Goal: Task Accomplishment & Management: Complete application form

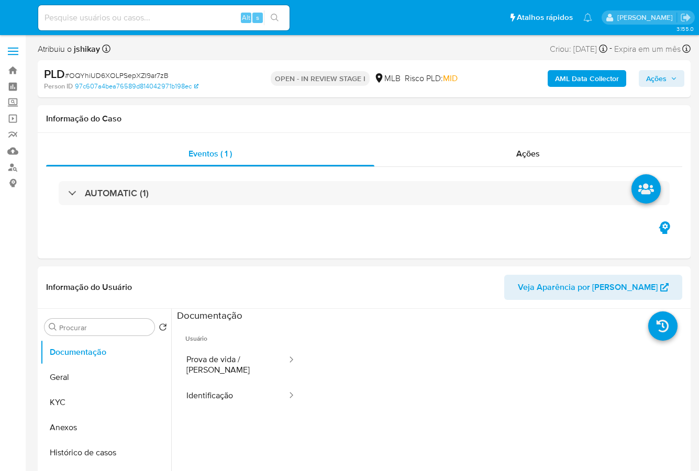
select select "10"
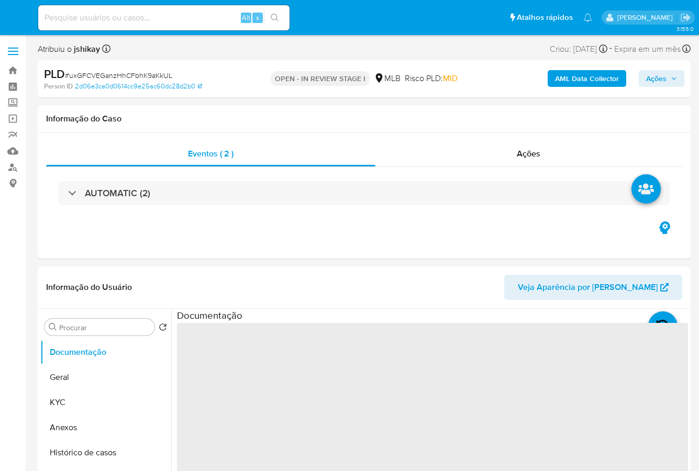
select select "10"
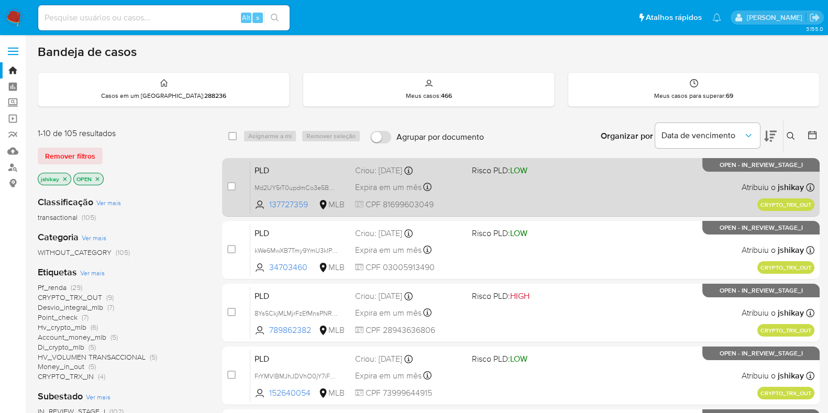
drag, startPoint x: 476, startPoint y: 200, endPoint x: 481, endPoint y: 184, distance: 16.4
click at [479, 188] on div "PLD Md2UY5rT0updmCo3e5B09uco 137727359 MLB Risco PLD: LOW Criou: 19/08/2025 Cri…" at bounding box center [532, 187] width 564 height 53
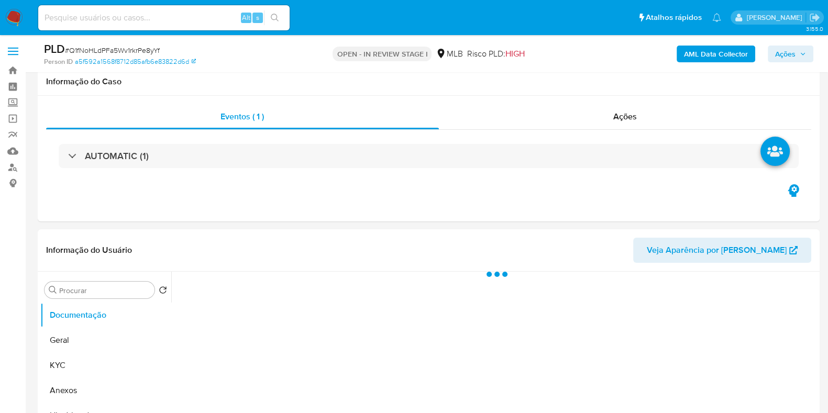
scroll to position [130, 0]
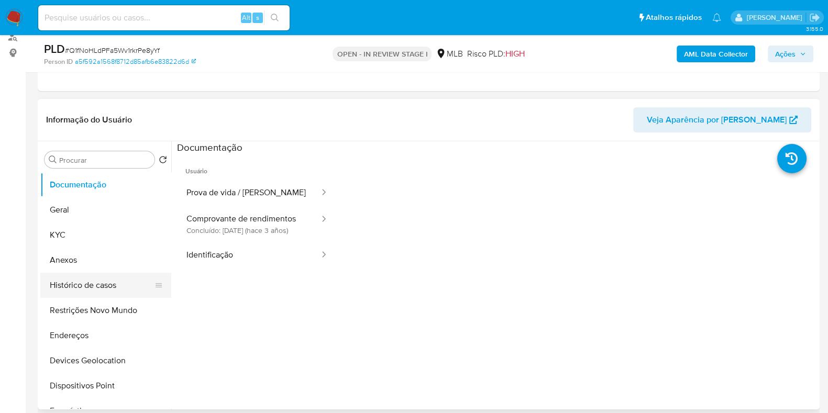
click at [102, 279] on button "Histórico de casos" at bounding box center [101, 285] width 123 height 25
select select "10"
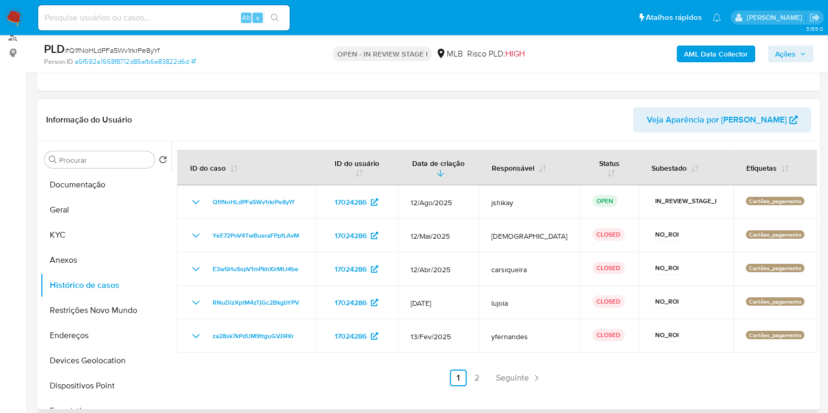
scroll to position [196, 0]
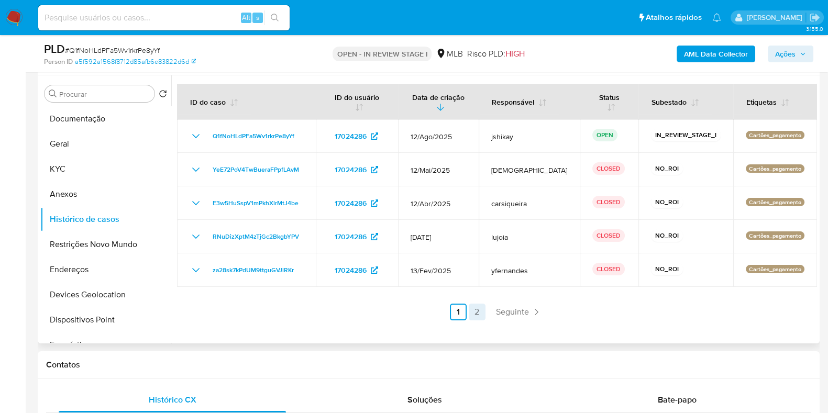
click at [471, 304] on link "2" at bounding box center [477, 312] width 17 height 17
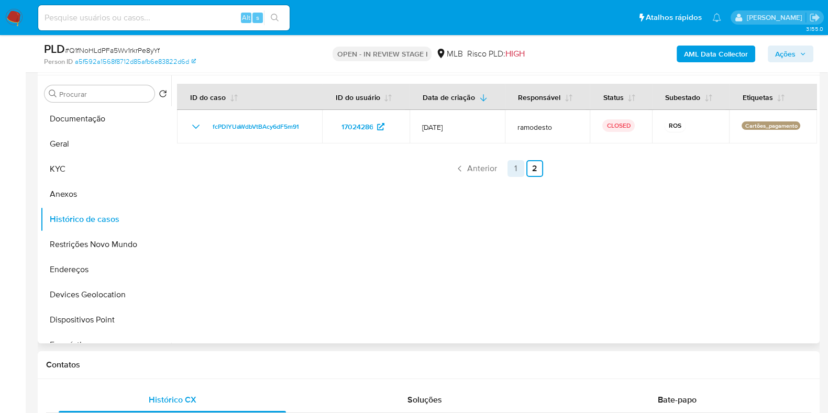
click at [512, 167] on link "1" at bounding box center [516, 168] width 17 height 17
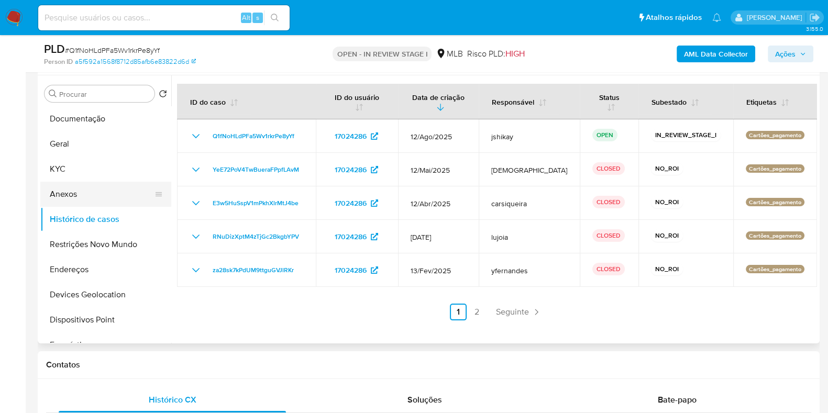
click at [97, 191] on button "Anexos" at bounding box center [101, 194] width 123 height 25
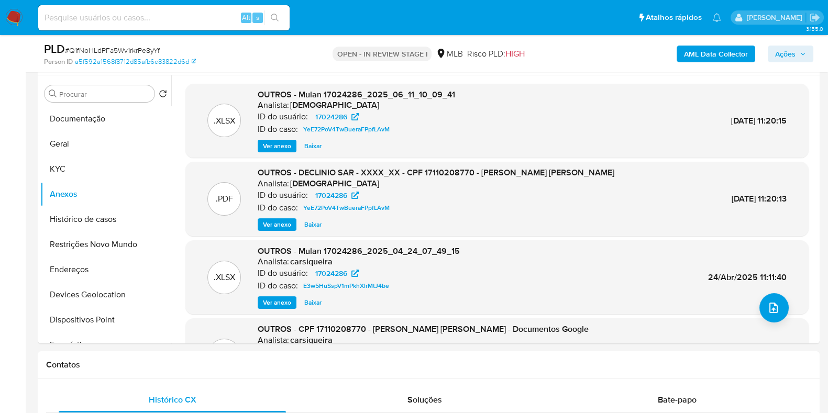
click at [286, 223] on span "Ver anexo" at bounding box center [277, 224] width 28 height 10
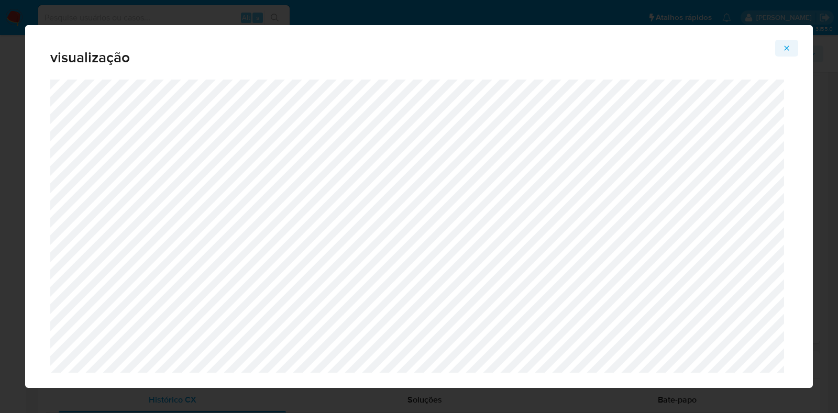
click at [788, 43] on span "Attachment preview" at bounding box center [787, 48] width 8 height 15
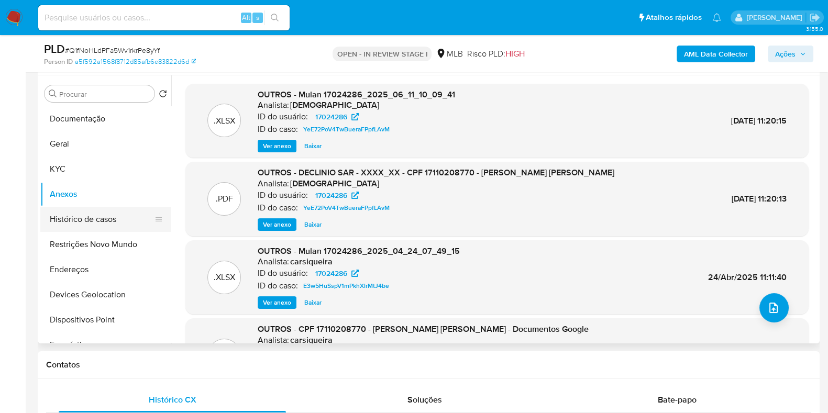
click at [96, 224] on button "Histórico de casos" at bounding box center [101, 219] width 123 height 25
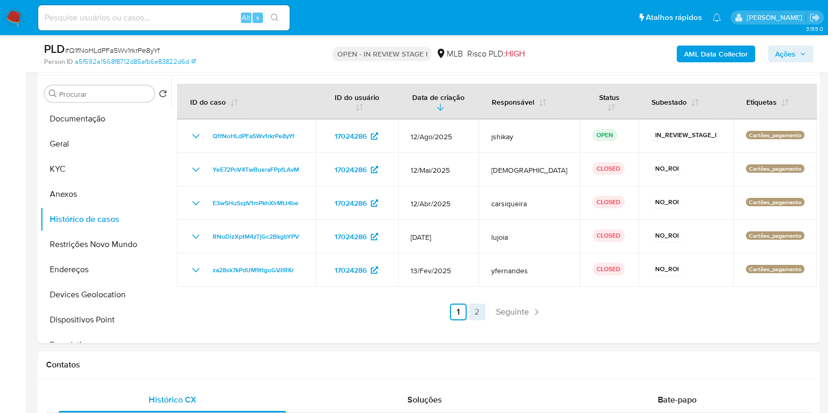
click at [479, 308] on link "2" at bounding box center [477, 312] width 17 height 17
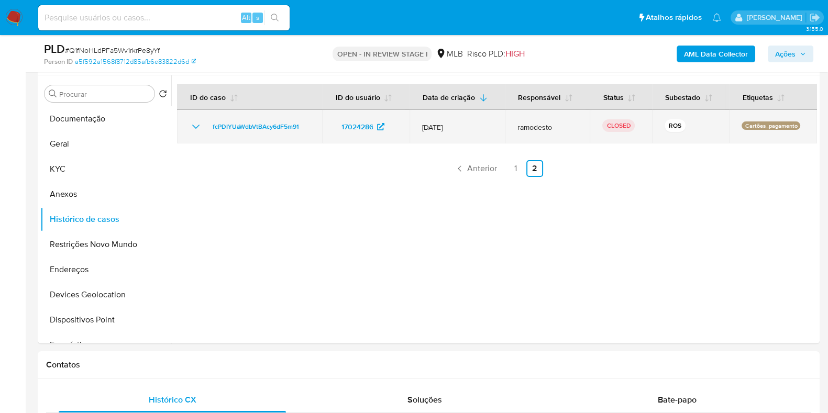
click at [186, 128] on td "fcPDIYUaWdbVtBAcy6dF5m91" at bounding box center [249, 127] width 145 height 34
click at [194, 127] on icon "Mostrar/Ocultar" at bounding box center [196, 126] width 13 height 13
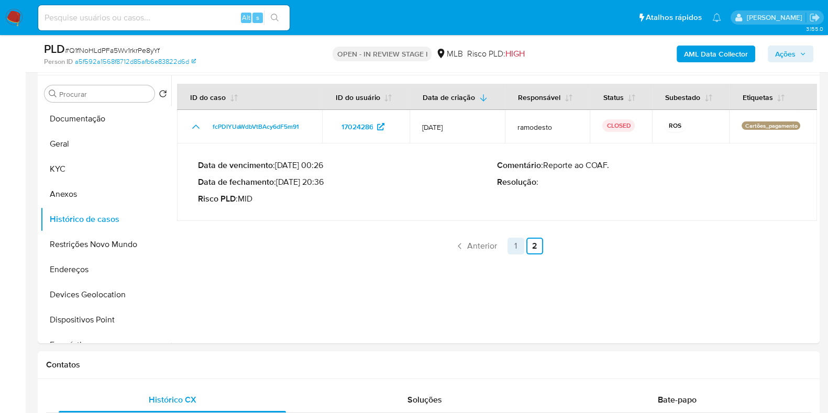
click at [511, 240] on link "1" at bounding box center [516, 246] width 17 height 17
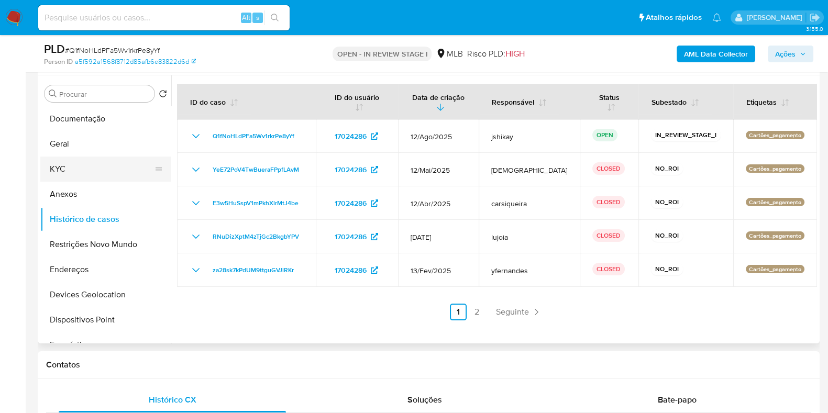
click at [74, 167] on button "KYC" at bounding box center [101, 169] width 123 height 25
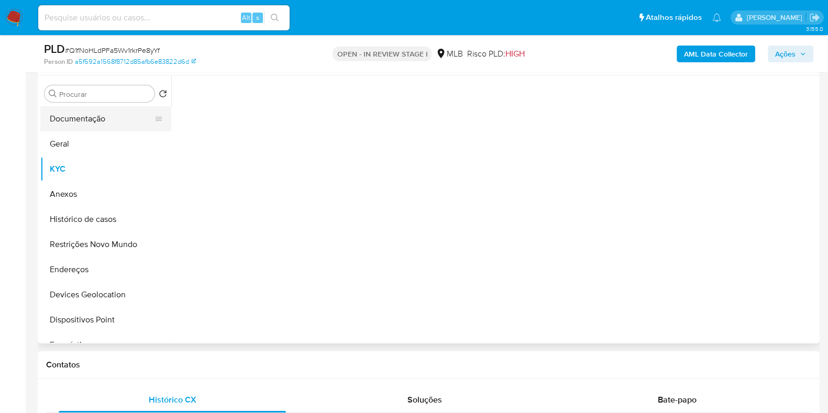
click at [101, 114] on button "Documentação" at bounding box center [101, 118] width 123 height 25
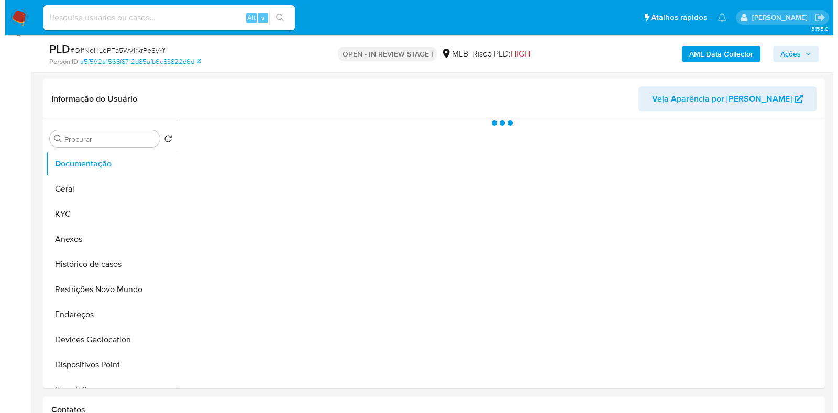
scroll to position [130, 0]
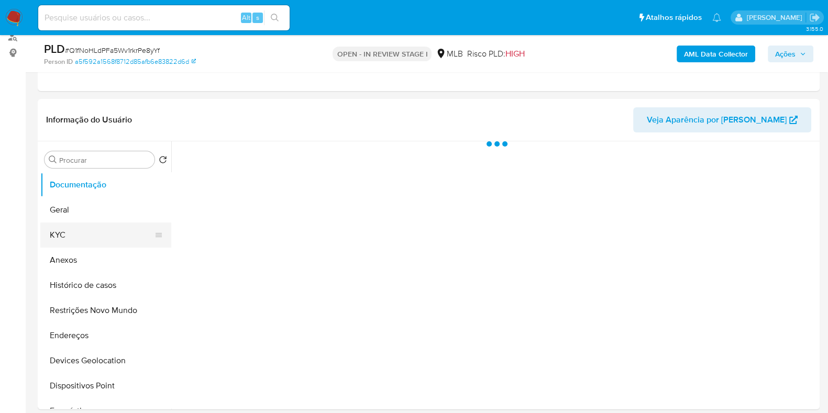
click at [72, 243] on button "KYC" at bounding box center [101, 235] width 123 height 25
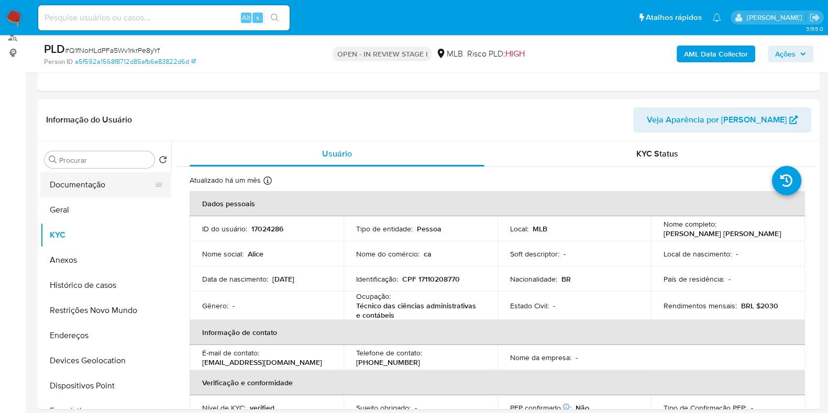
click at [70, 195] on button "Documentação" at bounding box center [101, 184] width 123 height 25
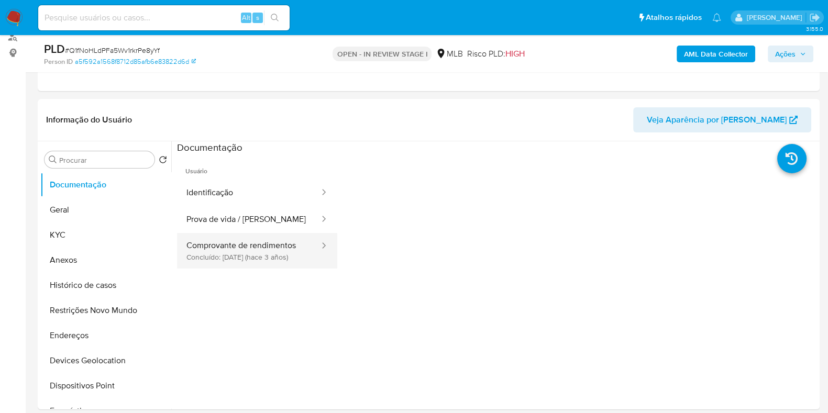
click at [249, 250] on button "Comprovante de rendimentos Concluído: 23/06/2022 (hace 3 años)" at bounding box center [249, 251] width 144 height 36
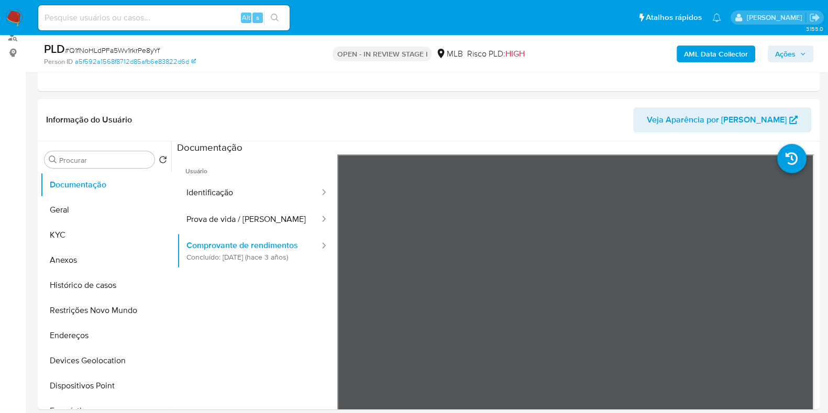
click at [699, 57] on b "AML Data Collector" at bounding box center [716, 54] width 64 height 17
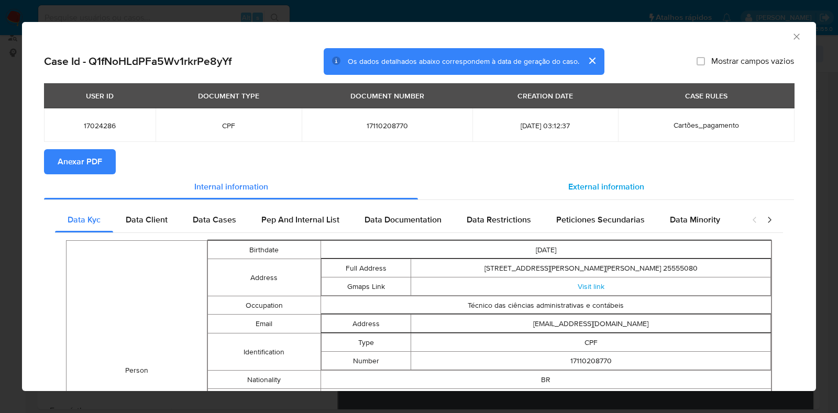
click at [577, 189] on span "External information" at bounding box center [606, 187] width 76 height 12
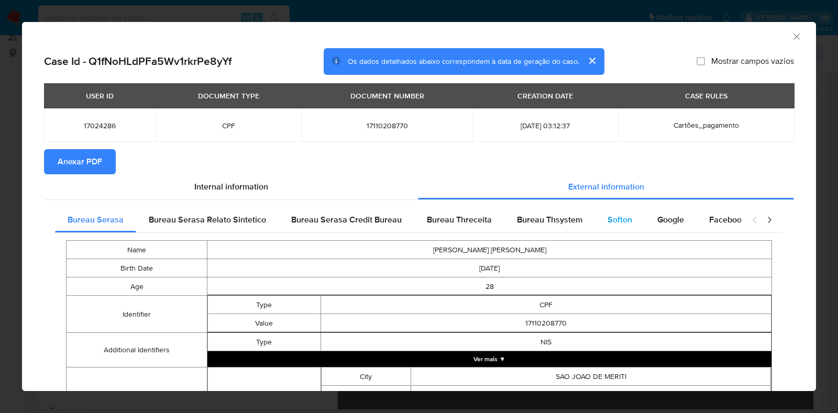
click at [618, 224] on span "Softon" at bounding box center [620, 220] width 25 height 12
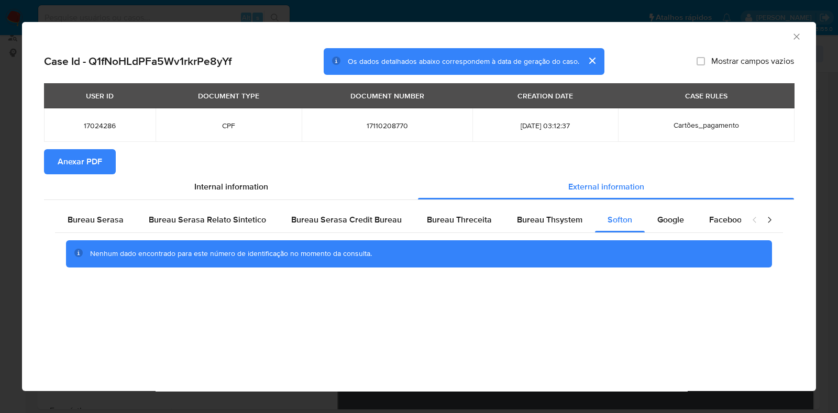
click at [75, 164] on span "Anexar PDF" at bounding box center [80, 161] width 45 height 23
click at [588, 59] on button "cerrar" at bounding box center [591, 60] width 25 height 25
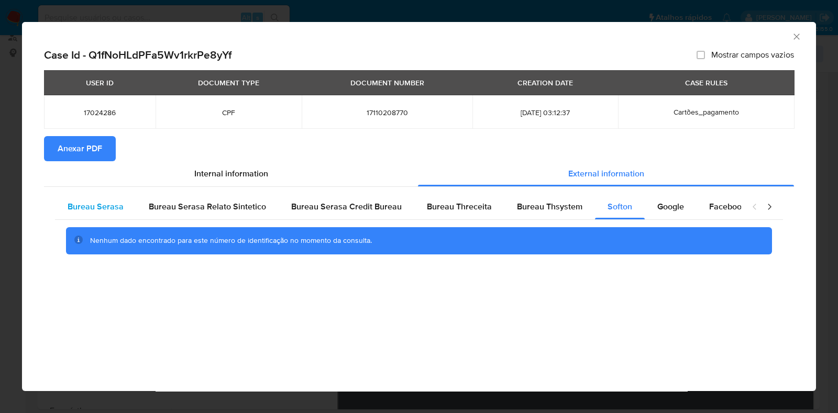
click at [123, 209] on div "Bureau Serasa" at bounding box center [95, 206] width 81 height 25
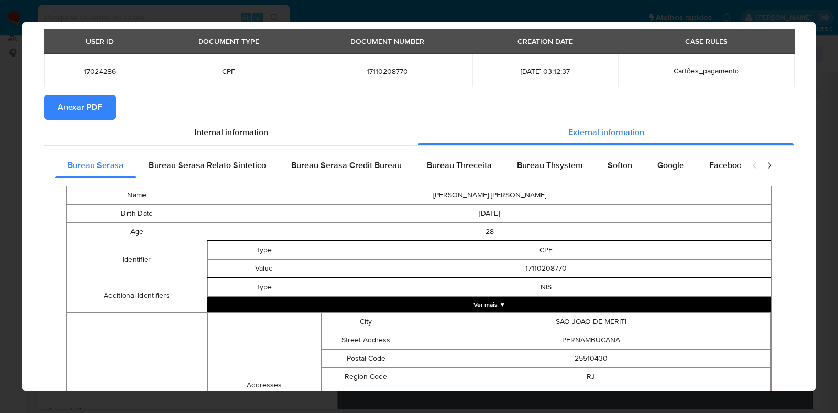
scroll to position [0, 0]
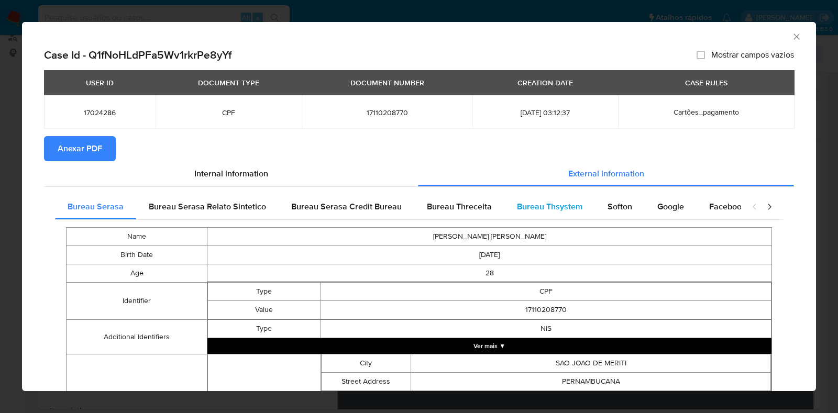
click at [550, 212] on span "Bureau Thsystem" at bounding box center [549, 207] width 65 height 12
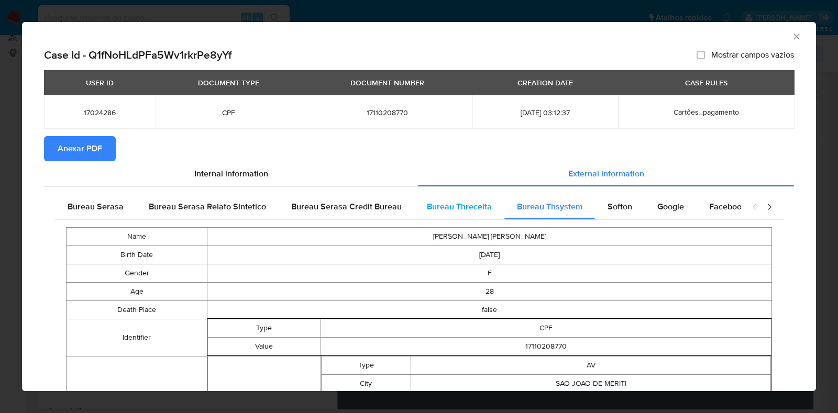
click at [462, 210] on span "Bureau Threceita" at bounding box center [459, 207] width 65 height 12
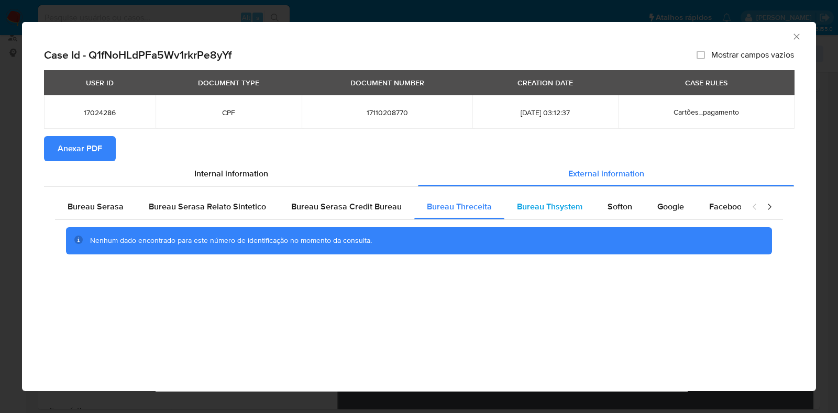
click at [518, 201] on span "Bureau Thsystem" at bounding box center [549, 207] width 65 height 12
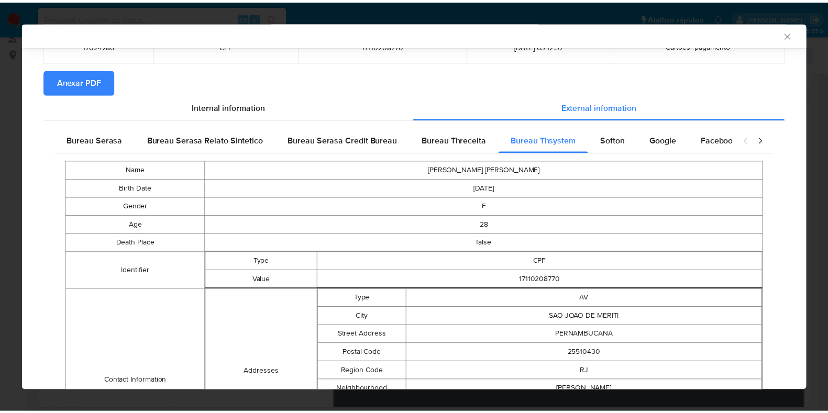
scroll to position [239, 0]
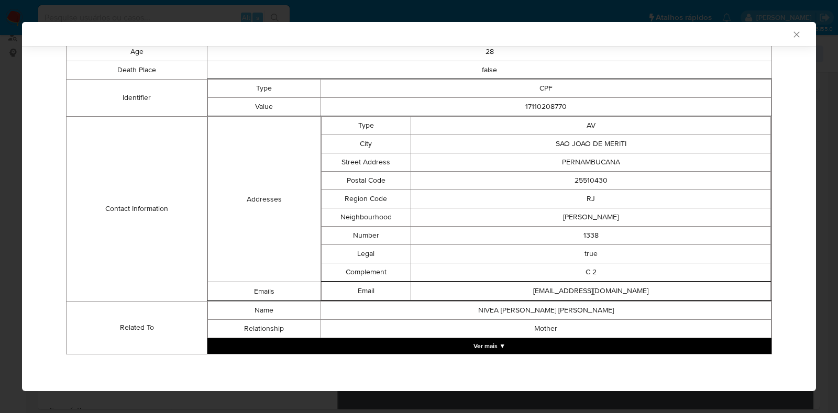
click at [792, 35] on icon "Fechar a janela" at bounding box center [797, 34] width 10 height 10
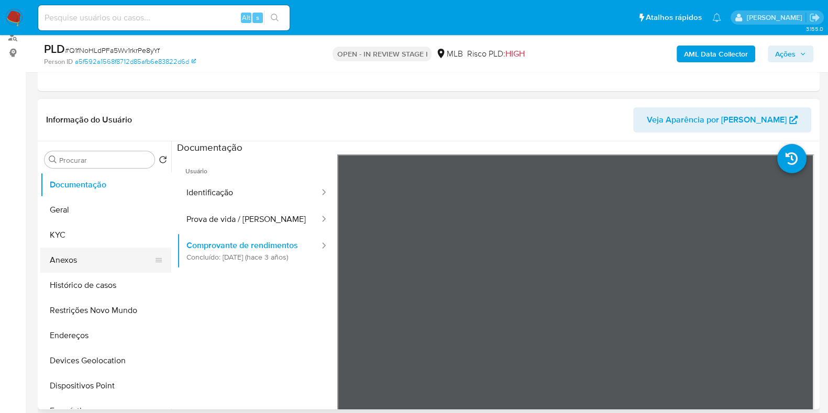
click at [77, 263] on button "Anexos" at bounding box center [101, 260] width 123 height 25
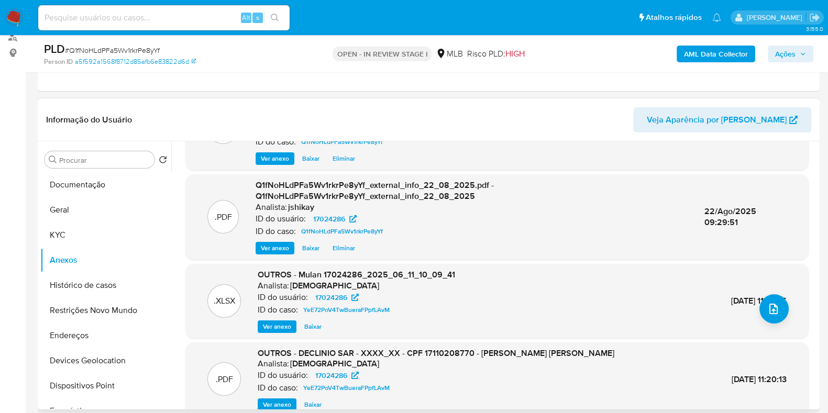
scroll to position [111, 0]
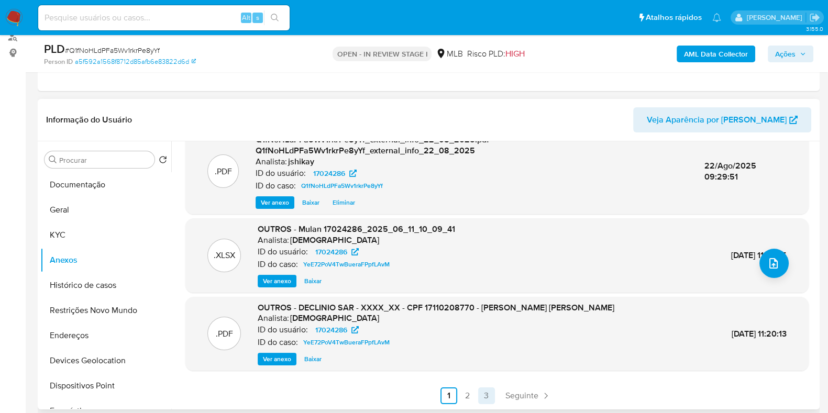
click at [486, 391] on link "3" at bounding box center [486, 396] width 17 height 17
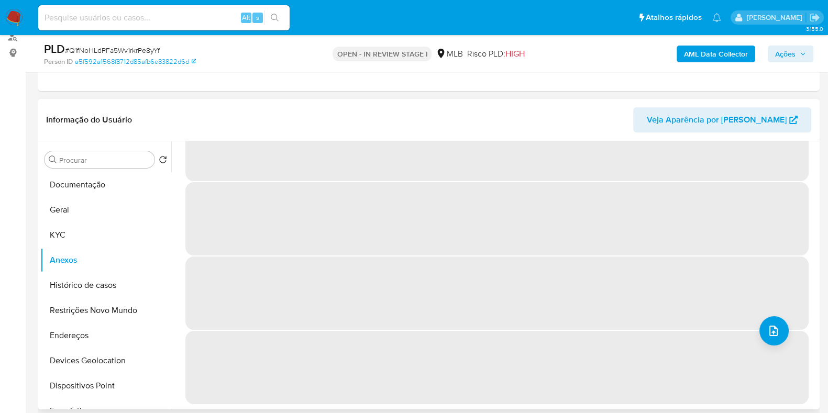
scroll to position [0, 0]
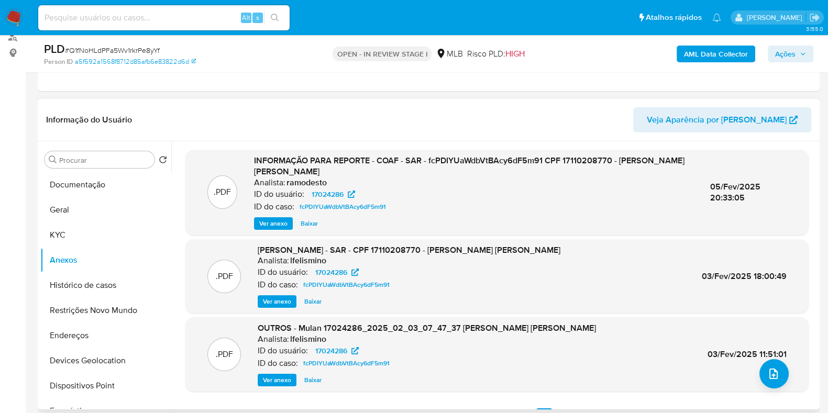
click at [273, 221] on span "Ver anexo" at bounding box center [273, 223] width 28 height 10
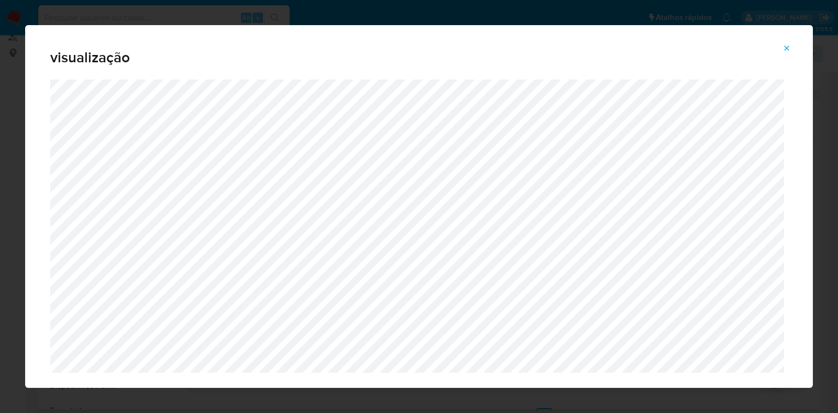
click at [789, 51] on icon "Attachment preview" at bounding box center [787, 48] width 8 height 8
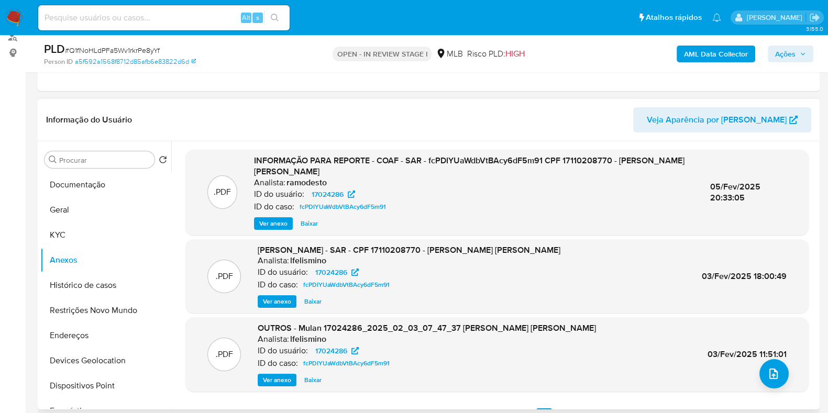
click at [266, 225] on span "Ver anexo" at bounding box center [273, 223] width 28 height 10
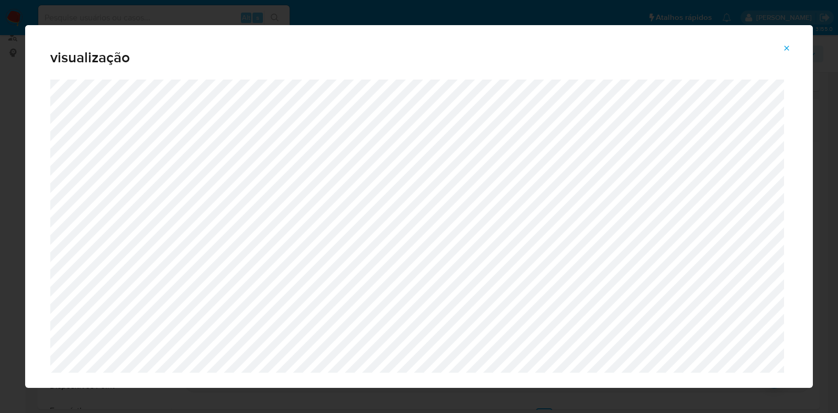
click at [790, 48] on icon "Attachment preview" at bounding box center [787, 48] width 8 height 8
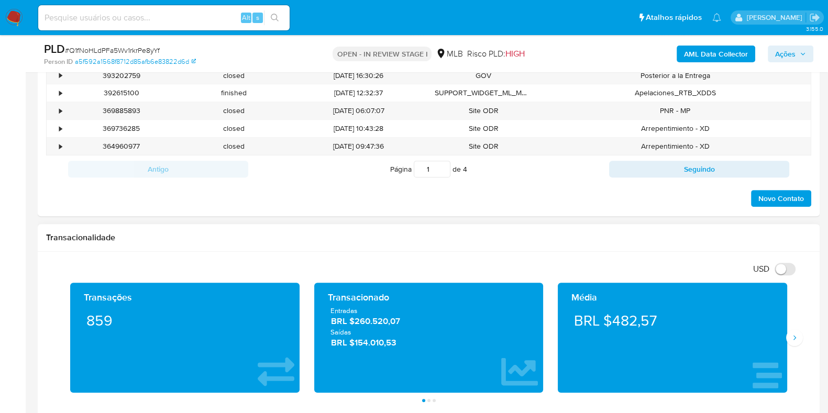
scroll to position [589, 0]
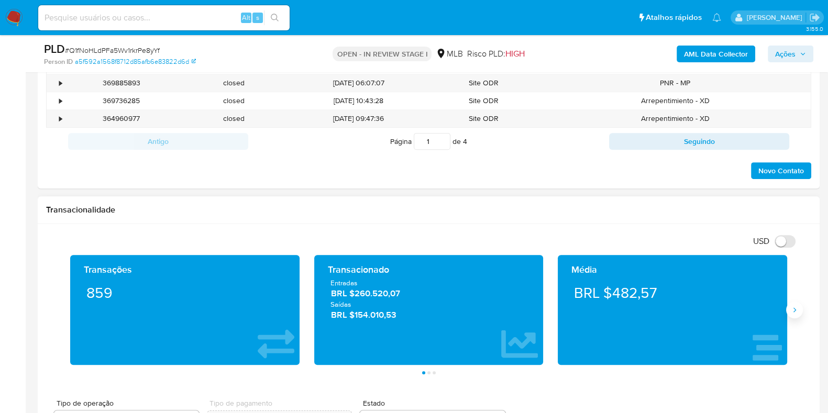
click at [792, 315] on button "Siguiente" at bounding box center [794, 310] width 17 height 17
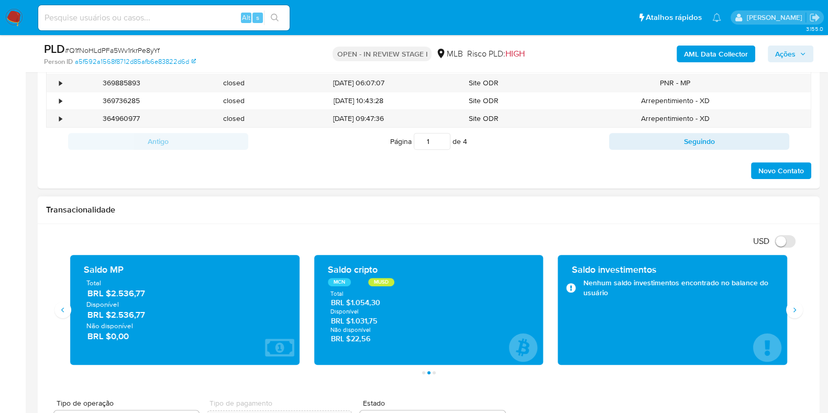
drag, startPoint x: 382, startPoint y: 322, endPoint x: 351, endPoint y: 323, distance: 31.4
click at [351, 323] on span "BRL $1.031,75" at bounding box center [429, 321] width 196 height 10
click at [794, 310] on icon "Siguiente" at bounding box center [795, 310] width 8 height 8
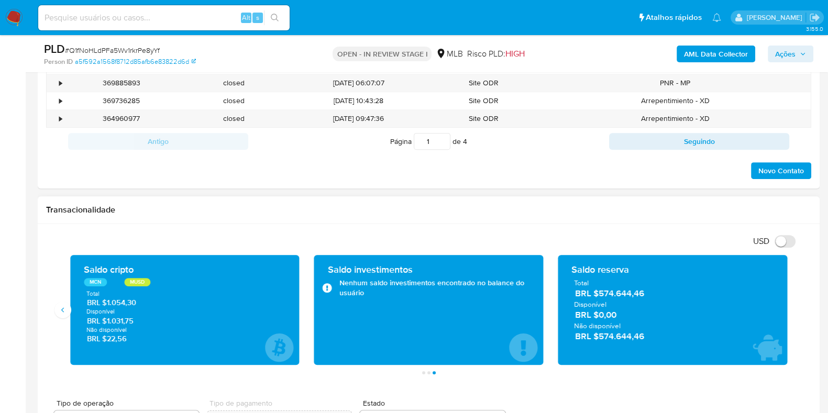
drag, startPoint x: 650, startPoint y: 297, endPoint x: 598, endPoint y: 297, distance: 51.9
click at [598, 297] on span "BRL $574.644,46" at bounding box center [673, 294] width 196 height 12
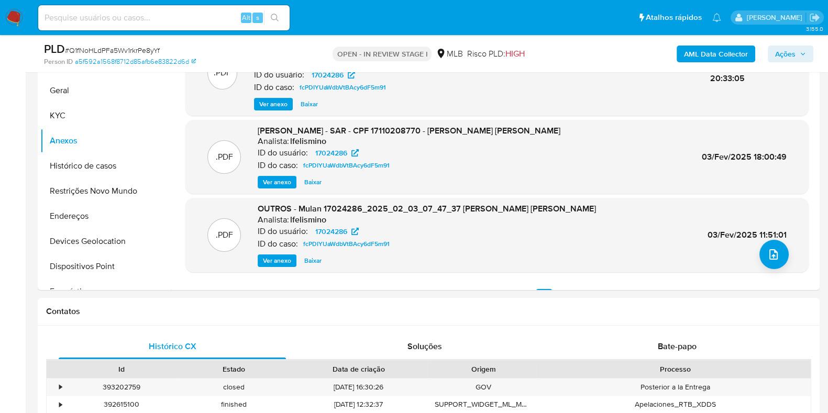
scroll to position [196, 0]
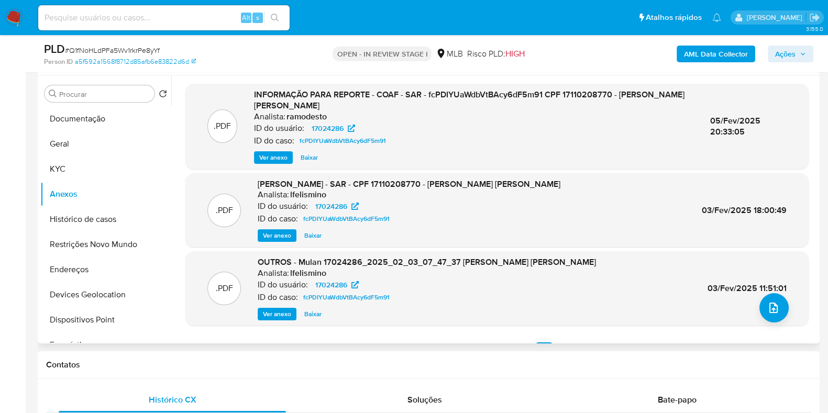
click at [279, 159] on span "Ver anexo" at bounding box center [273, 157] width 28 height 10
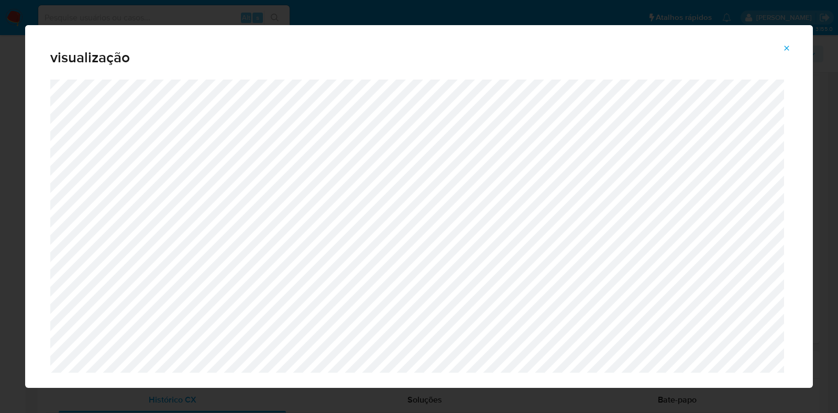
click at [786, 49] on icon "Attachment preview" at bounding box center [787, 48] width 5 height 5
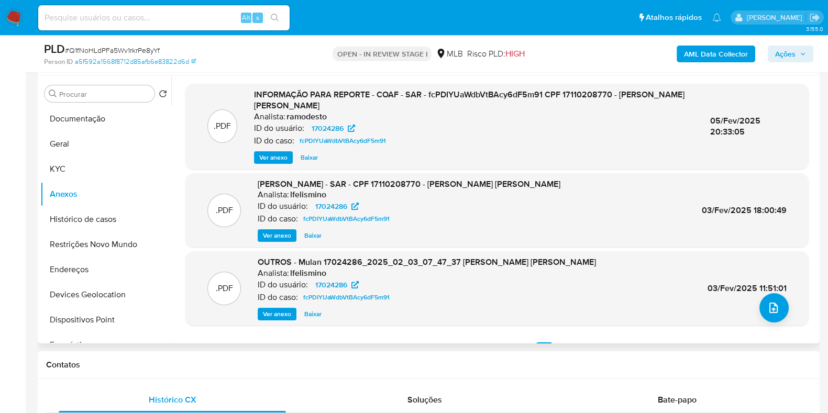
click at [274, 153] on span "Ver anexo" at bounding box center [273, 157] width 28 height 10
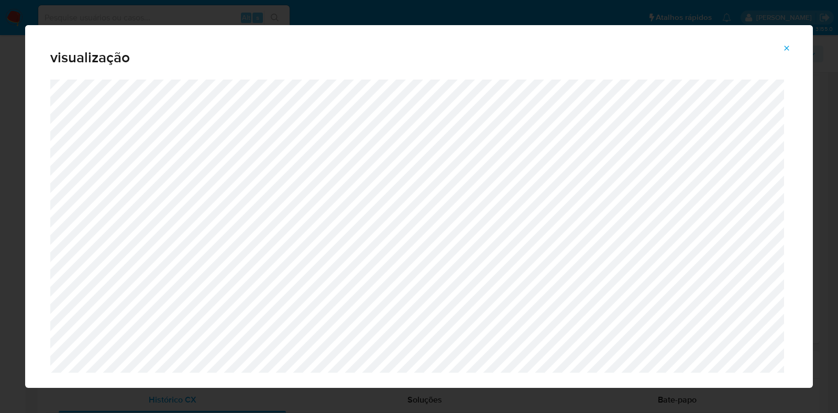
click at [785, 50] on icon "Attachment preview" at bounding box center [787, 48] width 5 height 5
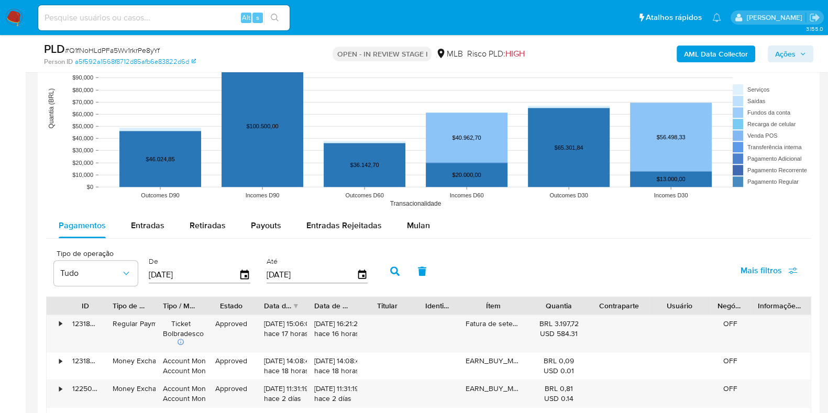
scroll to position [1244, 0]
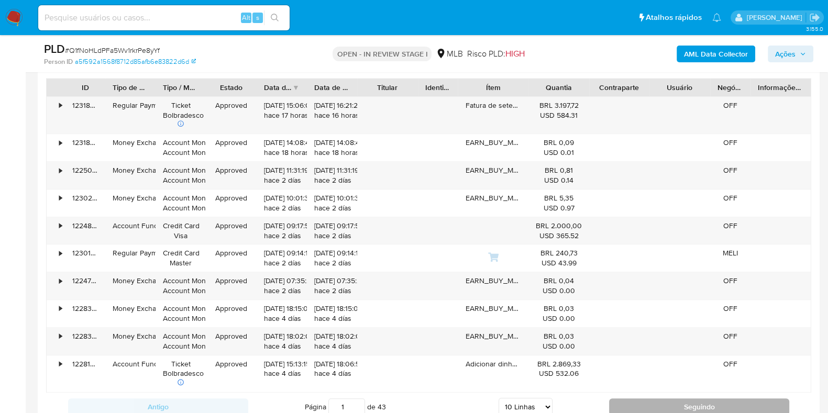
click at [639, 411] on button "Seguindo" at bounding box center [699, 407] width 180 height 17
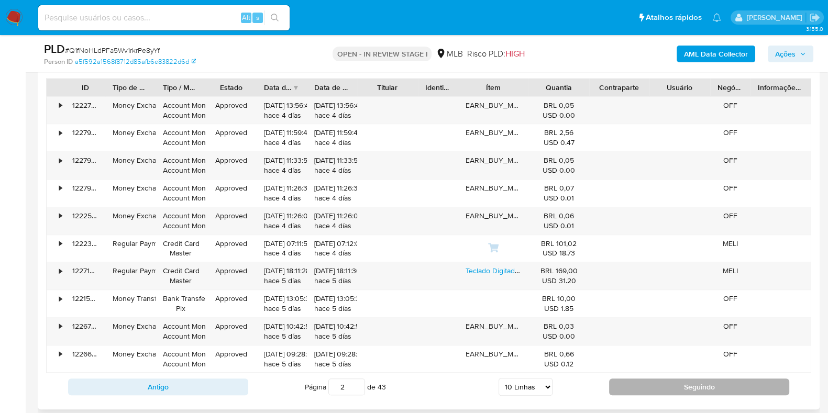
click at [658, 388] on button "Seguindo" at bounding box center [699, 387] width 180 height 17
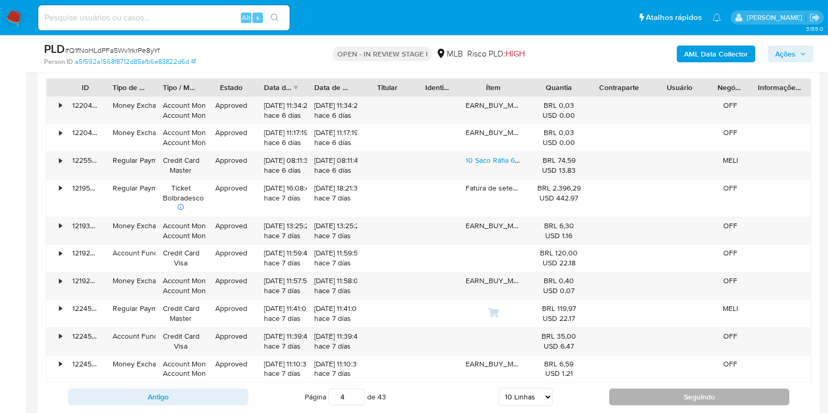
click at [658, 389] on button "Seguindo" at bounding box center [699, 397] width 180 height 17
type input "5"
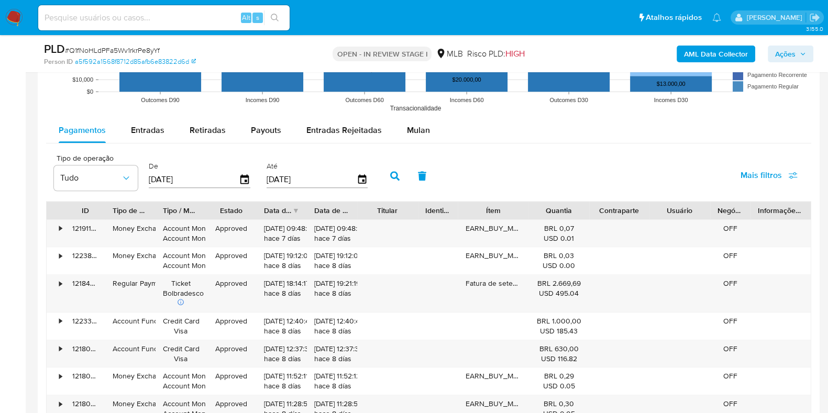
scroll to position [1113, 0]
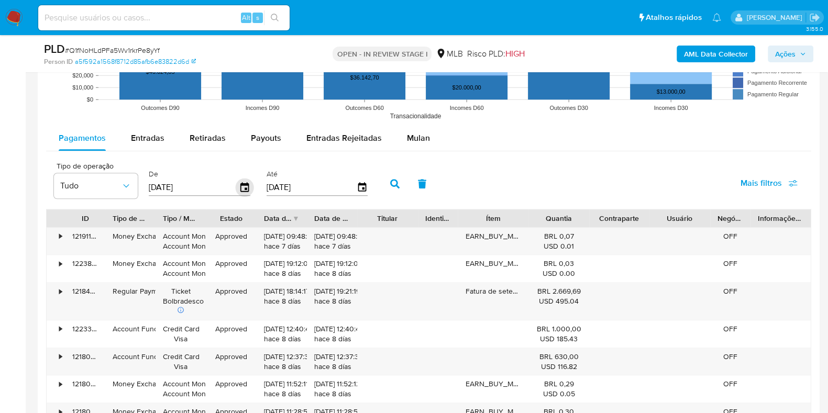
click at [236, 185] on div "[DATE]" at bounding box center [200, 187] width 102 height 17
click at [240, 185] on icon "button" at bounding box center [245, 188] width 18 height 18
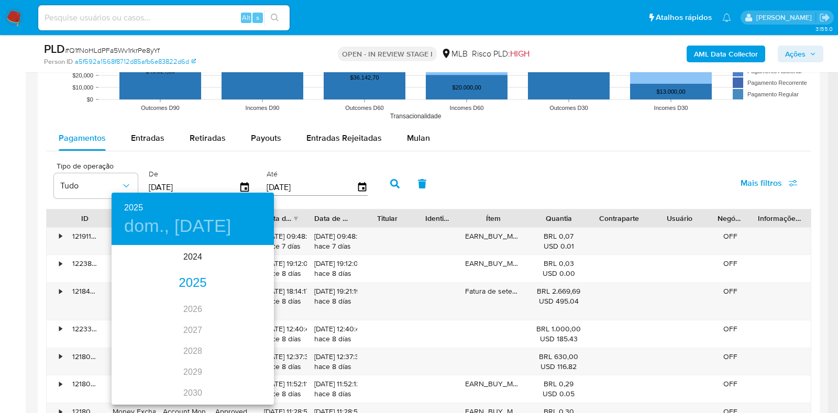
click at [183, 286] on div "2025" at bounding box center [193, 283] width 162 height 21
click at [136, 342] on div "jul." at bounding box center [139, 344] width 54 height 39
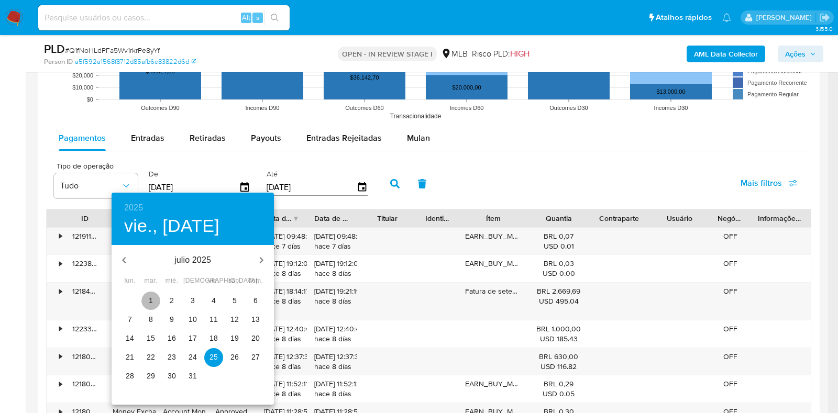
click at [152, 303] on p "1" at bounding box center [151, 300] width 4 height 10
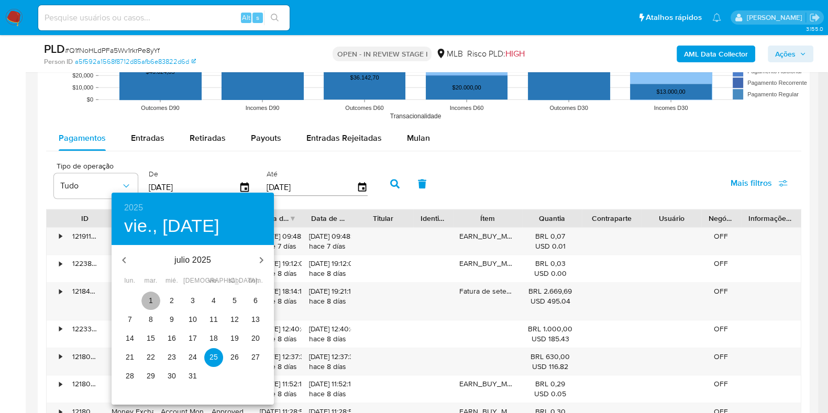
type input "01/07/2025"
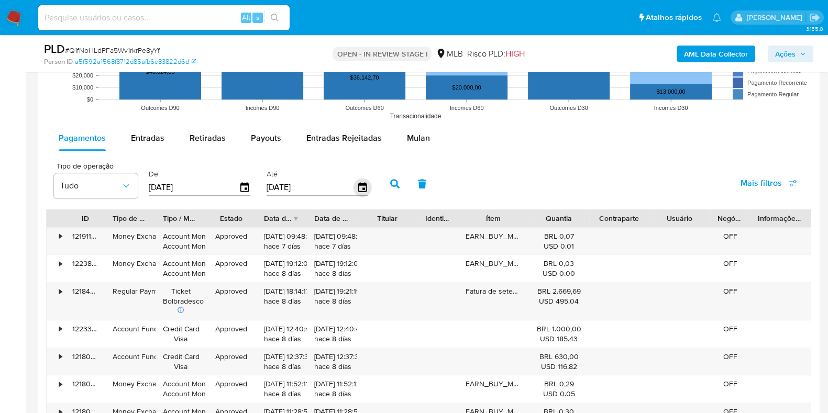
click at [354, 188] on icon "button" at bounding box center [362, 188] width 18 height 18
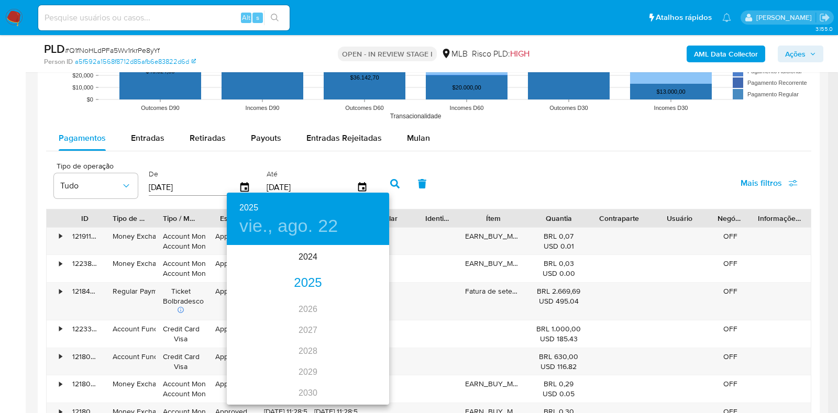
click at [305, 286] on div "2025" at bounding box center [308, 283] width 162 height 21
click at [306, 333] on div "ago." at bounding box center [308, 344] width 54 height 39
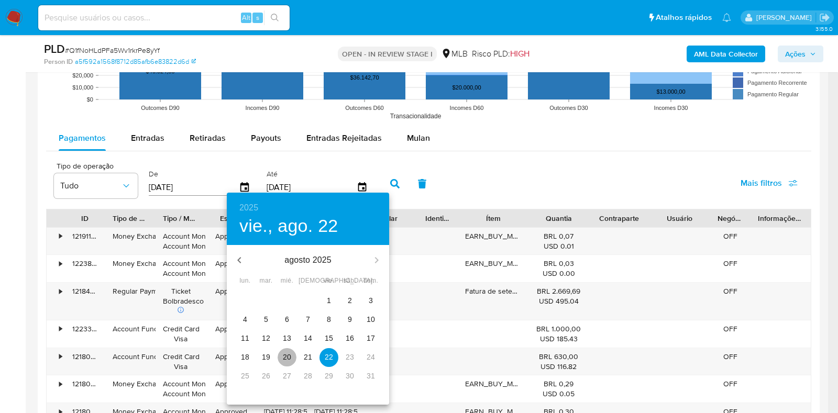
click at [286, 357] on p "20" at bounding box center [287, 357] width 8 height 10
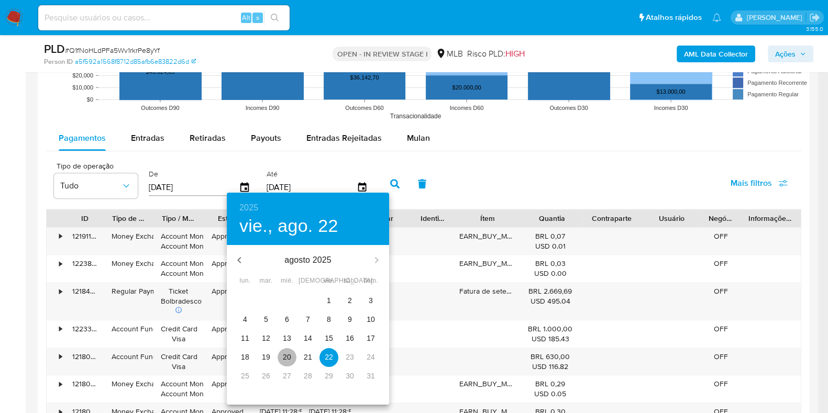
type input "20/08/2025"
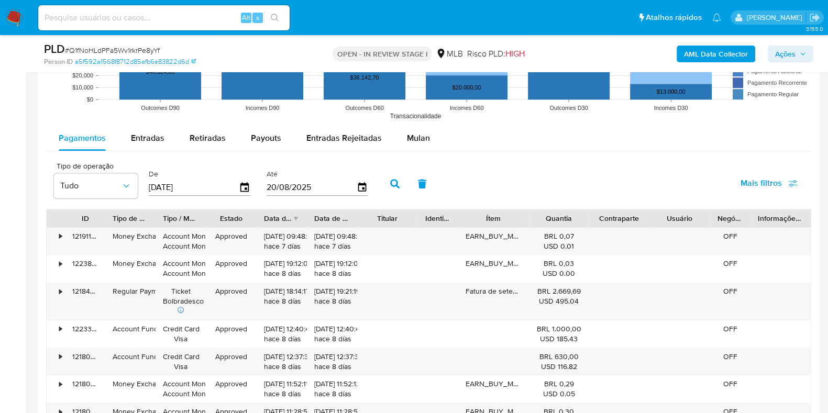
click at [391, 184] on icon "button" at bounding box center [394, 183] width 9 height 9
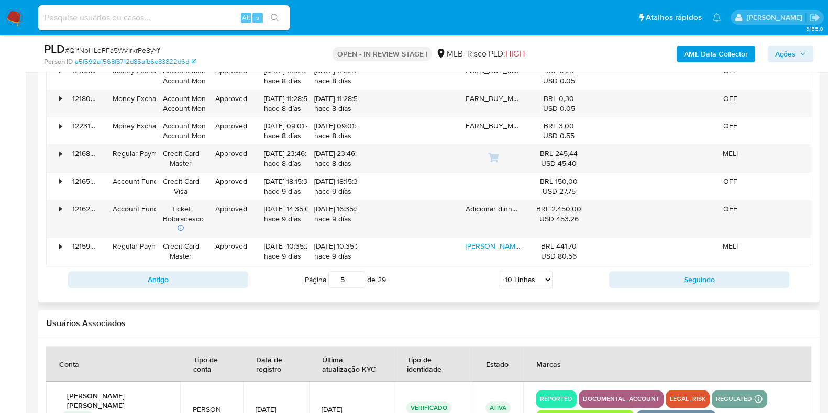
scroll to position [1375, 0]
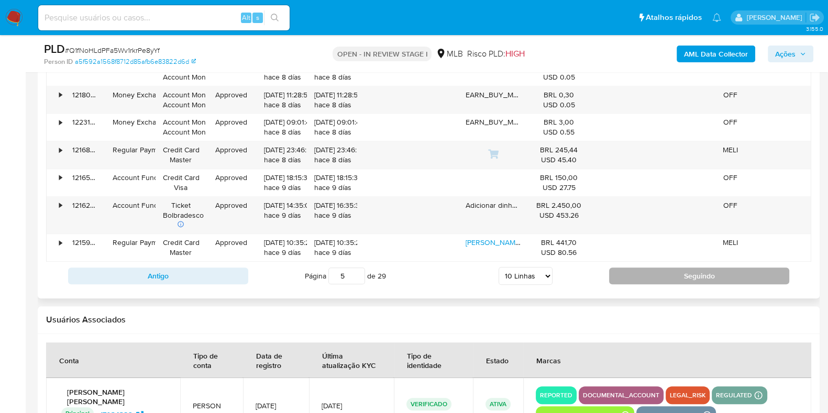
click at [638, 274] on button "Seguindo" at bounding box center [699, 276] width 180 height 17
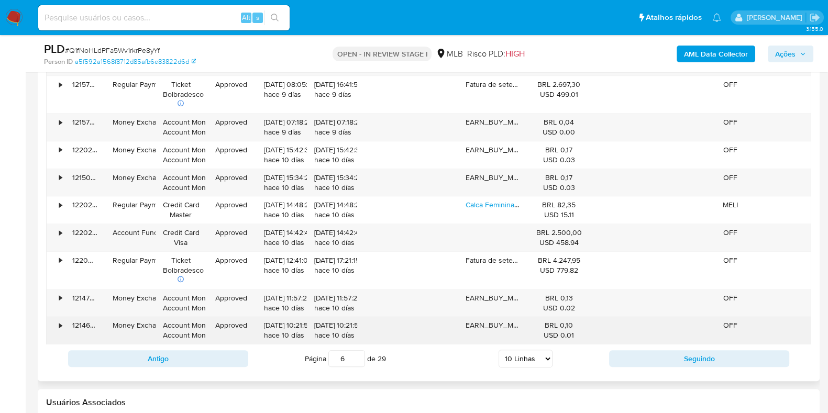
scroll to position [1310, 0]
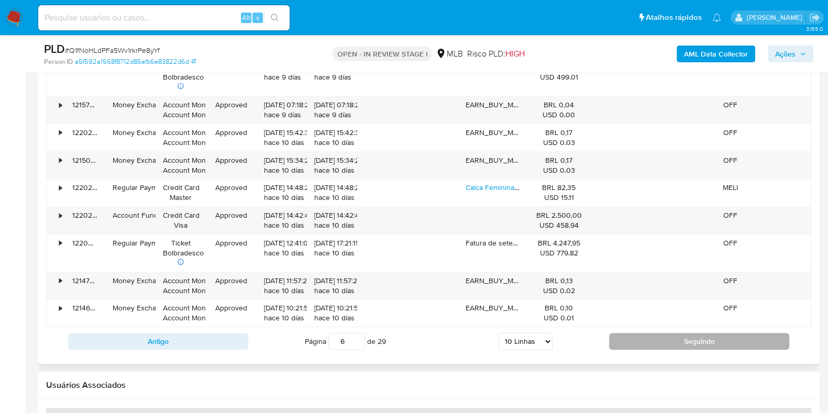
click at [623, 337] on button "Seguindo" at bounding box center [699, 341] width 180 height 17
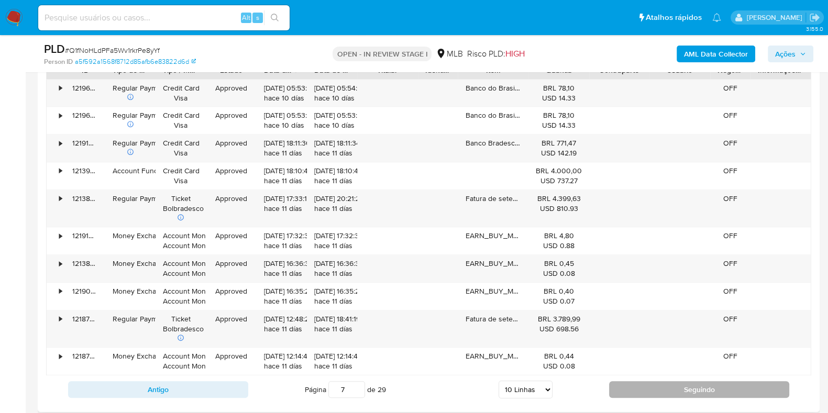
scroll to position [1244, 0]
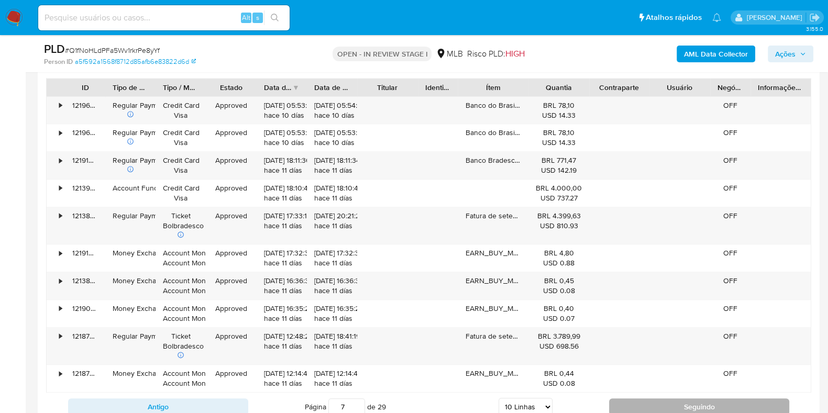
click at [631, 402] on button "Seguindo" at bounding box center [699, 407] width 180 height 17
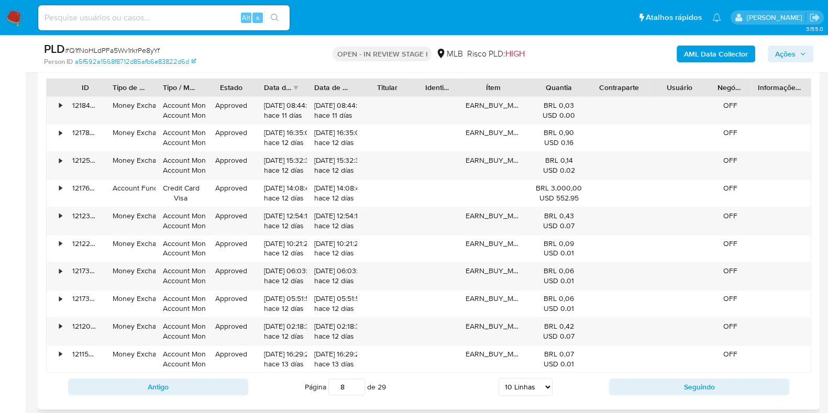
click at [634, 399] on div "Antigo Página 8 de 29 5 Linhas 10 Linhas 20 Linhas 25 Linhas 50 Linhas 100 Linh…" at bounding box center [428, 387] width 765 height 28
click at [633, 391] on button "Seguindo" at bounding box center [699, 387] width 180 height 17
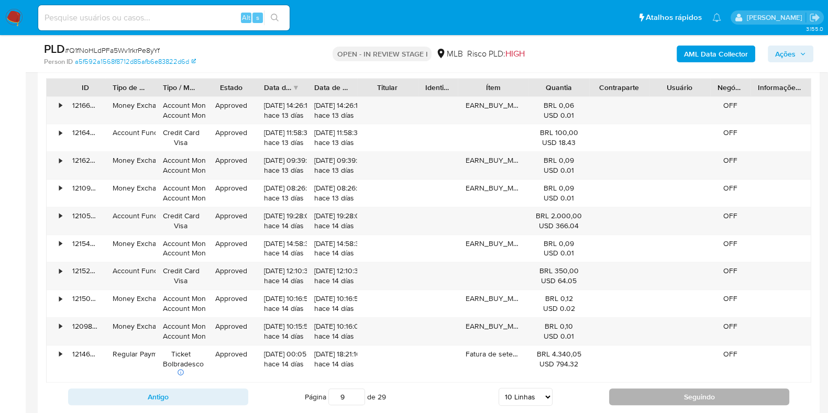
click at [633, 391] on button "Seguindo" at bounding box center [699, 397] width 180 height 17
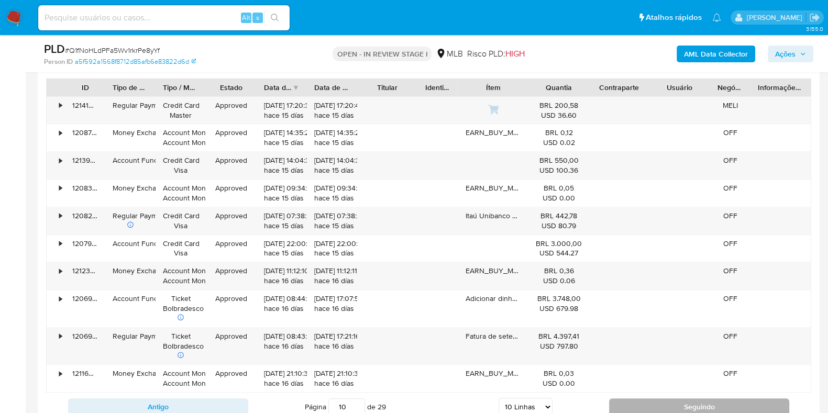
scroll to position [1310, 0]
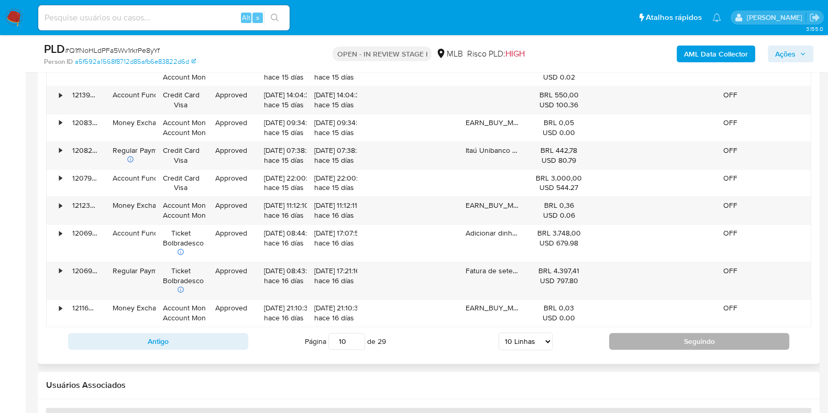
click at [629, 334] on button "Seguindo" at bounding box center [699, 341] width 180 height 17
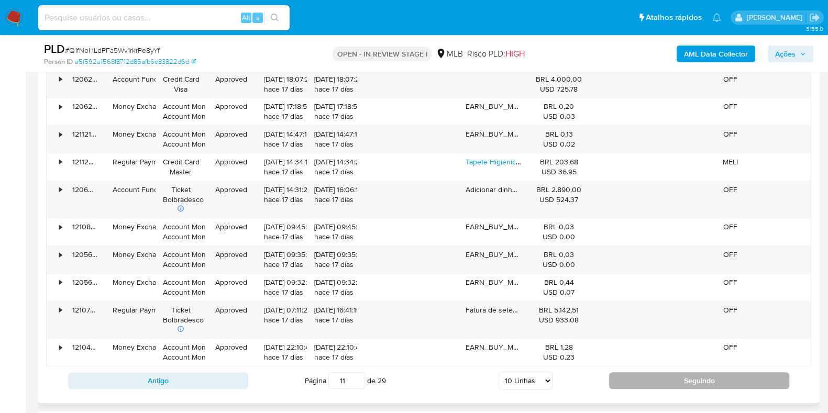
scroll to position [1244, 0]
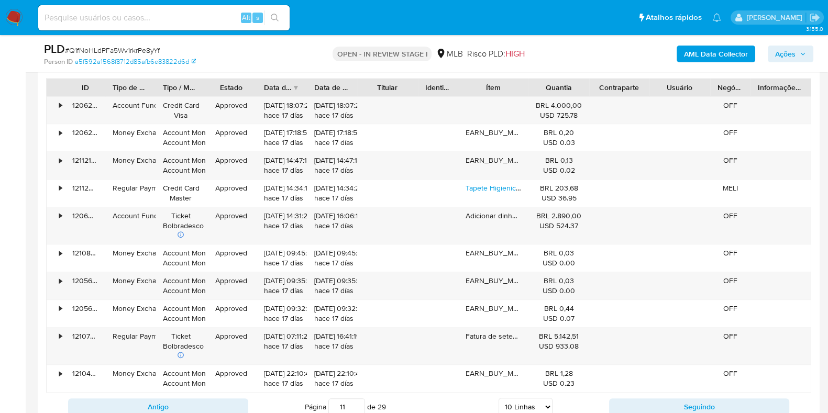
click at [638, 393] on div "Antigo Página 11 de 29 5 Linhas 10 Linhas 20 Linhas 25 Linhas 50 Linhas 100 Lin…" at bounding box center [428, 407] width 765 height 28
click at [639, 399] on button "Seguindo" at bounding box center [699, 407] width 180 height 17
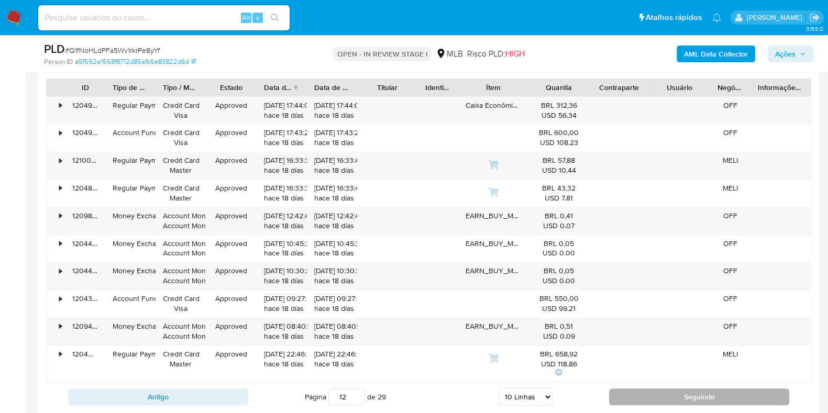
click at [639, 400] on button "Seguindo" at bounding box center [699, 397] width 180 height 17
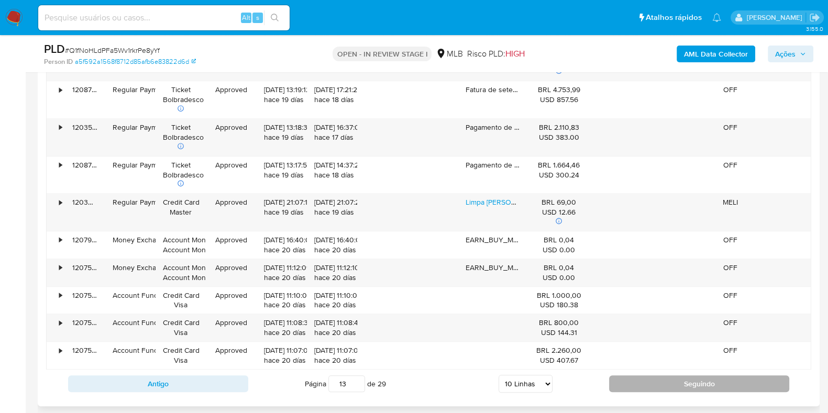
scroll to position [1310, 0]
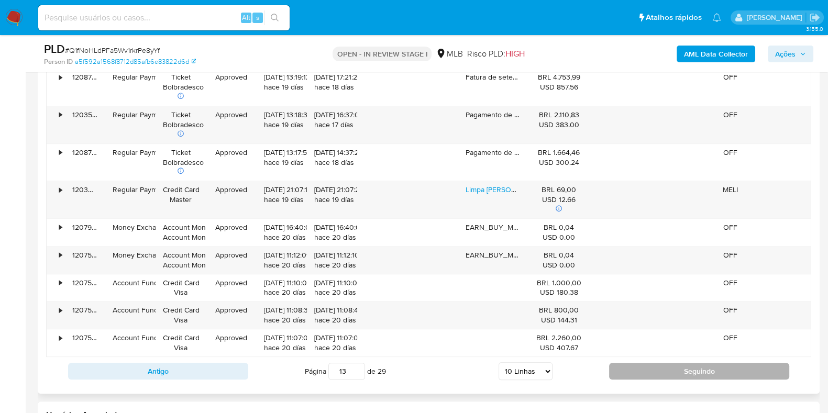
click at [628, 366] on button "Seguindo" at bounding box center [699, 371] width 180 height 17
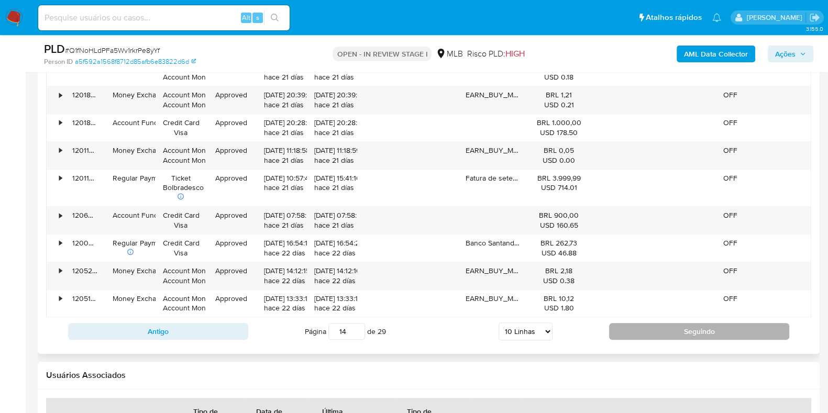
click at [612, 331] on button "Seguindo" at bounding box center [699, 331] width 180 height 17
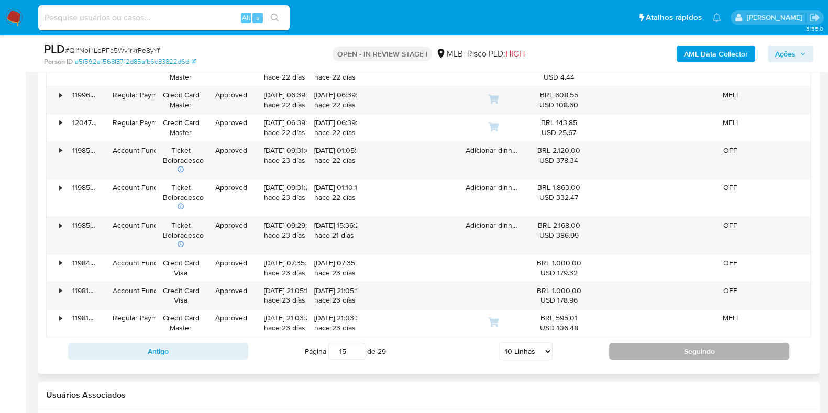
click at [652, 343] on button "Seguindo" at bounding box center [699, 351] width 180 height 17
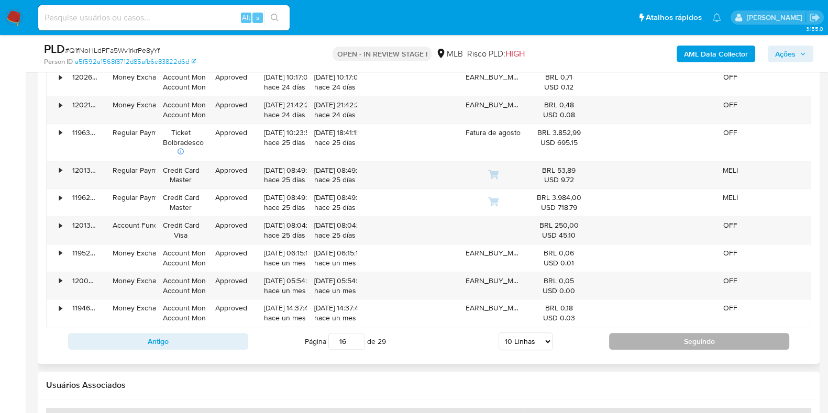
click at [652, 342] on button "Seguindo" at bounding box center [699, 341] width 180 height 17
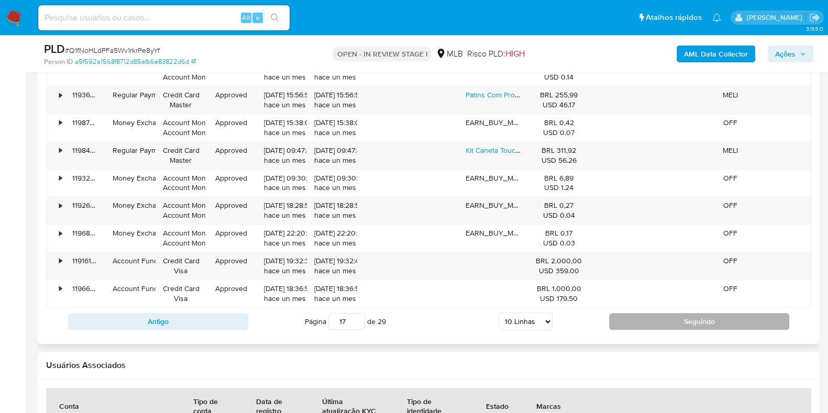
click at [654, 317] on button "Seguindo" at bounding box center [699, 321] width 180 height 17
click at [636, 318] on button "Seguindo" at bounding box center [699, 321] width 180 height 17
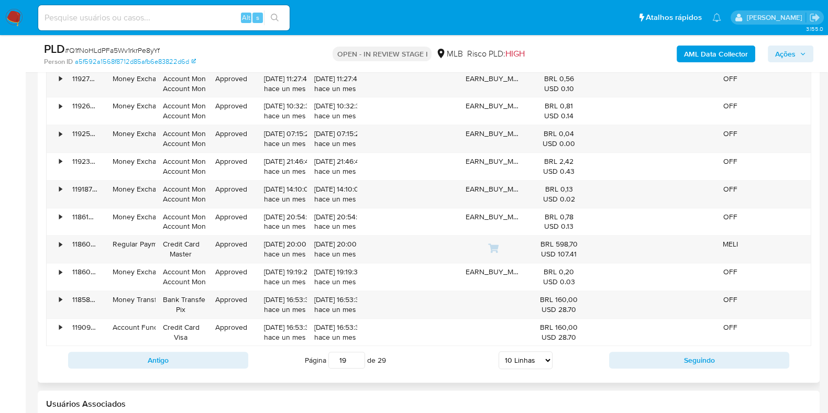
scroll to position [1244, 0]
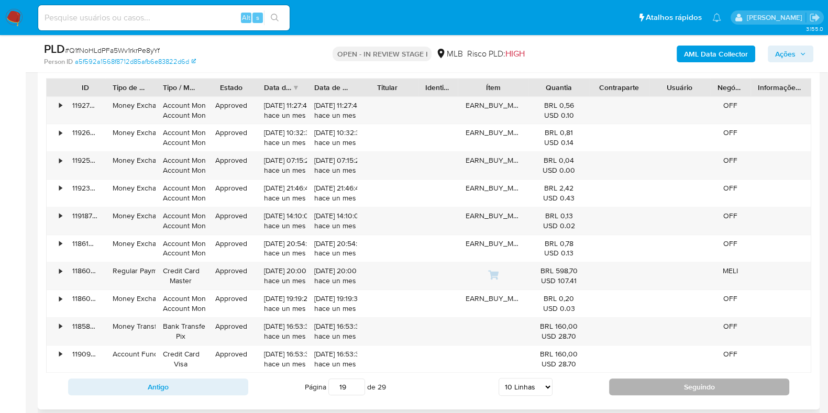
click at [623, 392] on button "Seguindo" at bounding box center [699, 387] width 180 height 17
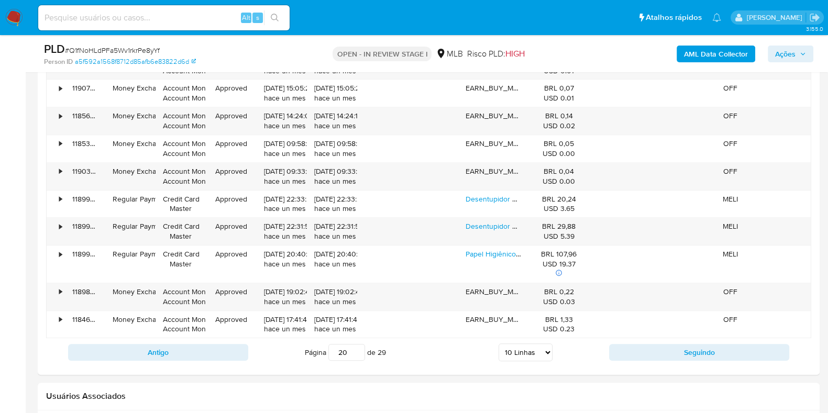
scroll to position [1310, 0]
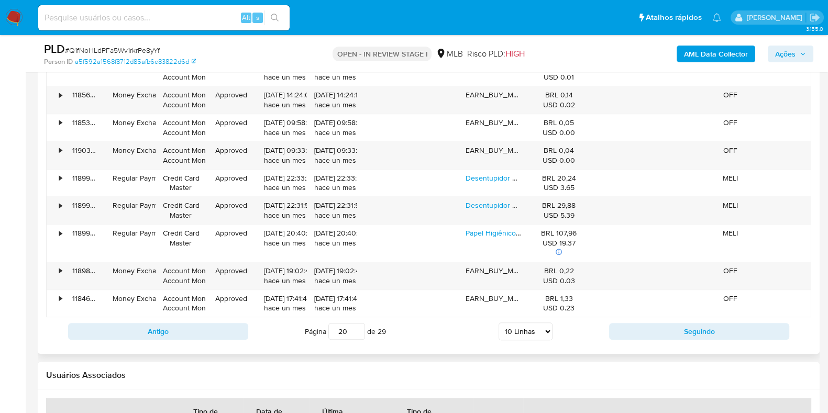
click at [602, 326] on div "Página 20 de 29 5 Linhas 10 Linhas 20 Linhas 25 Linhas 50 Linhas 100 Linhas" at bounding box center [428, 331] width 361 height 21
click at [623, 326] on button "Seguindo" at bounding box center [699, 331] width 180 height 17
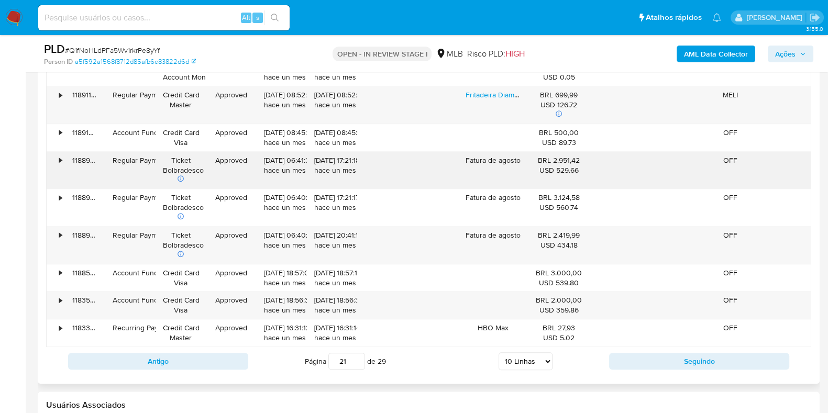
scroll to position [1375, 0]
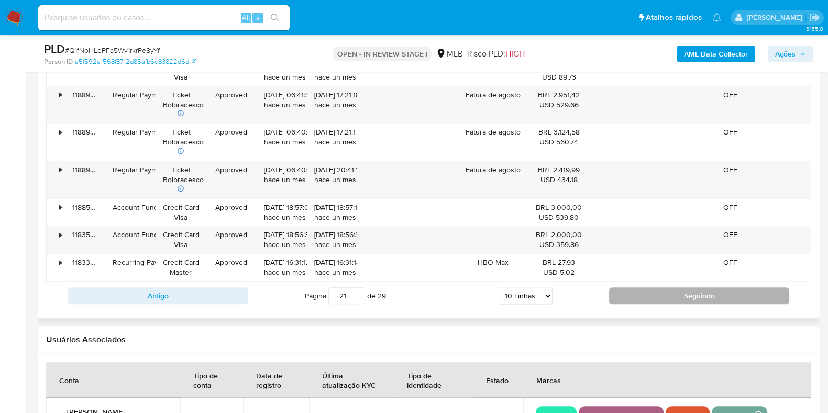
click at [635, 297] on button "Seguindo" at bounding box center [699, 296] width 180 height 17
type input "22"
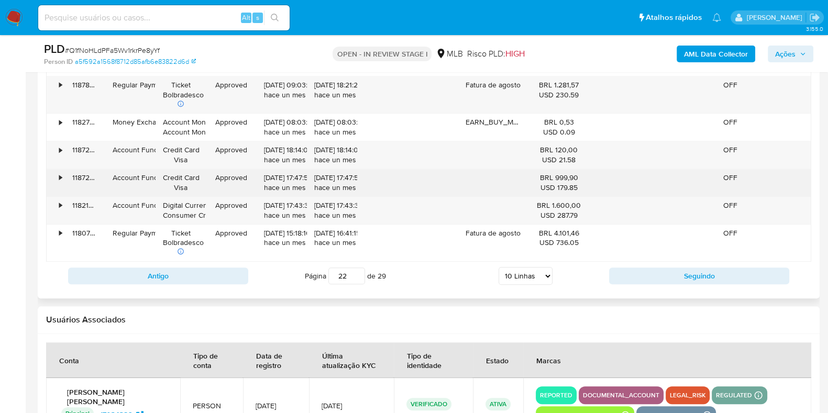
drag, startPoint x: 635, startPoint y: 297, endPoint x: 89, endPoint y: 179, distance: 558.8
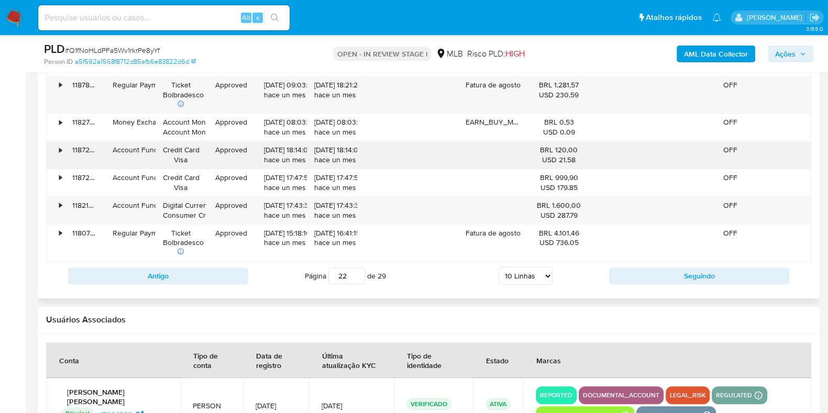
click at [57, 145] on div "•" at bounding box center [56, 154] width 18 height 27
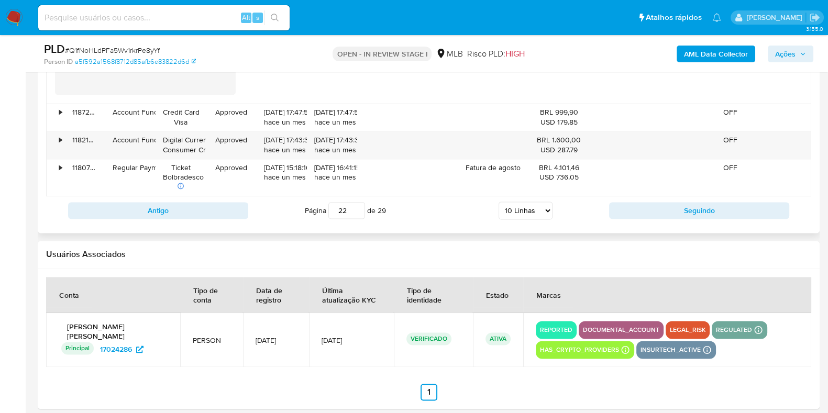
scroll to position [1833, 0]
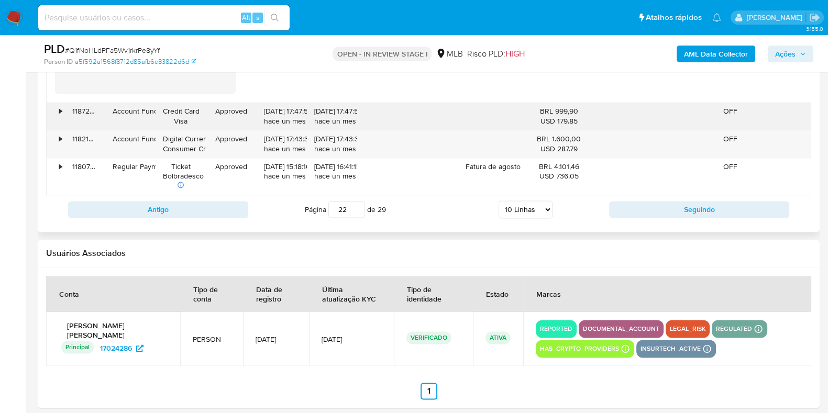
click at [54, 111] on div "•" at bounding box center [56, 116] width 18 height 27
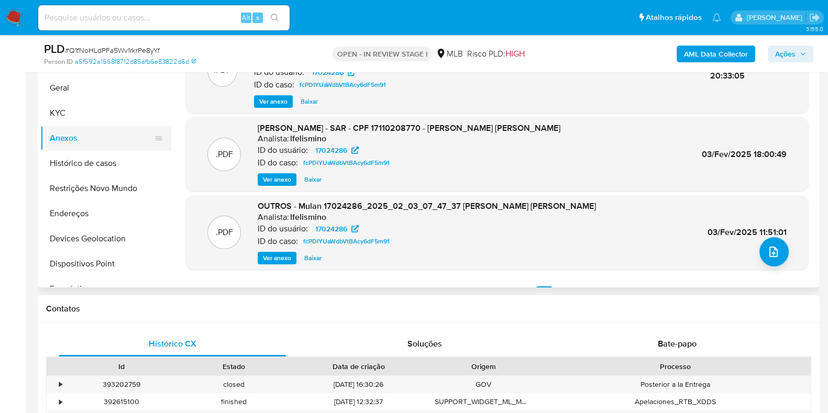
scroll to position [196, 0]
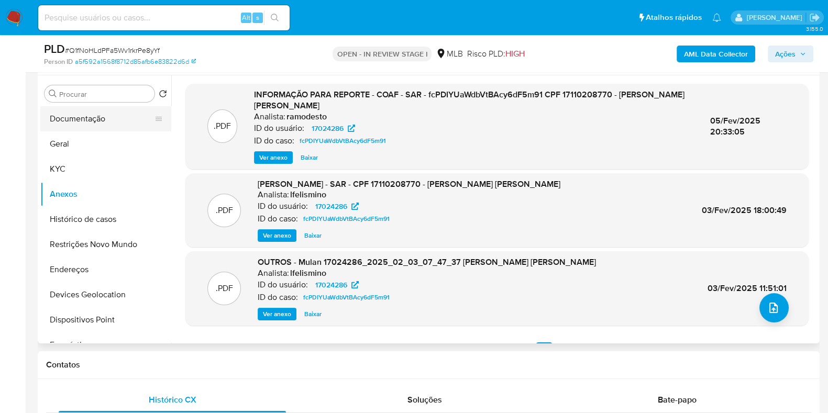
click at [91, 121] on button "Documentação" at bounding box center [101, 118] width 123 height 25
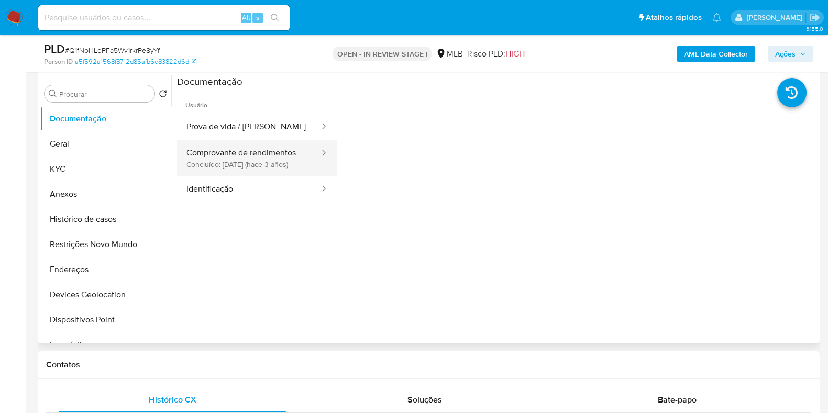
click at [277, 148] on button "Comprovante de rendimentos Concluído: 23/06/2022 (hace 3 años)" at bounding box center [249, 158] width 144 height 36
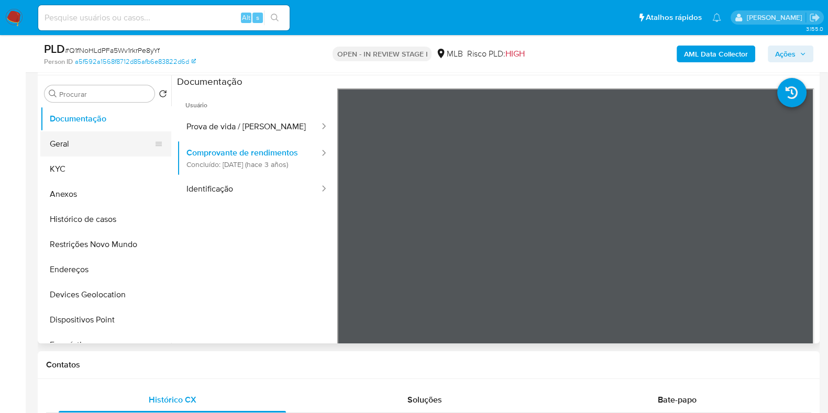
click at [102, 147] on button "Geral" at bounding box center [101, 143] width 123 height 25
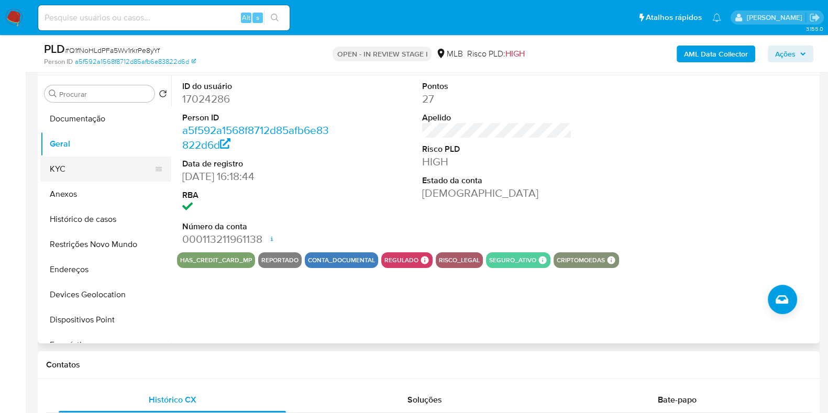
click at [97, 168] on button "KYC" at bounding box center [101, 169] width 123 height 25
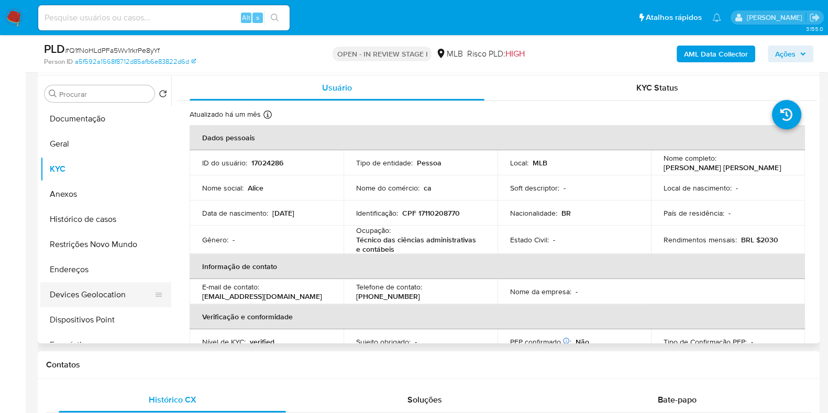
click at [80, 290] on button "Devices Geolocation" at bounding box center [101, 294] width 123 height 25
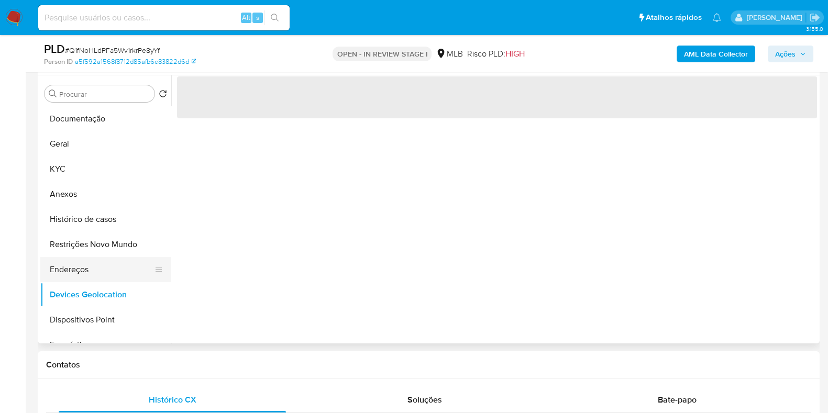
click at [81, 266] on button "Endereços" at bounding box center [101, 269] width 123 height 25
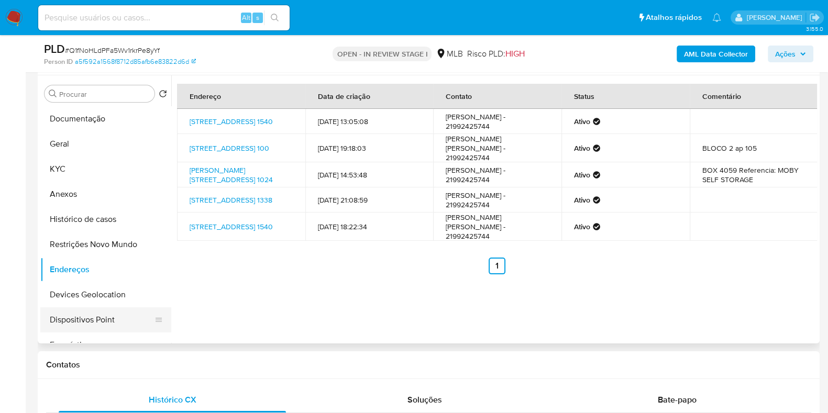
click at [108, 311] on button "Dispositivos Point" at bounding box center [101, 320] width 123 height 25
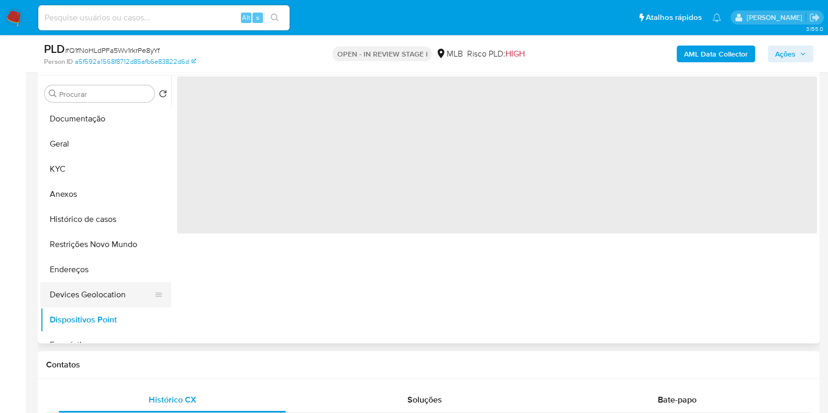
click at [107, 291] on button "Devices Geolocation" at bounding box center [101, 294] width 123 height 25
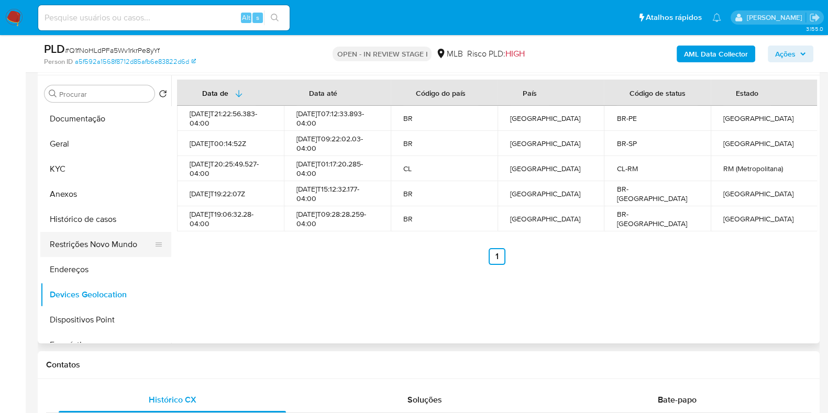
click at [85, 244] on button "Restrições Novo Mundo" at bounding box center [101, 244] width 123 height 25
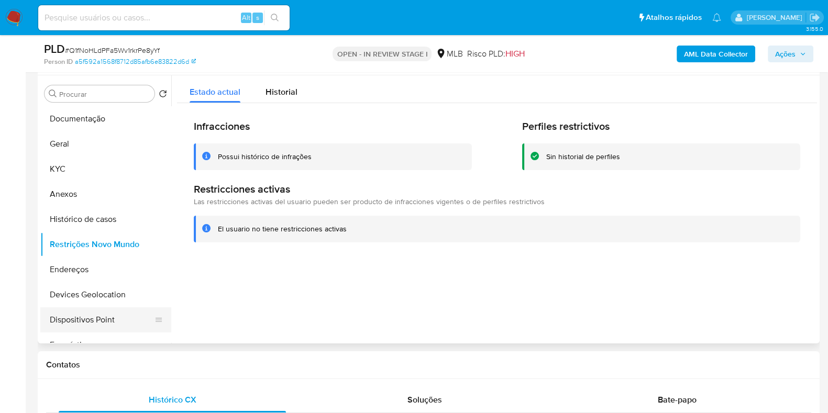
click at [116, 326] on button "Dispositivos Point" at bounding box center [101, 320] width 123 height 25
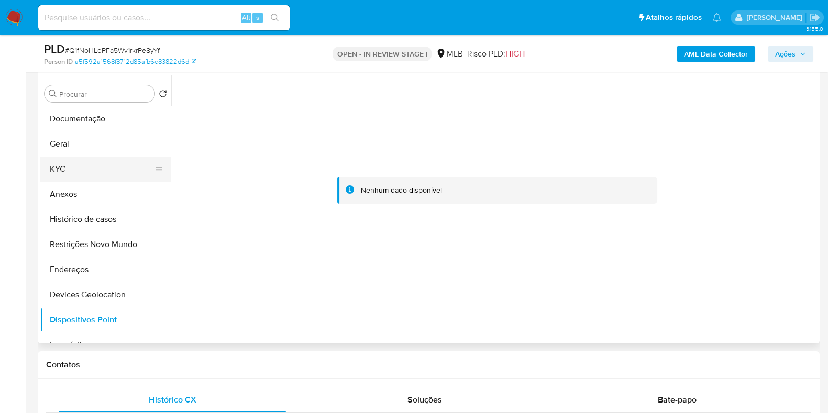
click at [92, 168] on button "KYC" at bounding box center [101, 169] width 123 height 25
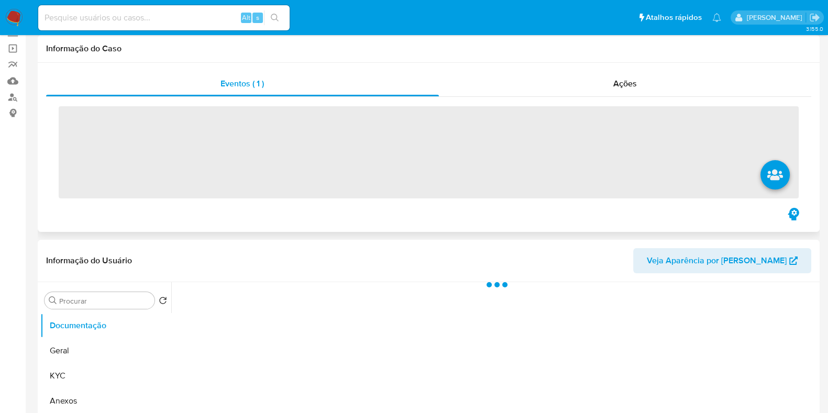
scroll to position [130, 0]
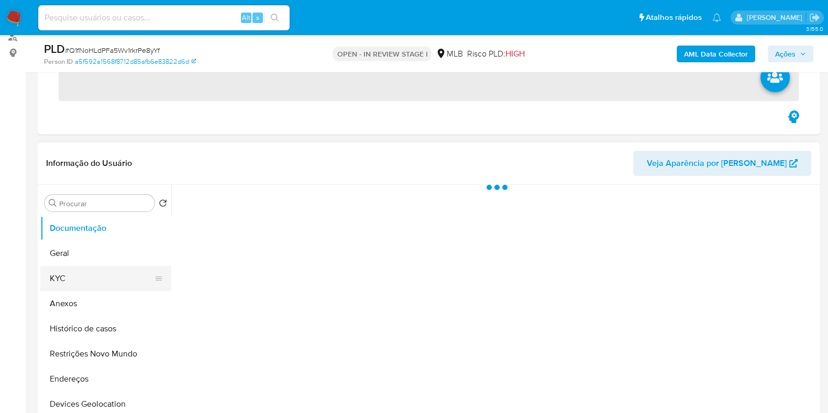
click at [96, 277] on button "KYC" at bounding box center [101, 278] width 123 height 25
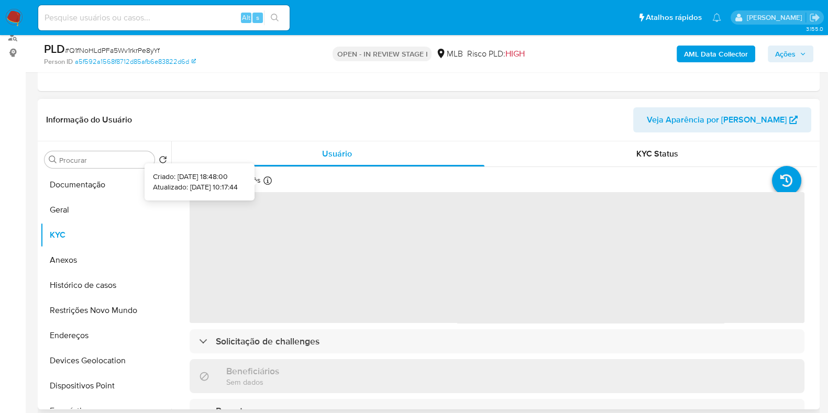
select select "10"
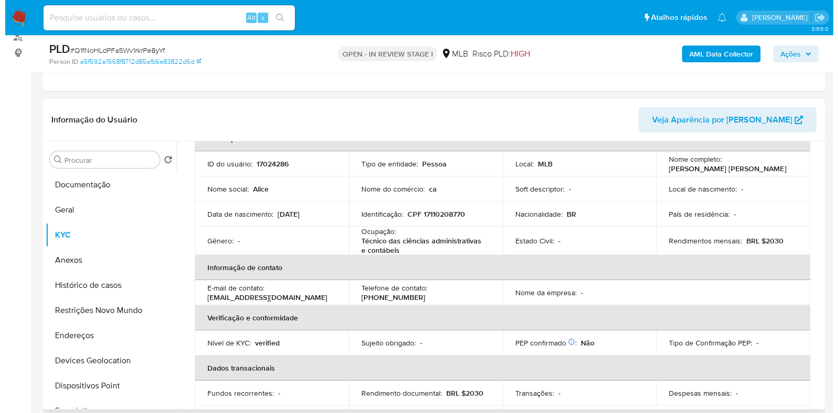
scroll to position [0, 0]
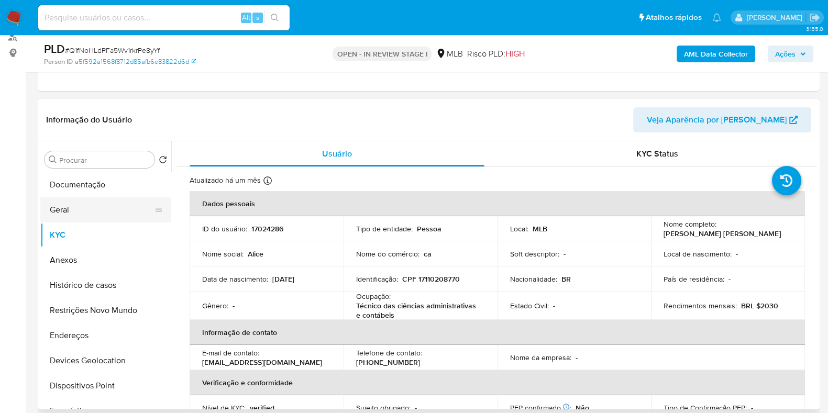
click at [76, 205] on button "Geral" at bounding box center [101, 209] width 123 height 25
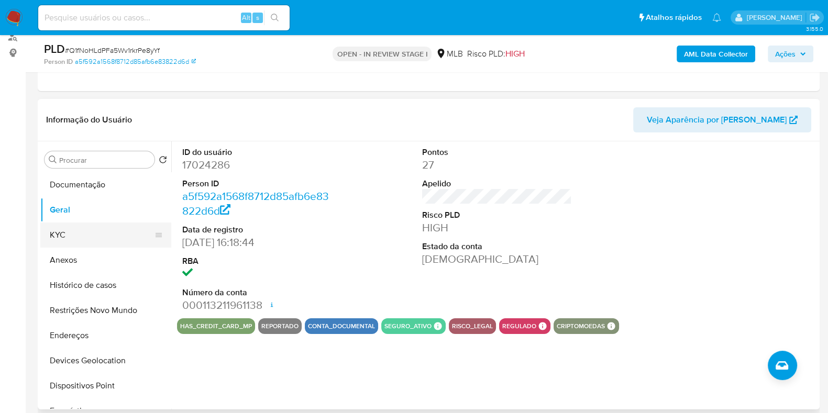
click at [84, 234] on button "KYC" at bounding box center [101, 235] width 123 height 25
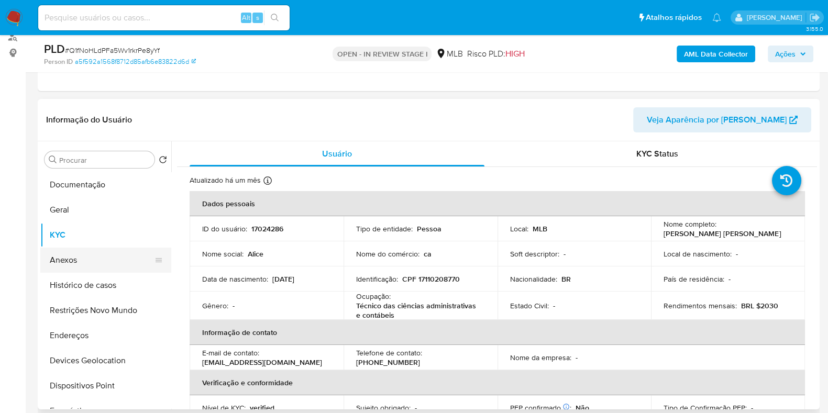
click at [83, 259] on button "Anexos" at bounding box center [101, 260] width 123 height 25
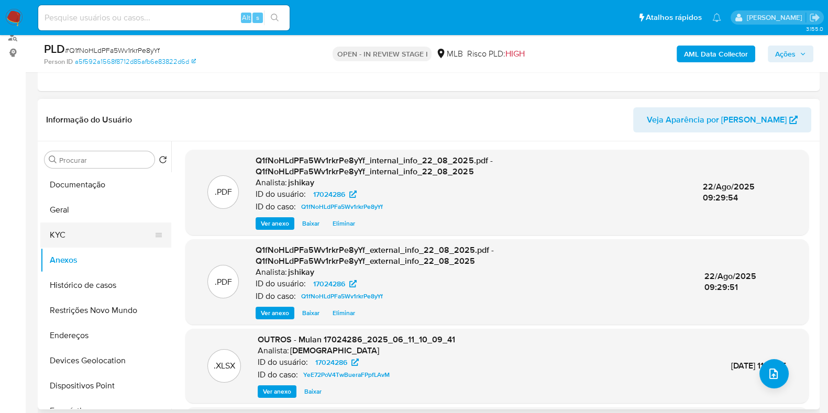
click at [86, 234] on button "KYC" at bounding box center [101, 235] width 123 height 25
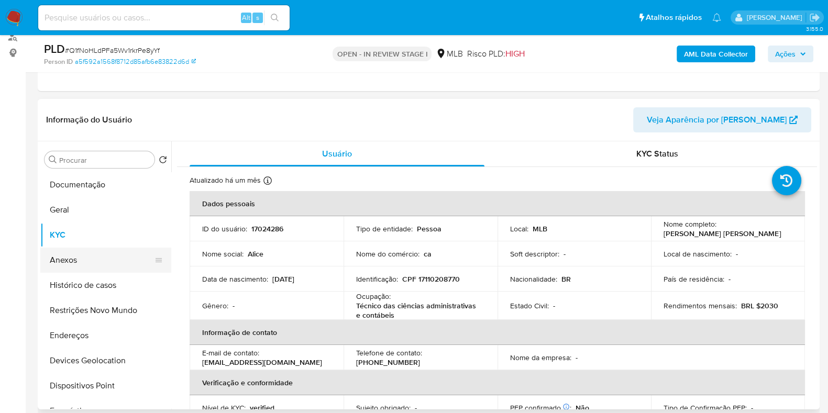
click at [48, 259] on button "Anexos" at bounding box center [101, 260] width 123 height 25
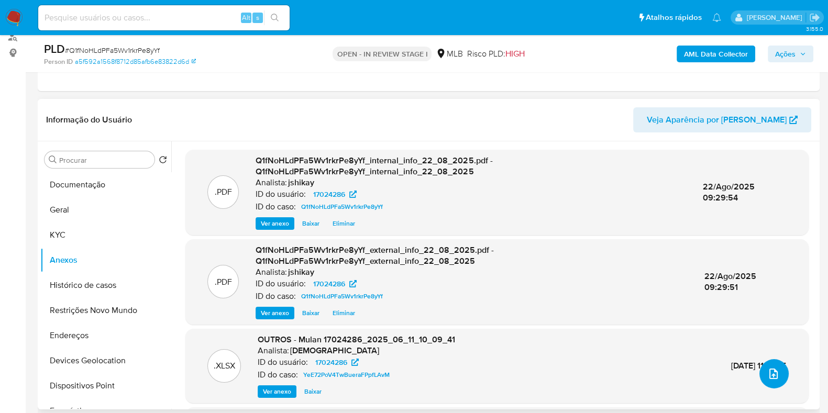
click at [761, 379] on button "upload-file" at bounding box center [774, 373] width 29 height 29
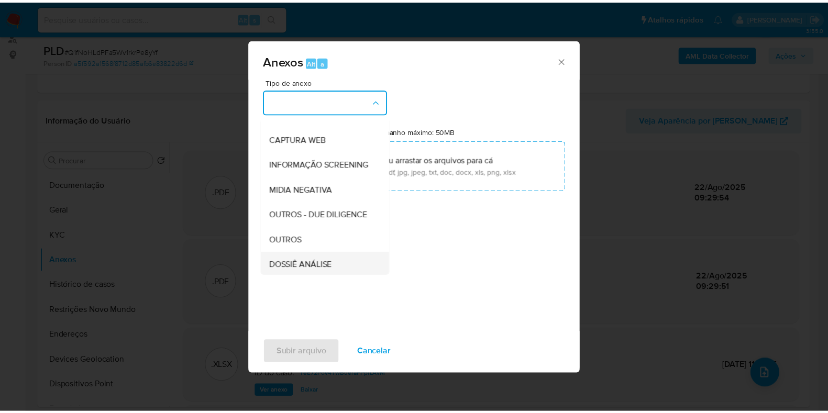
scroll to position [130, 0]
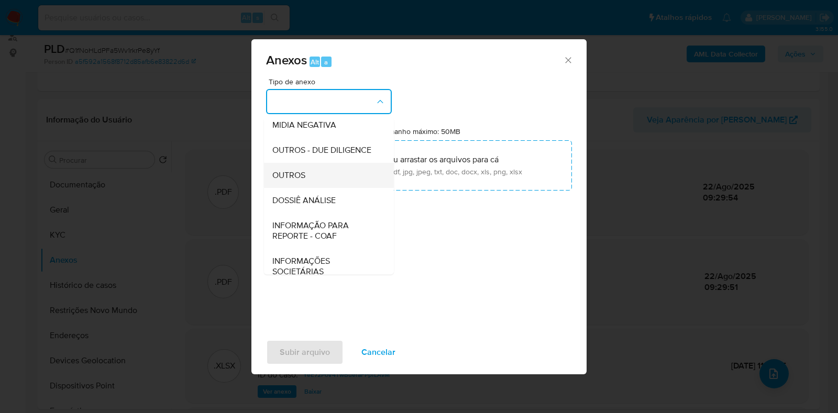
click at [294, 181] on span "OUTROS" at bounding box center [288, 175] width 33 height 10
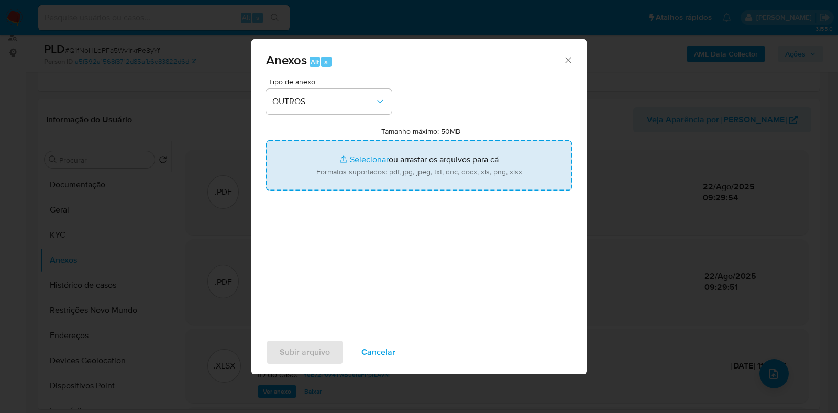
click at [368, 152] on input "Tamanho máximo: 50MB Selecionar arquivos" at bounding box center [419, 165] width 306 height 50
type input "C:\fakepath\Mulan 17024286_2025_08_21_15_15_19 - Resumen TX.pdf"
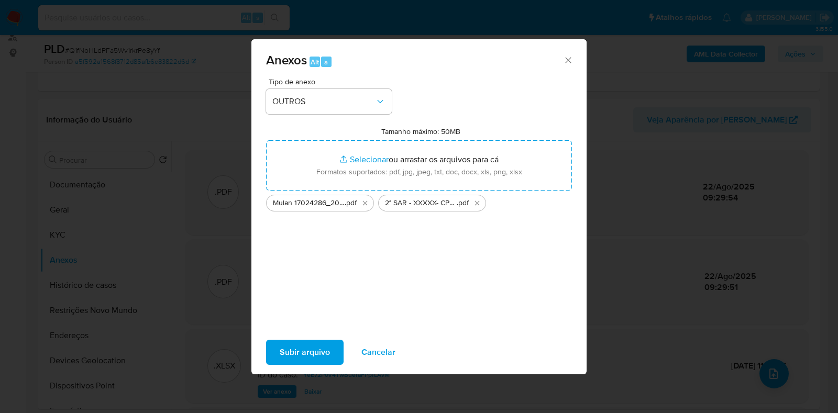
click at [317, 346] on span "Subir arquivo" at bounding box center [305, 352] width 50 height 23
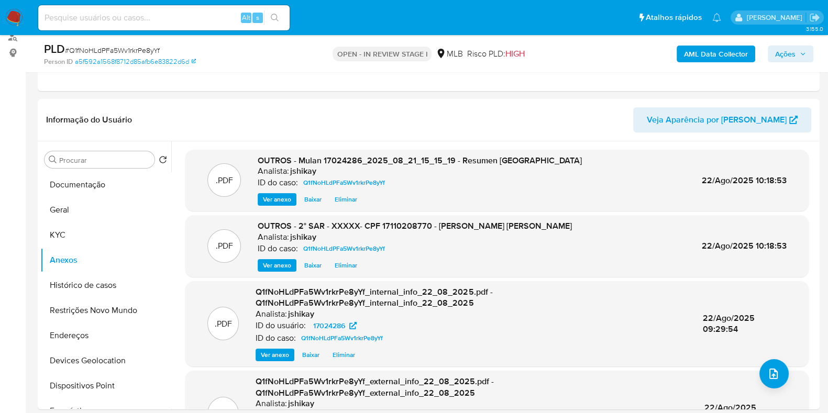
click at [805, 52] on icon "button" at bounding box center [803, 54] width 6 height 6
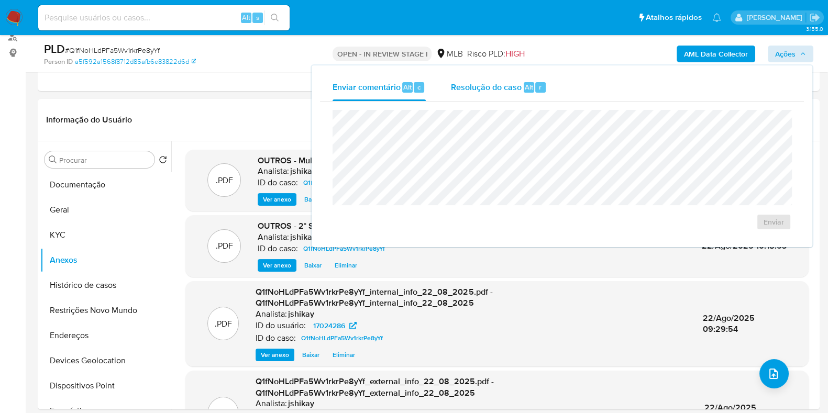
click at [513, 90] on span "Resolução do caso" at bounding box center [486, 87] width 71 height 12
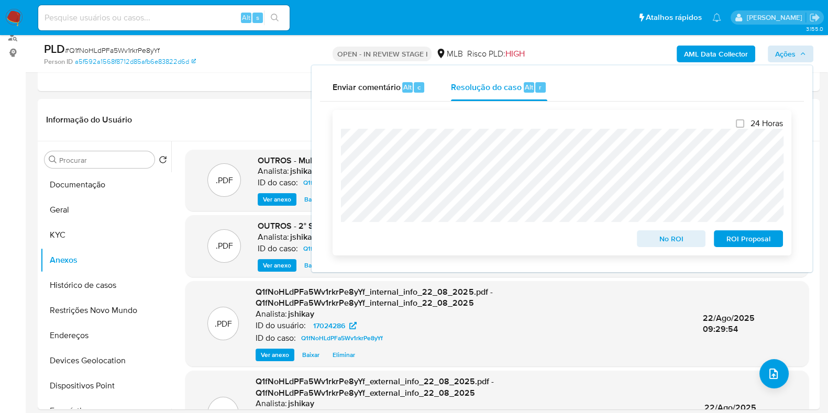
click at [760, 237] on span "ROI Proposal" at bounding box center [748, 239] width 54 height 15
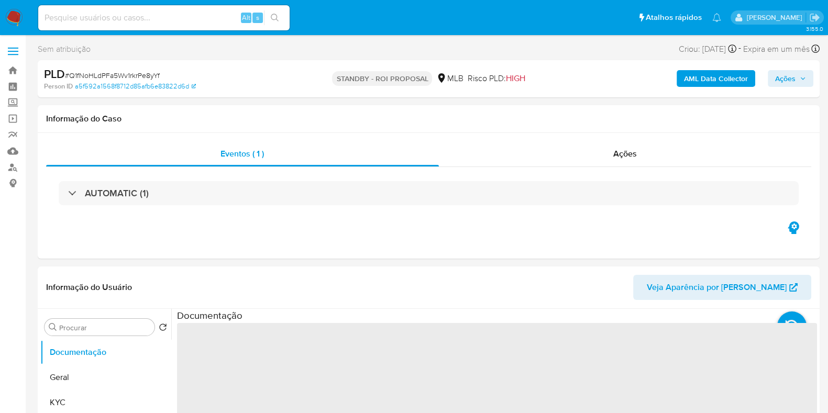
select select "10"
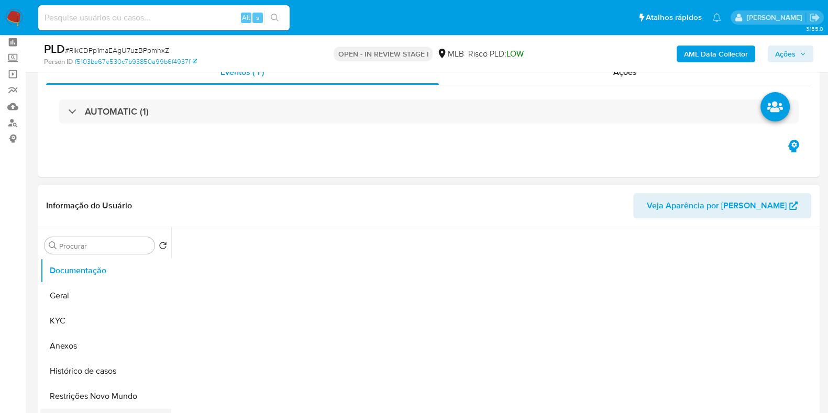
scroll to position [196, 0]
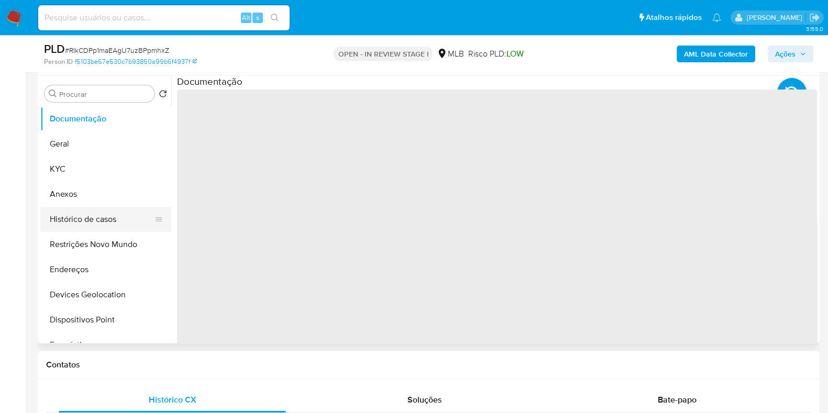
click at [95, 221] on button "Histórico de casos" at bounding box center [101, 219] width 123 height 25
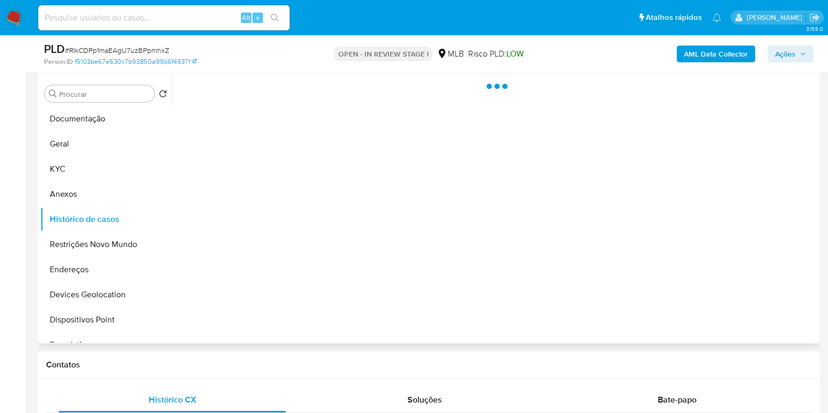
select select "10"
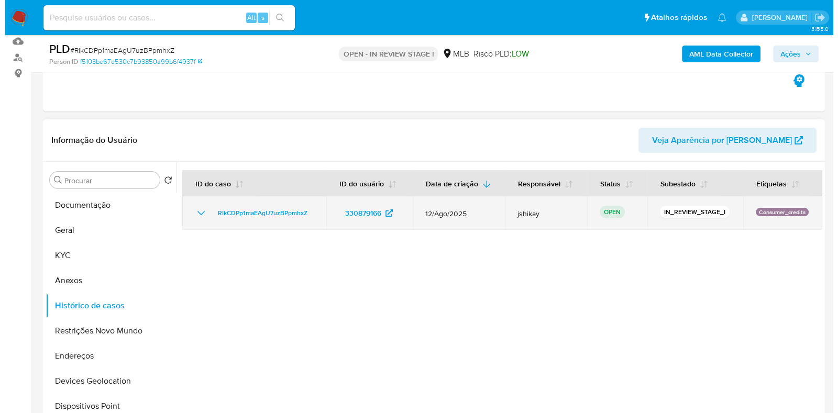
scroll to position [130, 0]
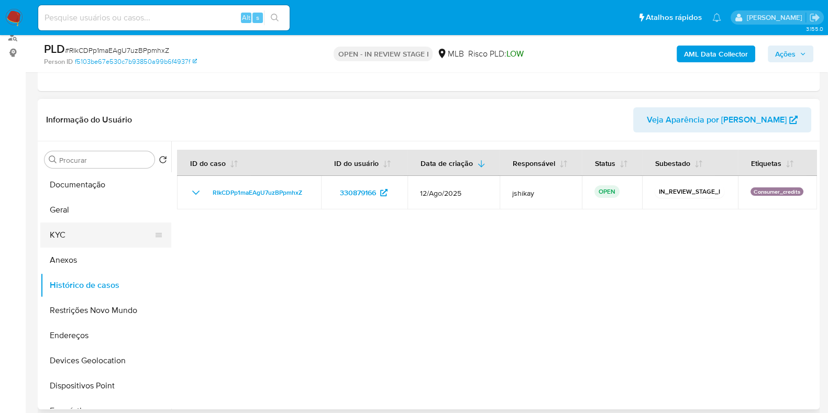
click at [115, 235] on button "KYC" at bounding box center [101, 235] width 123 height 25
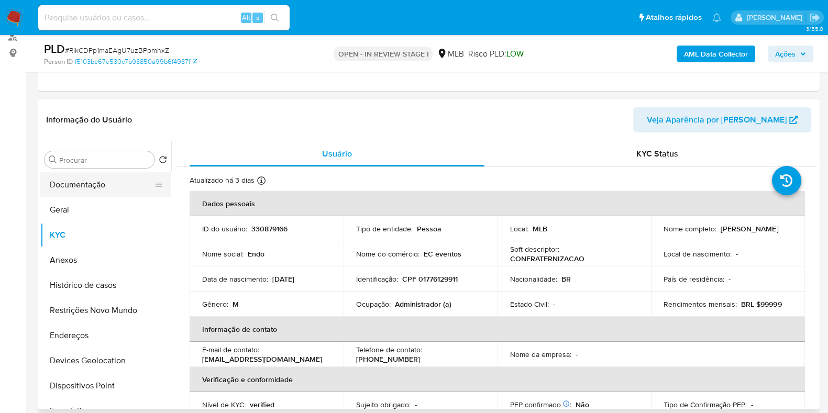
click at [78, 184] on button "Documentação" at bounding box center [101, 184] width 123 height 25
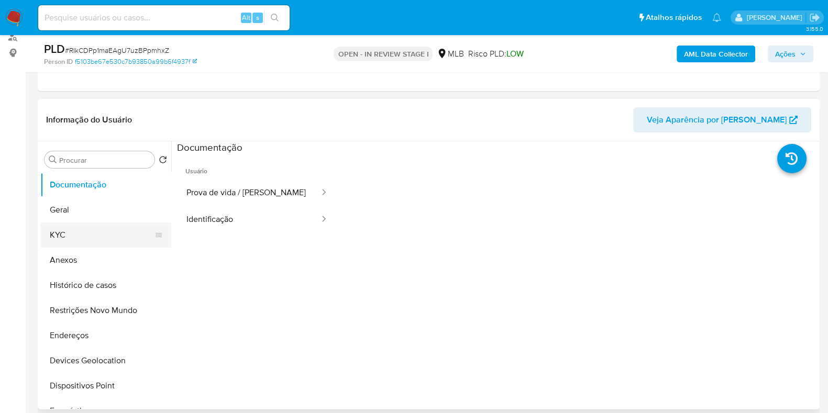
click at [88, 230] on button "KYC" at bounding box center [101, 235] width 123 height 25
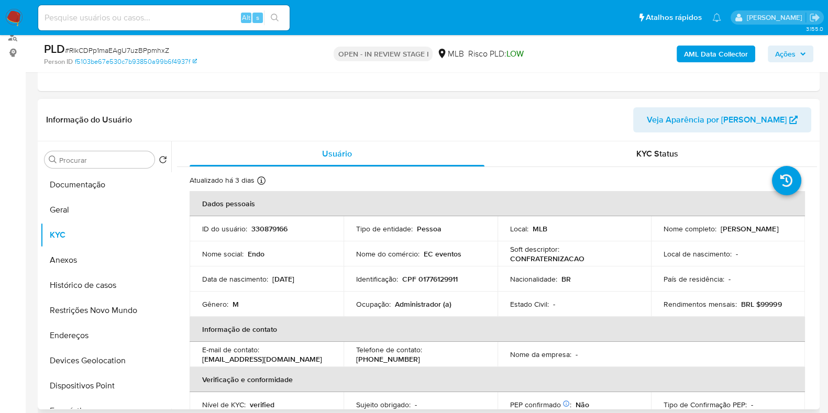
click at [427, 301] on p "Administrador (a)" at bounding box center [423, 304] width 57 height 9
copy p "Administrador"
click at [700, 59] on b "AML Data Collector" at bounding box center [716, 54] width 64 height 17
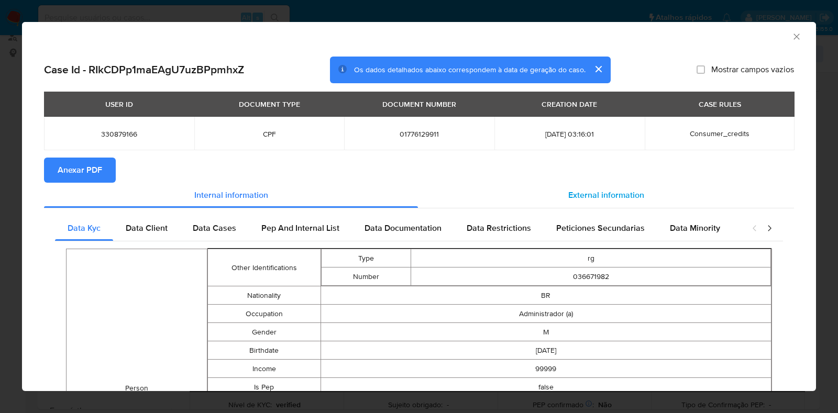
click at [586, 197] on span "External information" at bounding box center [606, 195] width 76 height 12
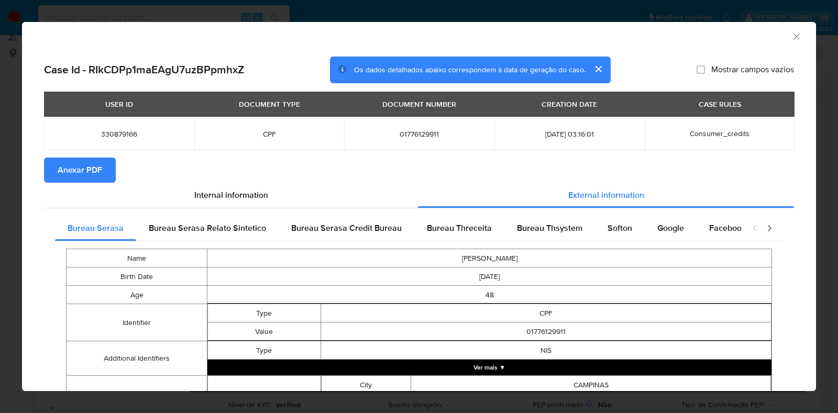
click at [96, 169] on span "Anexar PDF" at bounding box center [80, 170] width 45 height 23
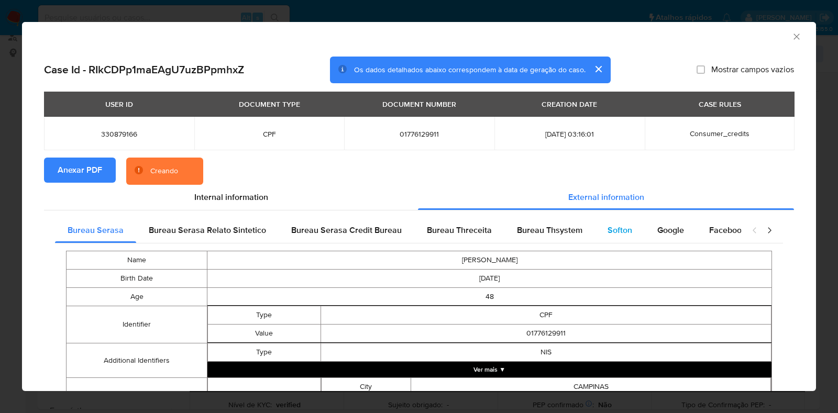
click at [606, 236] on div "Softon" at bounding box center [620, 230] width 50 height 25
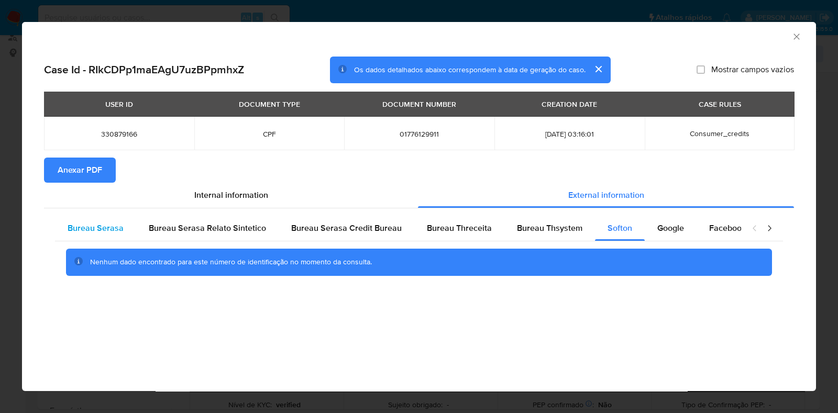
click at [97, 228] on span "Bureau Serasa" at bounding box center [96, 228] width 56 height 12
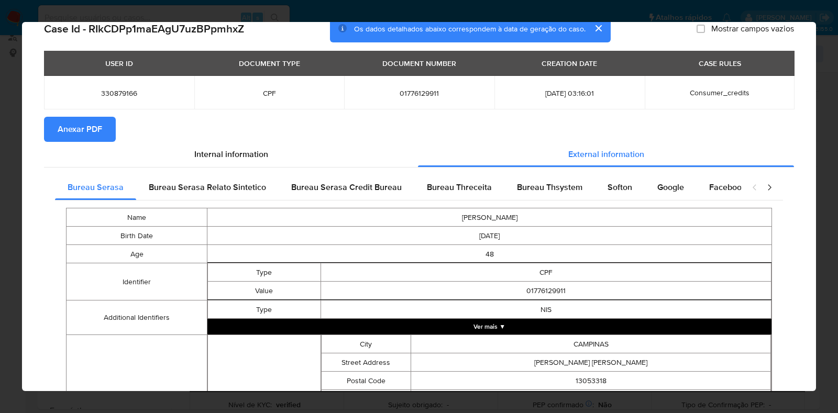
scroll to position [0, 0]
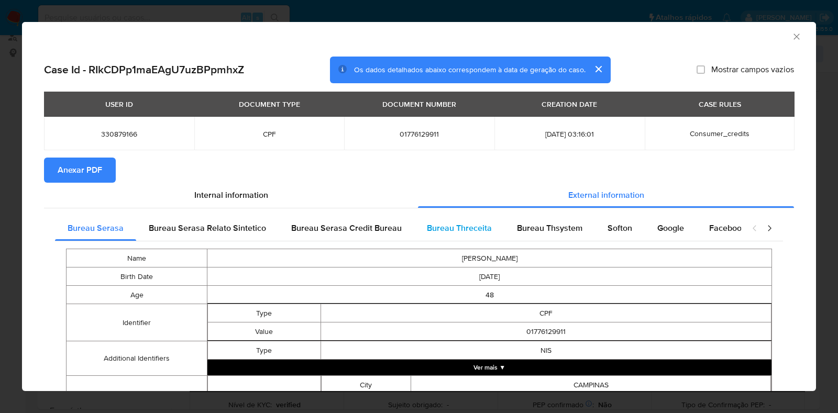
click at [452, 228] on span "Bureau Threceita" at bounding box center [459, 228] width 65 height 12
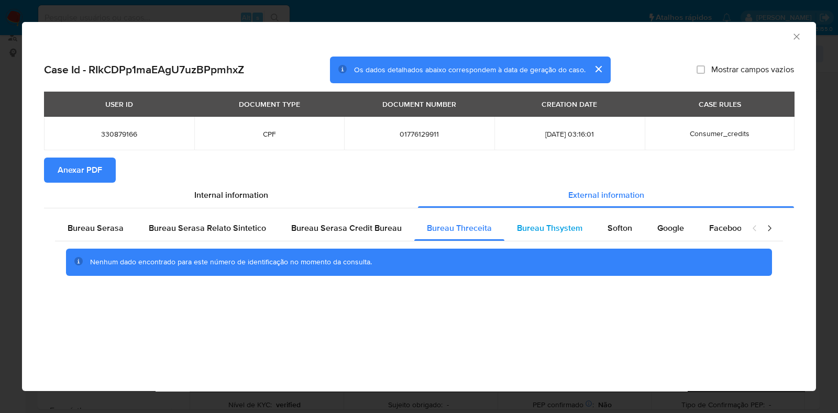
click at [530, 234] on span "Bureau Thsystem" at bounding box center [549, 228] width 65 height 12
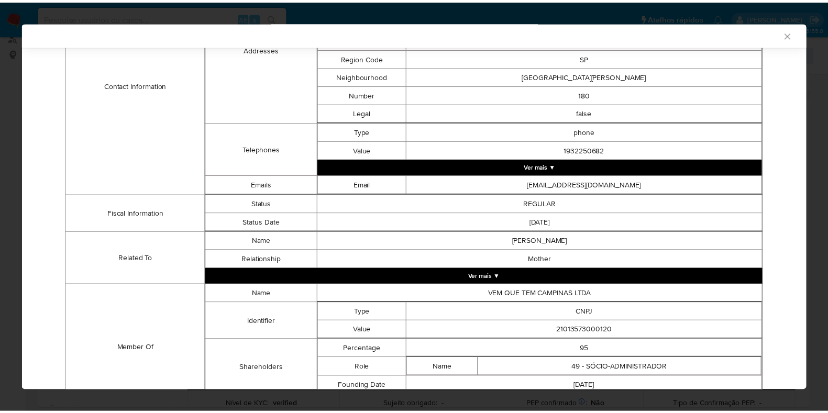
scroll to position [501, 0]
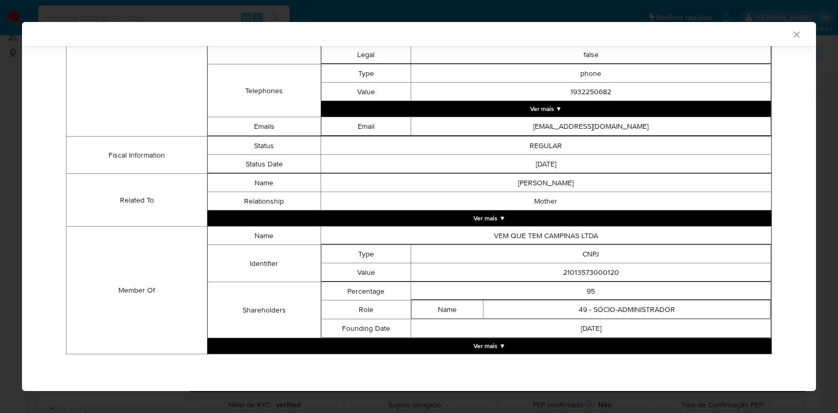
click at [788, 28] on div "AML Data Collector" at bounding box center [419, 34] width 794 height 24
click at [792, 35] on icon "Fechar a janela" at bounding box center [797, 34] width 10 height 10
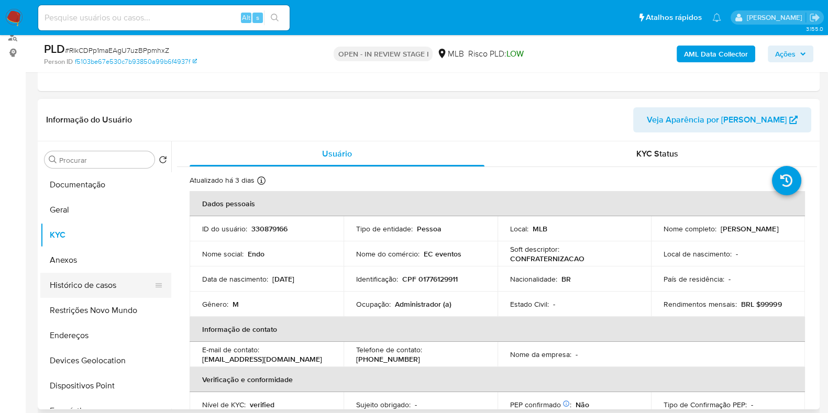
click at [110, 284] on button "Histórico de casos" at bounding box center [101, 285] width 123 height 25
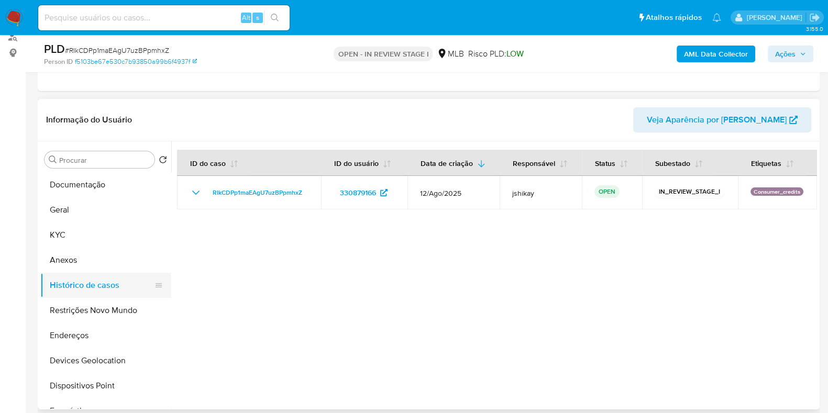
scroll to position [65, 0]
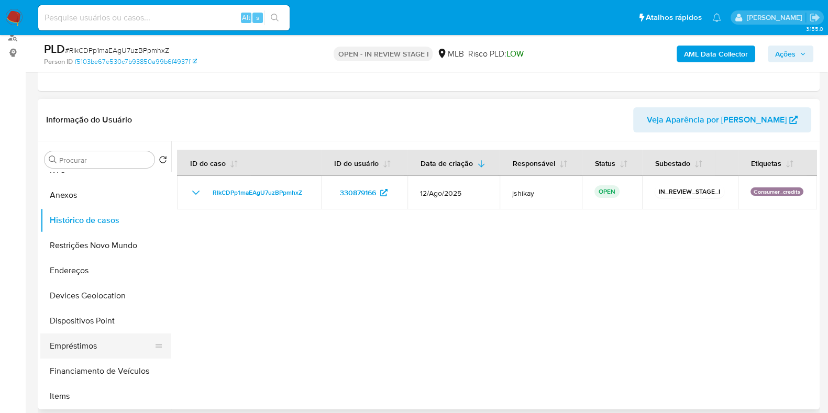
click at [74, 344] on button "Empréstimos" at bounding box center [101, 346] width 123 height 25
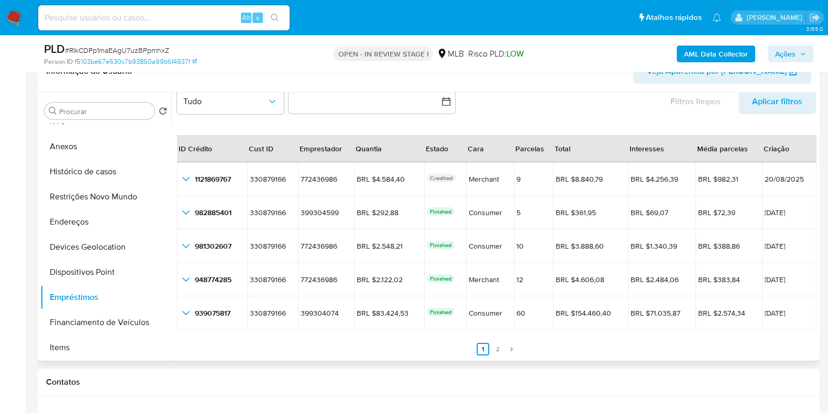
scroll to position [196, 0]
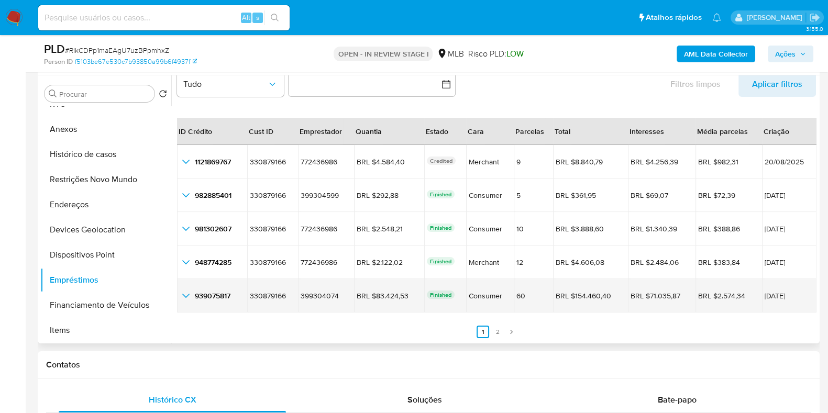
click at [190, 294] on icon "button_show_hidden_detail_by_id_4" at bounding box center [186, 296] width 13 height 13
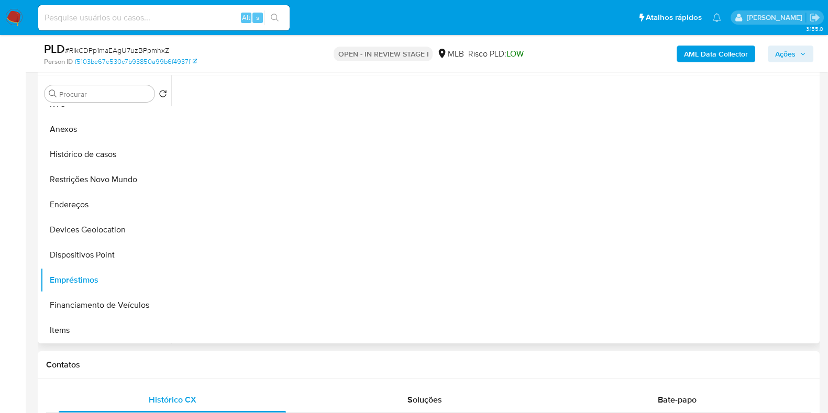
scroll to position [0, 0]
click at [111, 295] on button "Financiamento de Veículos" at bounding box center [101, 305] width 123 height 25
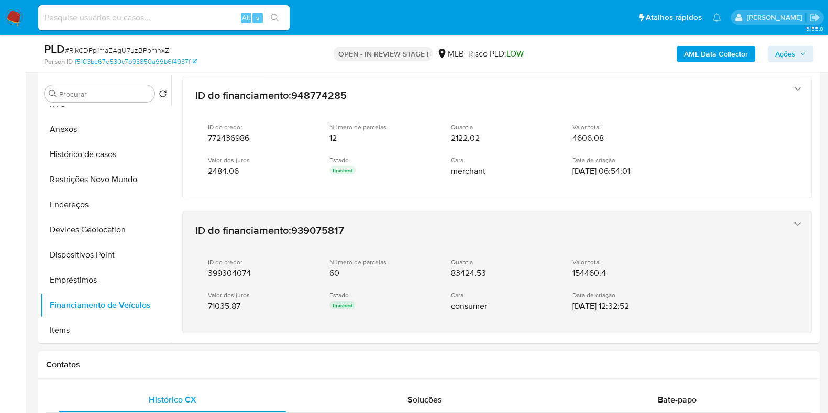
scroll to position [501, 0]
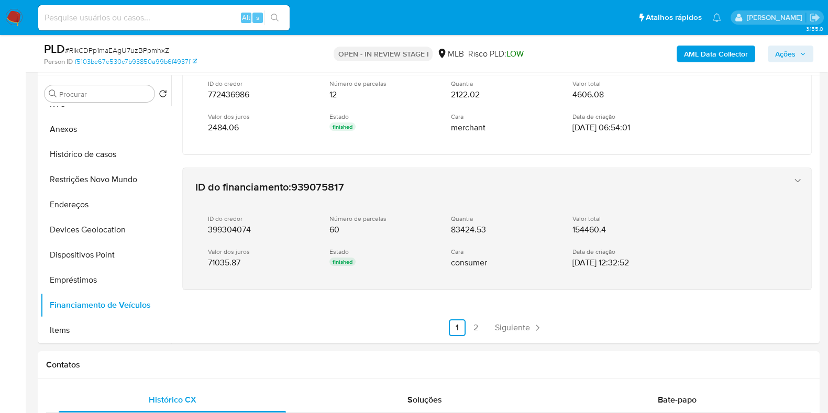
click at [503, 234] on div "ID do credor 399304074 Número de parcelas 60 Quantia 83424.53 Valor total 15446…" at bounding box center [486, 241] width 583 height 71
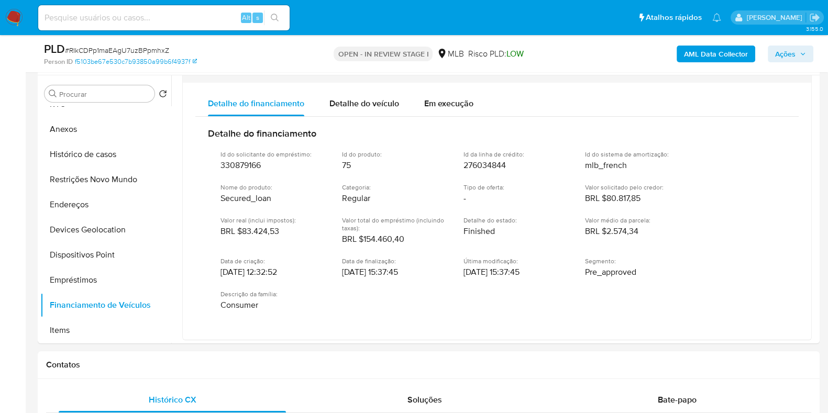
scroll to position [693, 0]
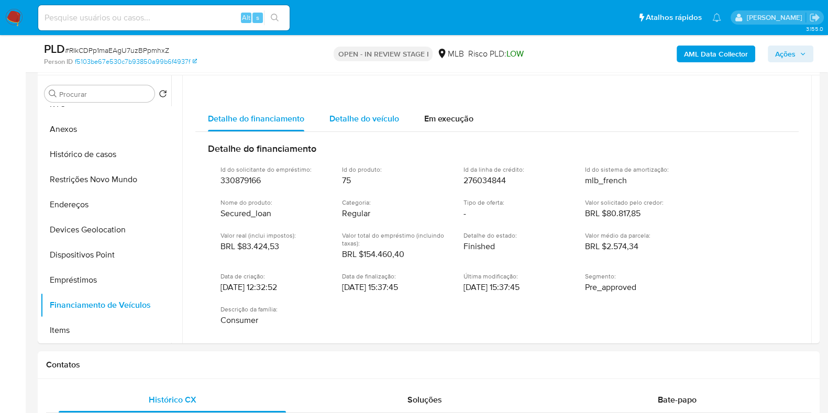
click at [365, 122] on div "Detalhe do veículo" at bounding box center [365, 118] width 70 height 25
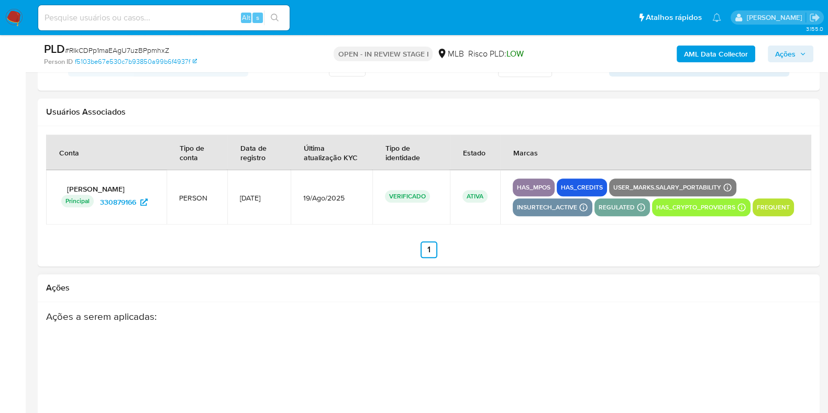
scroll to position [1637, 0]
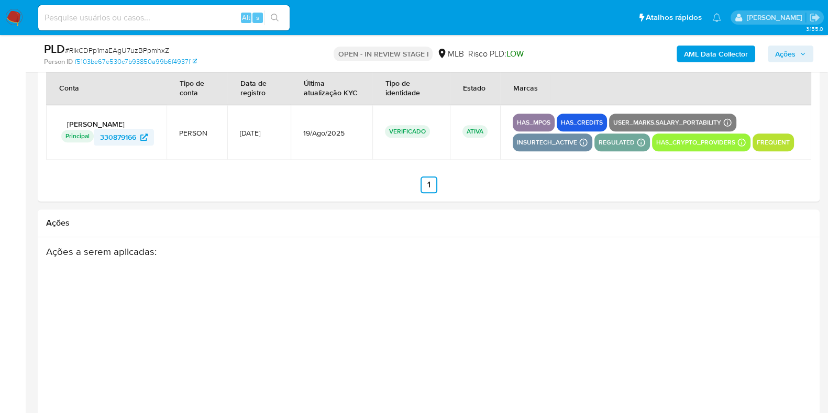
click at [105, 135] on span "330879166" at bounding box center [118, 137] width 36 height 17
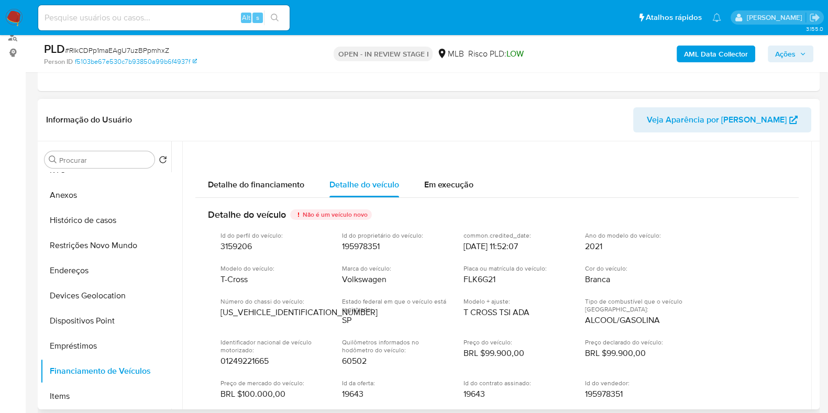
scroll to position [196, 0]
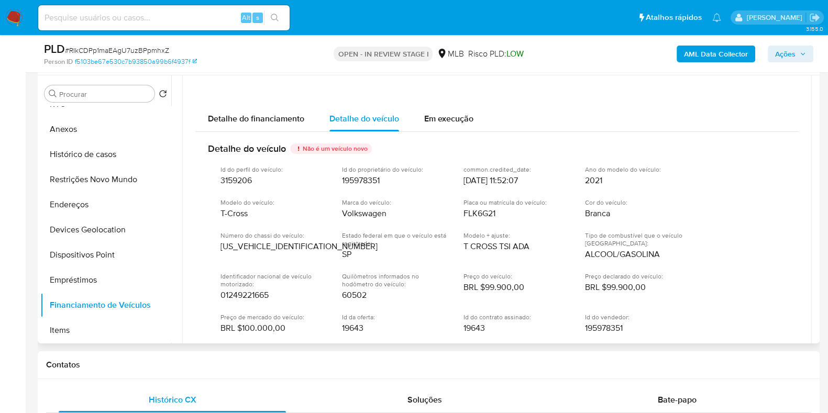
click at [357, 212] on span "Volkswagen" at bounding box center [364, 213] width 45 height 10
click at [232, 211] on span "T-Cross" at bounding box center [234, 213] width 27 height 10
drag, startPoint x: 222, startPoint y: 210, endPoint x: 246, endPoint y: 213, distance: 24.8
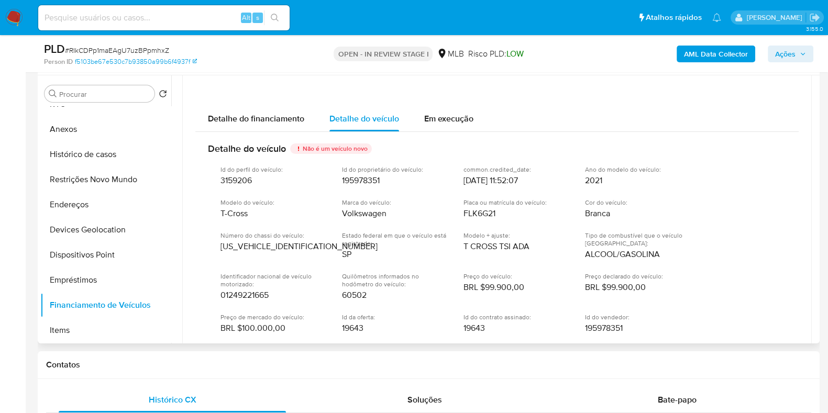
click at [246, 213] on span "T-Cross" at bounding box center [234, 213] width 27 height 10
click at [470, 208] on span "FLK6G21" at bounding box center [480, 213] width 32 height 10
click at [547, 146] on div "Detalhe do veículo Não é um veículo novo" at bounding box center [497, 148] width 578 height 17
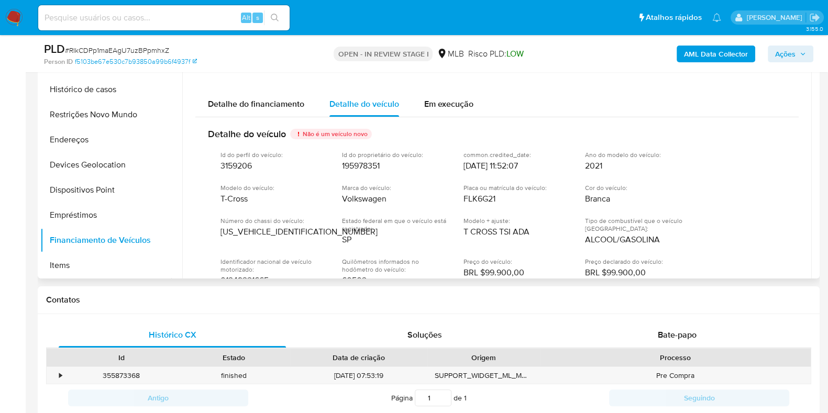
scroll to position [624, 0]
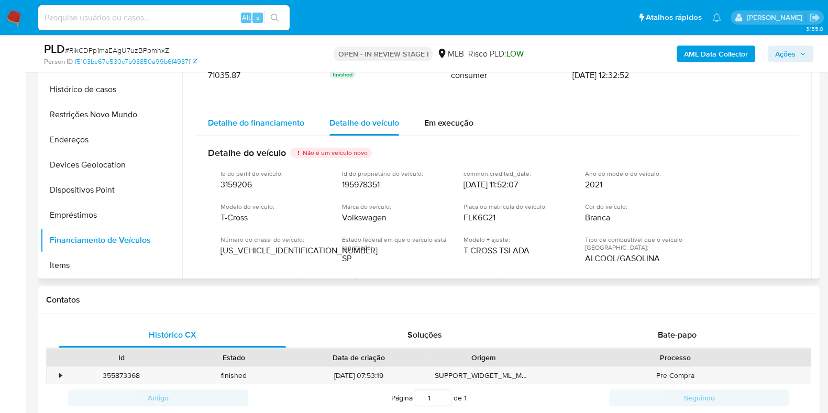
click at [275, 123] on span "Detalhe do financiamento" at bounding box center [256, 123] width 96 height 12
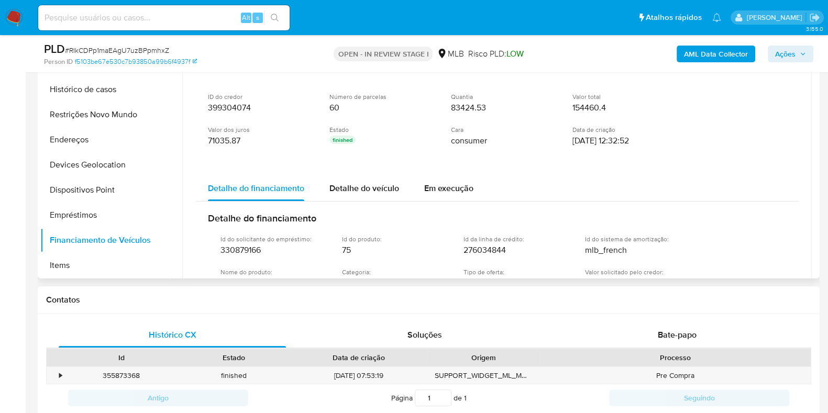
scroll to position [689, 0]
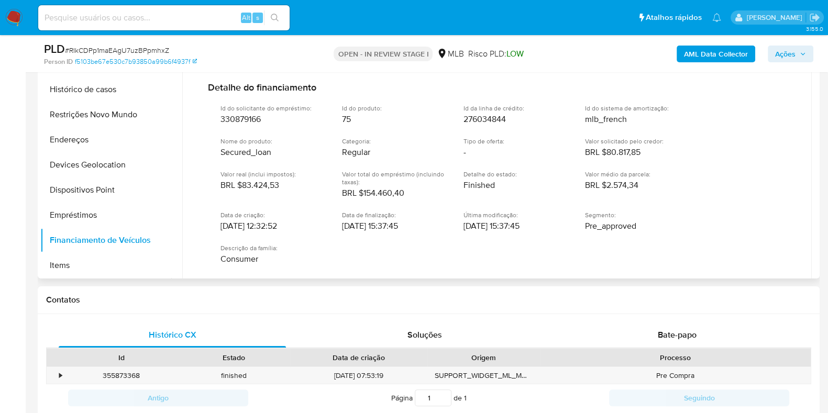
drag, startPoint x: 243, startPoint y: 182, endPoint x: 276, endPoint y: 182, distance: 33.0
click at [276, 182] on span "BRL $83.424,53" at bounding box center [250, 185] width 59 height 10
click at [344, 188] on span "BRL $154.460,40" at bounding box center [373, 193] width 62 height 10
drag, startPoint x: 608, startPoint y: 184, endPoint x: 639, endPoint y: 184, distance: 30.9
click at [639, 184] on span "BRL $2.574,34" at bounding box center [611, 185] width 53 height 10
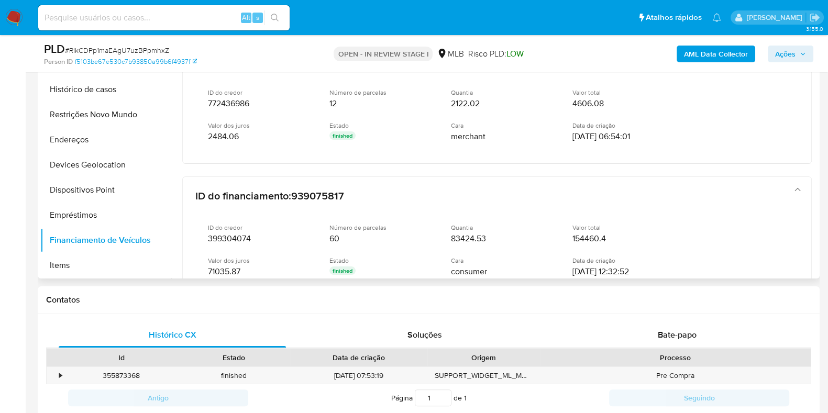
scroll to position [493, 0]
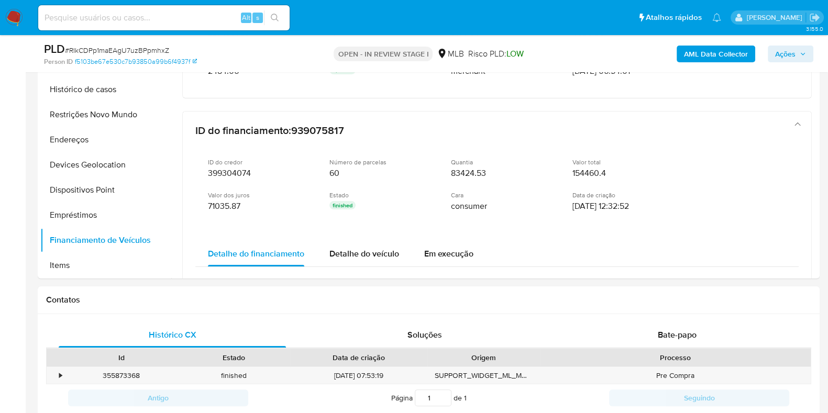
drag, startPoint x: 570, startPoint y: 203, endPoint x: 888, endPoint y: 242, distance: 319.8
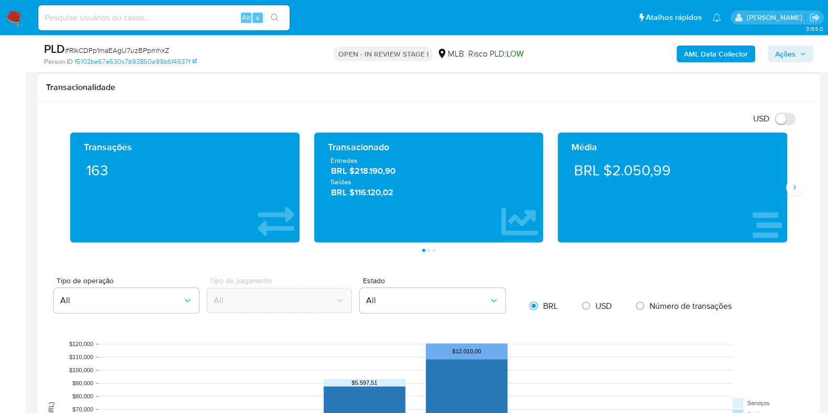
scroll to position [589, 0]
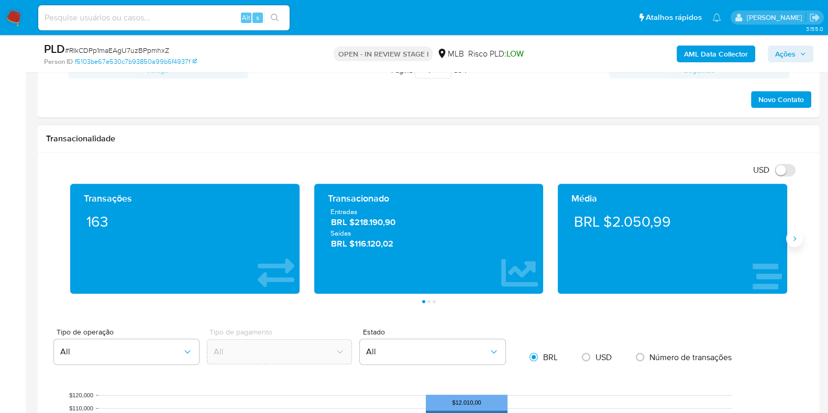
click at [799, 237] on button "Siguiente" at bounding box center [794, 238] width 17 height 17
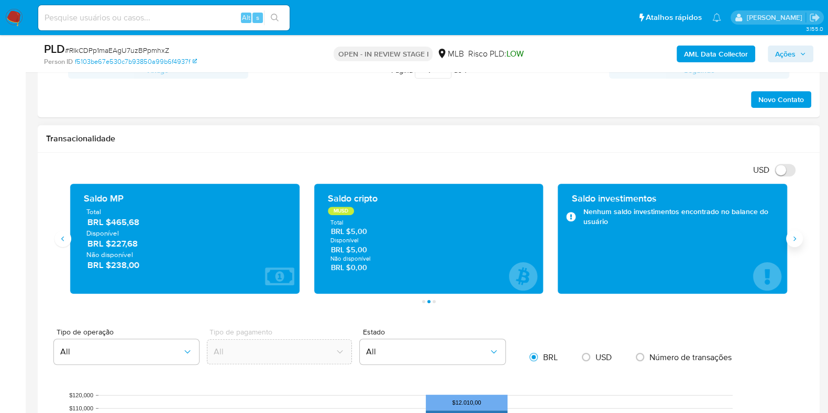
click at [799, 237] on button "Siguiente" at bounding box center [794, 238] width 17 height 17
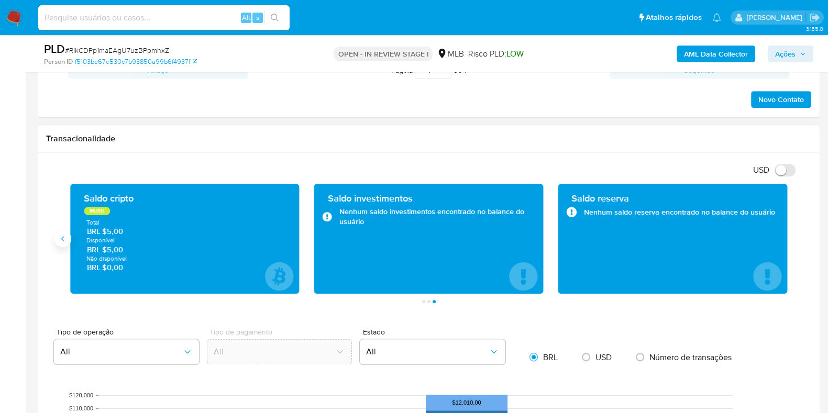
click at [69, 237] on button "Anterior" at bounding box center [62, 238] width 17 height 17
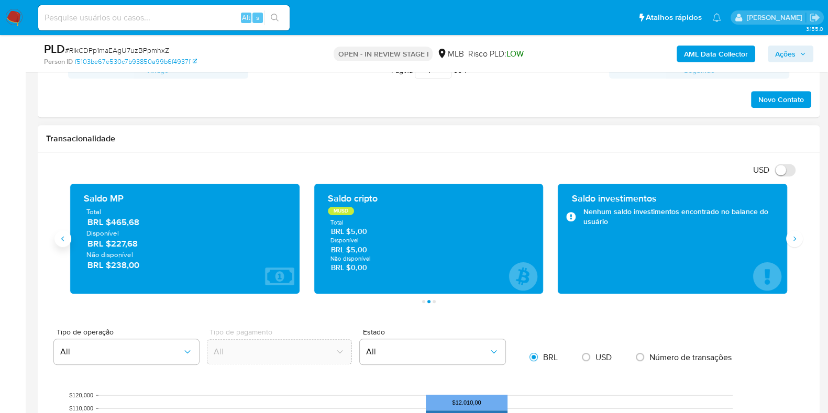
click at [69, 237] on button "Anterior" at bounding box center [62, 238] width 17 height 17
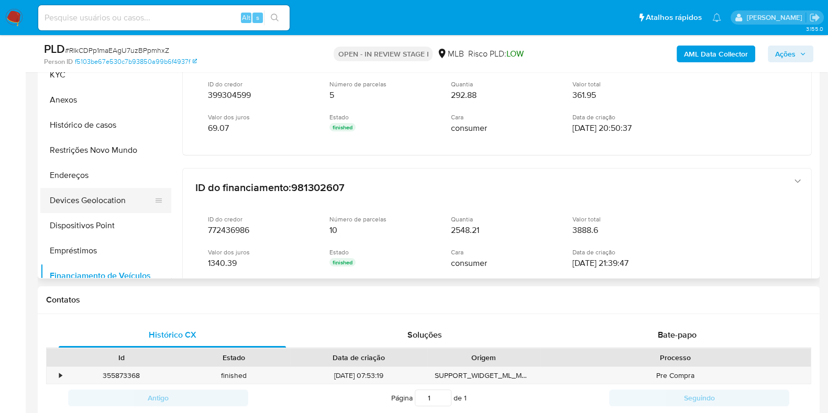
scroll to position [0, 0]
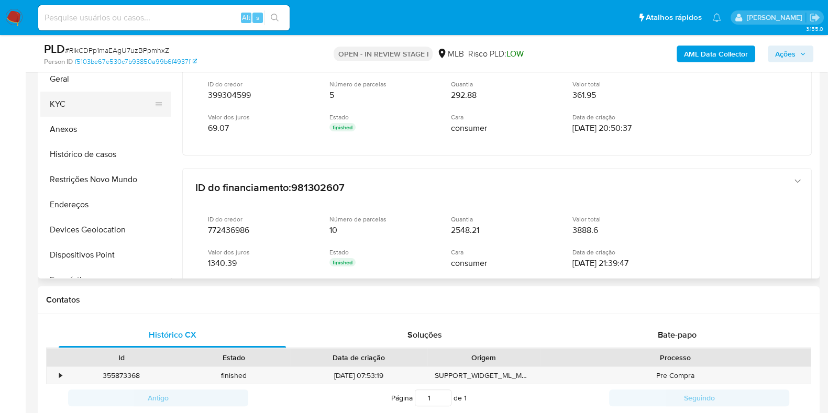
click at [81, 101] on button "KYC" at bounding box center [101, 104] width 123 height 25
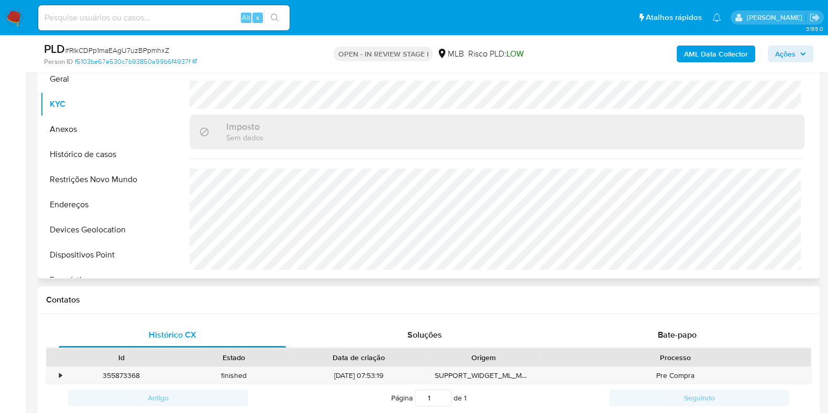
scroll to position [455, 0]
click at [80, 82] on button "Geral" at bounding box center [101, 79] width 123 height 25
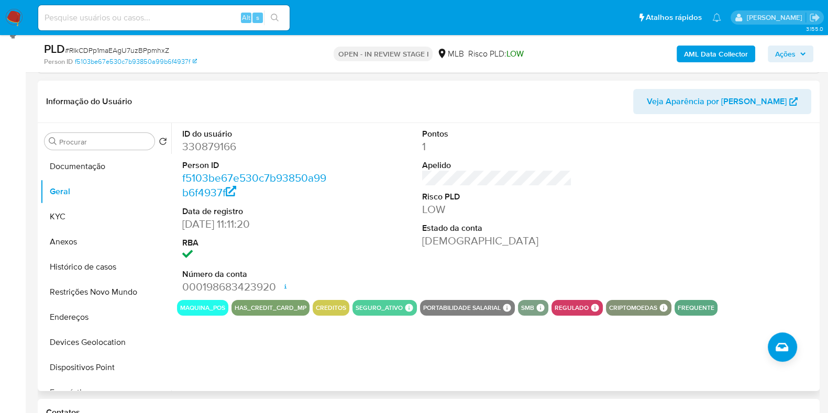
scroll to position [130, 0]
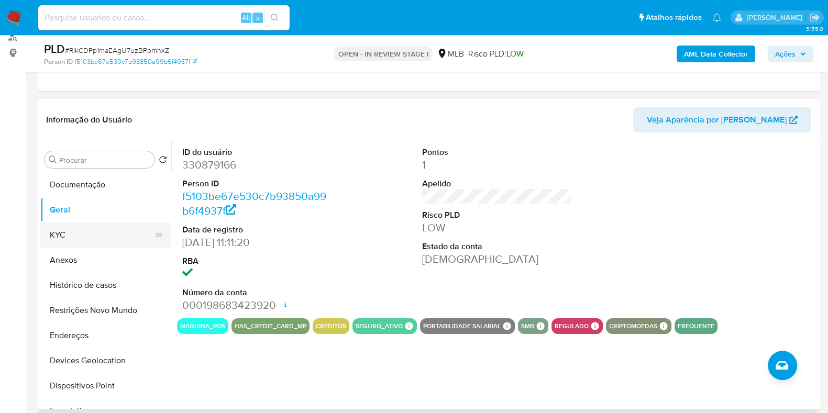
click at [87, 239] on button "KYC" at bounding box center [101, 235] width 123 height 25
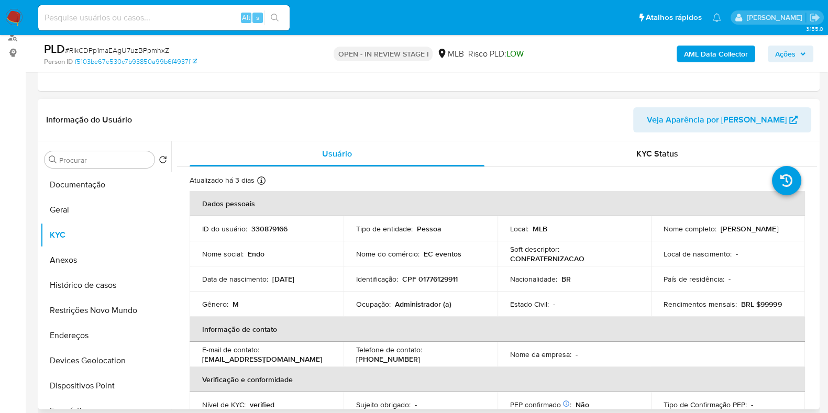
scroll to position [196, 0]
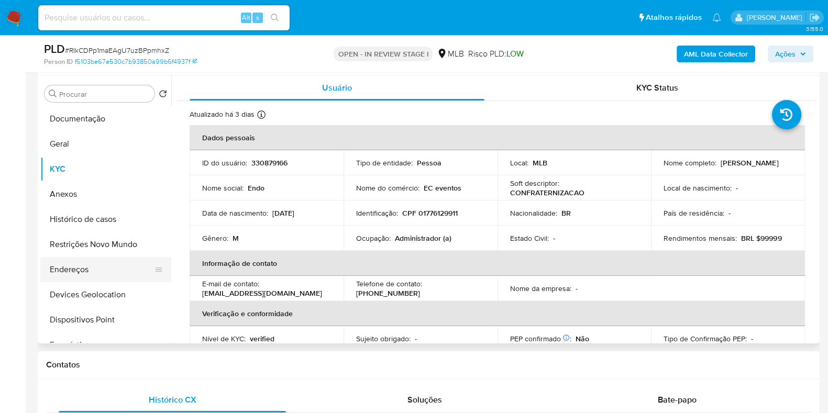
click at [100, 271] on button "Endereços" at bounding box center [101, 269] width 123 height 25
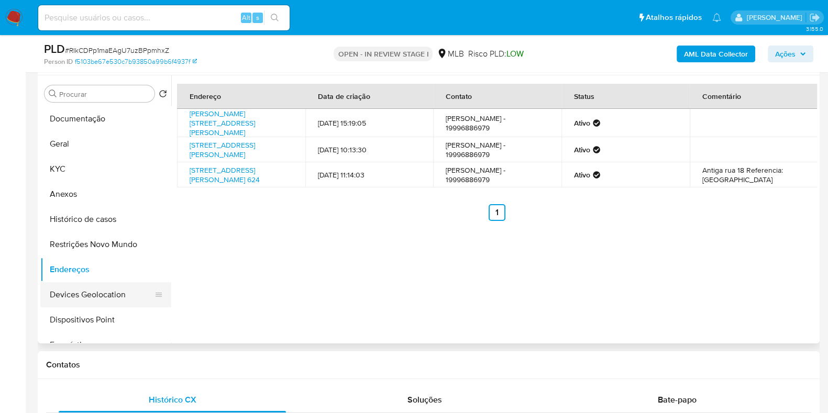
click at [104, 293] on button "Devices Geolocation" at bounding box center [101, 294] width 123 height 25
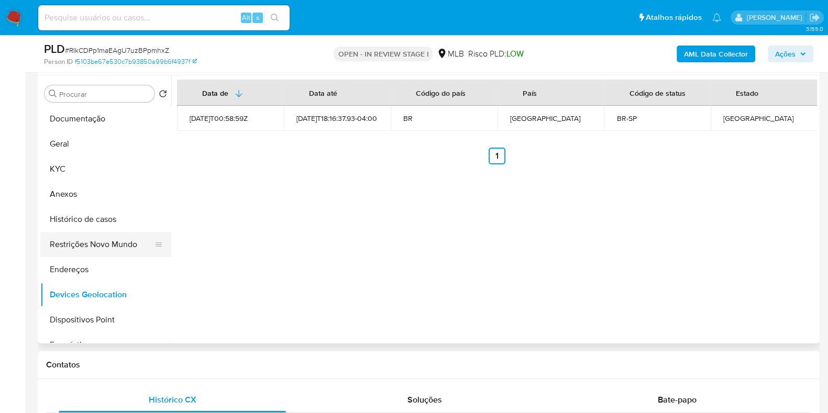
click at [101, 245] on button "Restrições Novo Mundo" at bounding box center [101, 244] width 123 height 25
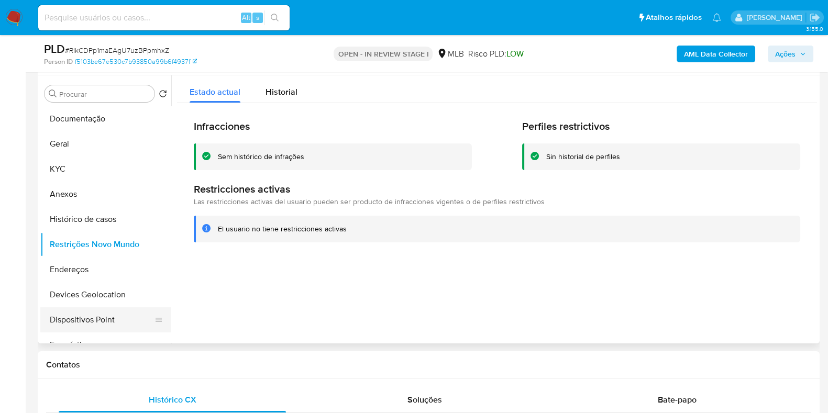
click at [104, 322] on button "Dispositivos Point" at bounding box center [101, 320] width 123 height 25
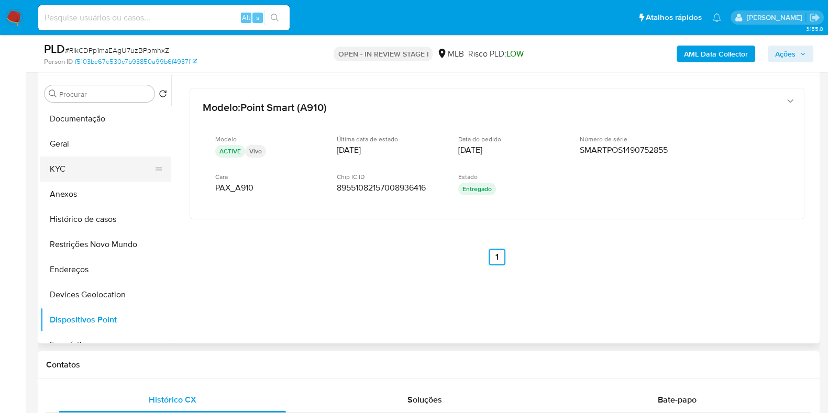
click at [63, 169] on button "KYC" at bounding box center [101, 169] width 123 height 25
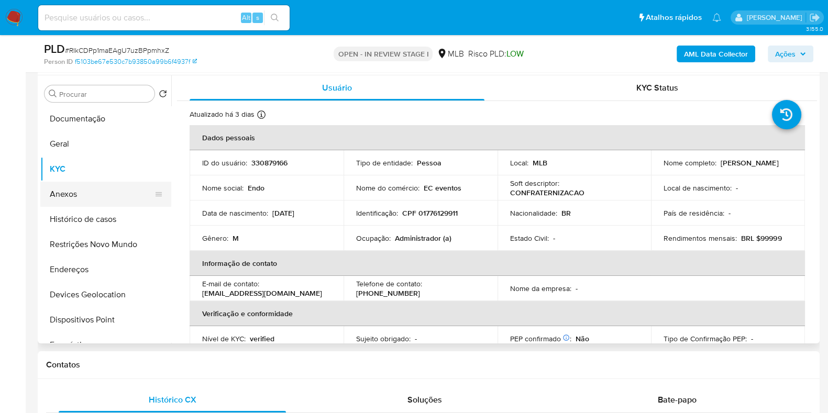
click at [100, 190] on button "Anexos" at bounding box center [101, 194] width 123 height 25
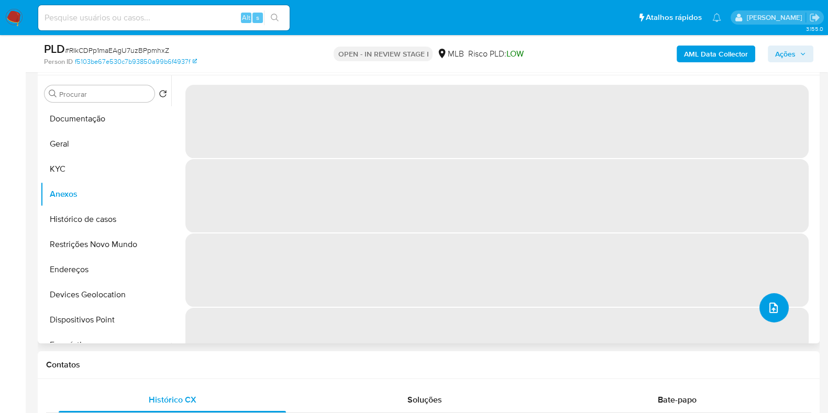
click at [783, 308] on button "upload-file" at bounding box center [774, 307] width 29 height 29
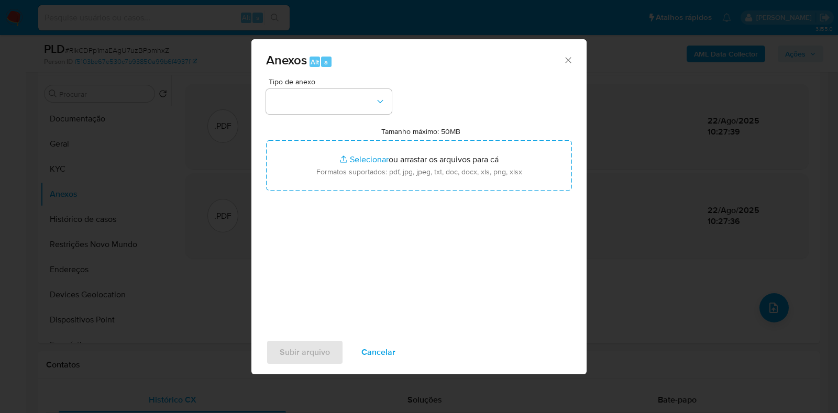
drag, startPoint x: 288, startPoint y: 83, endPoint x: 307, endPoint y: 114, distance: 35.8
click at [324, 93] on button "button" at bounding box center [329, 101] width 126 height 25
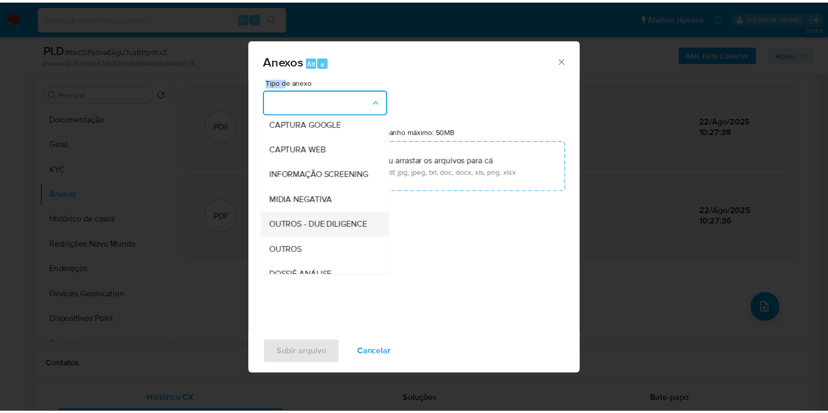
scroll to position [130, 0]
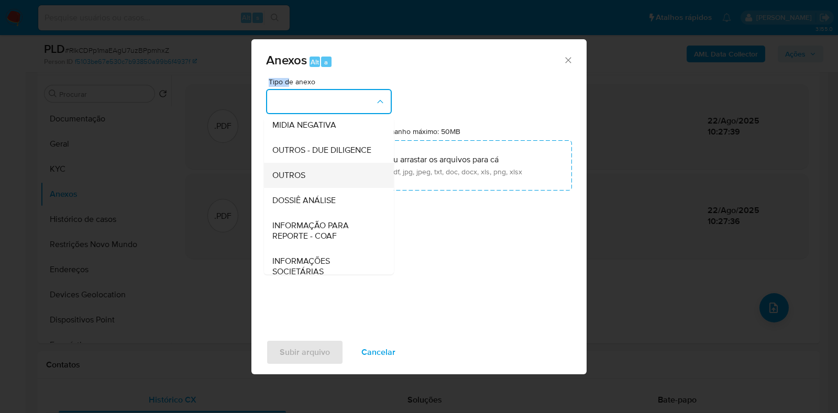
click at [307, 188] on div "OUTROS" at bounding box center [325, 175] width 107 height 25
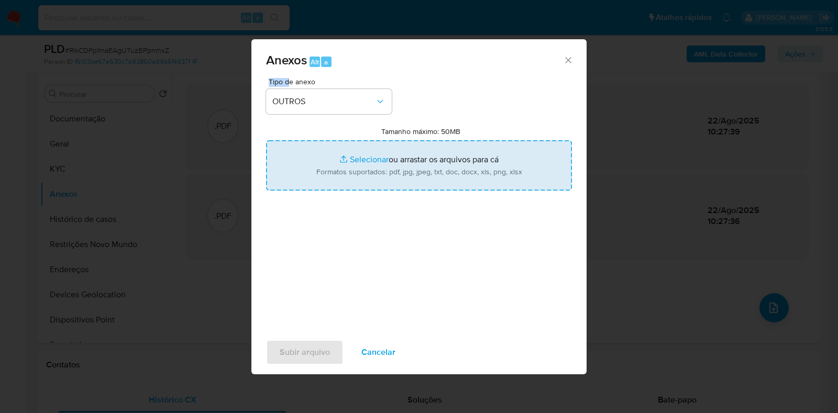
click at [361, 167] on input "Tamanho máximo: 50MB Selecionar arquivos" at bounding box center [419, 165] width 306 height 50
type input "C:\fakepath\Mulan 330879166_2025_08_21_15_16_27 - Resumen TX.pdf"
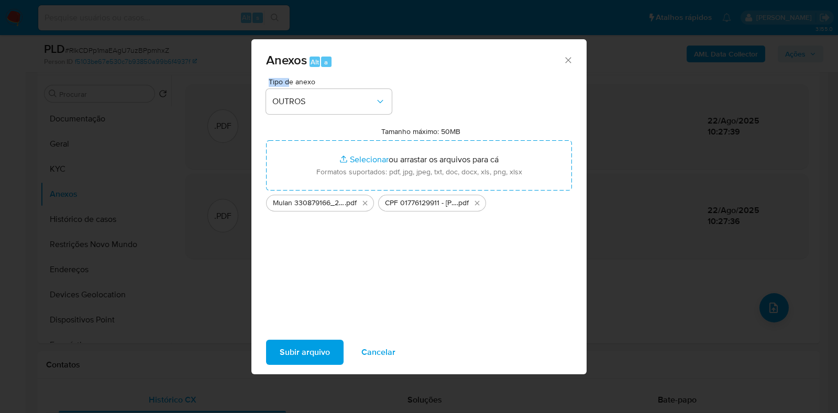
click at [299, 352] on span "Subir arquivo" at bounding box center [305, 352] width 50 height 23
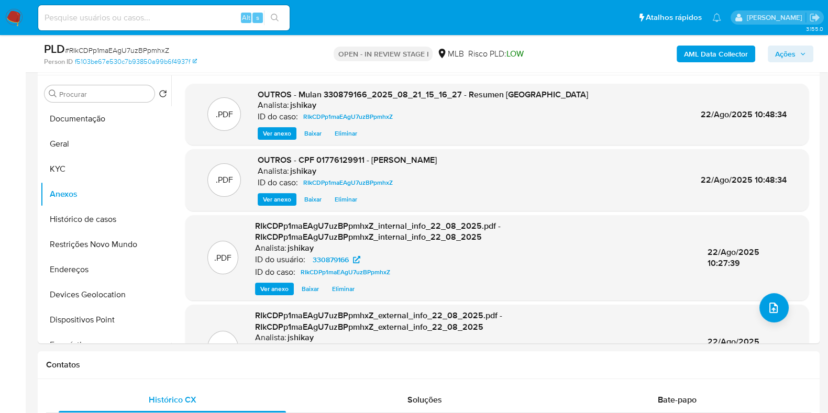
click at [785, 51] on span "Ações" at bounding box center [785, 54] width 20 height 17
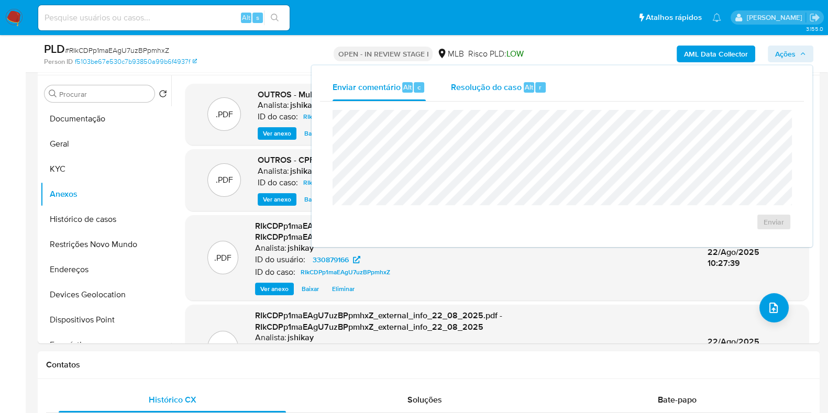
click at [503, 85] on span "Resolução do caso" at bounding box center [486, 87] width 71 height 12
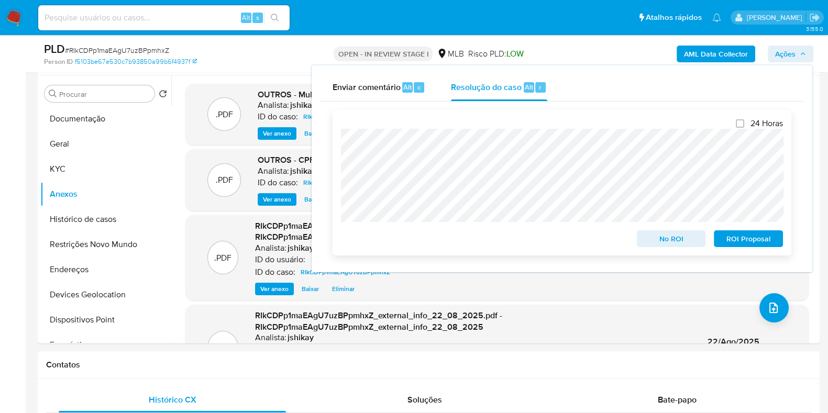
click at [652, 237] on span "No ROI" at bounding box center [671, 239] width 54 height 15
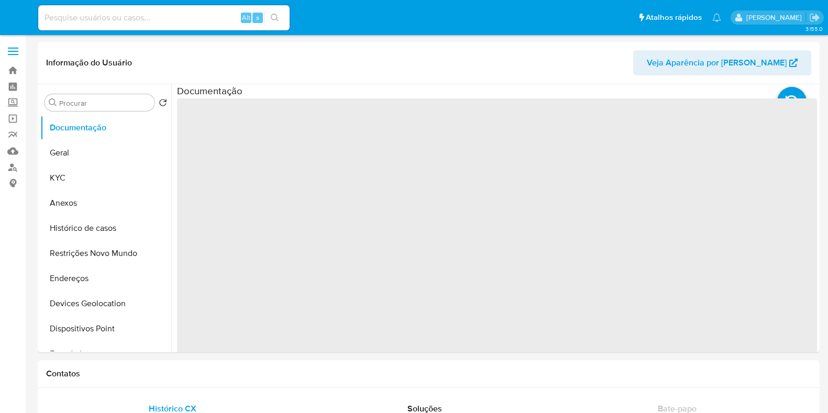
select select "10"
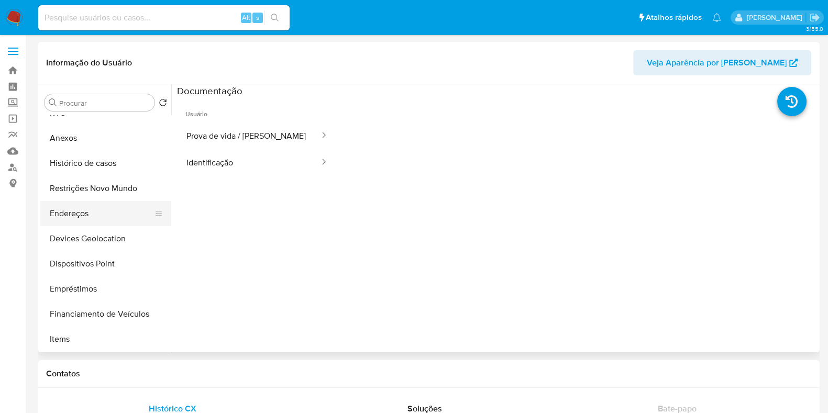
scroll to position [130, 0]
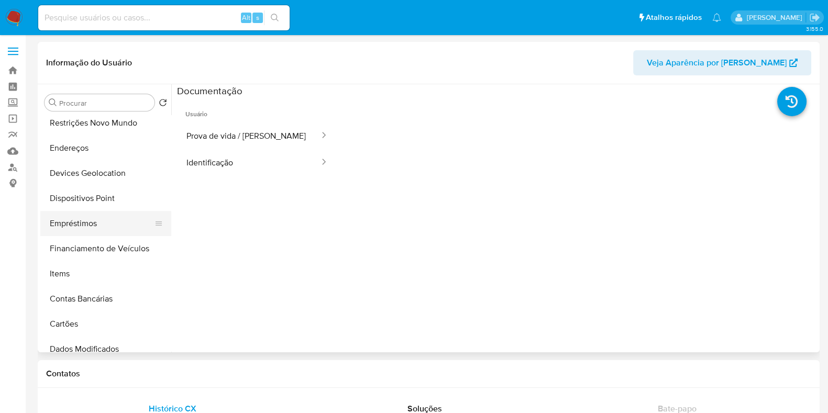
click at [87, 232] on button "Empréstimos" at bounding box center [101, 223] width 123 height 25
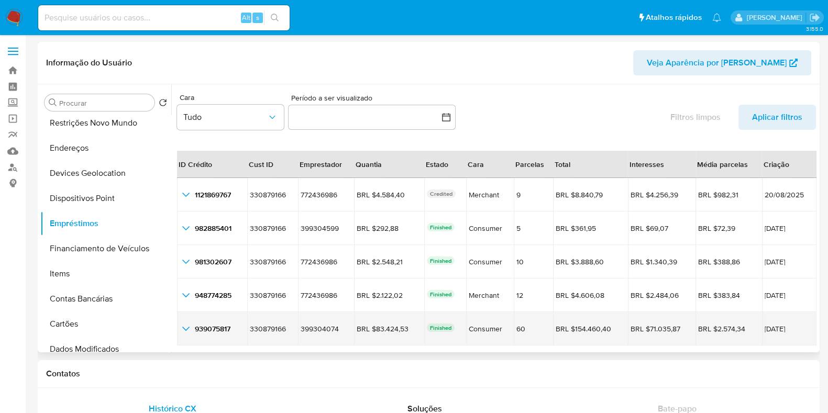
click at [181, 331] on icon "button_show_hidden_detail_by_id_4" at bounding box center [186, 329] width 13 height 13
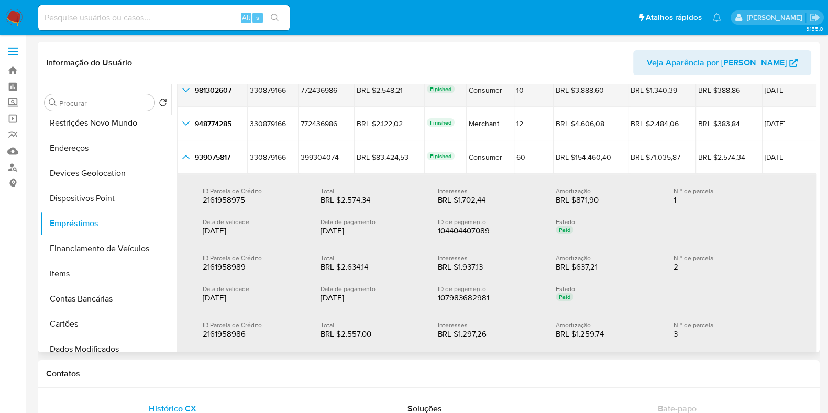
scroll to position [196, 0]
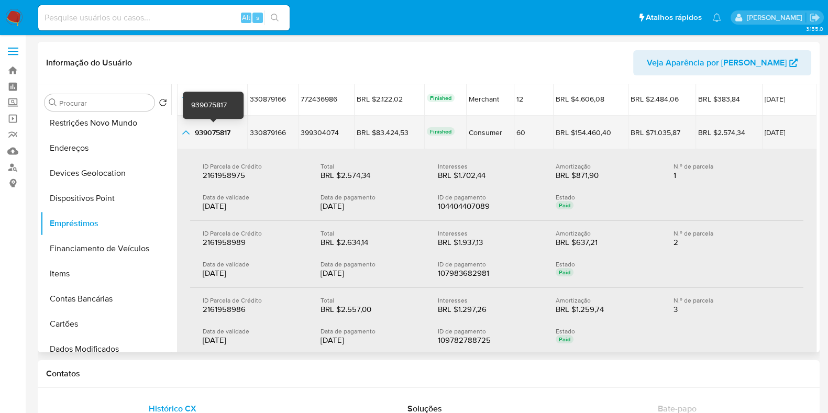
click at [211, 131] on span "939075817" at bounding box center [213, 132] width 36 height 10
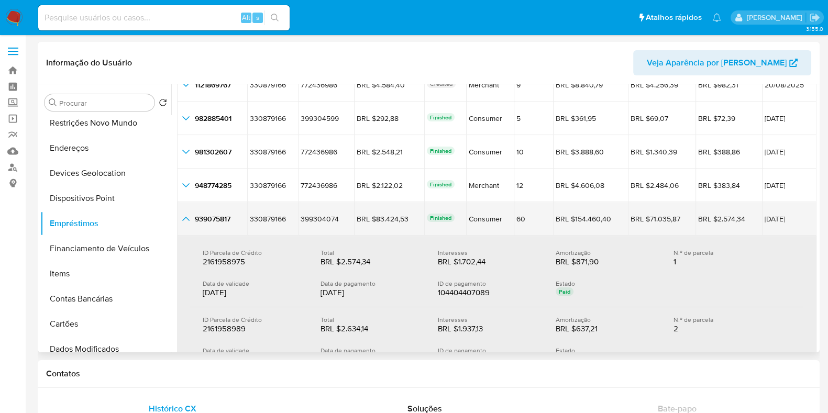
scroll to position [130, 0]
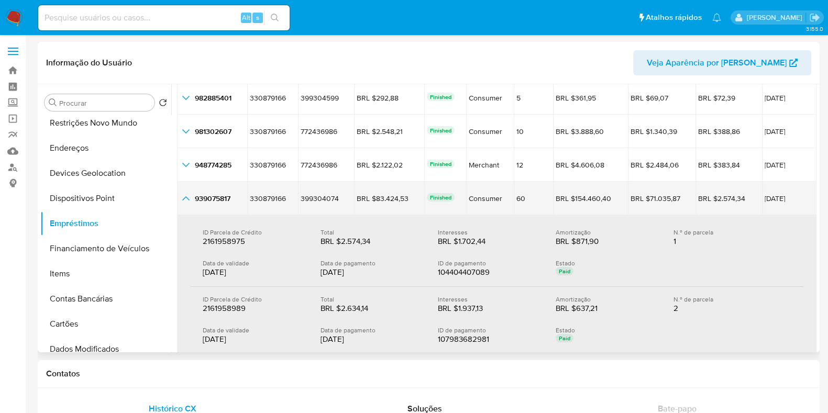
drag, startPoint x: 377, startPoint y: 199, endPoint x: 411, endPoint y: 204, distance: 33.9
click at [411, 204] on td "BRL $83.424,53 BRL $83.424,53" at bounding box center [389, 199] width 70 height 34
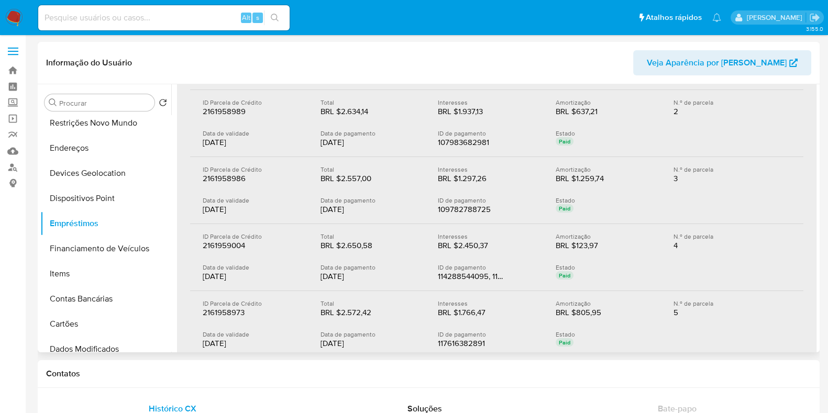
scroll to position [393, 0]
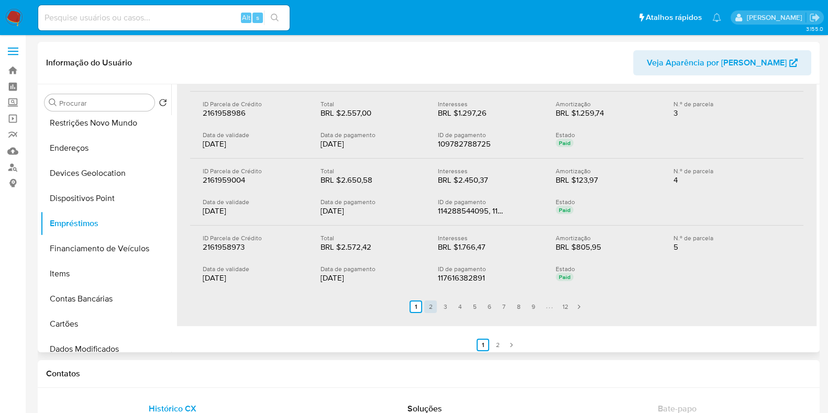
click at [430, 307] on link "2" at bounding box center [430, 307] width 13 height 13
click at [445, 305] on link "3" at bounding box center [451, 307] width 13 height 13
click at [461, 305] on link "4" at bounding box center [466, 307] width 13 height 13
click at [489, 306] on link "6" at bounding box center [495, 307] width 13 height 13
drag, startPoint x: 506, startPoint y: 305, endPoint x: 513, endPoint y: 305, distance: 7.9
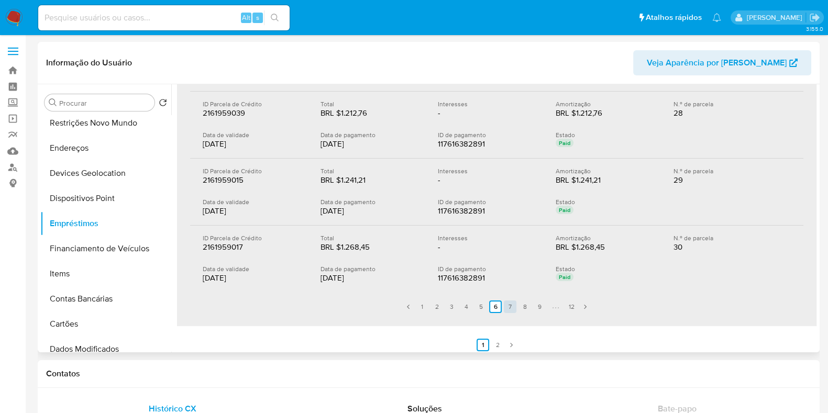
click at [506, 305] on link "7" at bounding box center [510, 307] width 13 height 13
click at [522, 305] on link "8" at bounding box center [525, 307] width 13 height 13
click at [535, 308] on link "9" at bounding box center [539, 307] width 13 height 13
click at [550, 308] on link "11" at bounding box center [549, 307] width 13 height 13
click at [459, 303] on link "5" at bounding box center [461, 307] width 13 height 13
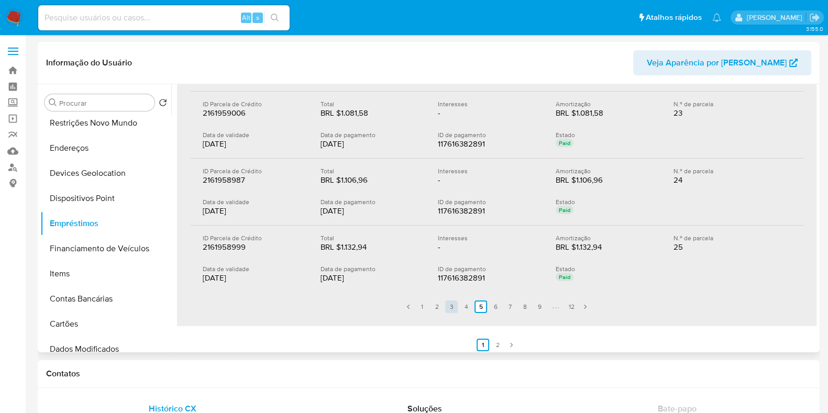
click at [454, 305] on link "3" at bounding box center [451, 307] width 13 height 13
click at [445, 308] on link "3" at bounding box center [451, 307] width 13 height 13
click at [438, 306] on link "2" at bounding box center [437, 307] width 13 height 13
click at [426, 303] on link "1" at bounding box center [422, 307] width 13 height 13
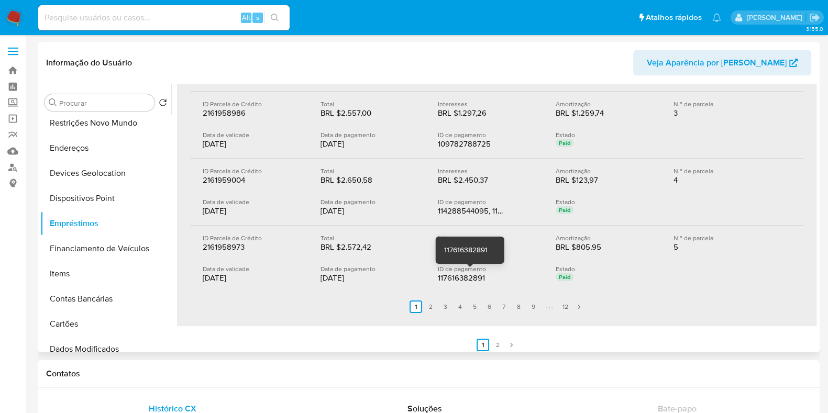
click at [464, 278] on div "117616382891" at bounding box center [471, 278] width 67 height 10
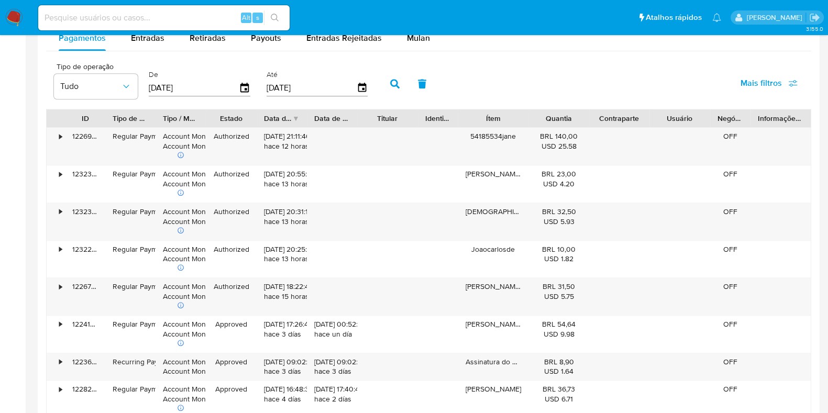
scroll to position [924, 0]
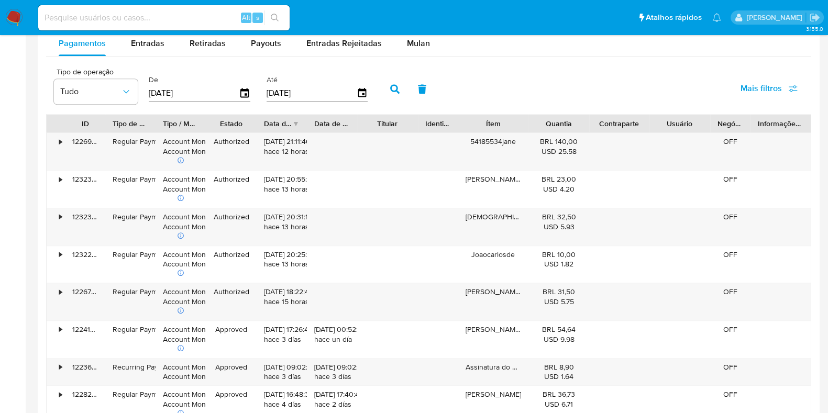
click at [786, 94] on span "Mais filtros" at bounding box center [769, 88] width 57 height 23
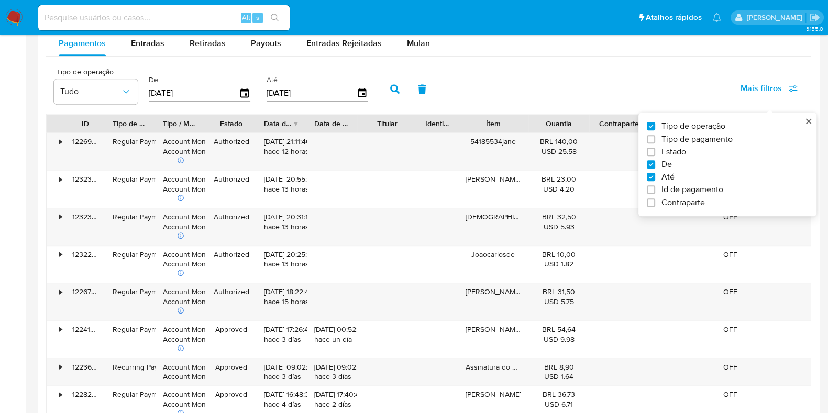
click at [692, 186] on span "Id de pagamento" at bounding box center [693, 189] width 62 height 10
click at [655, 186] on input "Id de pagamento" at bounding box center [651, 189] width 8 height 8
checkbox input "true"
click at [451, 86] on input "number" at bounding box center [432, 92] width 103 height 14
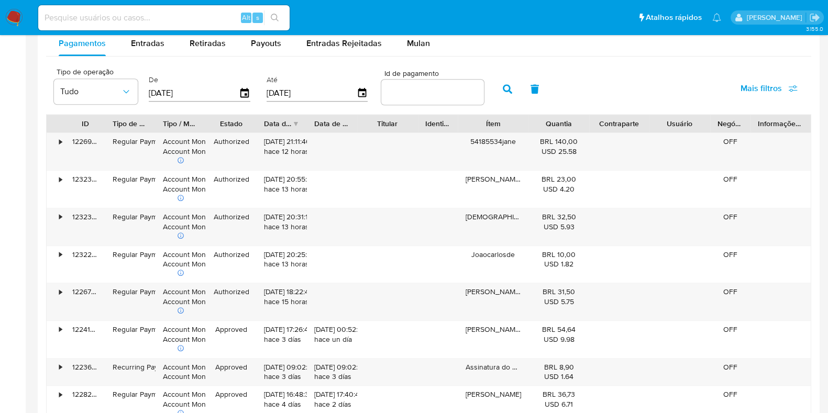
click at [431, 91] on input "number" at bounding box center [432, 92] width 103 height 14
paste input "117616382891"
type input "117616382891"
click at [503, 93] on icon "button" at bounding box center [507, 88] width 9 height 9
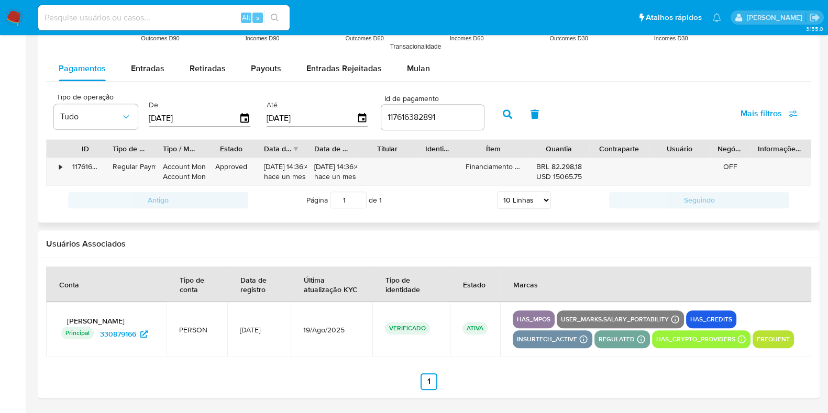
scroll to position [898, 0]
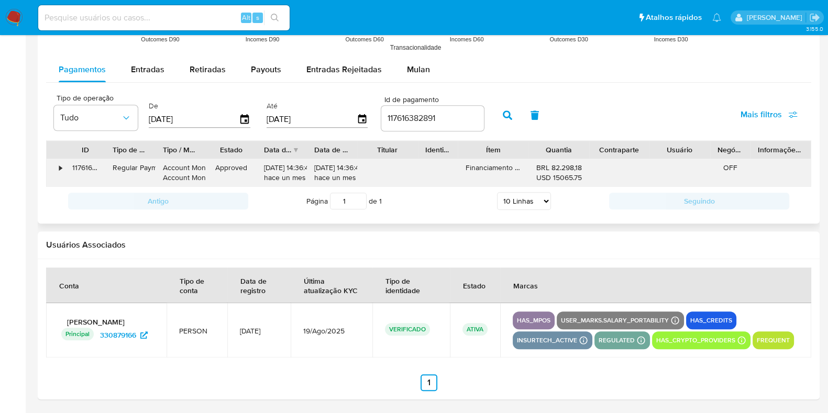
click at [57, 167] on div "•" at bounding box center [56, 172] width 18 height 27
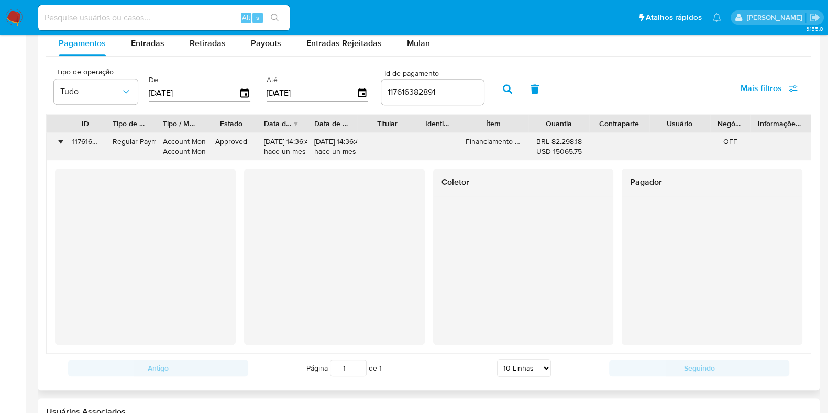
drag, startPoint x: 550, startPoint y: 141, endPoint x: 580, endPoint y: 142, distance: 30.4
click at [580, 142] on div "BRL 82.298,18 USD 15065.75" at bounding box center [559, 147] width 46 height 20
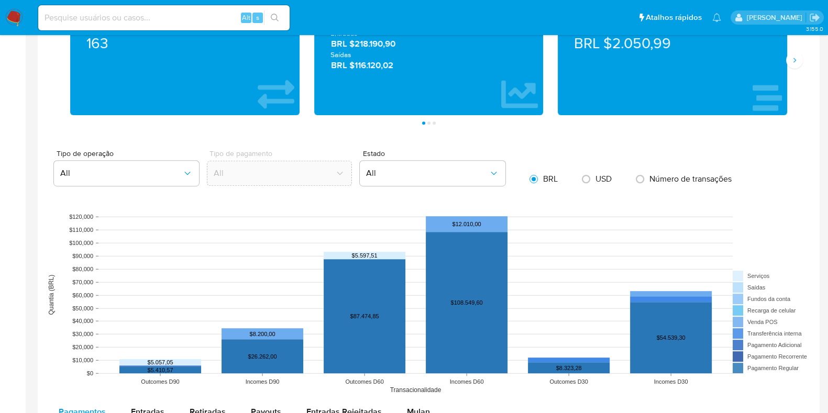
scroll to position [436, 0]
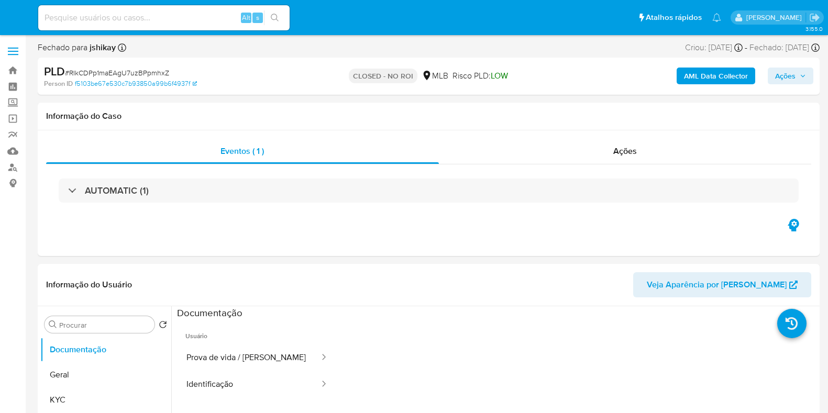
select select "10"
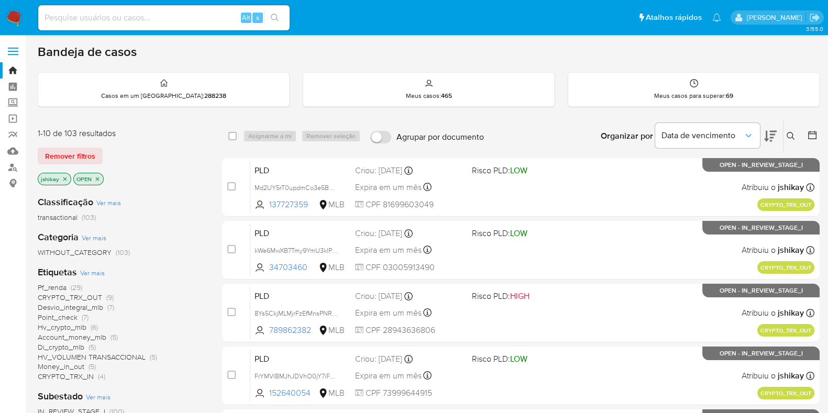
click at [179, 18] on input at bounding box center [163, 18] width 251 height 14
paste input "1483136404"
type input "1483136404"
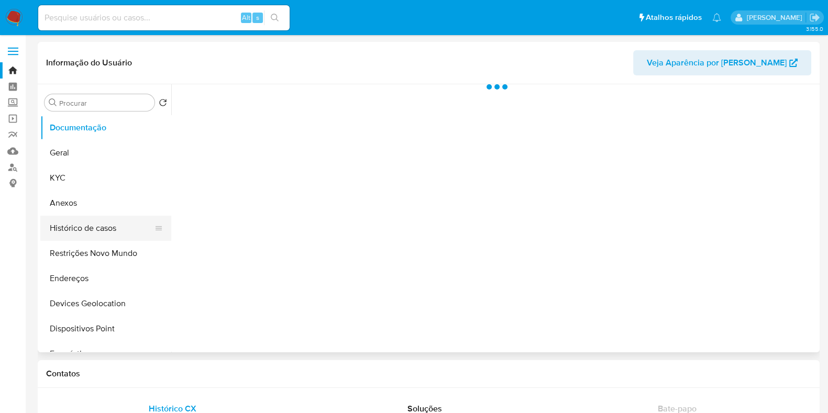
click at [117, 223] on button "Histórico de casos" at bounding box center [101, 228] width 123 height 25
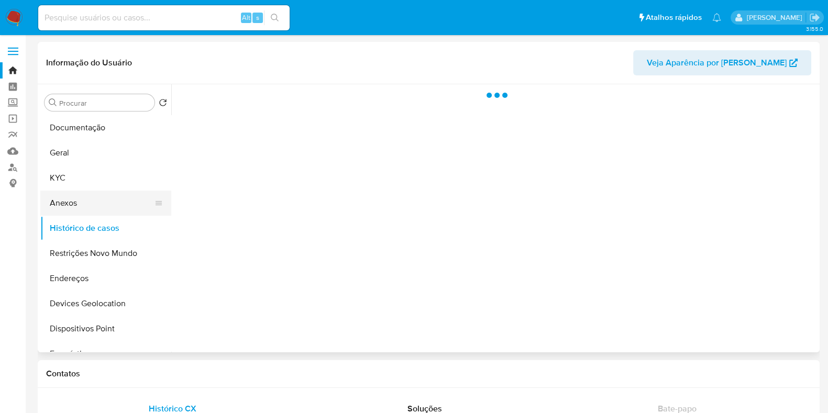
select select "10"
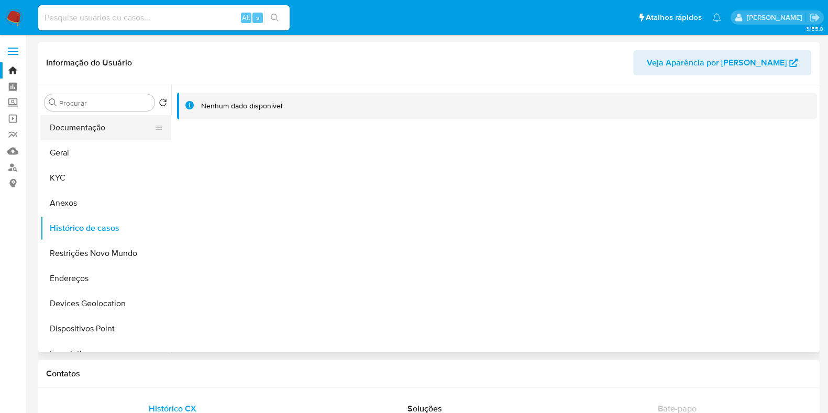
click at [65, 122] on button "Documentação" at bounding box center [101, 127] width 123 height 25
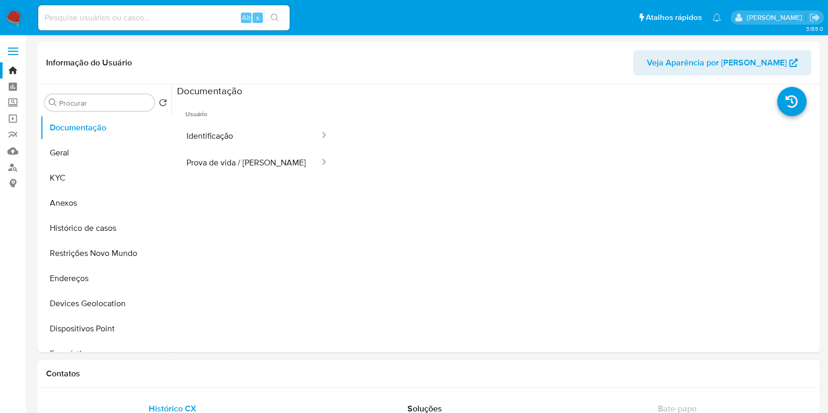
click at [258, 136] on button "Identificação" at bounding box center [249, 136] width 144 height 27
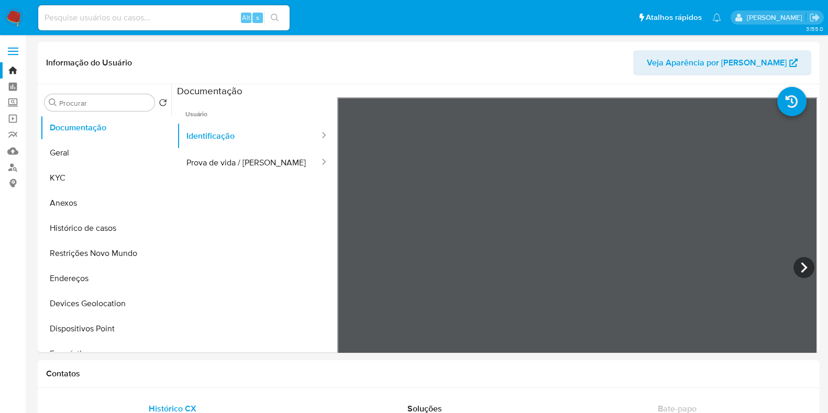
click at [19, 14] on img at bounding box center [14, 18] width 18 height 18
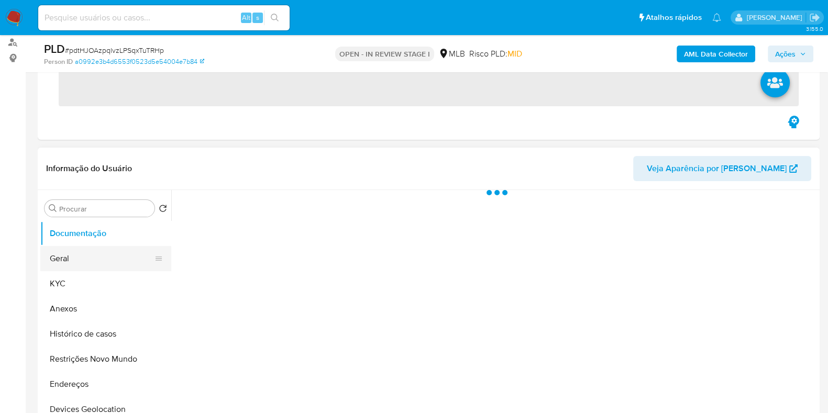
scroll to position [130, 0]
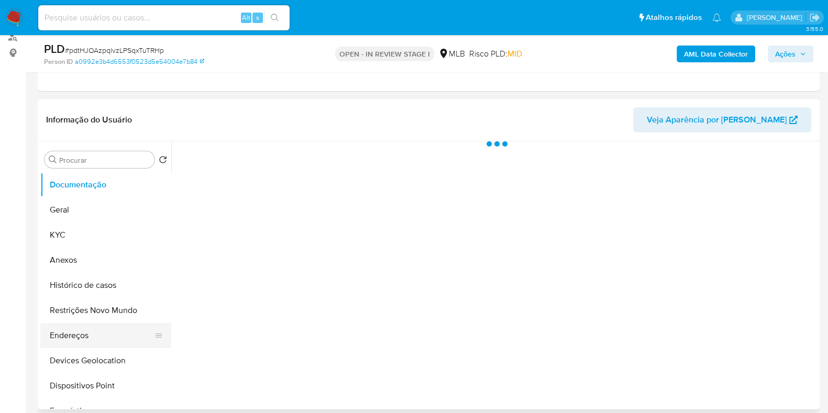
click at [91, 323] on button "Endereços" at bounding box center [101, 335] width 123 height 25
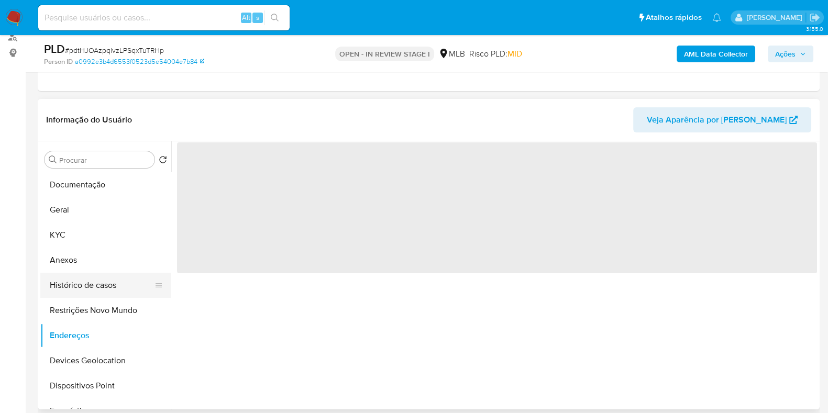
click at [98, 289] on button "Histórico de casos" at bounding box center [101, 285] width 123 height 25
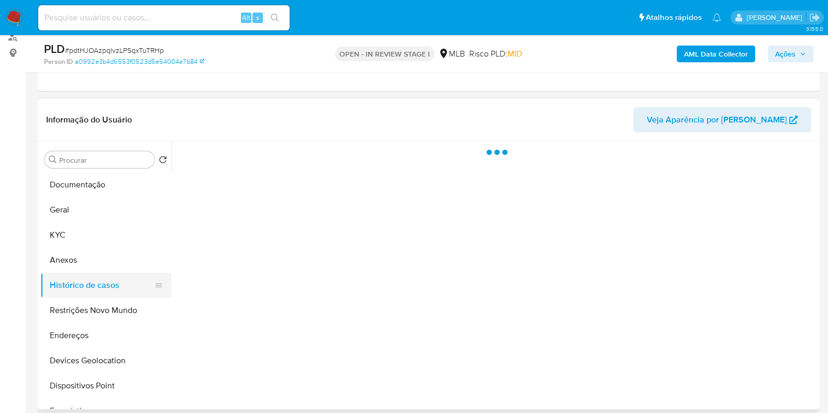
select select "10"
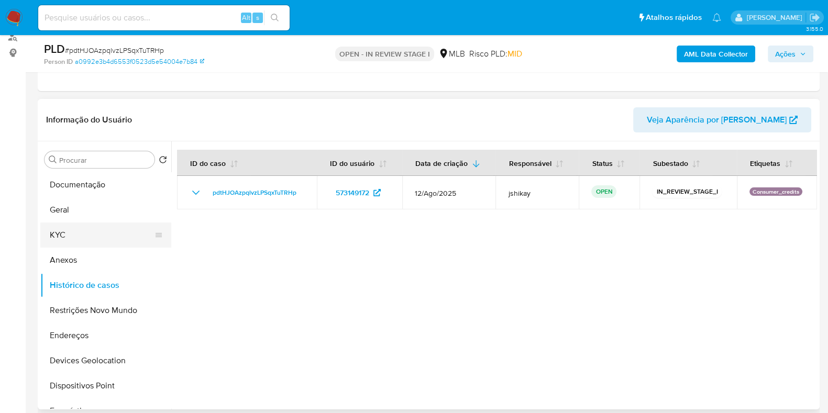
click at [86, 234] on button "KYC" at bounding box center [101, 235] width 123 height 25
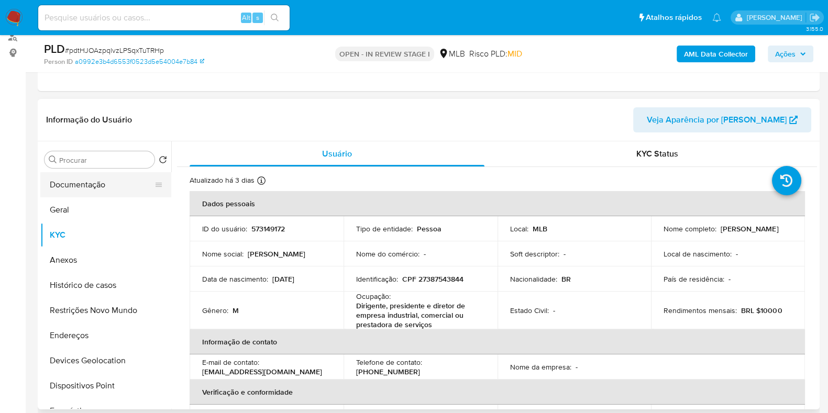
click at [83, 182] on button "Documentação" at bounding box center [101, 184] width 123 height 25
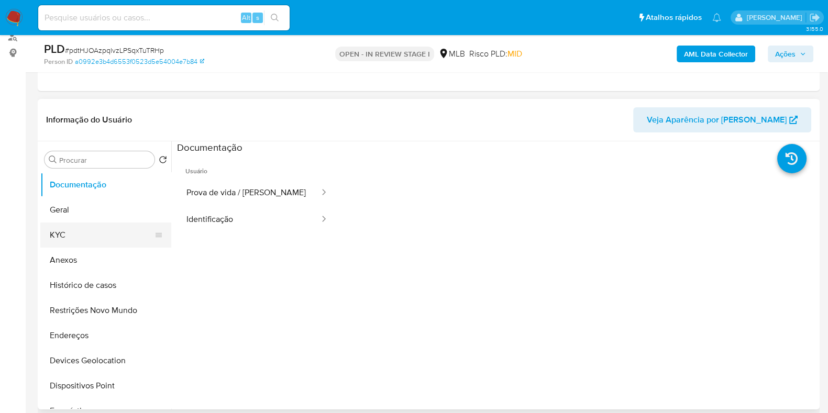
click at [81, 231] on button "KYC" at bounding box center [101, 235] width 123 height 25
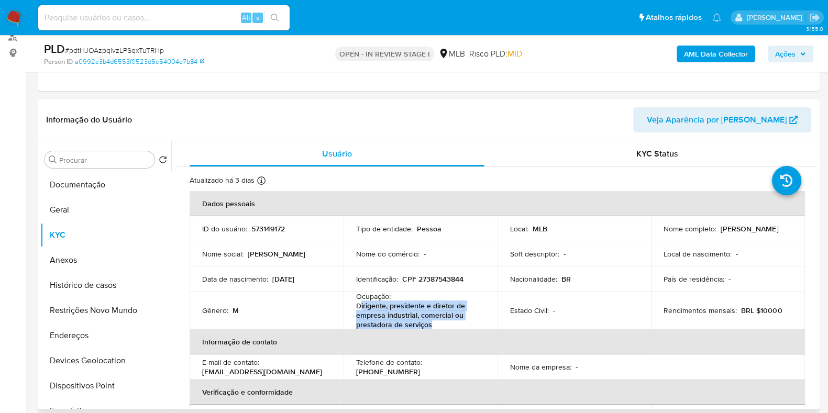
drag, startPoint x: 430, startPoint y: 323, endPoint x: 359, endPoint y: 304, distance: 73.2
click at [359, 304] on p "Dirigente, presidente e diretor de empresa industrial, comercial ou prestadora …" at bounding box center [418, 315] width 125 height 28
drag, startPoint x: 354, startPoint y: 305, endPoint x: 435, endPoint y: 325, distance: 83.6
click at [435, 325] on td "Ocupação : Dirigente, presidente e diretor de empresa industrial, comercial ou …" at bounding box center [421, 311] width 154 height 38
copy p "Dirigente, presidente e diretor de empresa industrial, comercial ou prestadora …"
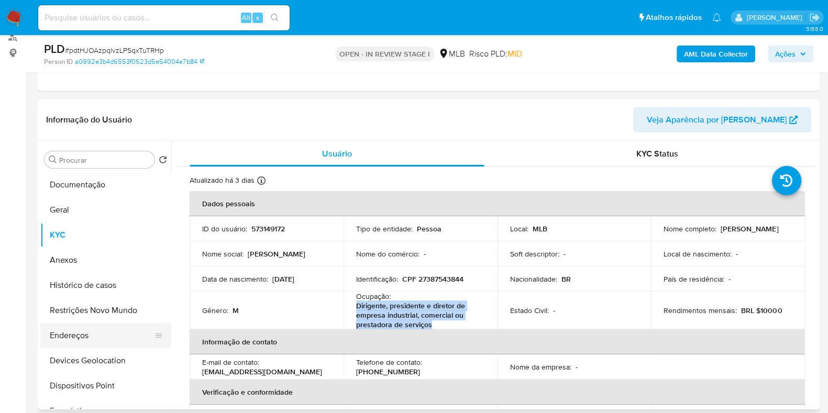
click at [97, 343] on button "Endereços" at bounding box center [101, 335] width 123 height 25
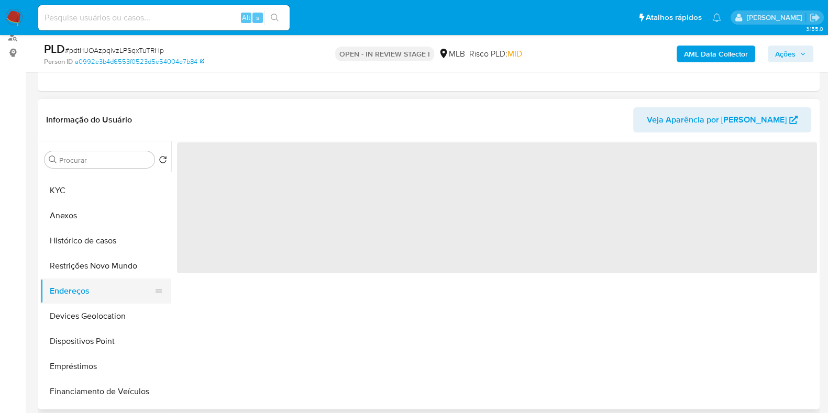
scroll to position [65, 0]
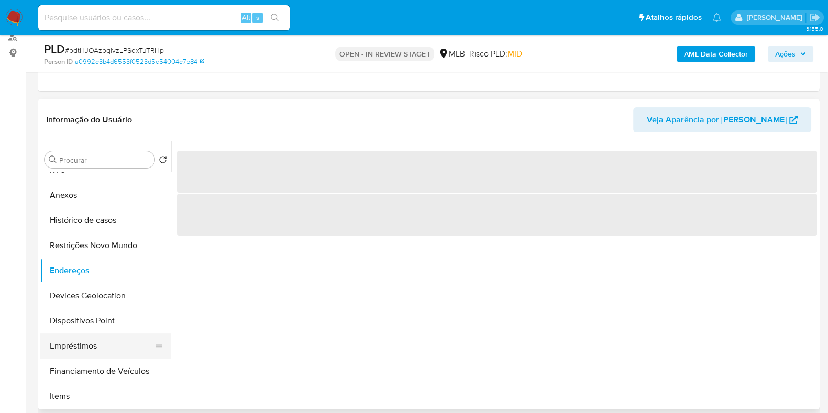
click at [92, 347] on button "Empréstimos" at bounding box center [101, 346] width 123 height 25
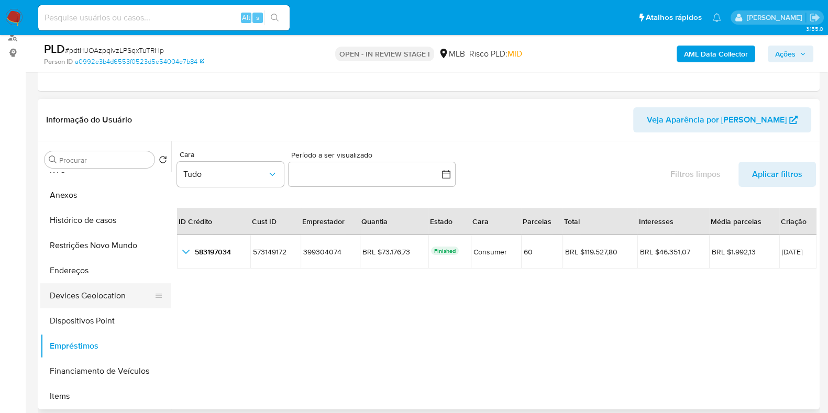
scroll to position [130, 0]
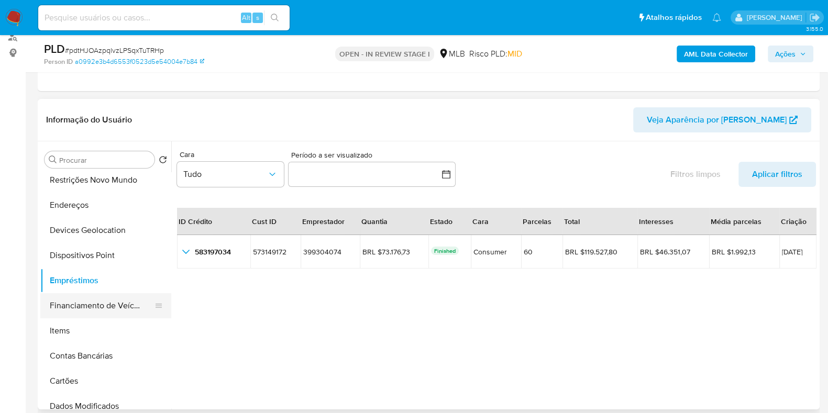
click at [108, 300] on button "Financiamento de Veículos" at bounding box center [101, 305] width 123 height 25
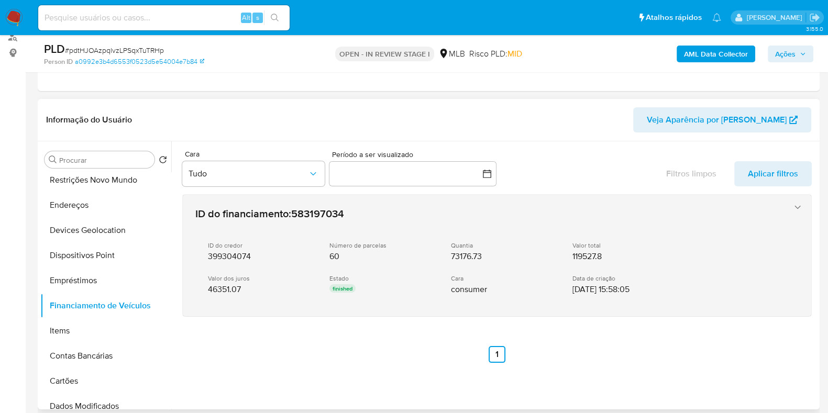
click at [294, 246] on div "ID do credor 399304074" at bounding box center [260, 252] width 105 height 20
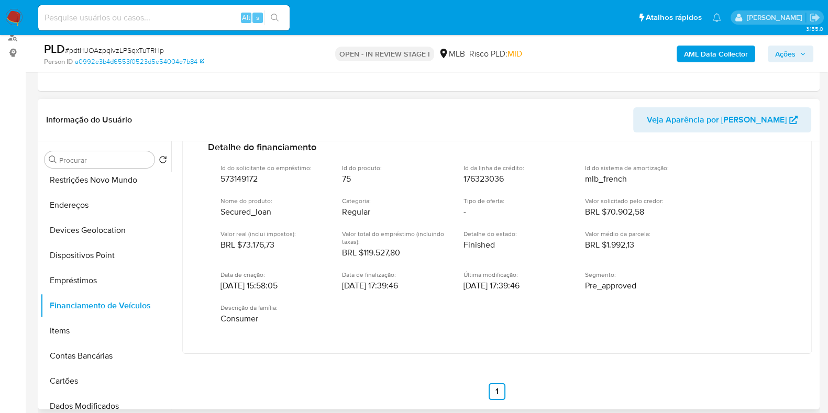
scroll to position [155, 0]
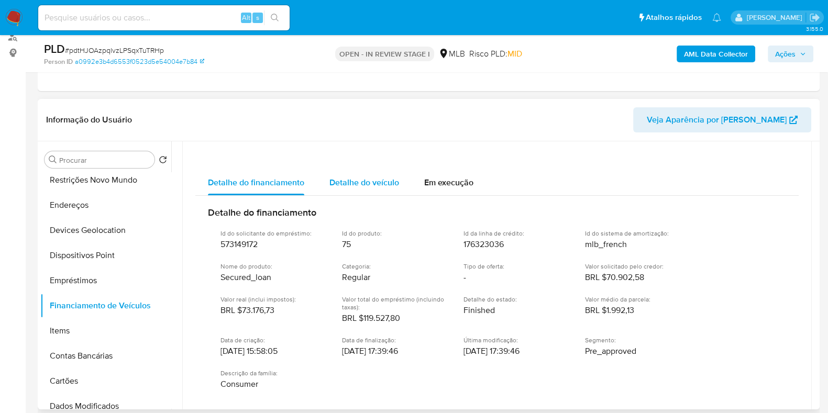
click at [363, 182] on span "Detalhe do veículo" at bounding box center [365, 183] width 70 height 12
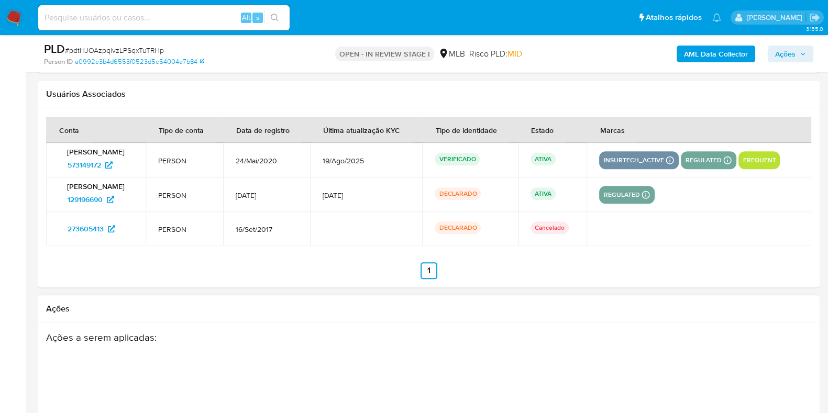
scroll to position [1441, 0]
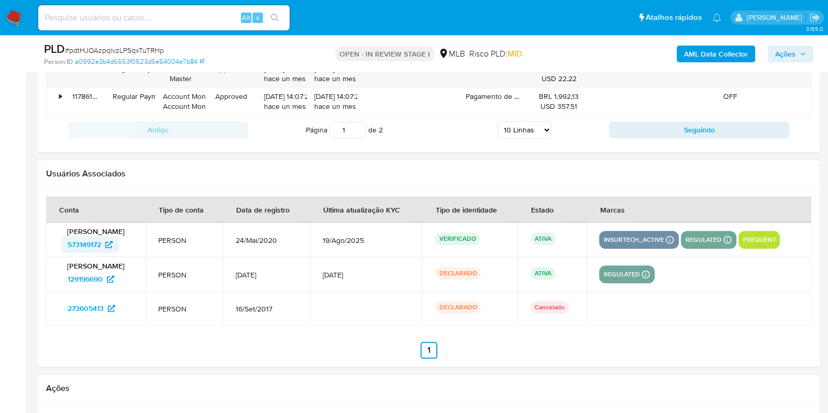
click at [91, 244] on span "573149172" at bounding box center [85, 244] width 34 height 17
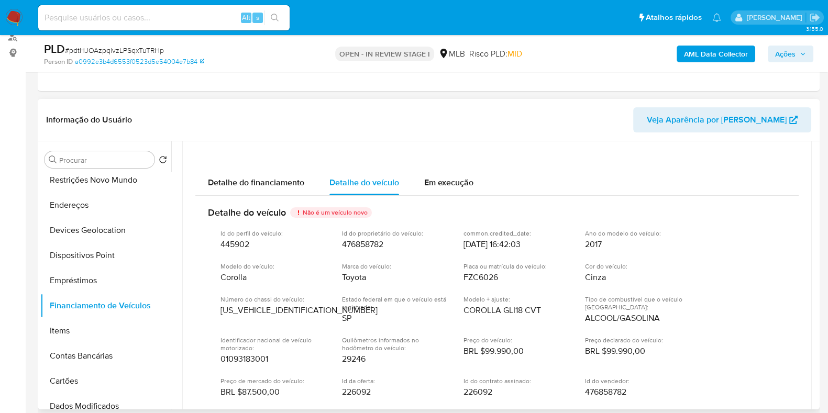
scroll to position [220, 0]
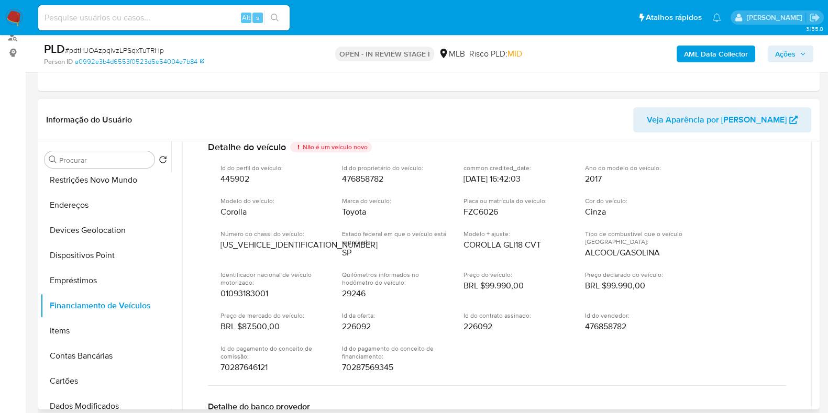
click at [354, 208] on span "Toyota" at bounding box center [354, 212] width 24 height 10
click at [234, 211] on span "Corolla" at bounding box center [234, 212] width 26 height 10
click at [486, 213] on span "FZC6026" at bounding box center [481, 212] width 35 height 10
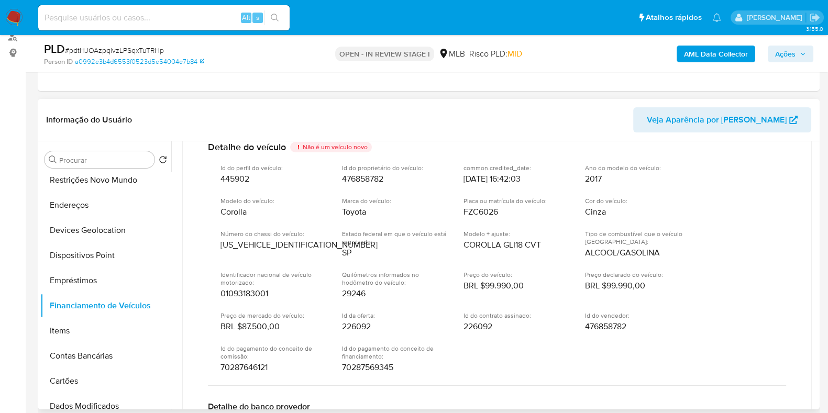
click at [486, 213] on span "FZC6026" at bounding box center [481, 212] width 35 height 10
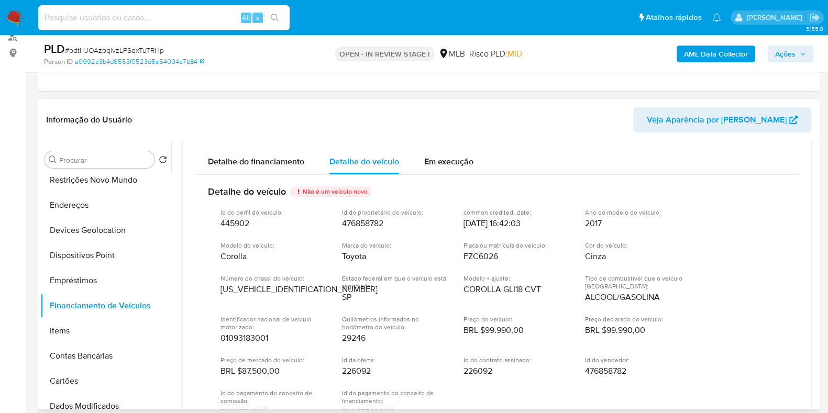
scroll to position [155, 0]
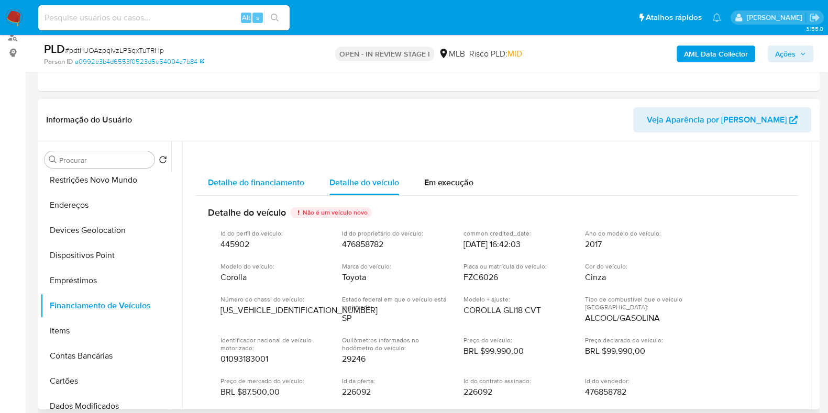
click at [273, 177] on span "Detalhe do financiamento" at bounding box center [256, 183] width 96 height 12
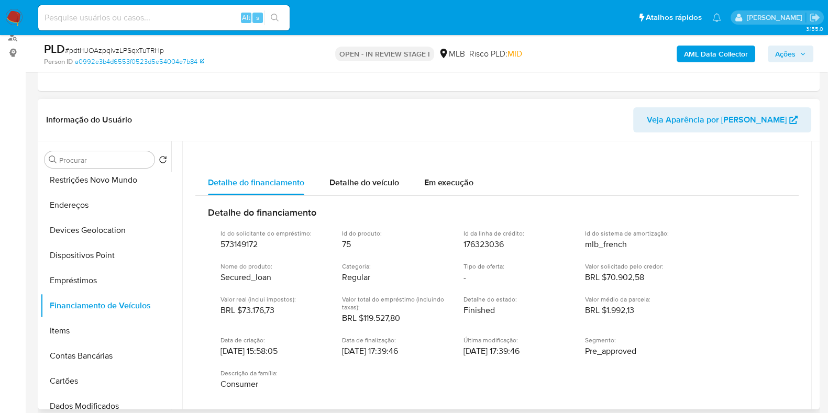
drag, startPoint x: 280, startPoint y: 310, endPoint x: 243, endPoint y: 309, distance: 37.7
click at [243, 309] on div "Valor real (inclui impostos) : BRL $73.176,73" at bounding box center [273, 305] width 105 height 20
drag, startPoint x: 606, startPoint y: 308, endPoint x: 634, endPoint y: 310, distance: 27.9
click at [634, 310] on span "BRL $1.992,13" at bounding box center [609, 310] width 49 height 10
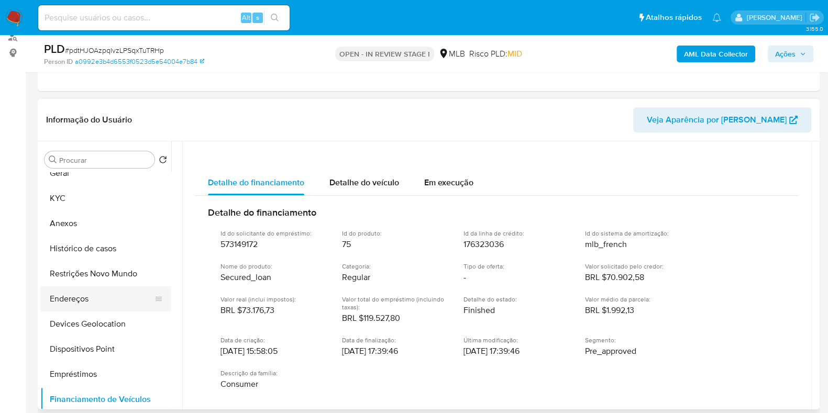
scroll to position [0, 0]
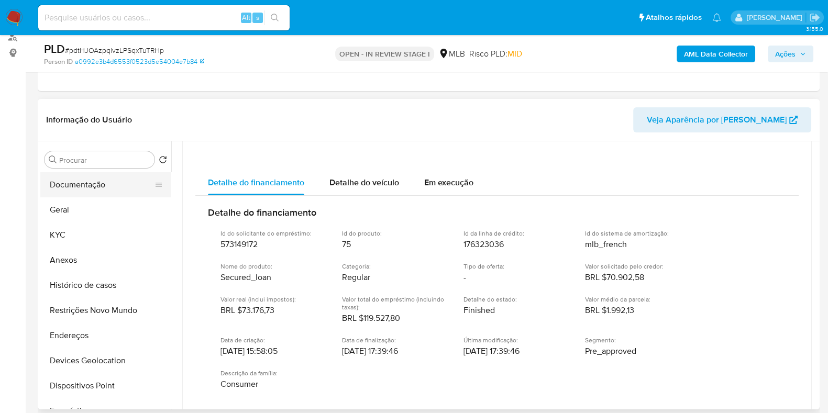
click at [81, 185] on button "Documentação" at bounding box center [101, 184] width 123 height 25
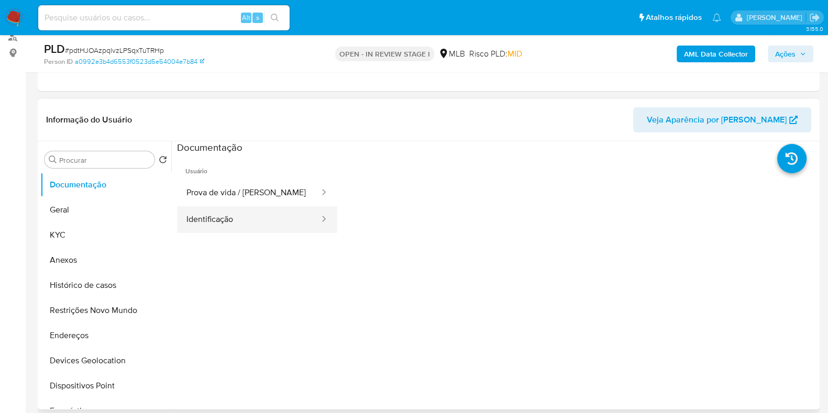
click at [254, 213] on button "Identificação" at bounding box center [249, 219] width 144 height 27
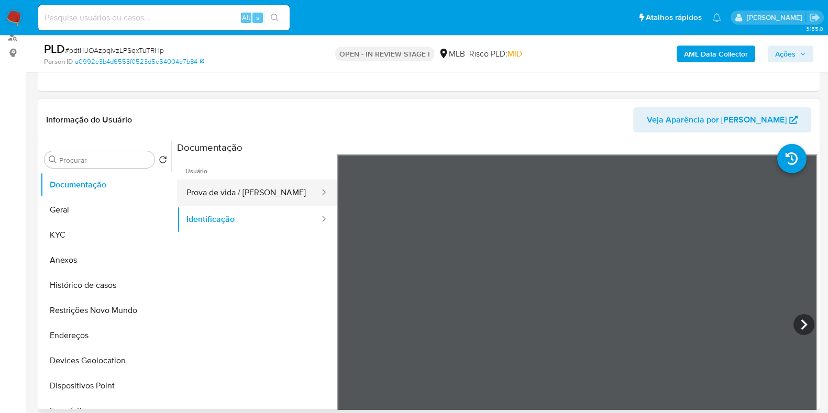
click at [271, 195] on button "Prova de vida / [PERSON_NAME]" at bounding box center [249, 193] width 144 height 27
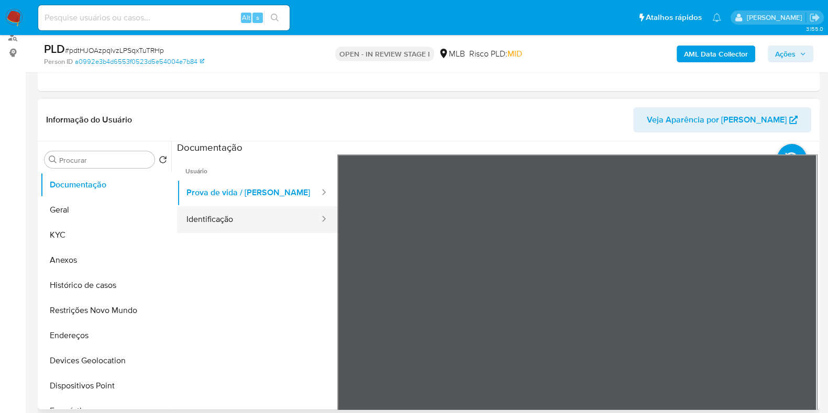
click at [285, 224] on button "Identificação" at bounding box center [249, 219] width 144 height 27
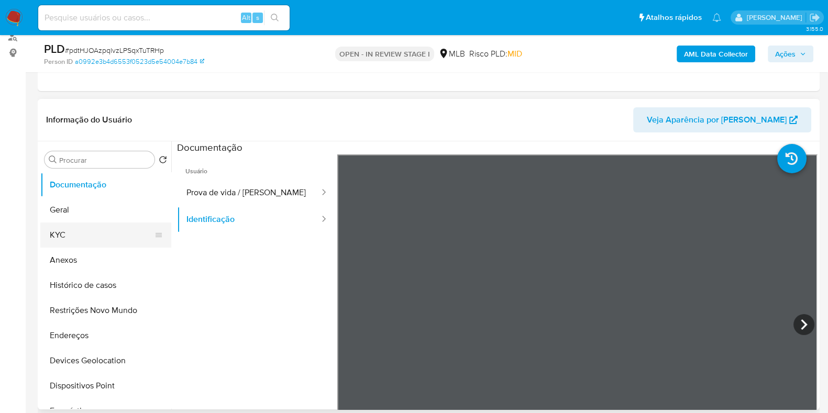
click at [84, 231] on button "KYC" at bounding box center [101, 235] width 123 height 25
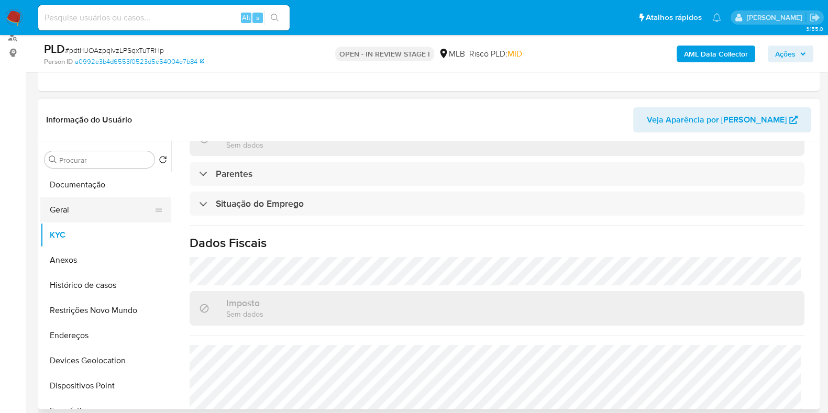
scroll to position [402, 0]
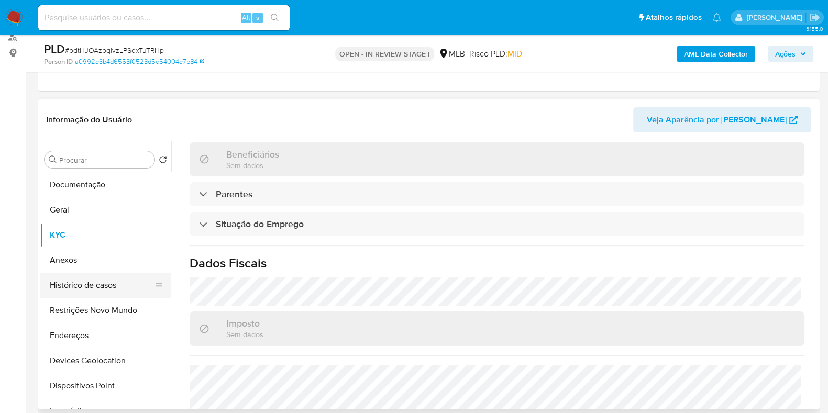
click at [90, 287] on button "Histórico de casos" at bounding box center [101, 285] width 123 height 25
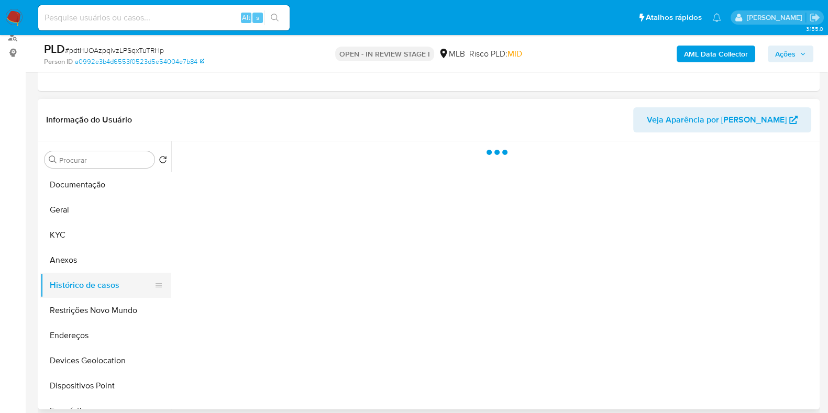
scroll to position [0, 0]
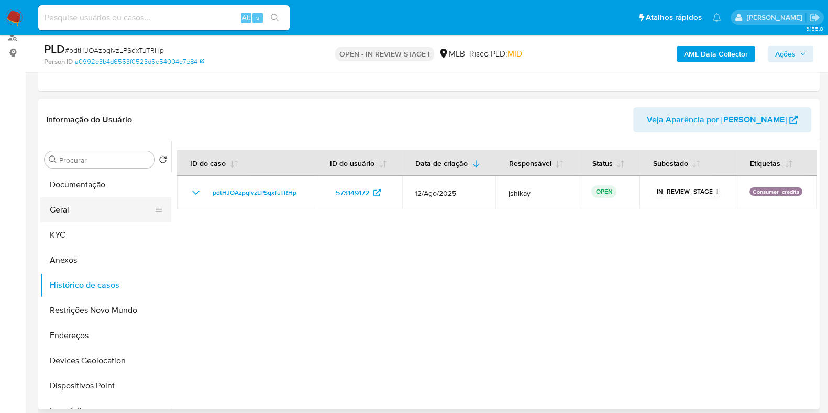
click at [71, 217] on button "Geral" at bounding box center [101, 209] width 123 height 25
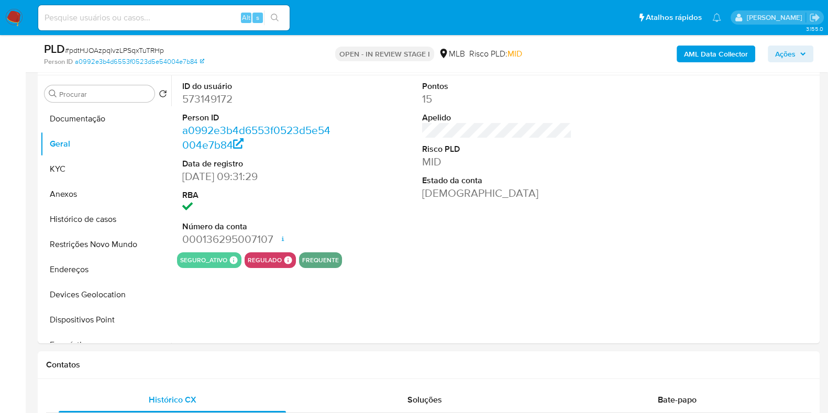
scroll to position [130, 0]
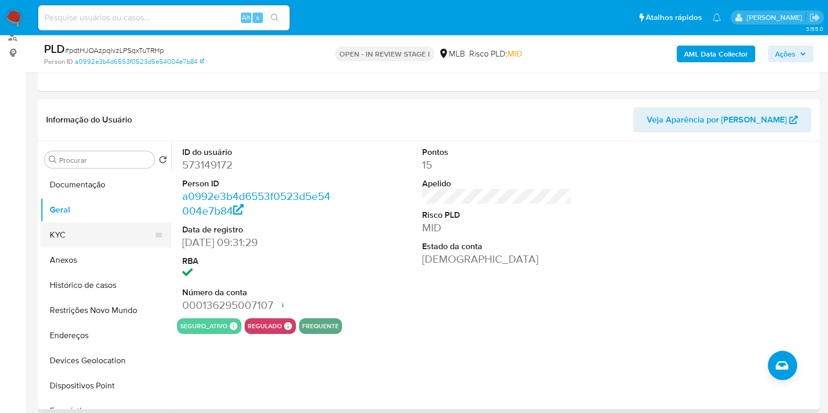
click at [78, 246] on button "KYC" at bounding box center [101, 235] width 123 height 25
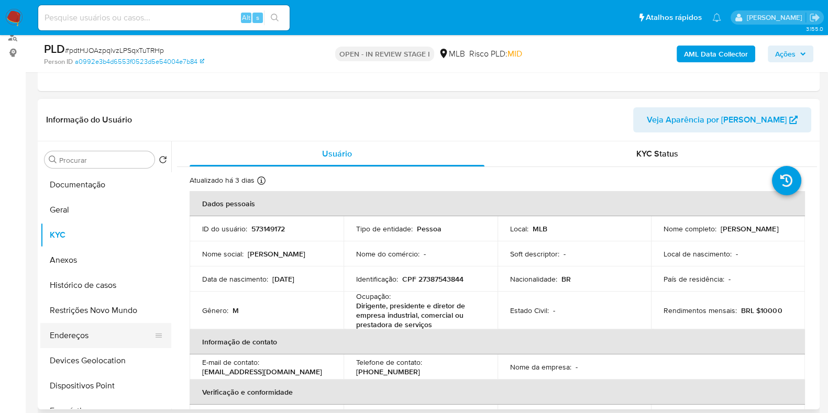
click at [84, 339] on button "Endereços" at bounding box center [101, 335] width 123 height 25
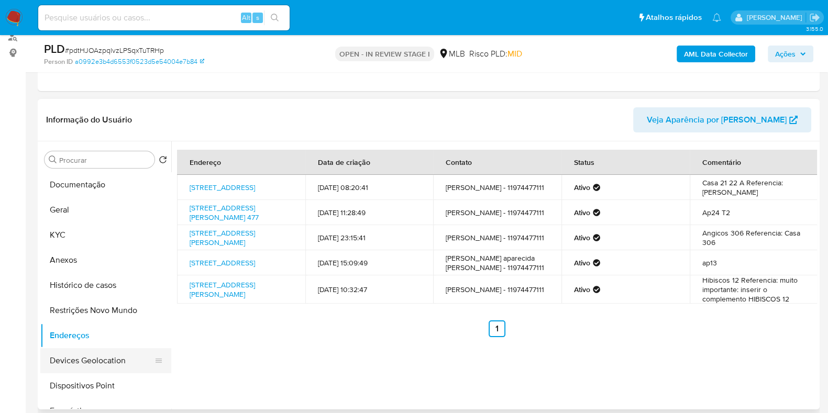
click at [118, 367] on button "Devices Geolocation" at bounding box center [101, 360] width 123 height 25
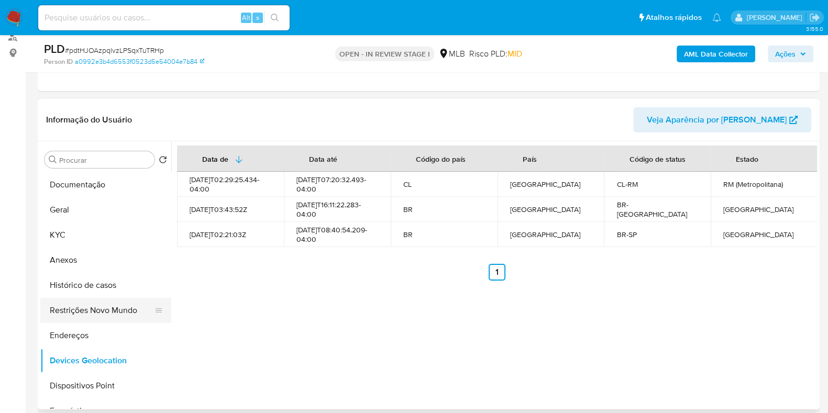
click at [85, 308] on button "Restrições Novo Mundo" at bounding box center [101, 310] width 123 height 25
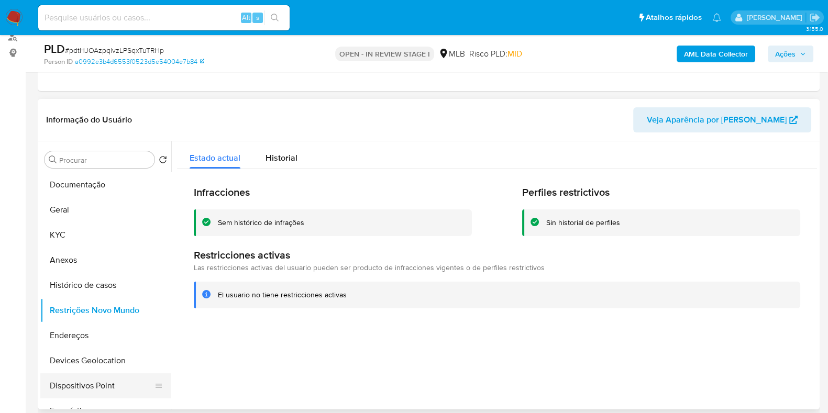
click at [93, 383] on button "Dispositivos Point" at bounding box center [101, 386] width 123 height 25
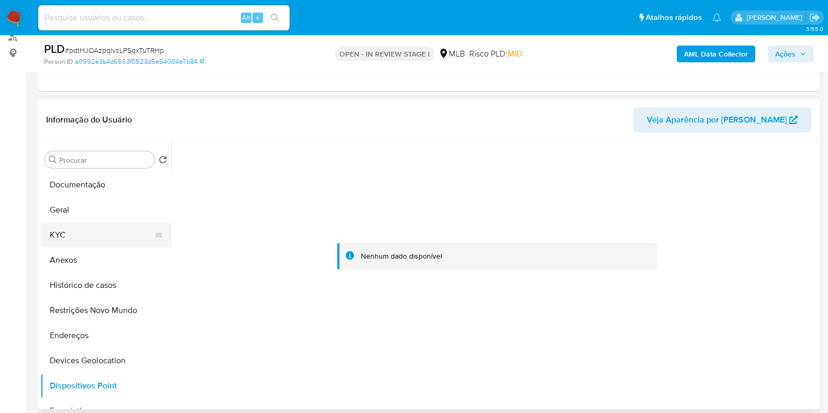
click at [77, 226] on button "KYC" at bounding box center [101, 235] width 123 height 25
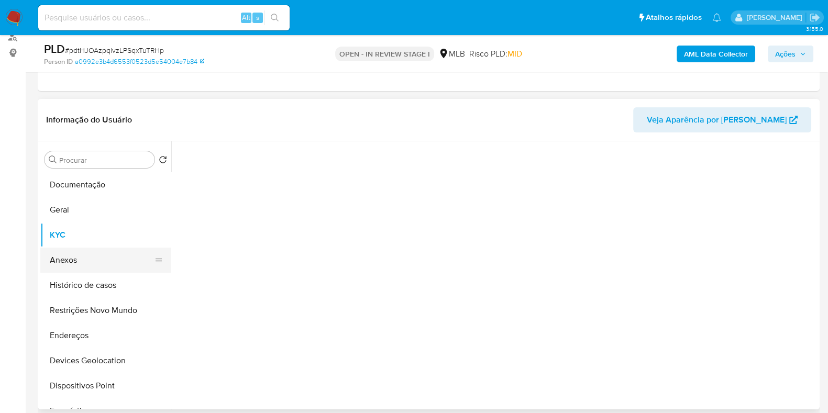
click at [92, 253] on button "Anexos" at bounding box center [101, 260] width 123 height 25
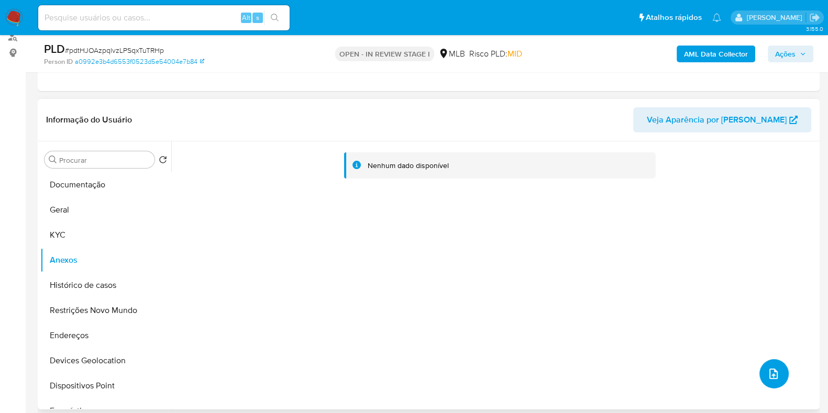
click at [779, 371] on button "upload-file" at bounding box center [774, 373] width 29 height 29
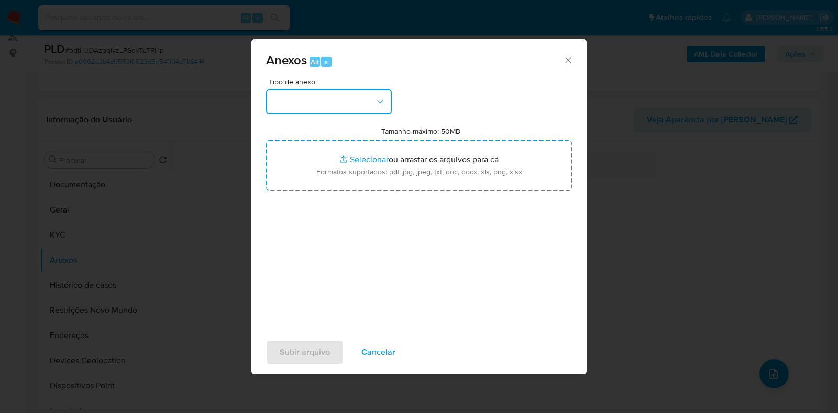
click at [356, 98] on button "button" at bounding box center [329, 101] width 126 height 25
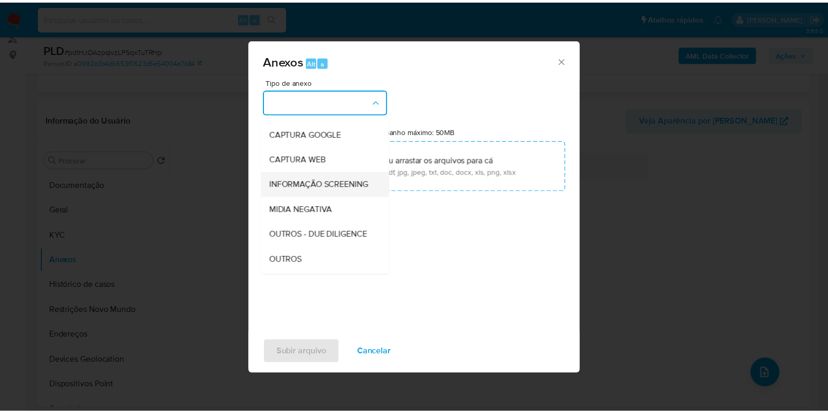
scroll to position [65, 0]
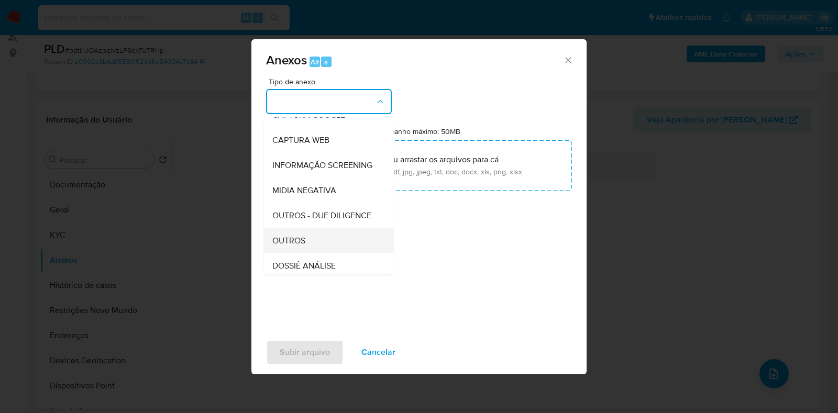
click at [312, 254] on div "OUTROS" at bounding box center [325, 240] width 107 height 25
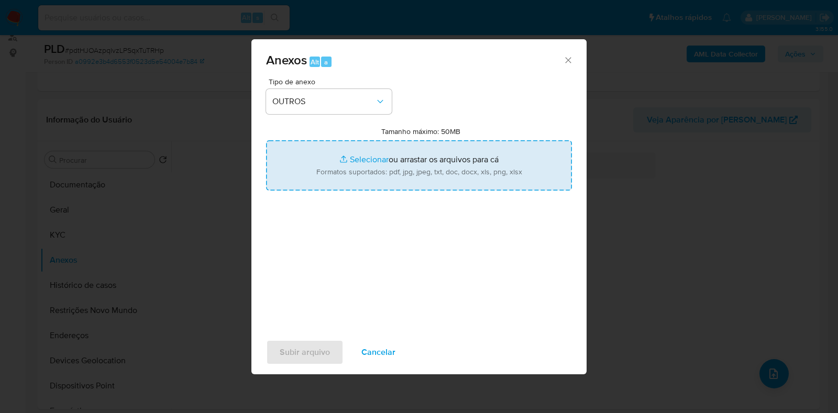
click at [350, 173] on input "Tamanho máximo: 50MB Selecionar arquivos" at bounding box center [419, 165] width 306 height 50
type input "C:\fakepath\CPF 27387543844 - JOAO BOSCO CORREA JUNIOR.pdf"
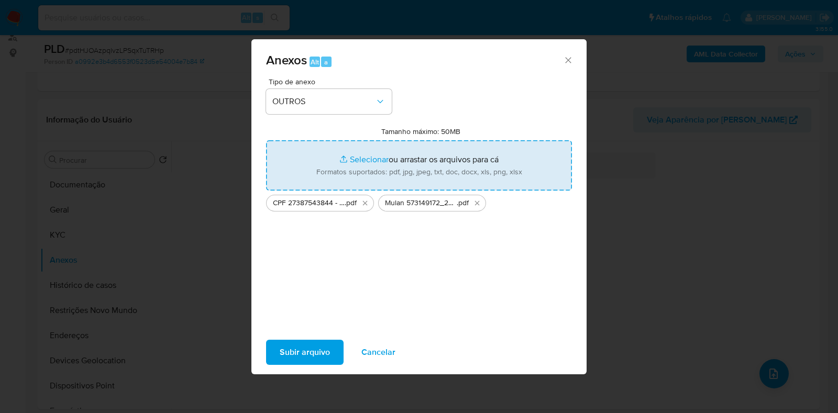
click at [327, 352] on span "Subir arquivo" at bounding box center [305, 352] width 50 height 23
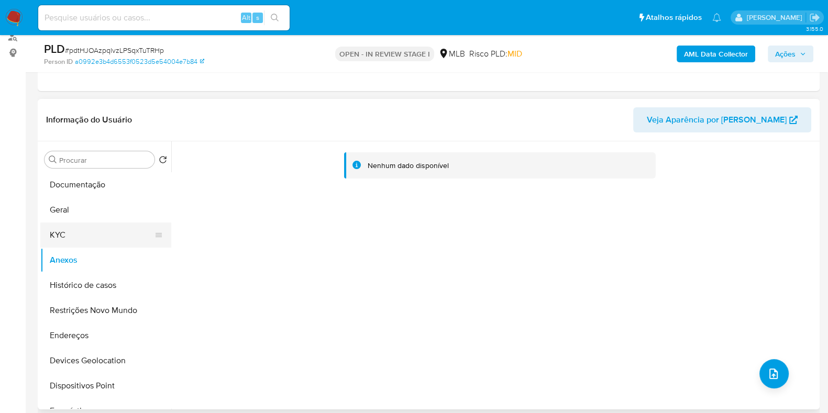
click at [89, 233] on button "KYC" at bounding box center [101, 235] width 123 height 25
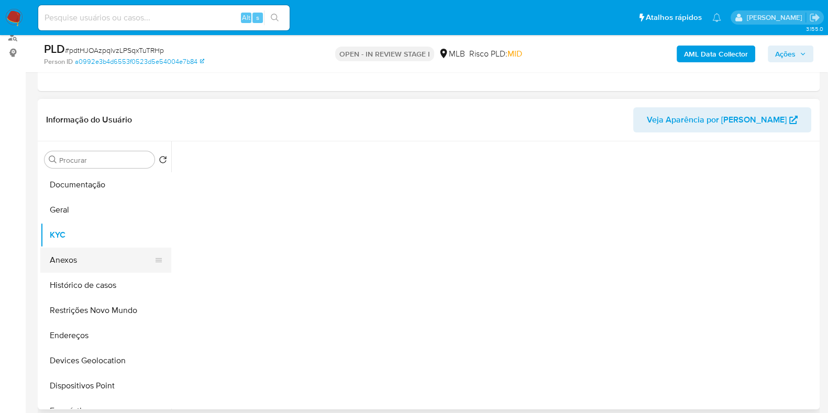
click at [86, 255] on button "Anexos" at bounding box center [101, 260] width 123 height 25
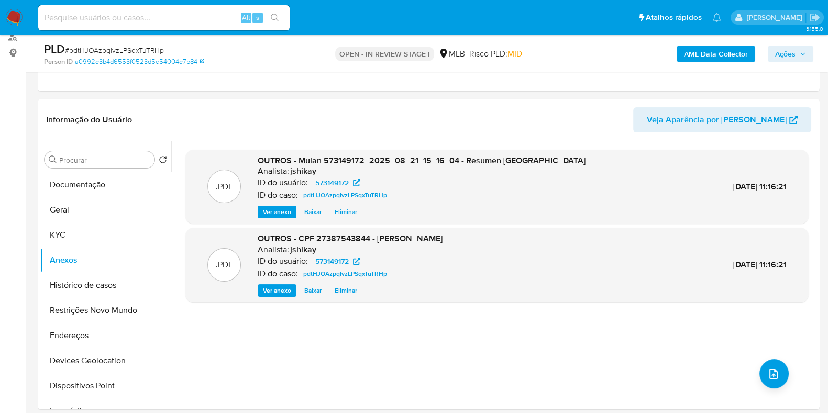
click at [776, 58] on span "Ações" at bounding box center [785, 54] width 20 height 17
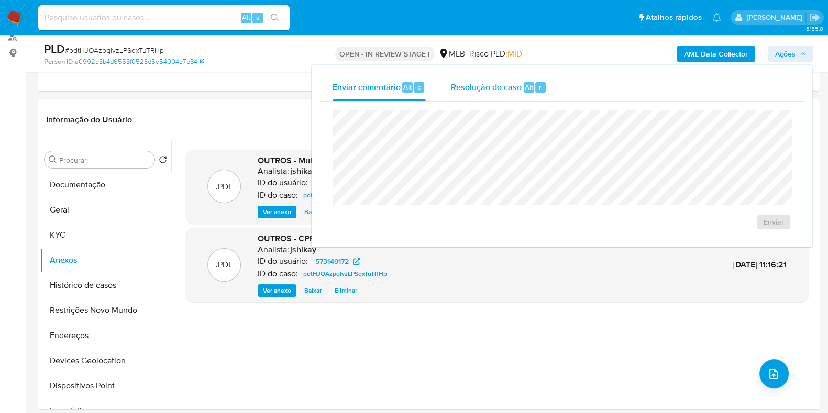
click at [467, 89] on span "Resolução do caso" at bounding box center [486, 87] width 71 height 12
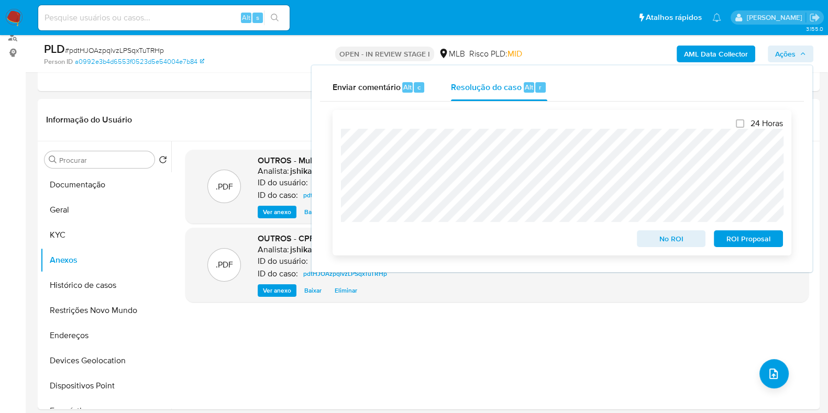
click at [666, 245] on span "No ROI" at bounding box center [671, 239] width 54 height 15
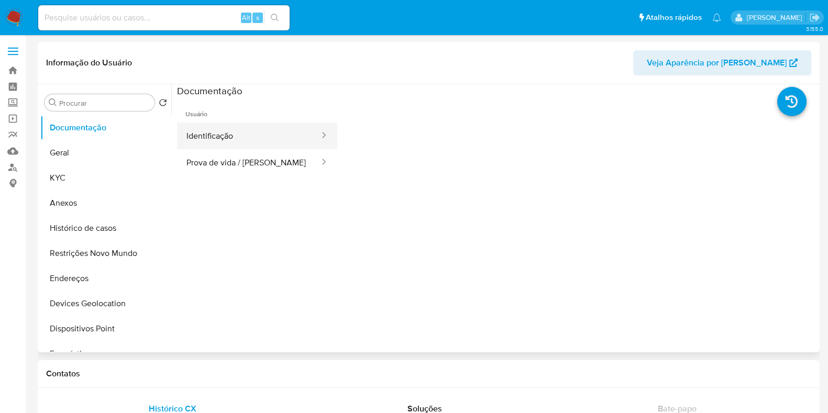
select select "10"
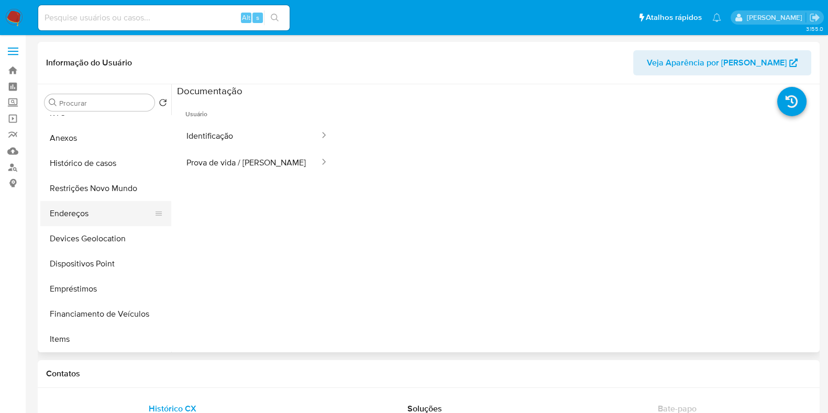
click at [104, 287] on button "Empréstimos" at bounding box center [105, 289] width 131 height 25
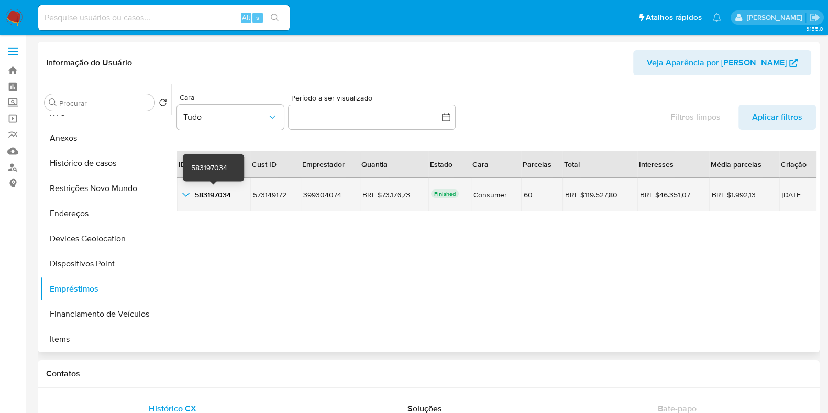
click at [224, 195] on span "583197034" at bounding box center [213, 195] width 36 height 10
drag, startPoint x: 765, startPoint y: 193, endPoint x: 799, endPoint y: 199, distance: 34.5
click at [799, 199] on td "[DATE]" at bounding box center [798, 195] width 37 height 34
click at [206, 193] on span "583197034" at bounding box center [213, 195] width 36 height 10
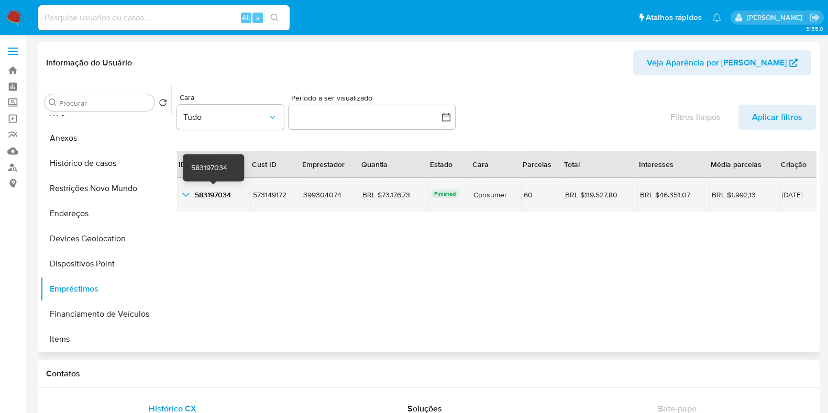
click at [190, 192] on icon "button_show_hidden_detail_by_id_0" at bounding box center [186, 195] width 13 height 13
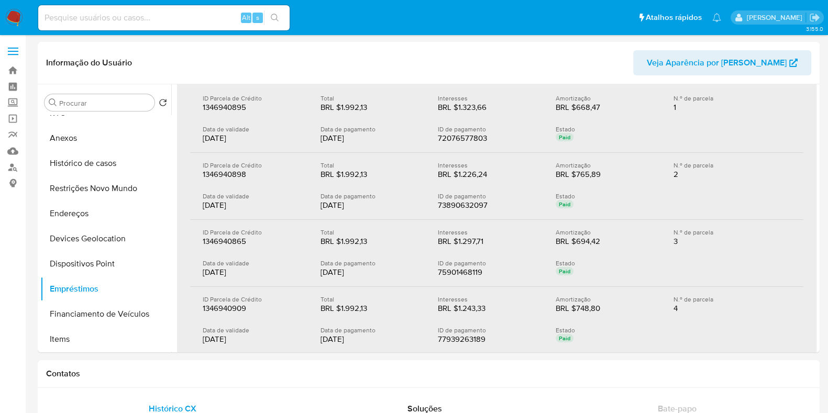
scroll to position [262, 0]
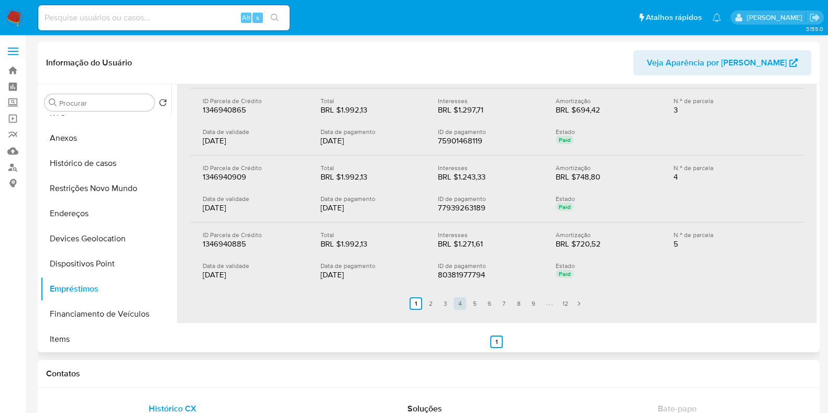
click at [454, 304] on link "4" at bounding box center [460, 304] width 13 height 13
click at [477, 303] on link "5" at bounding box center [481, 304] width 13 height 13
click at [466, 302] on link "4" at bounding box center [466, 304] width 13 height 13
click at [478, 303] on link "5" at bounding box center [481, 304] width 13 height 13
click at [469, 304] on link "4" at bounding box center [466, 304] width 13 height 13
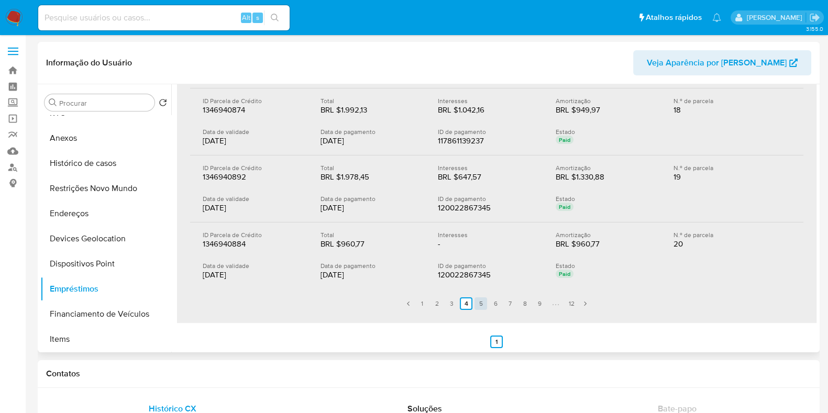
click at [478, 305] on link "5" at bounding box center [481, 304] width 13 height 13
click at [467, 306] on link "4" at bounding box center [466, 304] width 13 height 13
click at [478, 306] on link "5" at bounding box center [481, 304] width 13 height 13
click at [493, 306] on link "6" at bounding box center [495, 304] width 13 height 13
click at [506, 305] on link "7" at bounding box center [510, 304] width 13 height 13
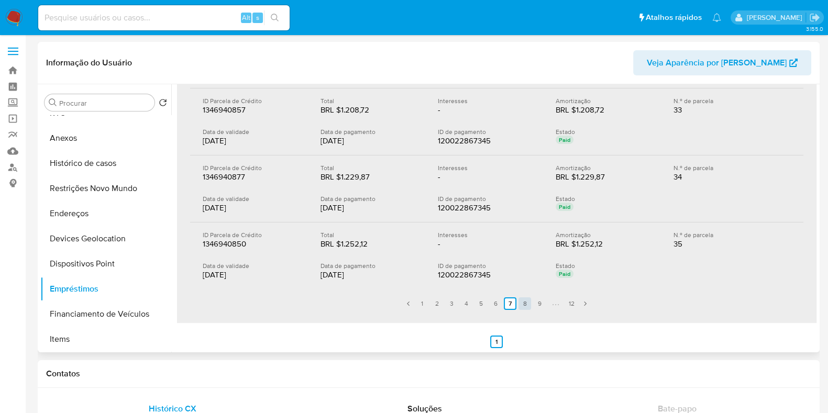
click at [527, 302] on link "8" at bounding box center [525, 304] width 13 height 13
click at [567, 304] on link "12" at bounding box center [571, 304] width 13 height 13
click at [471, 301] on link "5" at bounding box center [466, 304] width 13 height 13
click at [465, 302] on link "4" at bounding box center [466, 304] width 13 height 13
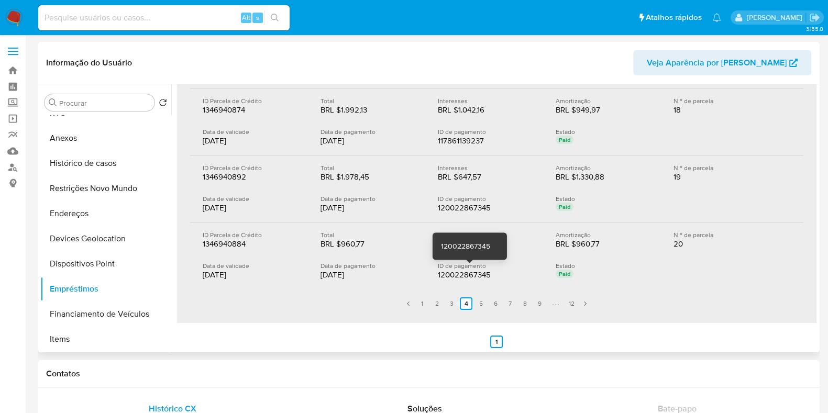
click at [455, 275] on div "120022867345" at bounding box center [471, 275] width 67 height 10
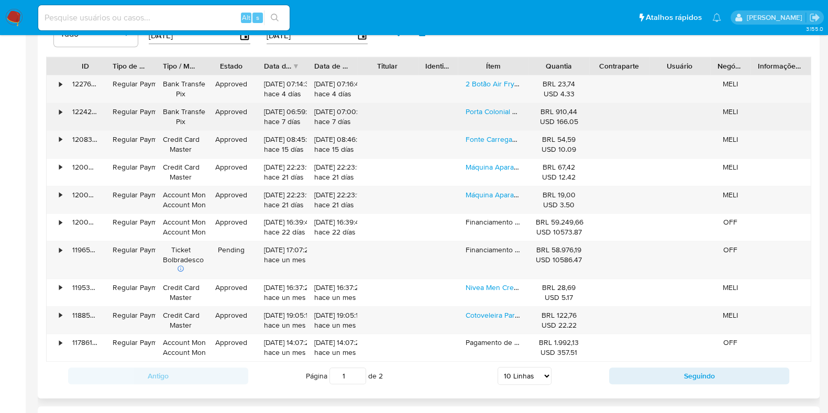
scroll to position [851, 0]
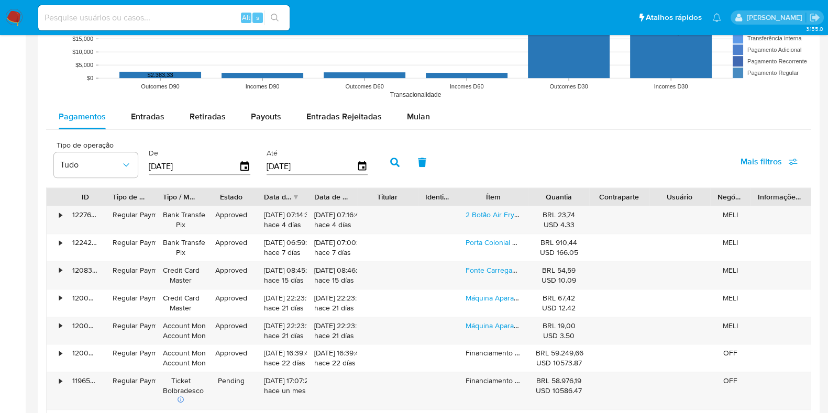
click at [761, 162] on span "Mais filtros" at bounding box center [761, 161] width 41 height 25
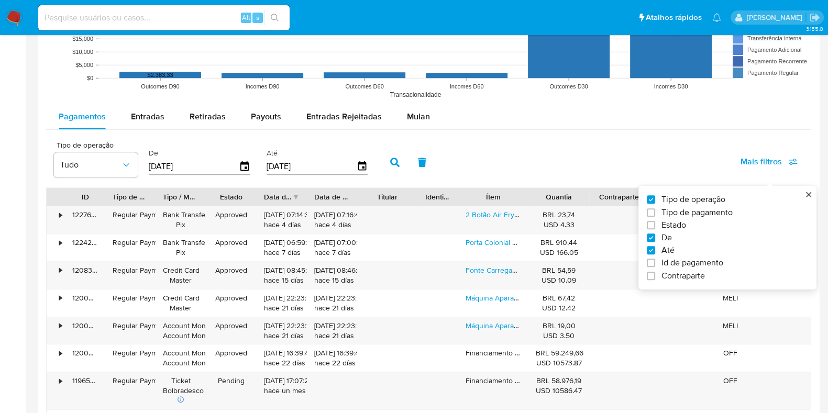
click at [688, 264] on span "Id de pagamento" at bounding box center [693, 263] width 62 height 10
click at [655, 264] on input "Id de pagamento" at bounding box center [651, 263] width 8 height 8
checkbox input "true"
click at [428, 161] on input "number" at bounding box center [432, 166] width 103 height 14
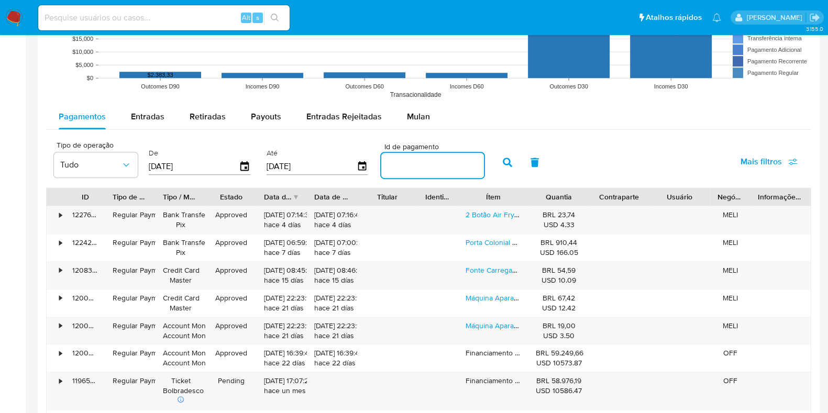
click at [396, 170] on input "number" at bounding box center [432, 166] width 103 height 14
paste input "120022867345"
type input "120022867345"
click at [503, 164] on icon "button" at bounding box center [507, 162] width 9 height 9
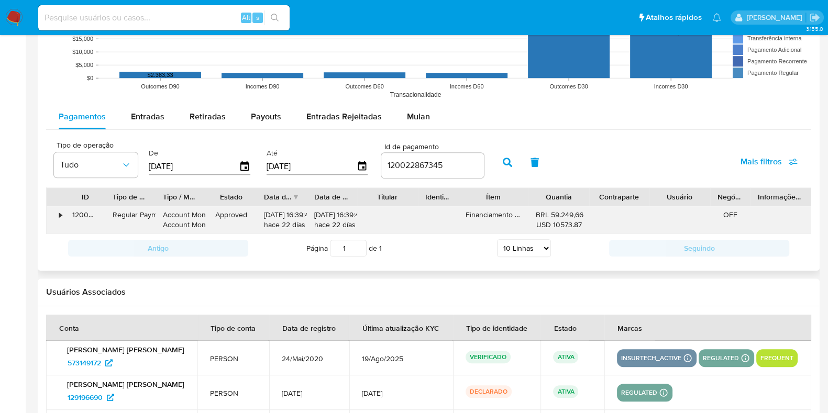
drag, startPoint x: 314, startPoint y: 213, endPoint x: 349, endPoint y: 215, distance: 35.2
click at [349, 215] on div "[DATE] 16:39:44 hace 22 [PERSON_NAME]" at bounding box center [332, 220] width 36 height 20
drag, startPoint x: 550, startPoint y: 215, endPoint x: 583, endPoint y: 216, distance: 32.5
click at [581, 216] on div "BRL 59.249,66 USD 10573.87" at bounding box center [559, 220] width 46 height 20
click at [78, 213] on div "120022867345" at bounding box center [85, 219] width 40 height 27
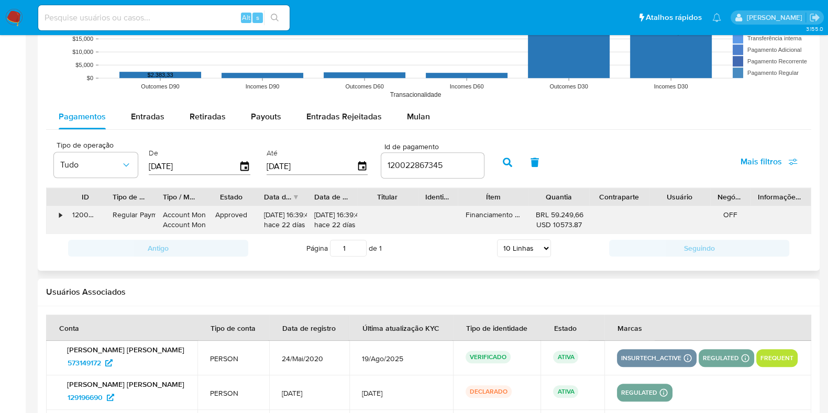
click at [78, 213] on div "120022867345" at bounding box center [85, 219] width 40 height 27
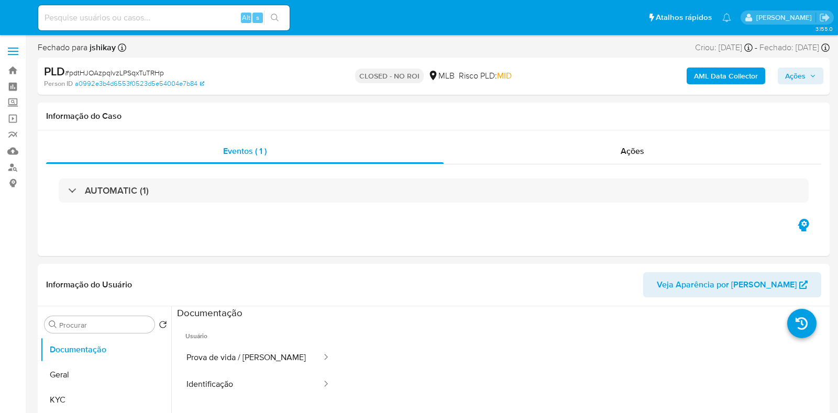
select select "10"
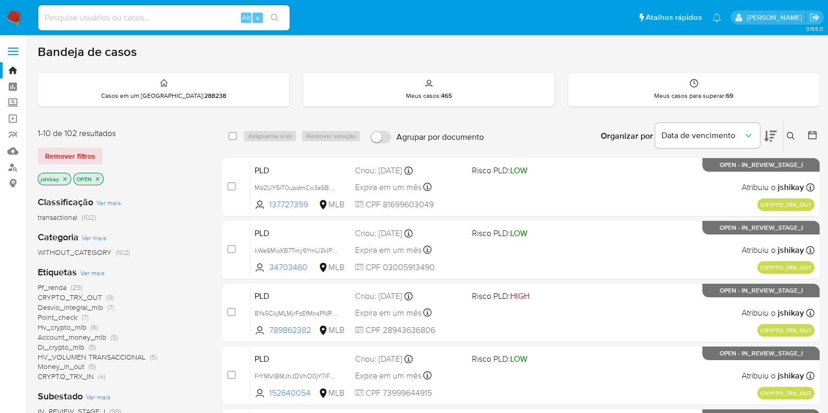
click at [8, 12] on img at bounding box center [14, 18] width 18 height 18
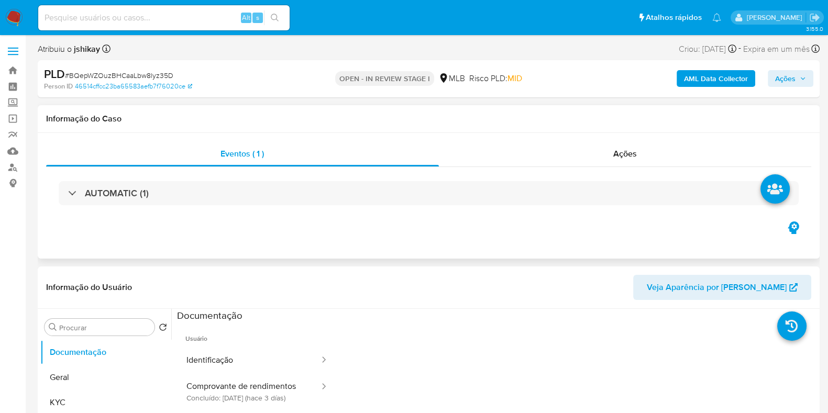
select select "10"
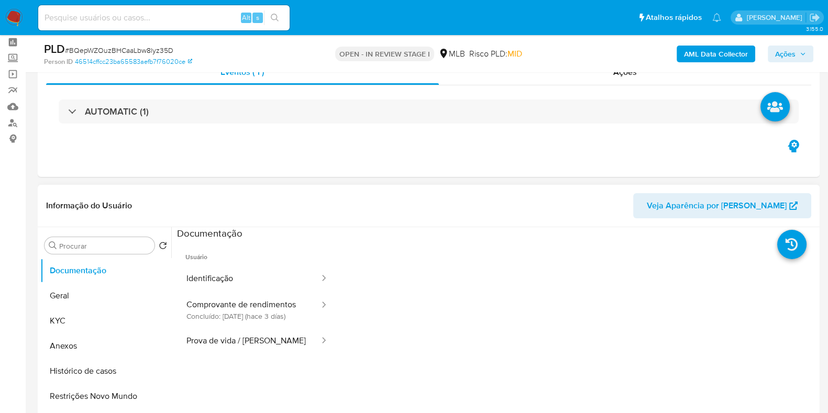
scroll to position [65, 0]
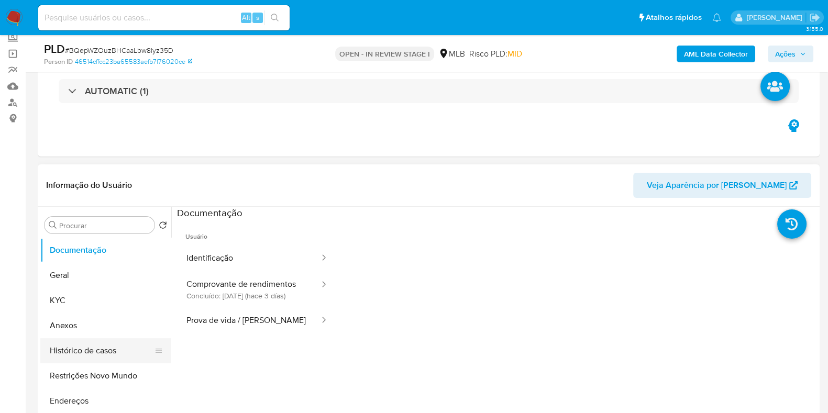
click at [87, 352] on button "Histórico de casos" at bounding box center [101, 350] width 123 height 25
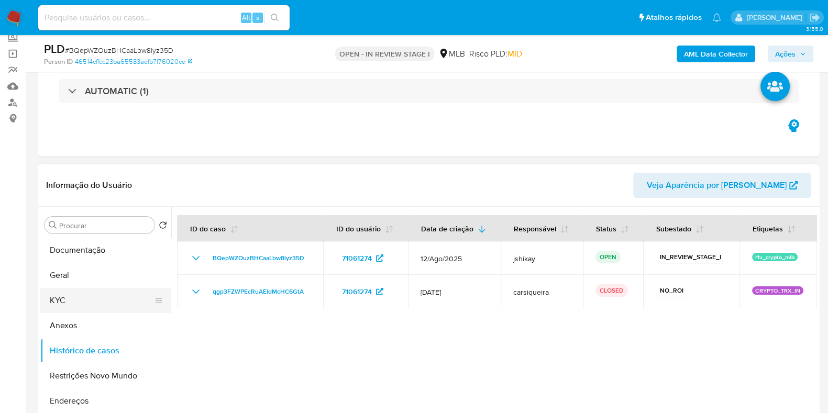
click at [42, 302] on button "KYC" at bounding box center [101, 300] width 123 height 25
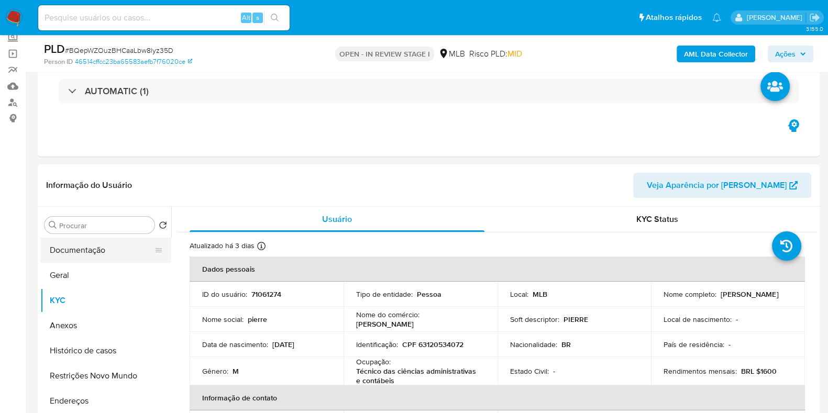
click at [98, 254] on button "Documentação" at bounding box center [101, 250] width 123 height 25
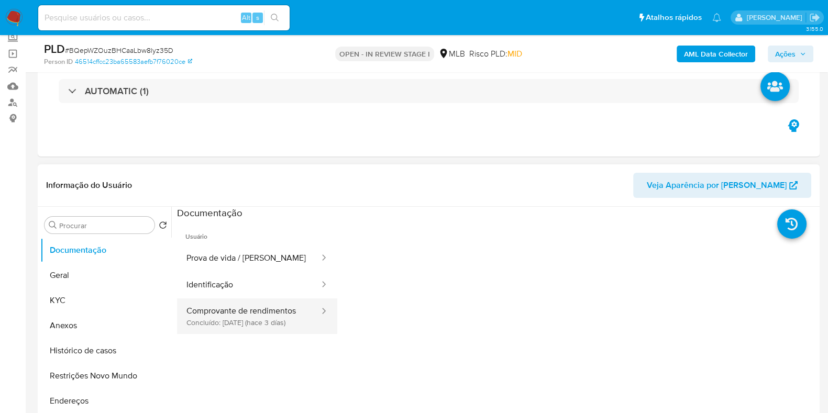
click at [267, 315] on button "Comprovante de rendimentos Concluído: 19/08/2025 (hace 3 días)" at bounding box center [249, 317] width 144 height 36
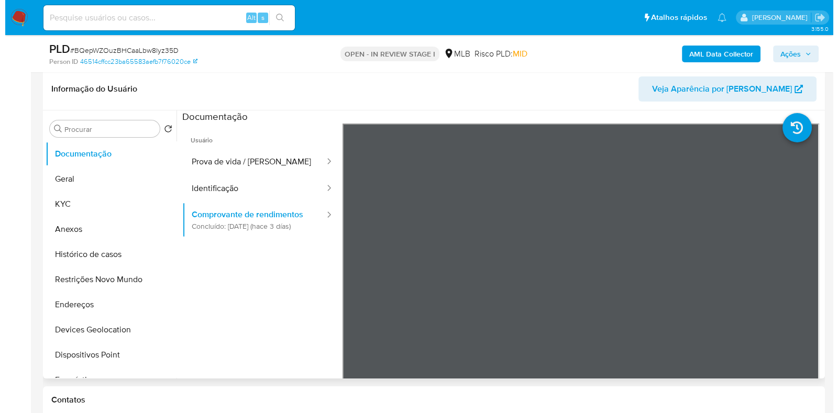
scroll to position [196, 0]
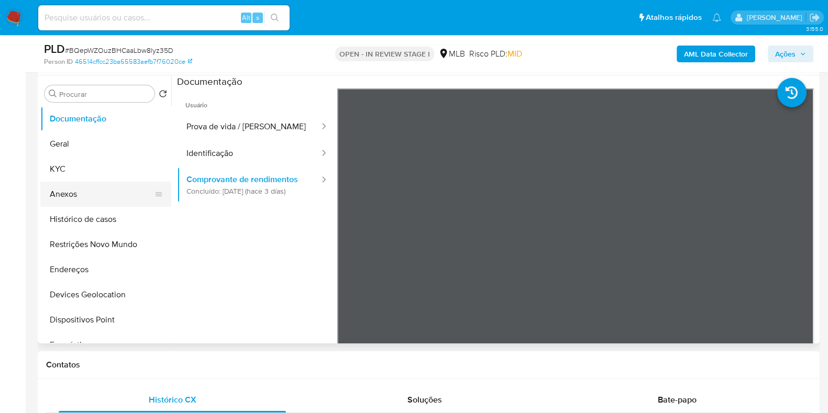
click at [89, 191] on button "Anexos" at bounding box center [101, 194] width 123 height 25
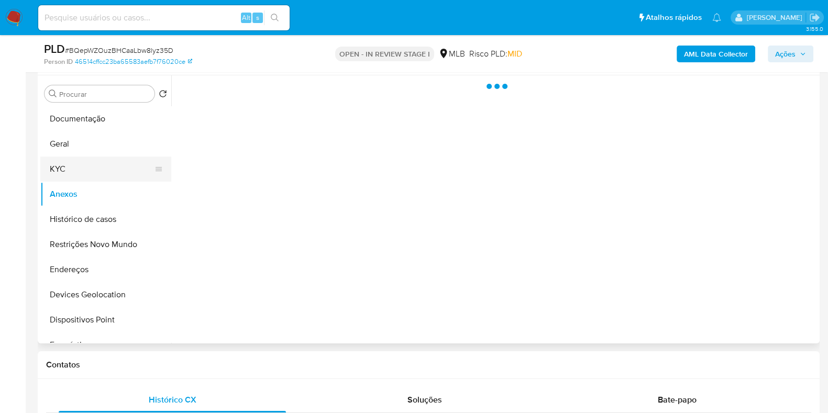
click at [82, 173] on button "KYC" at bounding box center [101, 169] width 123 height 25
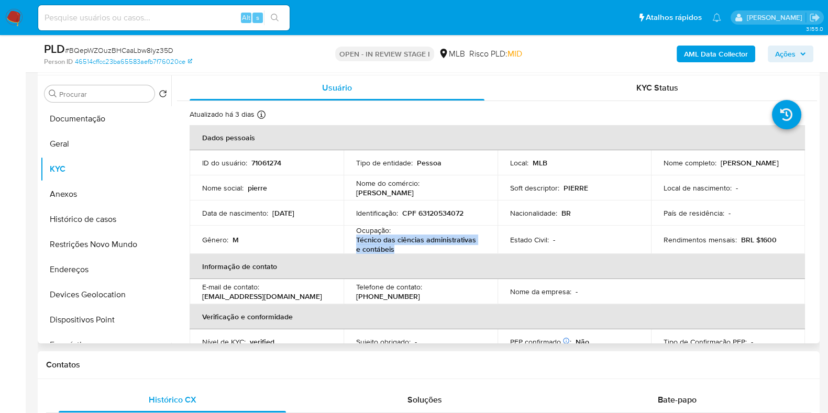
drag, startPoint x: 394, startPoint y: 248, endPoint x: 354, endPoint y: 239, distance: 41.3
click at [354, 239] on td "Ocupação : Técnico das ciências administrativas e contábeis" at bounding box center [421, 240] width 154 height 28
copy p "Técnico das ciências administrativas e contábeis"
click at [733, 53] on b "AML Data Collector" at bounding box center [716, 54] width 64 height 17
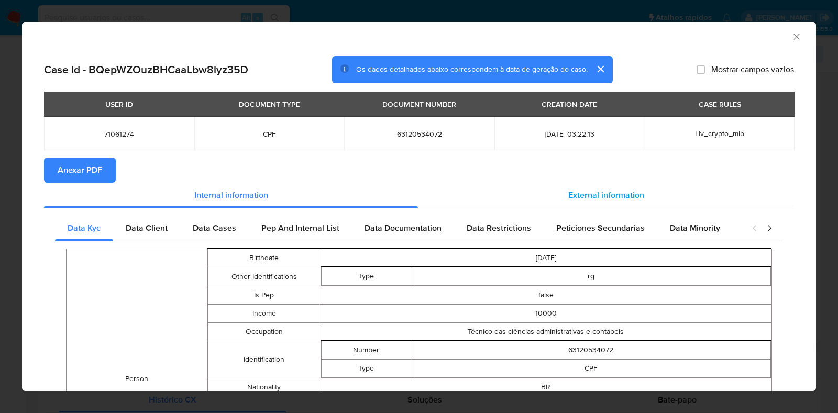
click at [554, 195] on div "External information" at bounding box center [606, 195] width 376 height 25
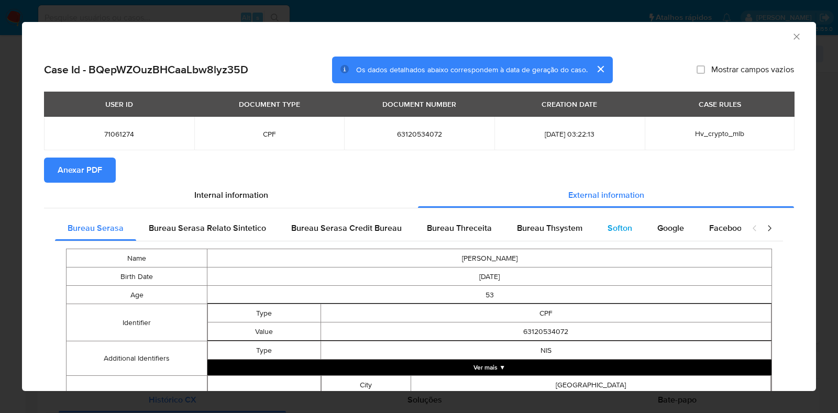
click at [617, 231] on span "Softon" at bounding box center [620, 228] width 25 height 12
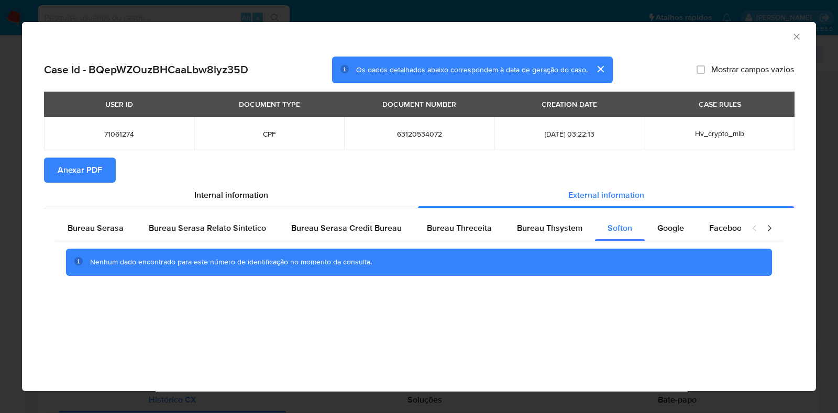
click at [97, 166] on span "Anexar PDF" at bounding box center [80, 170] width 45 height 23
click at [799, 40] on icon "Fechar a janela" at bounding box center [797, 36] width 10 height 10
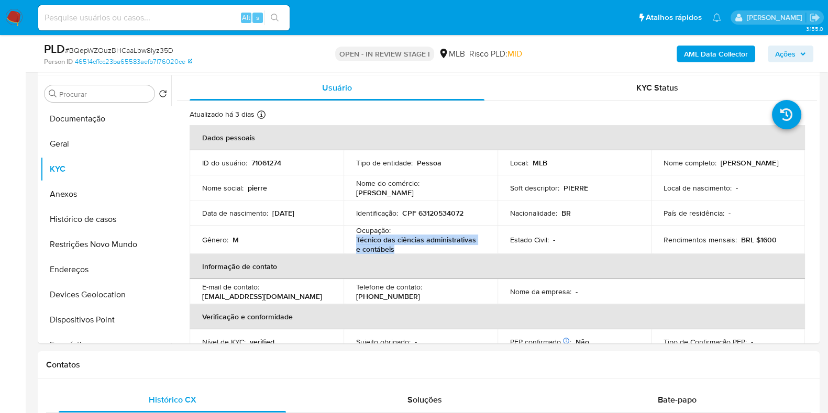
click at [706, 53] on b "AML Data Collector" at bounding box center [716, 54] width 64 height 17
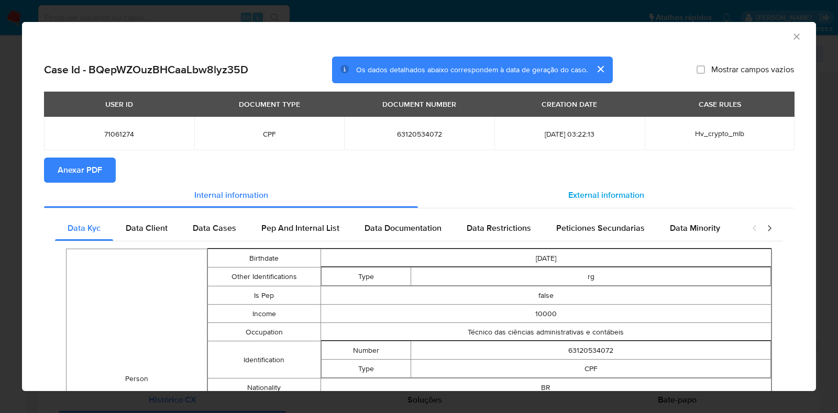
click at [612, 195] on span "External information" at bounding box center [606, 195] width 76 height 12
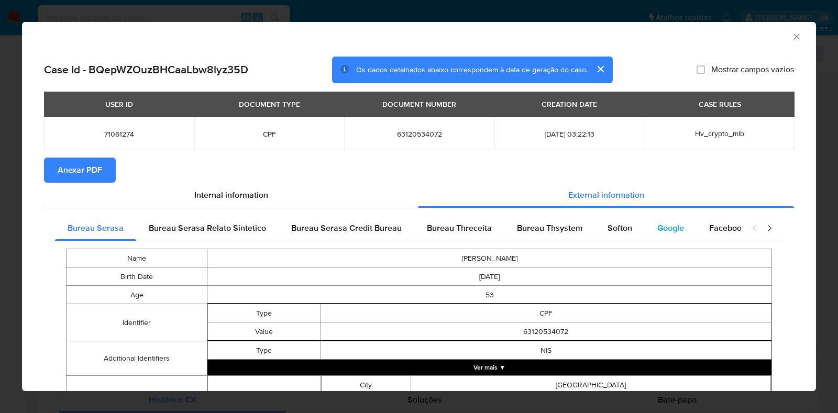
click at [680, 231] on div "Google" at bounding box center [671, 228] width 52 height 25
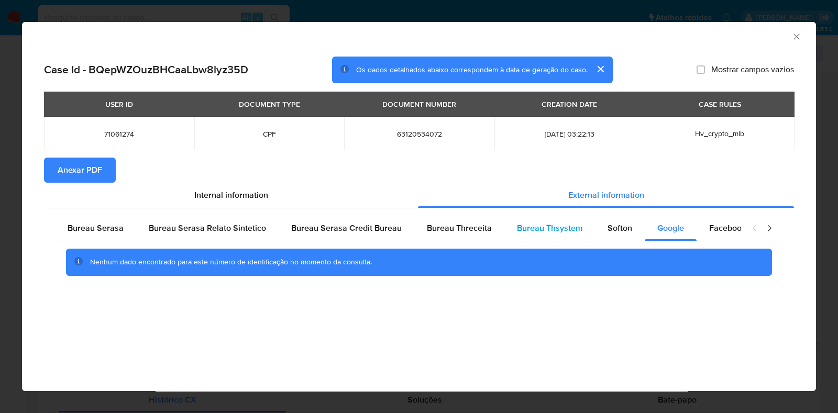
drag, startPoint x: 620, startPoint y: 233, endPoint x: 541, endPoint y: 233, distance: 79.1
click at [618, 233] on span "Softon" at bounding box center [620, 228] width 25 height 12
click at [525, 233] on span "Bureau Thsystem" at bounding box center [549, 228] width 65 height 12
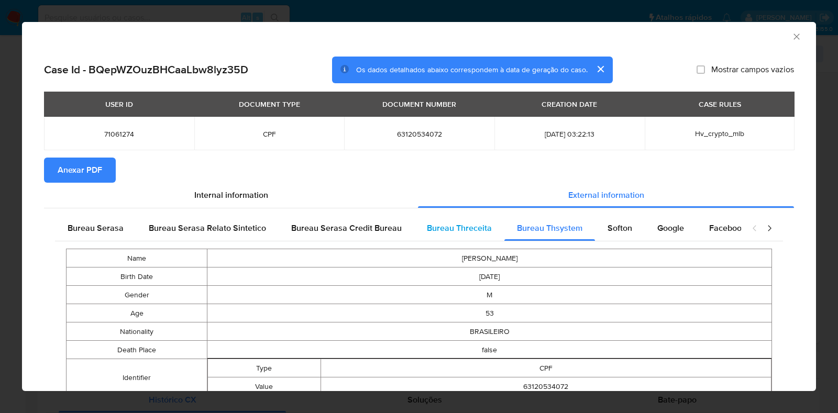
click at [452, 232] on span "Bureau Threceita" at bounding box center [459, 228] width 65 height 12
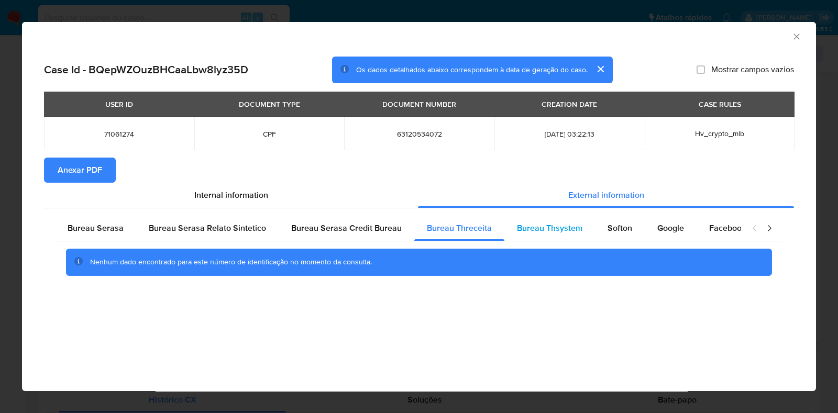
click at [546, 232] on span "Bureau Thsystem" at bounding box center [549, 228] width 65 height 12
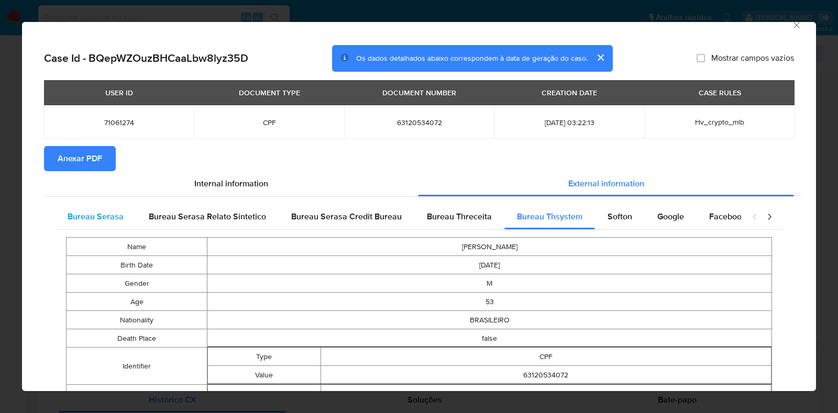
click at [105, 227] on div "Bureau Serasa" at bounding box center [95, 216] width 81 height 25
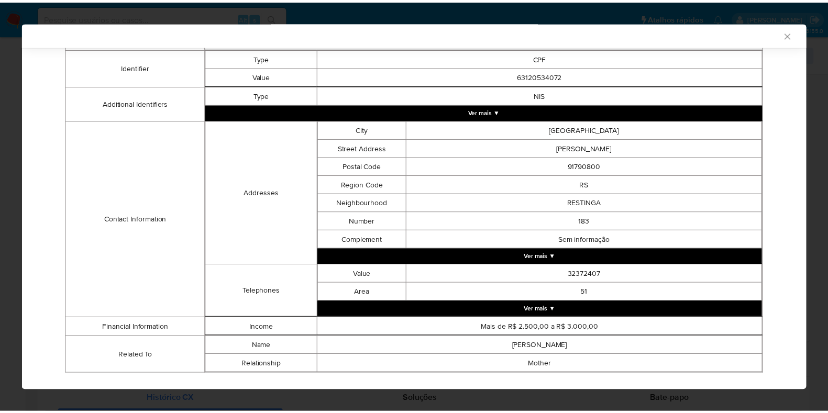
scroll to position [276, 0]
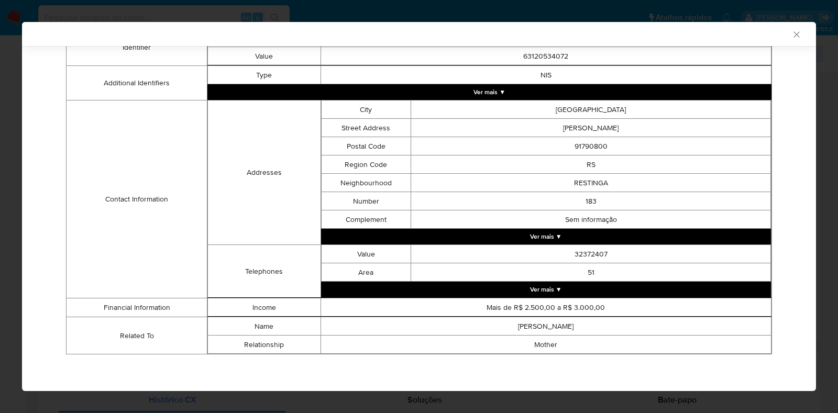
click at [792, 39] on icon "Fechar a janela" at bounding box center [797, 34] width 10 height 10
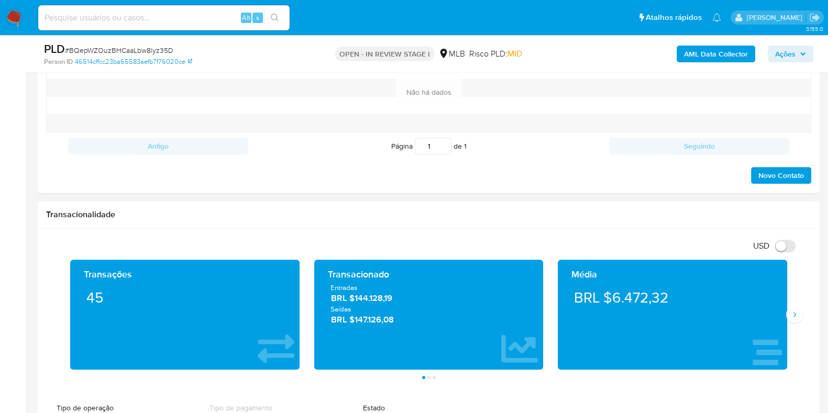
scroll to position [589, 0]
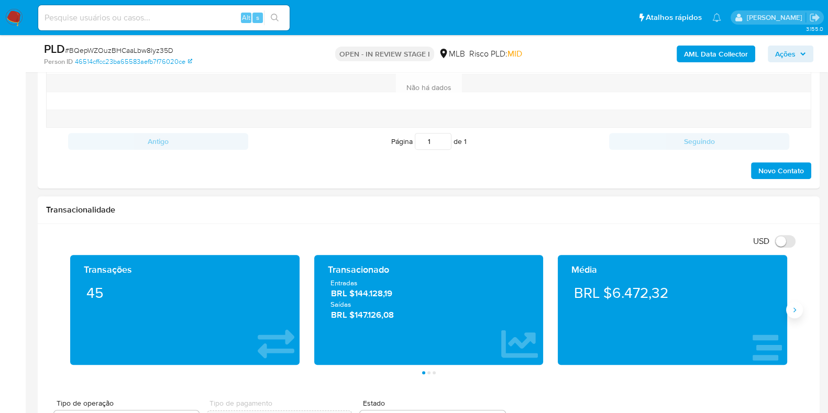
click at [793, 312] on icon "Siguiente" at bounding box center [795, 310] width 8 height 8
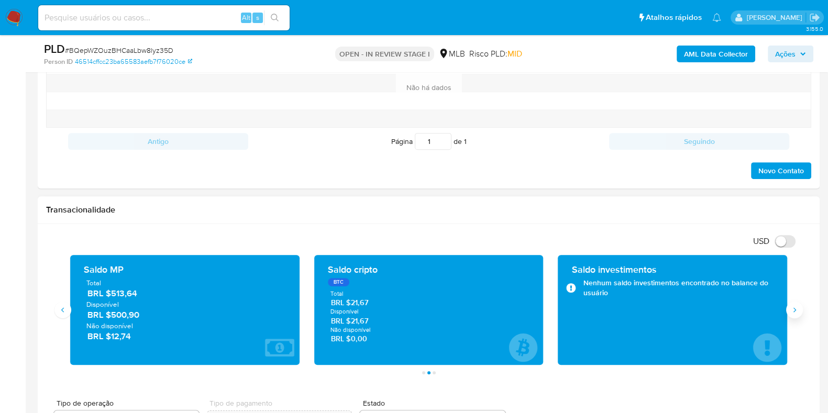
click at [789, 315] on button "Siguiente" at bounding box center [794, 310] width 17 height 17
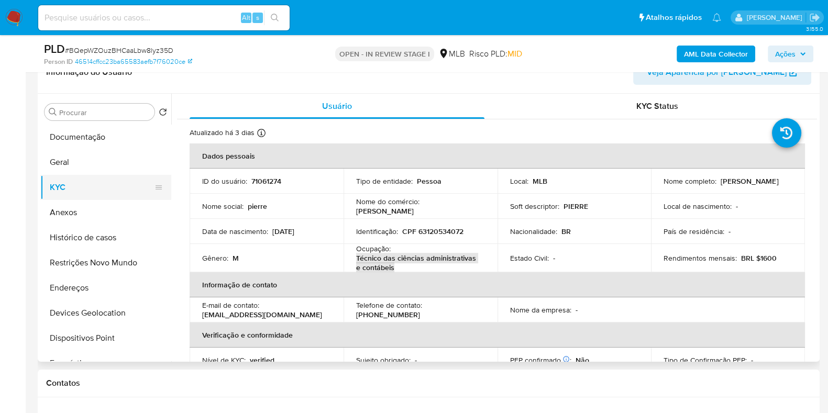
scroll to position [130, 0]
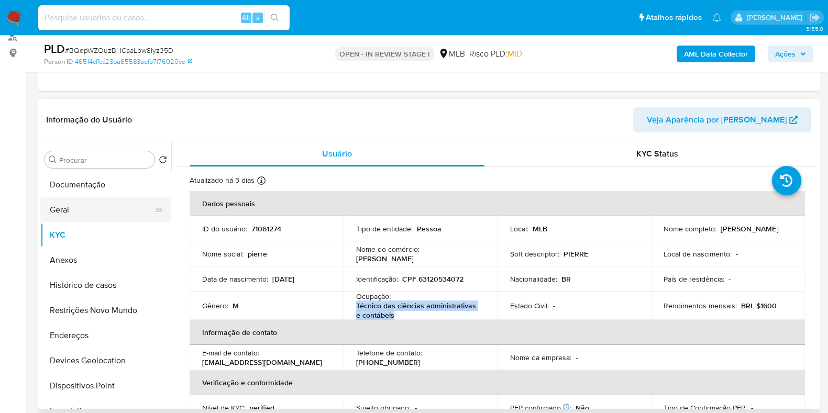
drag, startPoint x: 65, startPoint y: 208, endPoint x: 122, endPoint y: 216, distance: 56.5
click at [66, 208] on button "Geral" at bounding box center [101, 209] width 123 height 25
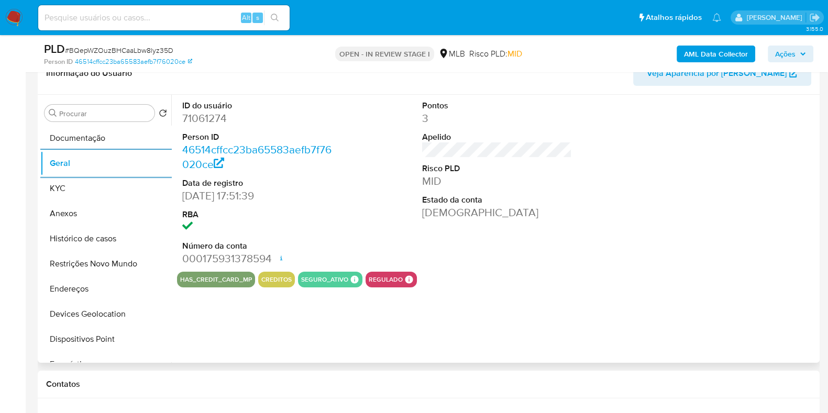
scroll to position [196, 0]
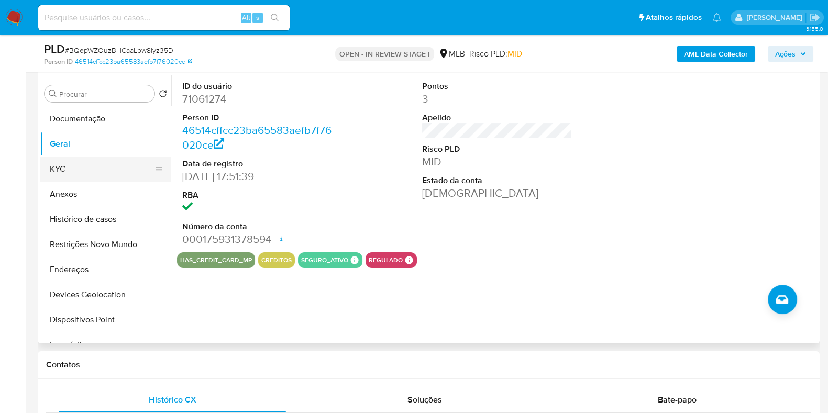
click at [76, 162] on button "KYC" at bounding box center [101, 169] width 123 height 25
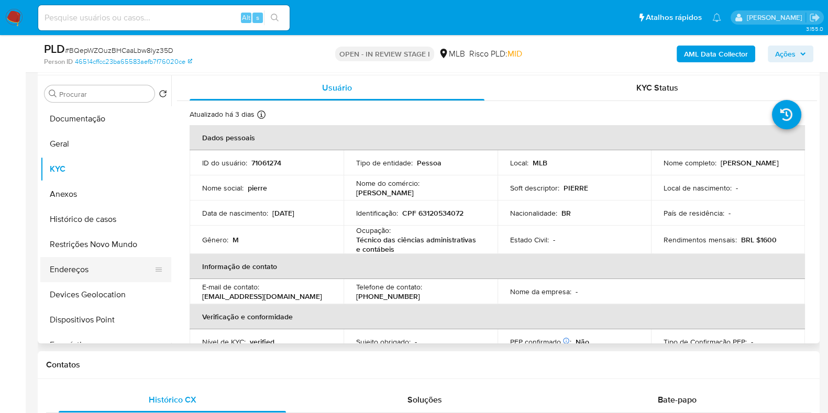
click at [83, 272] on button "Endereços" at bounding box center [101, 269] width 123 height 25
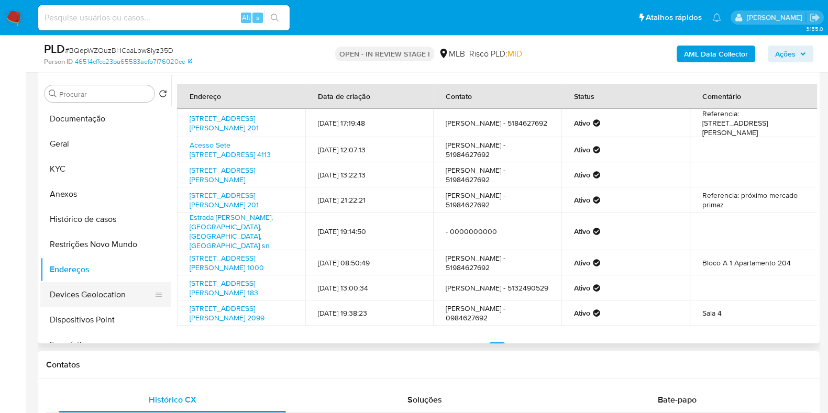
click at [105, 299] on button "Devices Geolocation" at bounding box center [101, 294] width 123 height 25
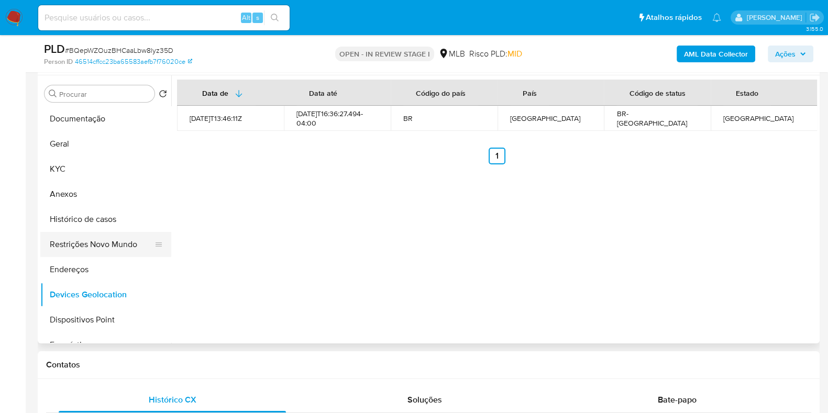
click at [83, 248] on button "Restrições Novo Mundo" at bounding box center [101, 244] width 123 height 25
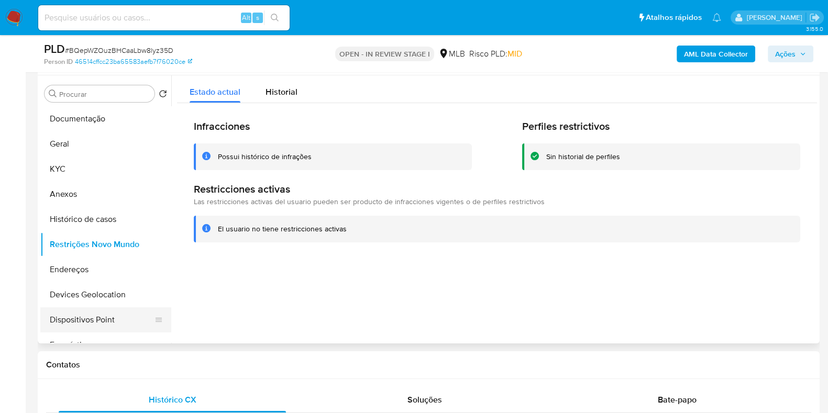
click at [94, 323] on button "Dispositivos Point" at bounding box center [101, 320] width 123 height 25
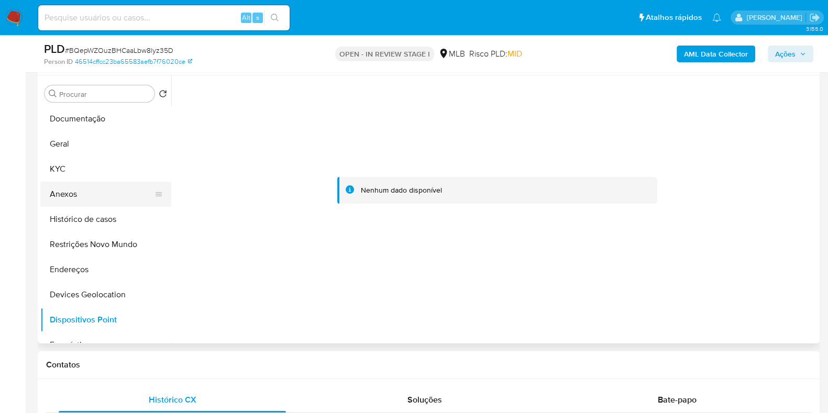
click at [91, 182] on button "Anexos" at bounding box center [101, 194] width 123 height 25
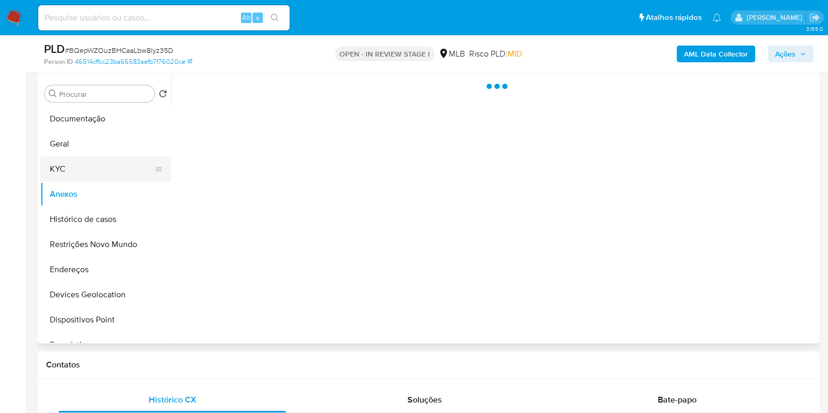
click at [93, 170] on button "KYC" at bounding box center [101, 169] width 123 height 25
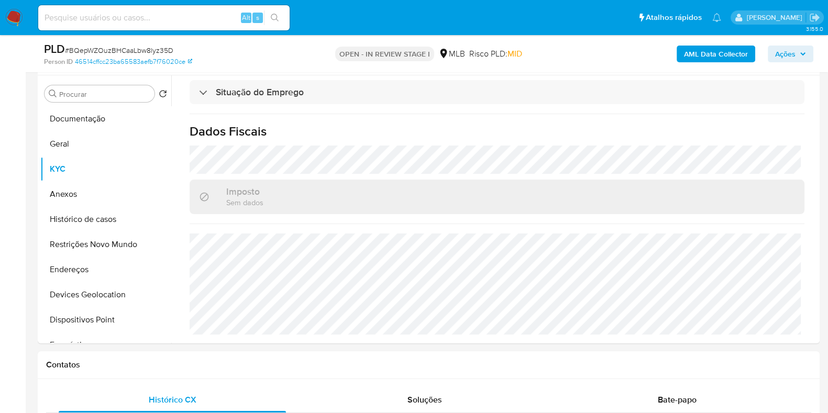
scroll to position [458, 0]
click at [90, 222] on button "Histórico de casos" at bounding box center [101, 219] width 123 height 25
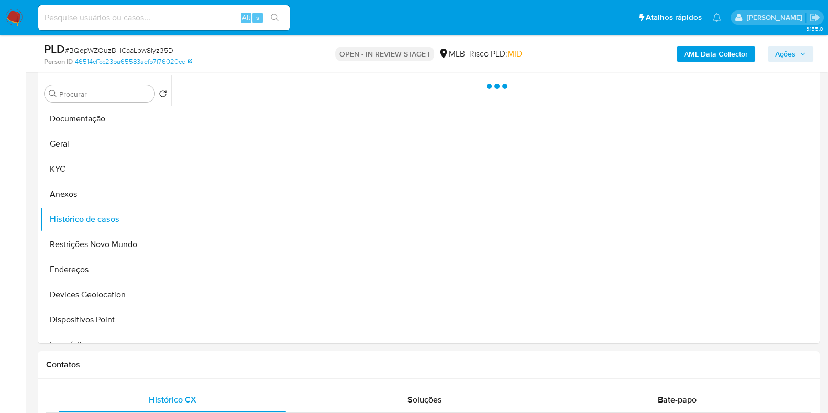
scroll to position [0, 0]
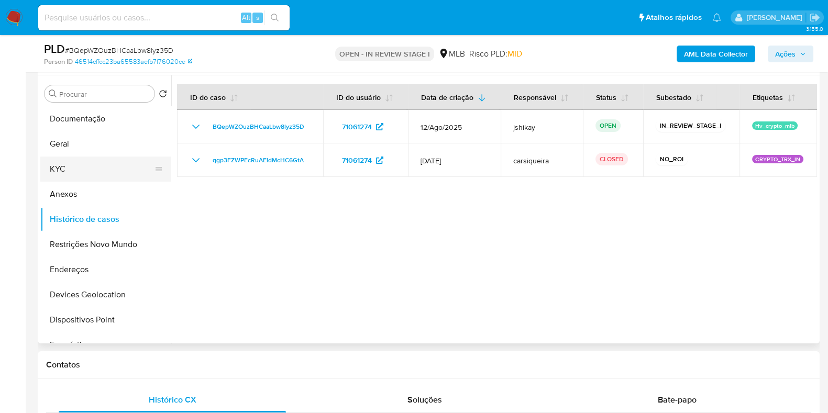
click at [97, 172] on button "KYC" at bounding box center [101, 169] width 123 height 25
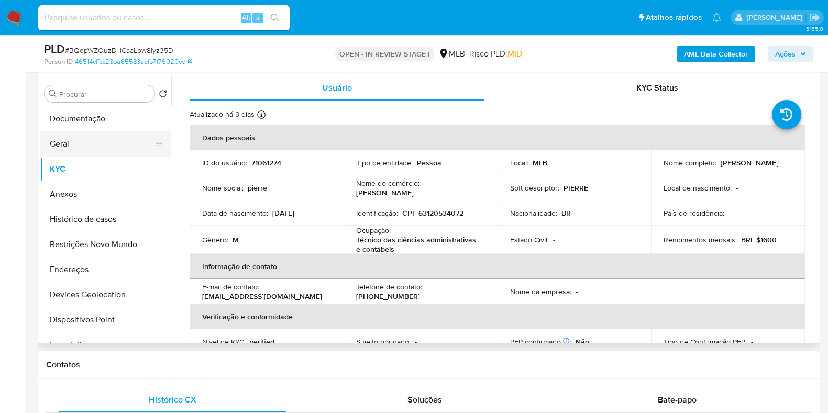
click at [88, 150] on button "Geral" at bounding box center [101, 143] width 123 height 25
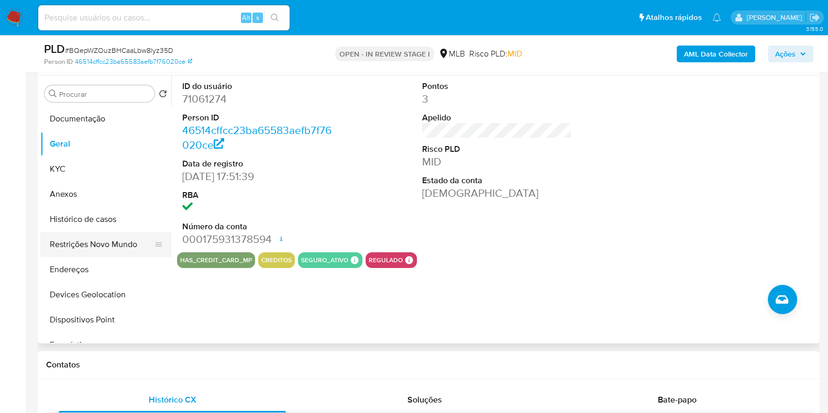
click at [95, 250] on button "Restrições Novo Mundo" at bounding box center [101, 244] width 123 height 25
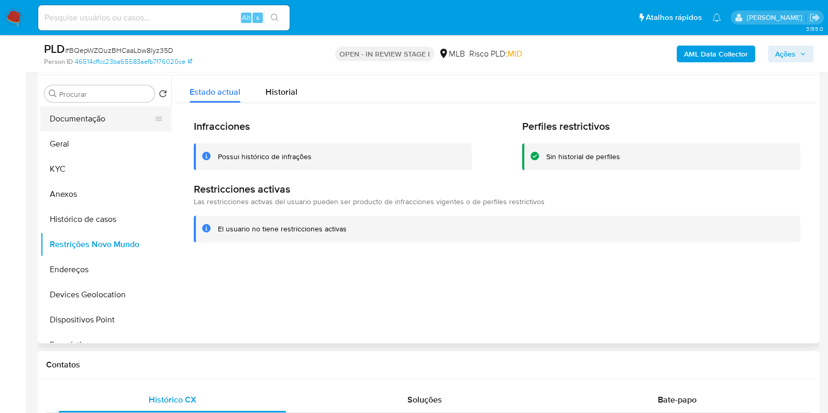
click at [84, 113] on button "Documentação" at bounding box center [101, 118] width 123 height 25
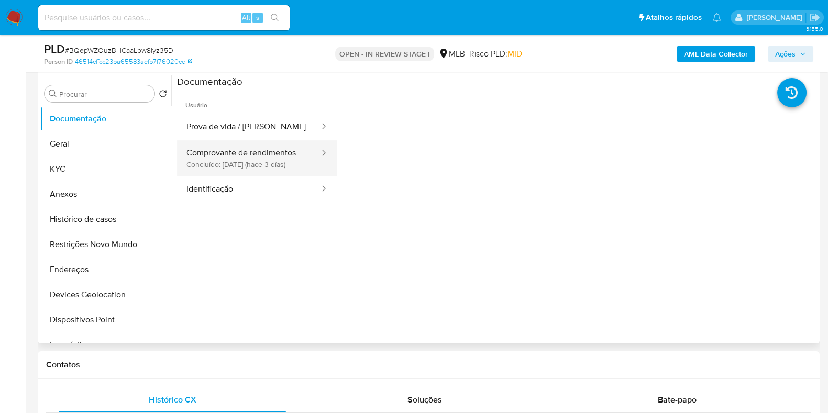
click at [264, 166] on button "Comprovante de rendimentos Concluído: 19/08/2025 (hace 3 días)" at bounding box center [249, 158] width 144 height 36
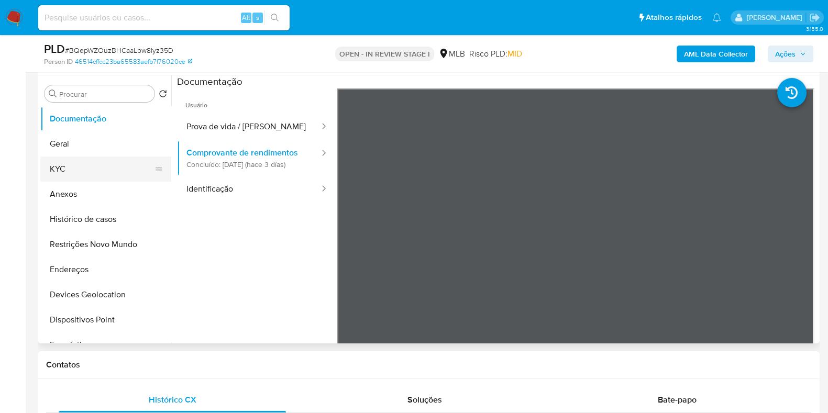
click at [60, 173] on button "KYC" at bounding box center [101, 169] width 123 height 25
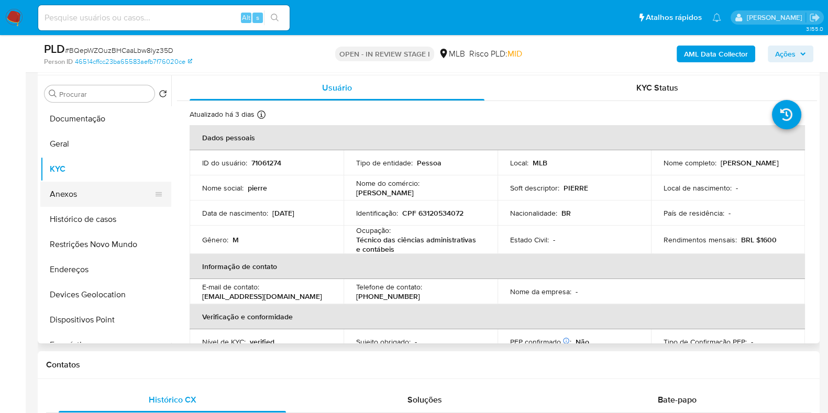
click at [60, 196] on button "Anexos" at bounding box center [101, 194] width 123 height 25
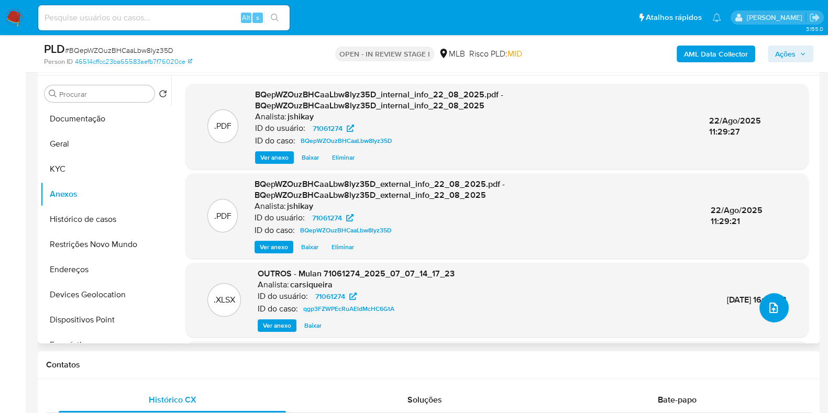
click at [769, 314] on button "upload-file" at bounding box center [774, 307] width 29 height 29
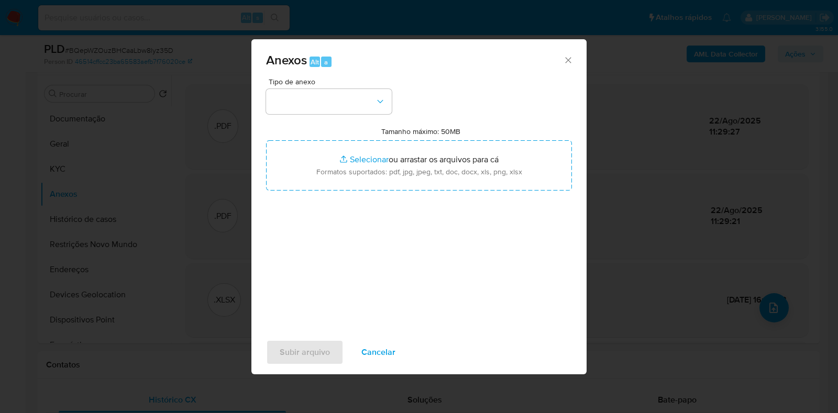
click at [289, 100] on button "button" at bounding box center [329, 101] width 126 height 25
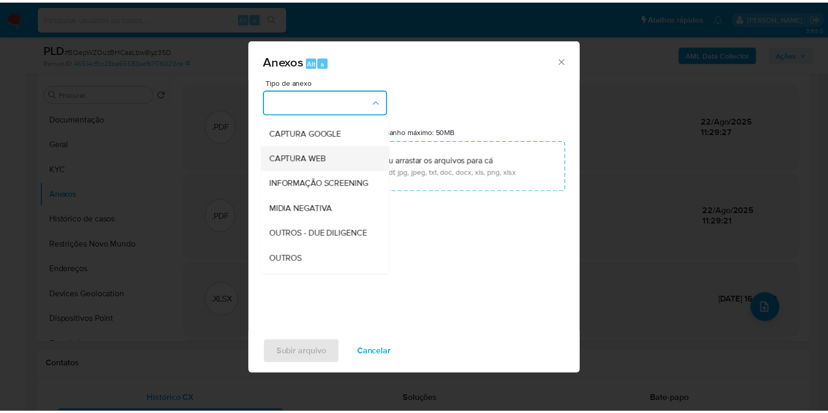
scroll to position [65, 0]
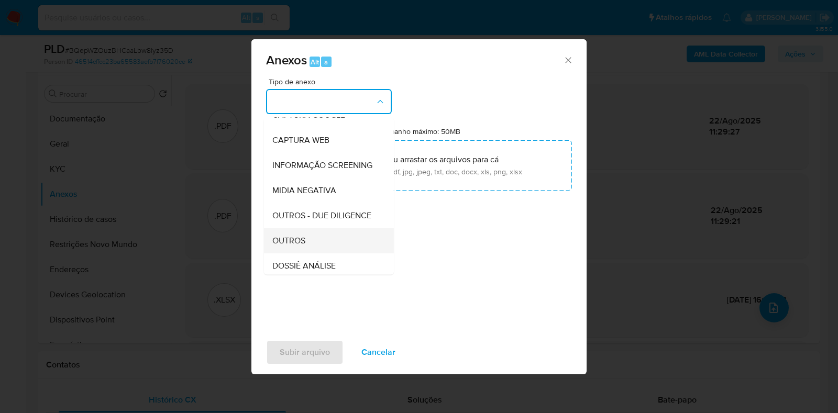
click at [296, 246] on span "OUTROS" at bounding box center [288, 241] width 33 height 10
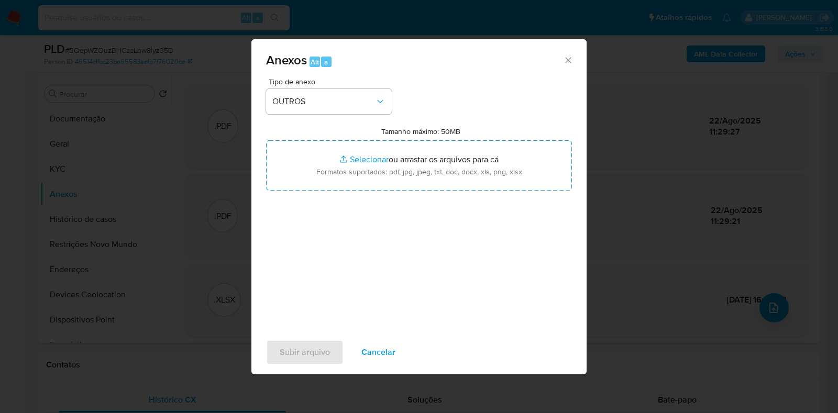
click at [352, 119] on div "Tipo de anexo OUTROS Tamanho máximo: 50MB Selecionar arquivos Selecionar ou arr…" at bounding box center [419, 201] width 306 height 247
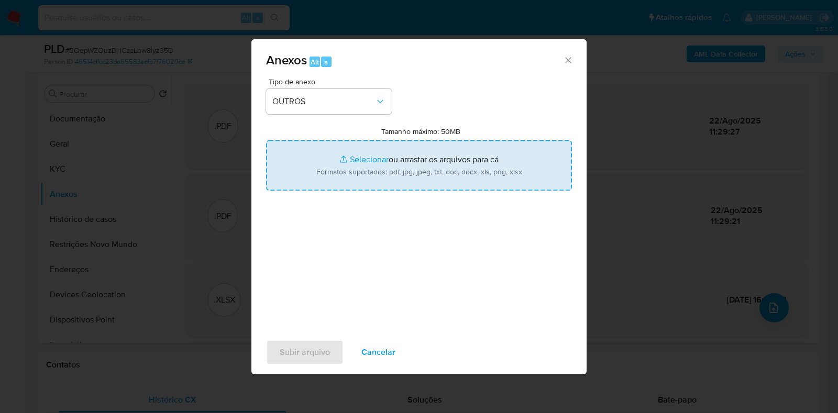
click at [351, 164] on input "Tamanho máximo: 50MB Selecionar arquivos" at bounding box center [419, 165] width 306 height 50
type input "C:\fakepath\Mulan 71061274_2025_08_21_15_15_44 - Resumen TX.pdf"
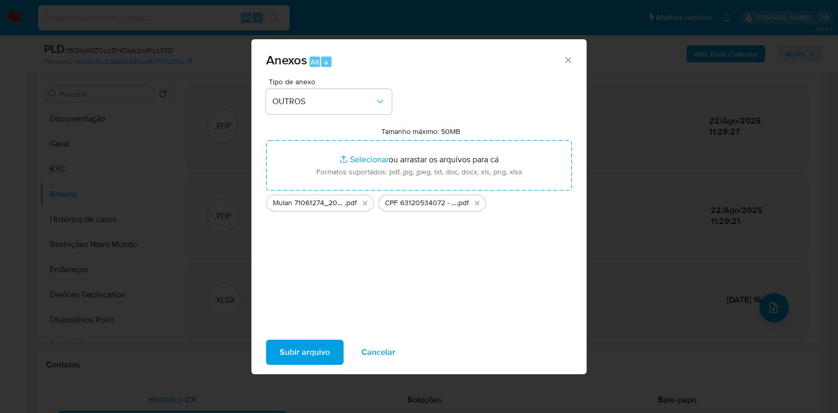
click at [291, 343] on span "Subir arquivo" at bounding box center [305, 352] width 50 height 23
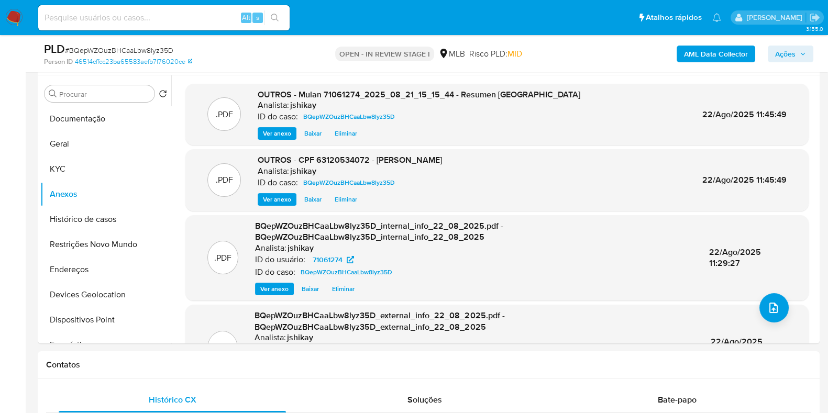
click at [784, 53] on span "Ações" at bounding box center [785, 54] width 20 height 17
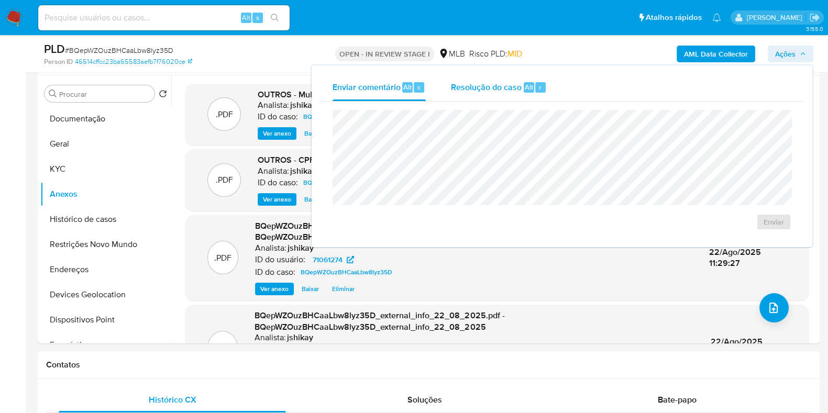
click at [474, 87] on span "Resolução do caso" at bounding box center [486, 87] width 71 height 12
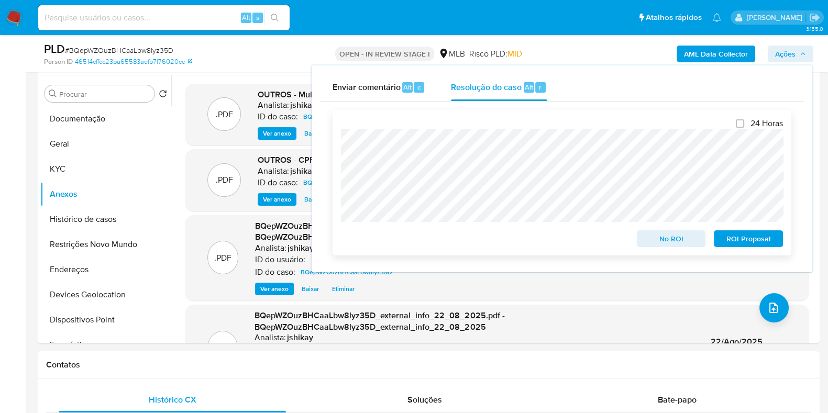
click at [676, 234] on span "No ROI" at bounding box center [671, 239] width 54 height 15
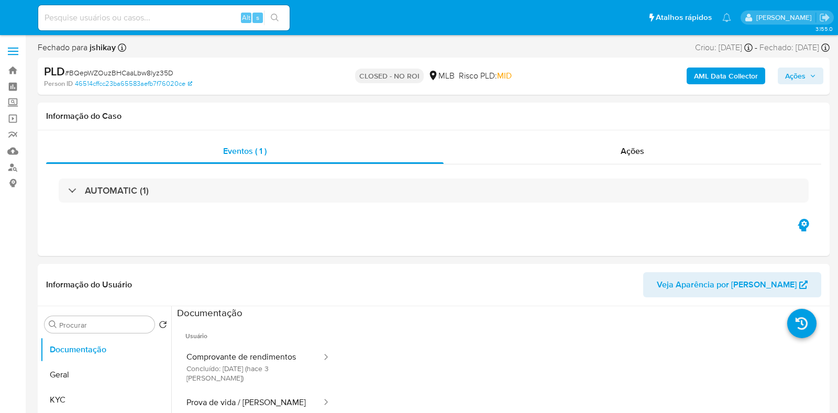
select select "10"
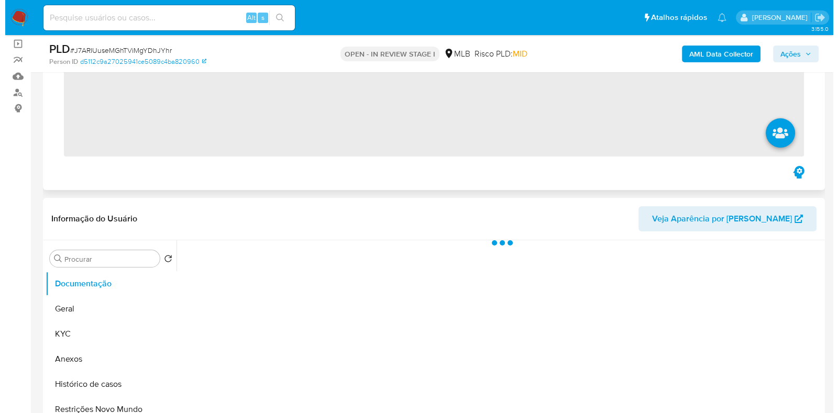
scroll to position [130, 0]
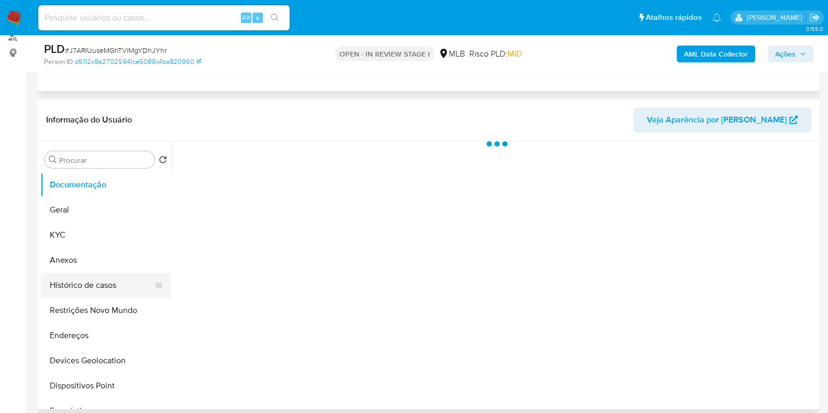
click at [96, 281] on button "Histórico de casos" at bounding box center [101, 285] width 123 height 25
select select "10"
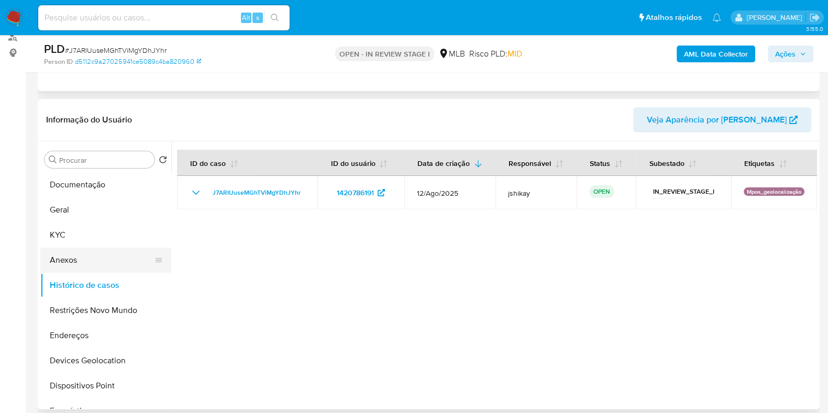
click at [73, 243] on button "KYC" at bounding box center [105, 235] width 131 height 25
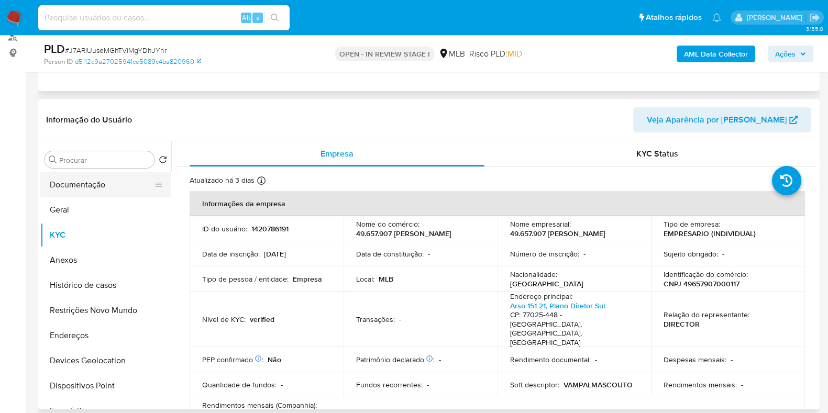
click at [83, 189] on button "Documentação" at bounding box center [101, 184] width 123 height 25
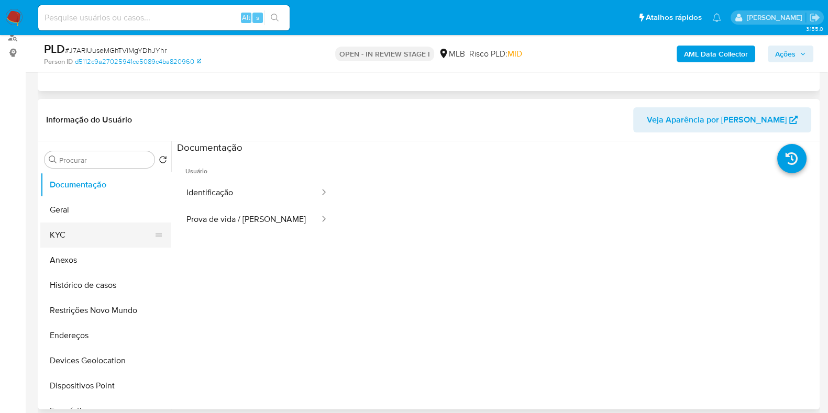
click at [95, 223] on button "KYC" at bounding box center [101, 235] width 123 height 25
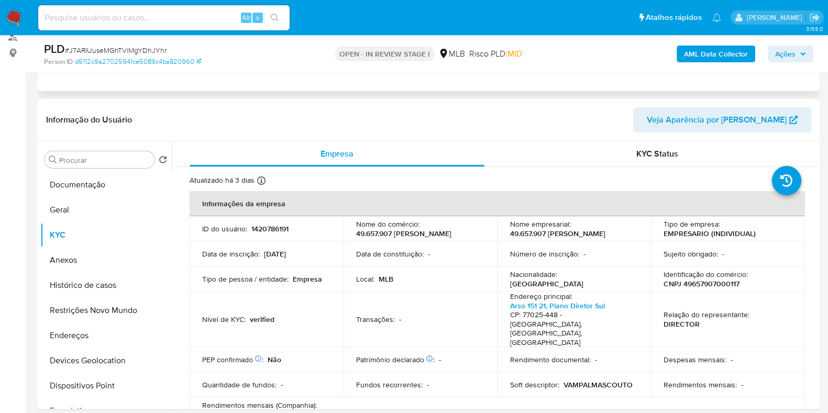
click at [723, 50] on b "AML Data Collector" at bounding box center [716, 54] width 64 height 17
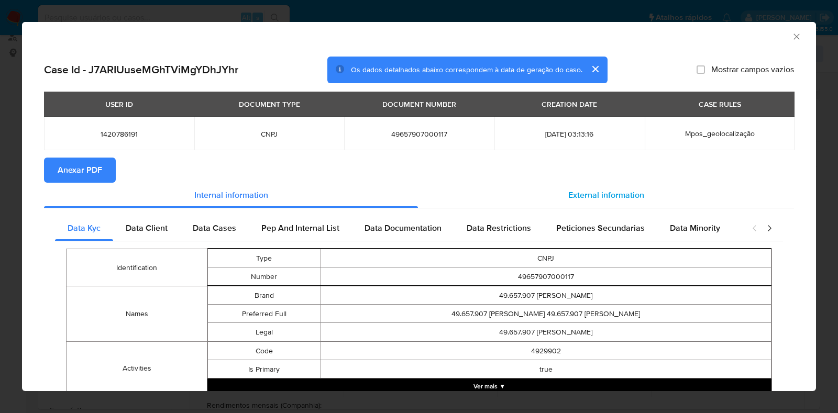
click at [608, 190] on span "External information" at bounding box center [606, 195] width 76 height 12
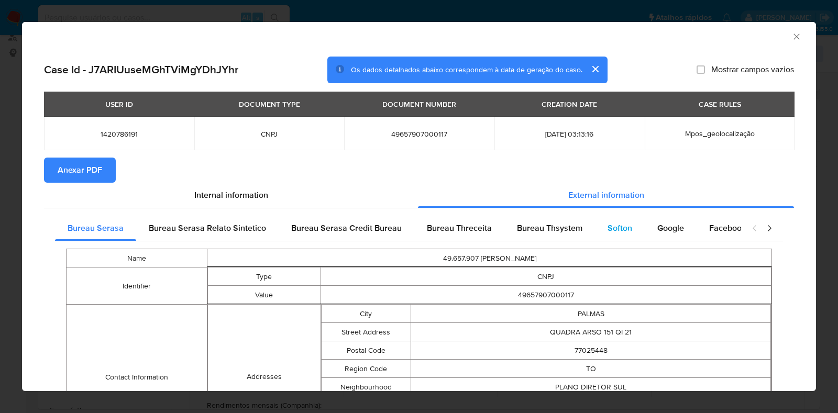
click at [608, 229] on span "Softon" at bounding box center [620, 228] width 25 height 12
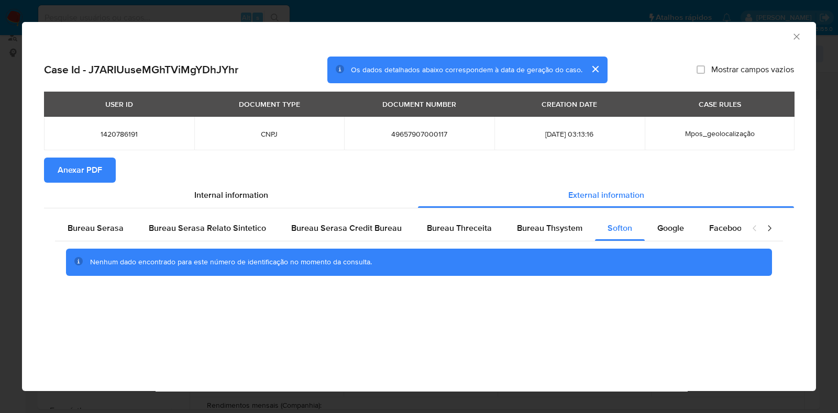
click at [86, 169] on span "Anexar PDF" at bounding box center [80, 170] width 45 height 23
click at [668, 232] on span "Google" at bounding box center [670, 228] width 27 height 12
click at [566, 235] on div "Bureau Thsystem" at bounding box center [549, 228] width 91 height 25
click at [100, 229] on span "Bureau Serasa" at bounding box center [96, 228] width 56 height 12
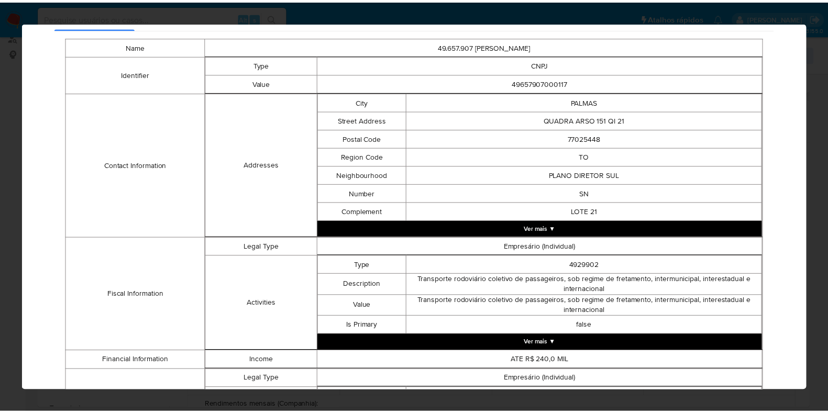
scroll to position [415, 0]
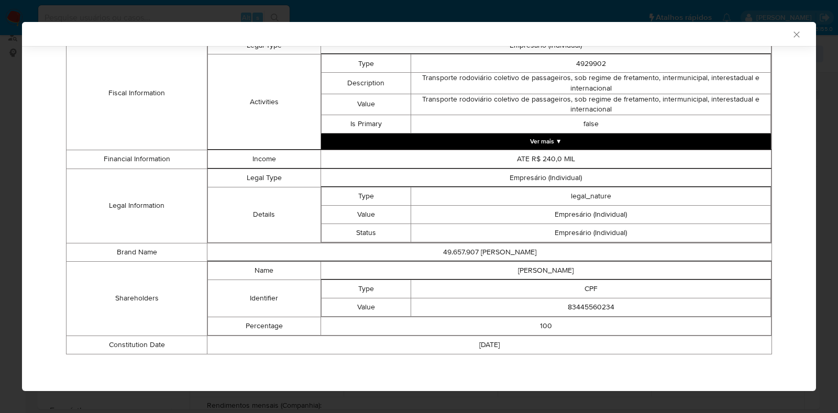
click at [792, 32] on icon "Fechar a janela" at bounding box center [797, 34] width 10 height 10
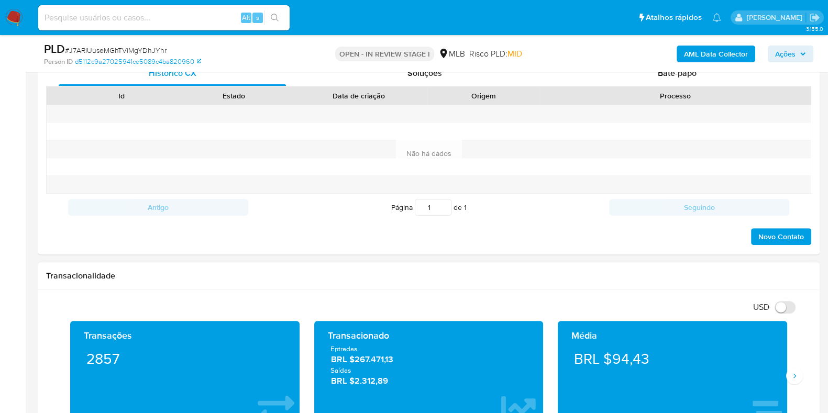
scroll to position [720, 0]
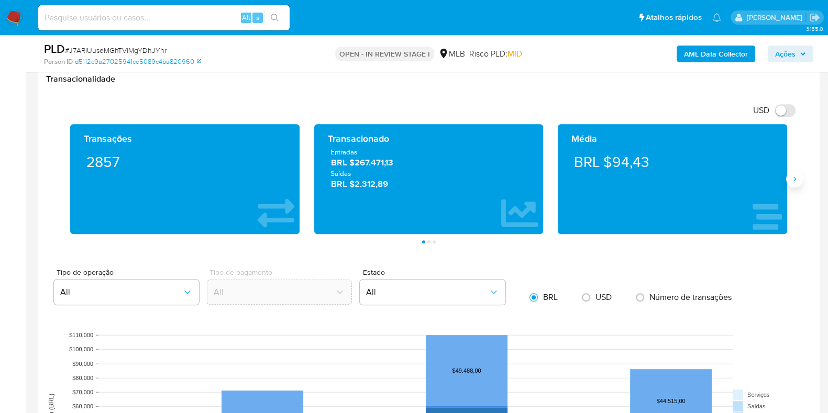
click at [793, 178] on icon "Siguiente" at bounding box center [795, 179] width 8 height 8
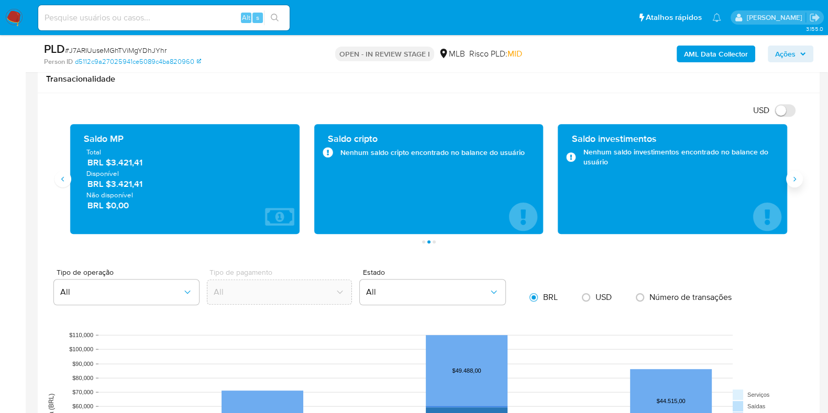
click at [793, 178] on icon "Siguiente" at bounding box center [795, 179] width 8 height 8
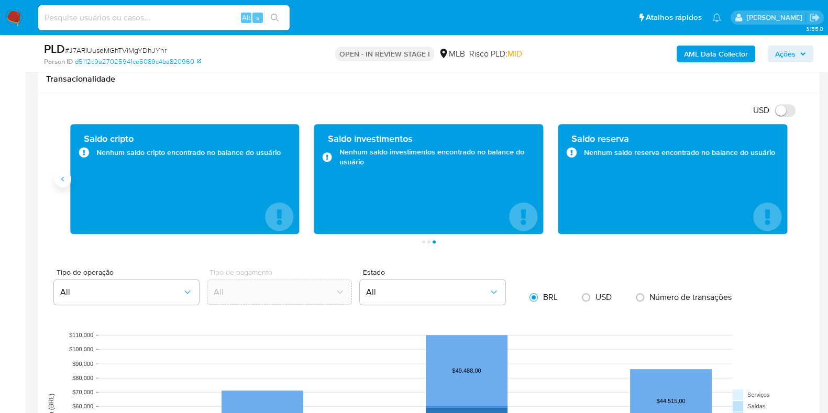
click at [60, 173] on button "Anterior" at bounding box center [62, 179] width 17 height 17
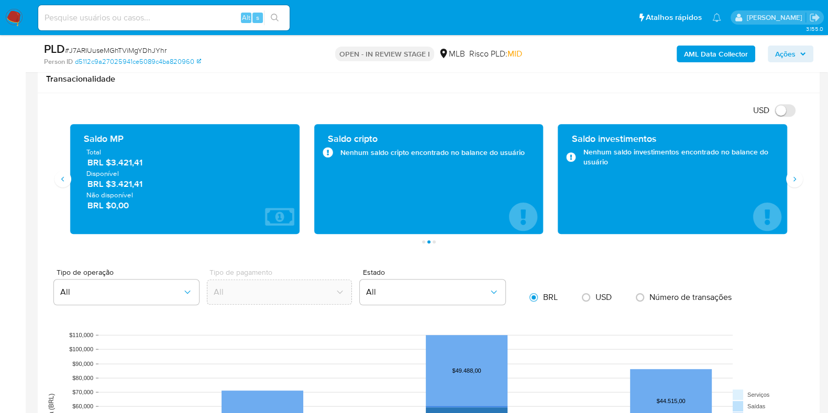
drag, startPoint x: 136, startPoint y: 183, endPoint x: 112, endPoint y: 186, distance: 24.8
click at [112, 186] on span "BRL $3.421,41" at bounding box center [185, 184] width 196 height 12
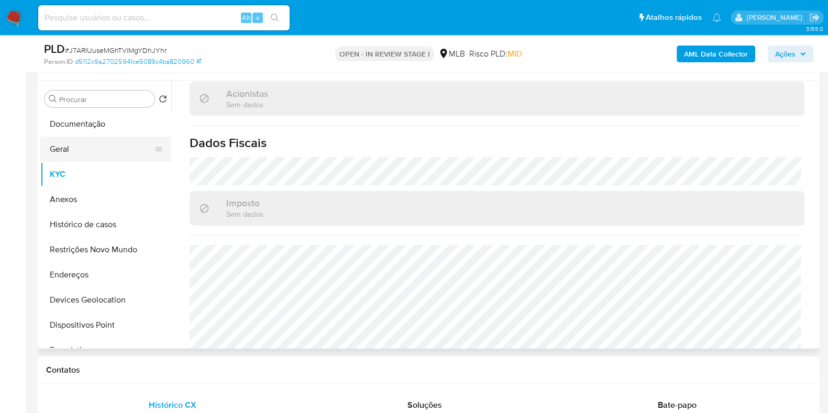
scroll to position [130, 0]
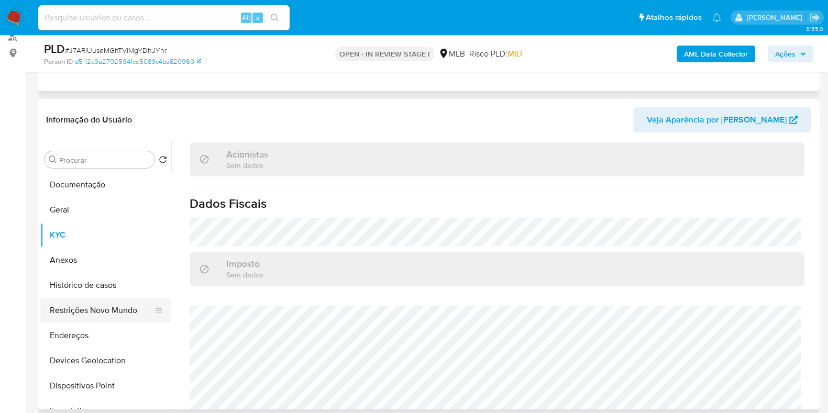
click at [87, 318] on button "Restrições Novo Mundo" at bounding box center [101, 310] width 123 height 25
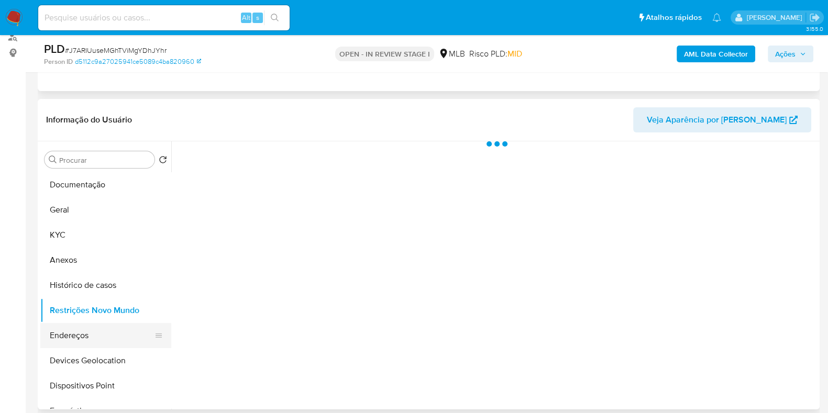
click at [83, 344] on button "Endereços" at bounding box center [101, 335] width 123 height 25
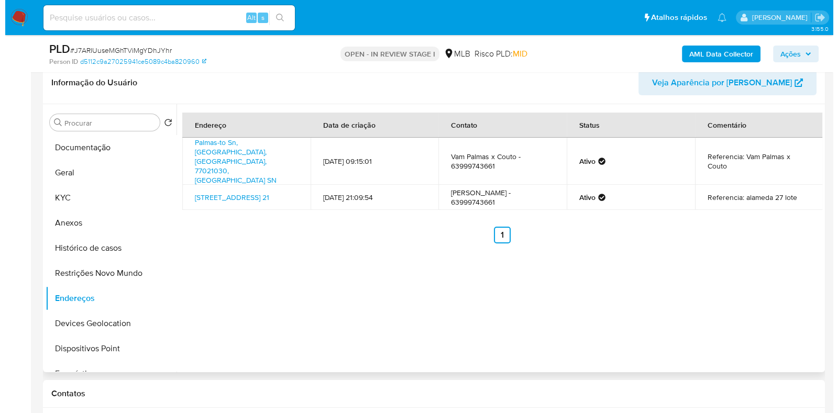
scroll to position [196, 0]
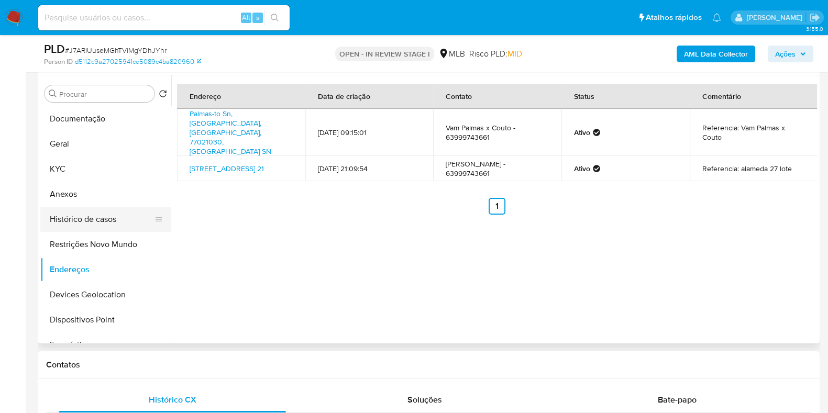
click at [79, 224] on button "Histórico de casos" at bounding box center [101, 219] width 123 height 25
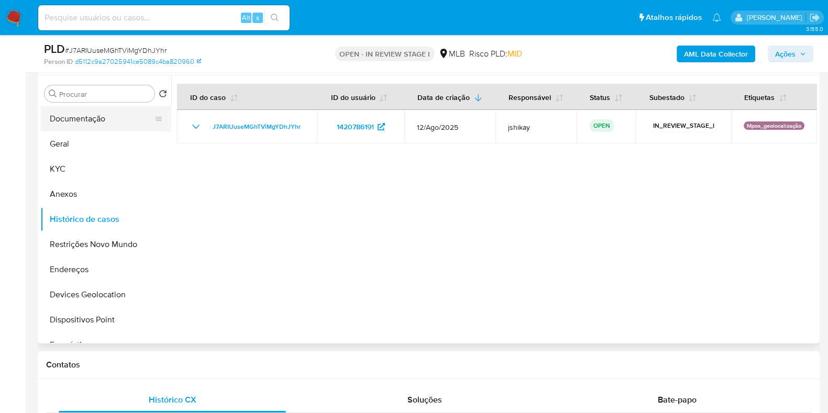
click at [74, 124] on button "Documentação" at bounding box center [101, 118] width 123 height 25
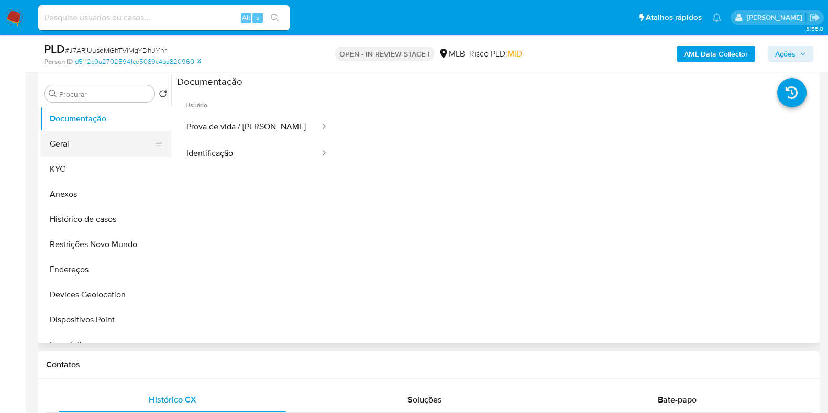
click at [54, 140] on button "Geral" at bounding box center [101, 143] width 123 height 25
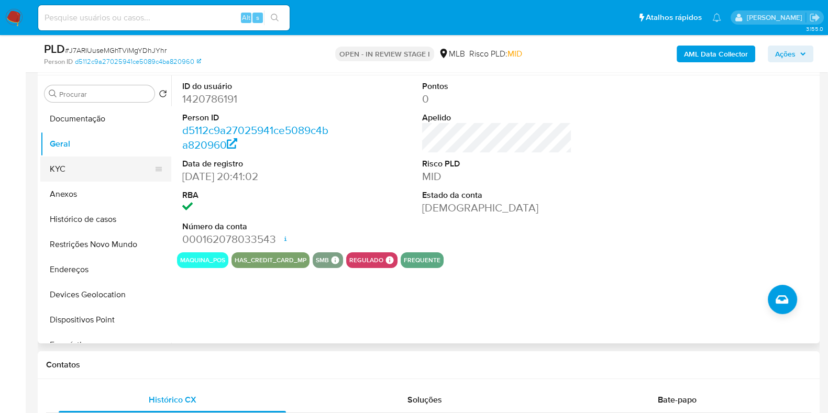
click at [107, 161] on button "KYC" at bounding box center [101, 169] width 123 height 25
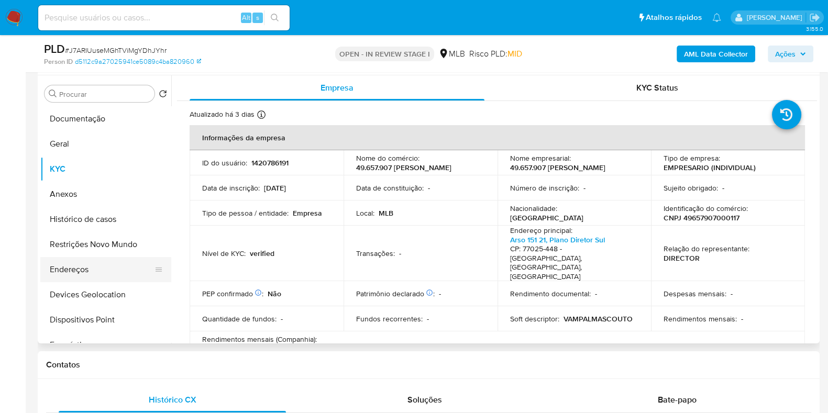
click at [95, 272] on button "Endereços" at bounding box center [101, 269] width 123 height 25
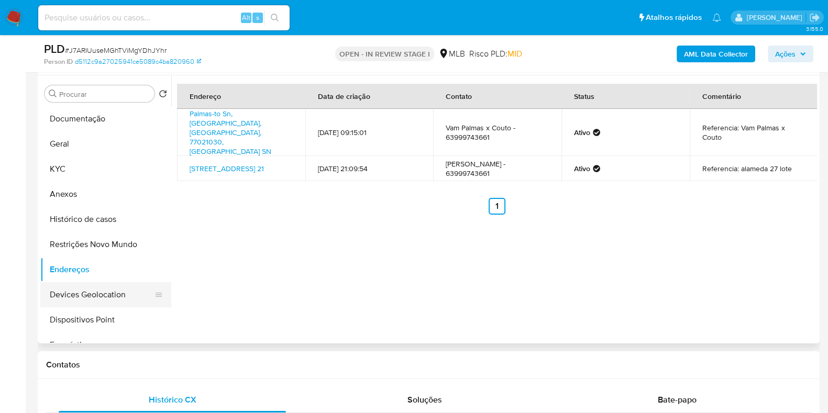
click at [65, 294] on button "Devices Geolocation" at bounding box center [101, 294] width 123 height 25
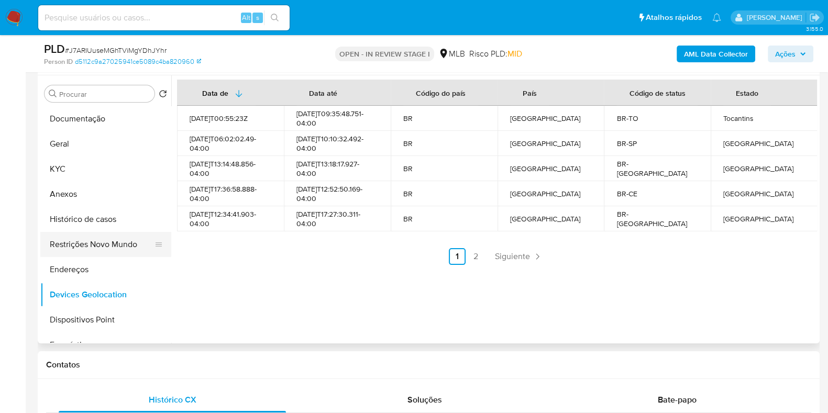
drag, startPoint x: 89, startPoint y: 245, endPoint x: 210, endPoint y: 257, distance: 121.7
click at [88, 245] on button "Restrições Novo Mundo" at bounding box center [101, 244] width 123 height 25
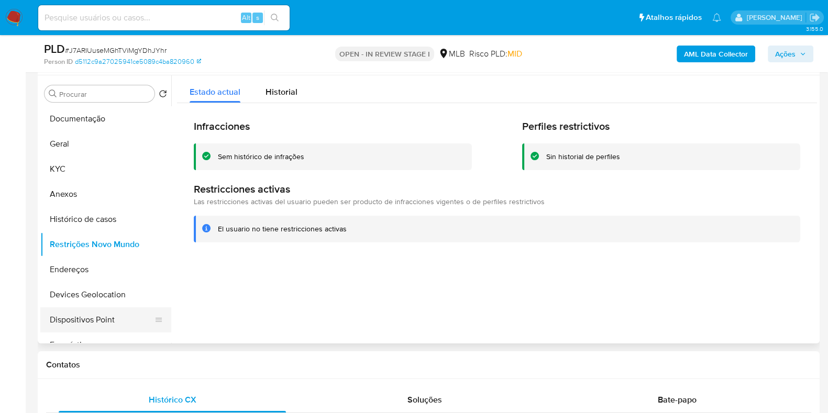
click at [99, 319] on button "Dispositivos Point" at bounding box center [101, 320] width 123 height 25
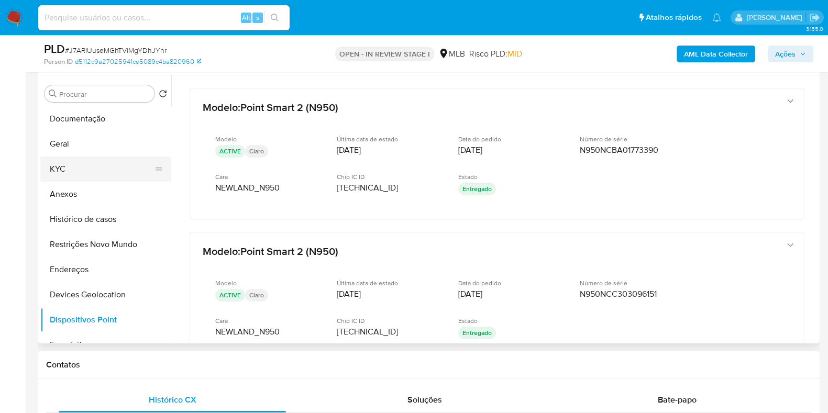
click at [99, 172] on button "KYC" at bounding box center [101, 169] width 123 height 25
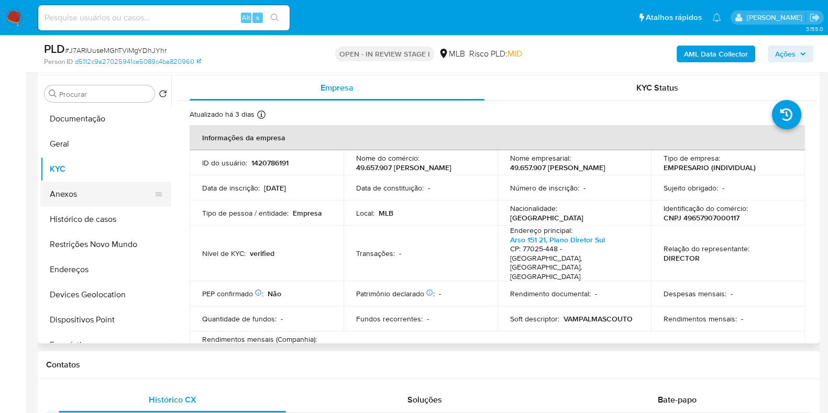
click at [86, 190] on button "Anexos" at bounding box center [101, 194] width 123 height 25
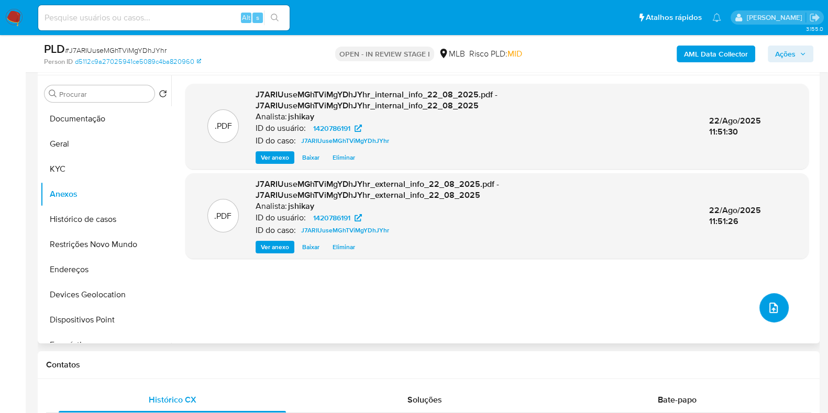
click at [767, 313] on span "upload-file" at bounding box center [773, 308] width 13 height 13
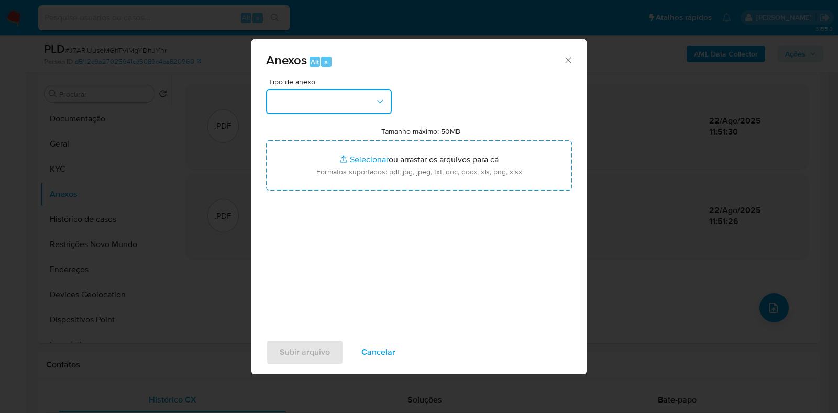
click at [304, 89] on button "button" at bounding box center [329, 101] width 126 height 25
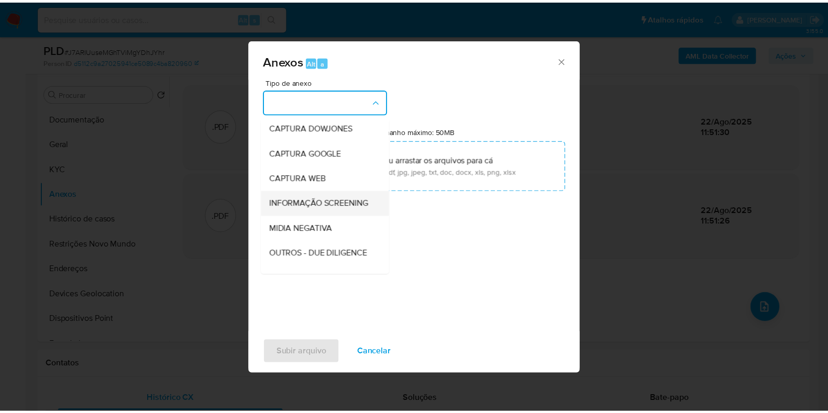
scroll to position [65, 0]
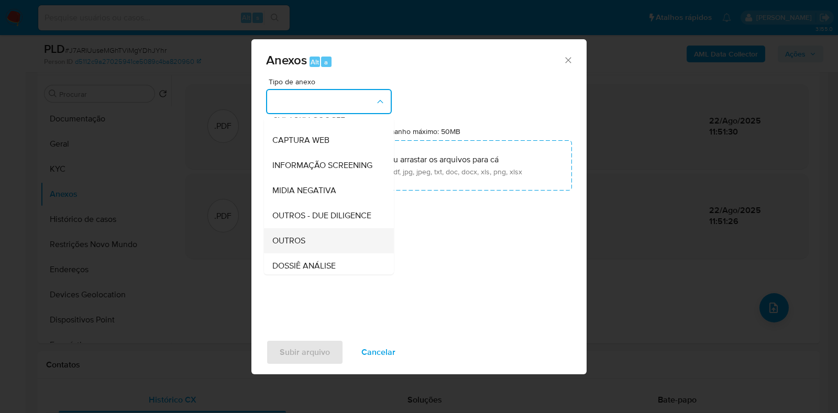
click at [298, 253] on div "OUTROS" at bounding box center [325, 240] width 107 height 25
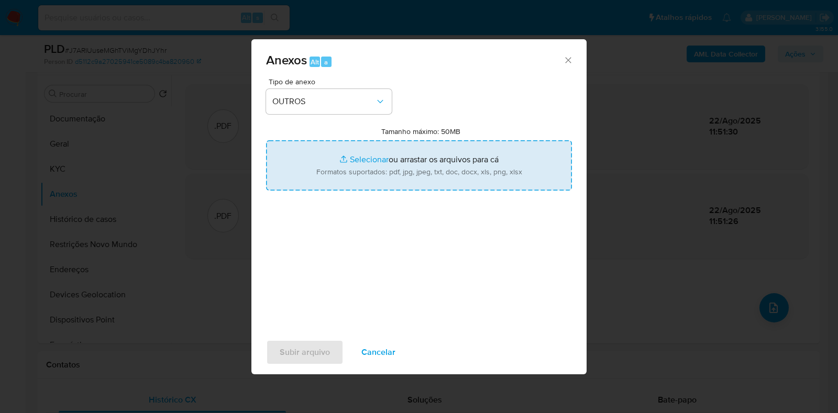
click at [318, 184] on input "Tamanho máximo: 50MB Selecionar arquivos" at bounding box center [419, 165] width 306 height 50
type input "C:\fakepath\Mulan 1420786191_2025_08_21_15_15_08 - Resumen TX.pdf"
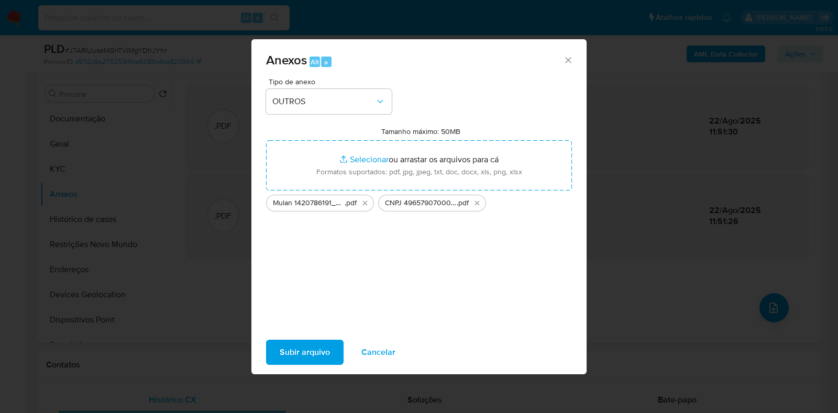
click at [320, 346] on span "Subir arquivo" at bounding box center [305, 352] width 50 height 23
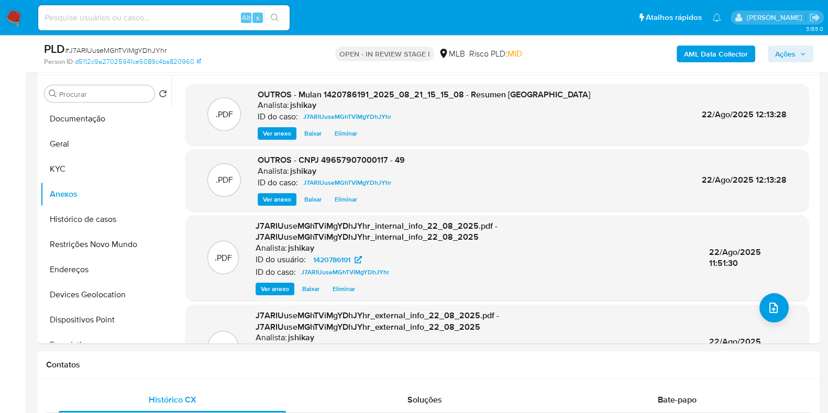
click at [796, 57] on span "Ações" at bounding box center [790, 54] width 31 height 15
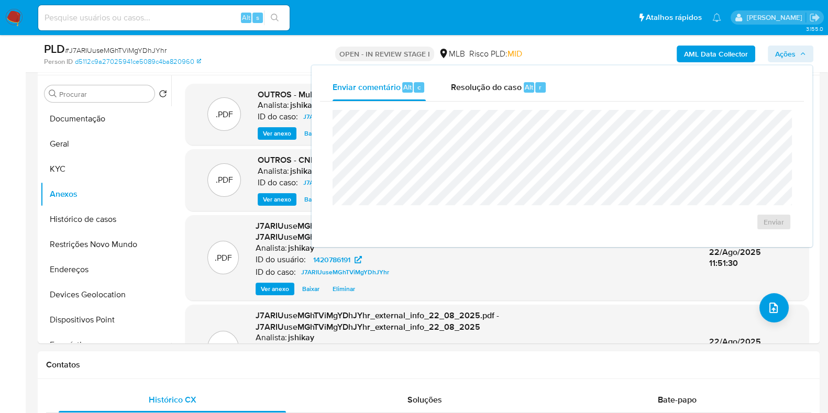
drag, startPoint x: 483, startPoint y: 90, endPoint x: 471, endPoint y: 107, distance: 20.8
click at [482, 90] on span "Resolução do caso" at bounding box center [486, 87] width 71 height 12
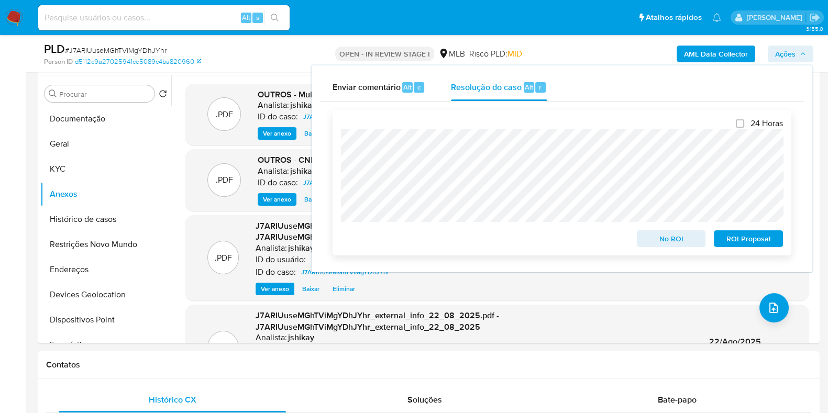
click at [660, 235] on span "No ROI" at bounding box center [671, 239] width 54 height 15
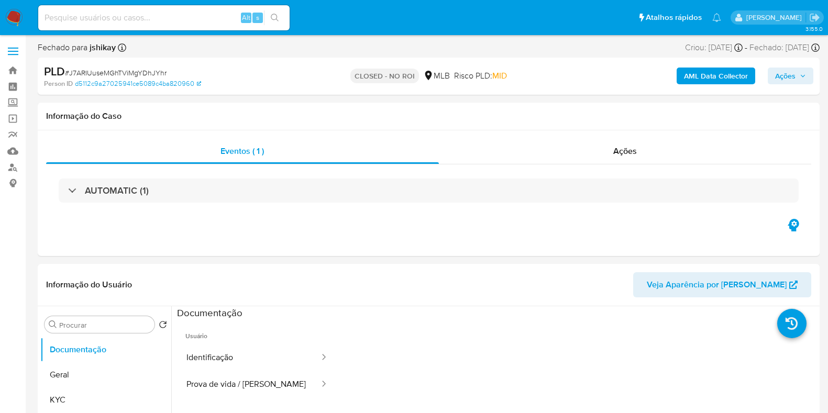
select select "10"
